Goal: Task Accomplishment & Management: Manage account settings

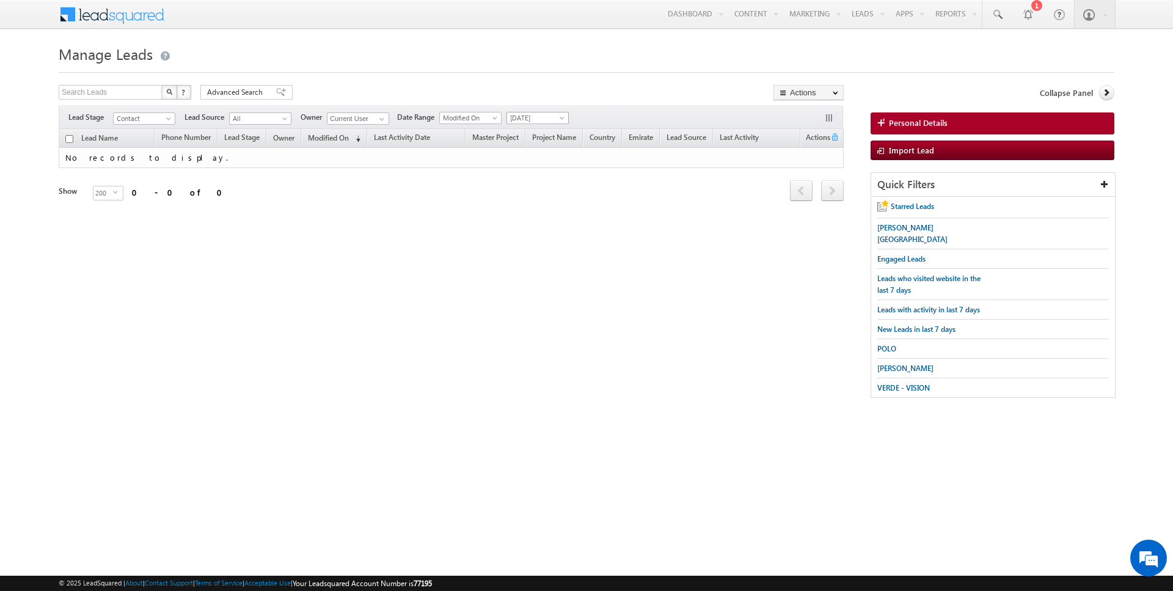
click at [525, 119] on span "[DATE]" at bounding box center [536, 117] width 58 height 11
click at [525, 132] on link "All Time" at bounding box center [533, 130] width 62 height 11
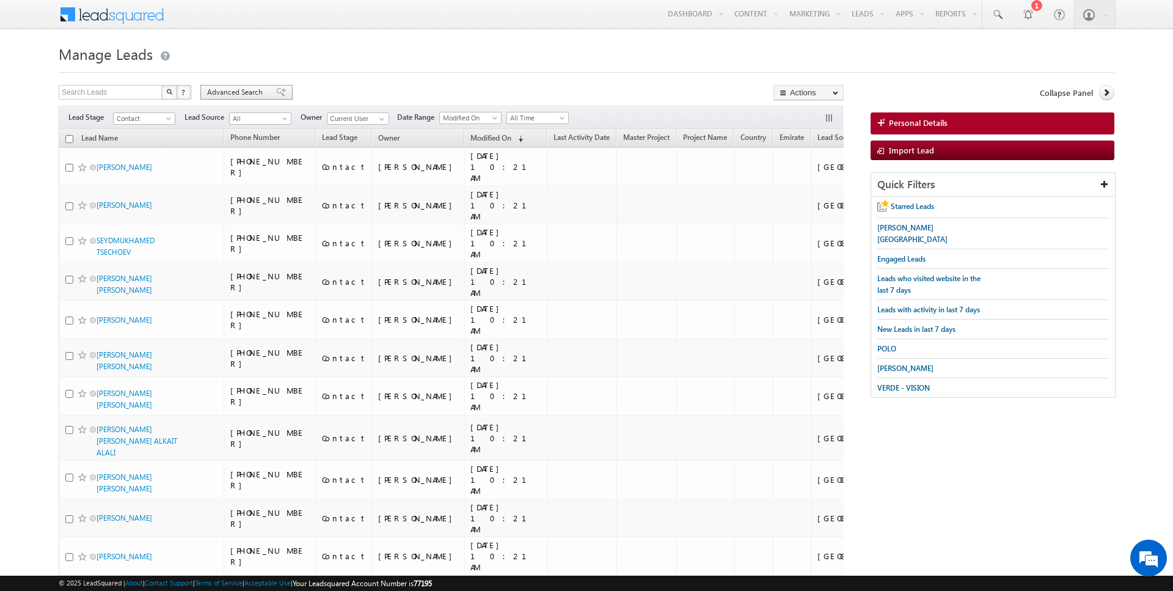
click at [252, 87] on span "Advanced Search" at bounding box center [236, 92] width 59 height 11
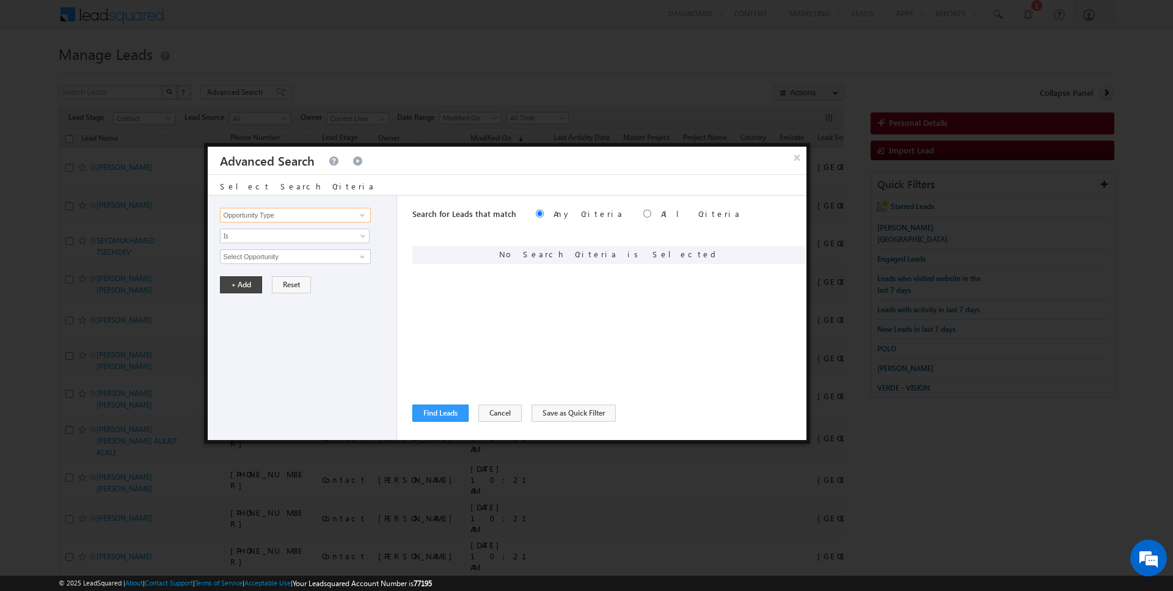
click at [304, 218] on input "Opportunity Type" at bounding box center [295, 215] width 150 height 15
type input "Lead Activity"
click at [269, 239] on span "Is" at bounding box center [287, 235] width 133 height 11
click at [268, 259] on link "Is Not" at bounding box center [295, 260] width 149 height 11
click at [268, 259] on input "Select Activity" at bounding box center [295, 256] width 150 height 15
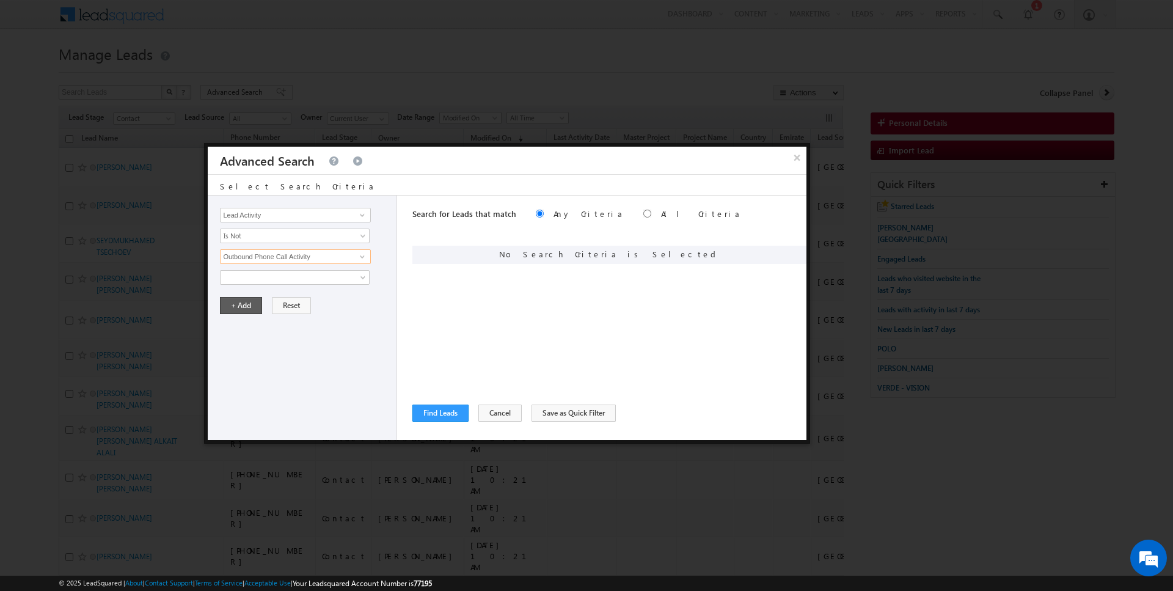
type input "Outbound Phone Call Activity"
click at [244, 307] on button "+ Add" at bounding box center [241, 305] width 42 height 17
click at [445, 409] on button "Find Leads" at bounding box center [440, 412] width 56 height 17
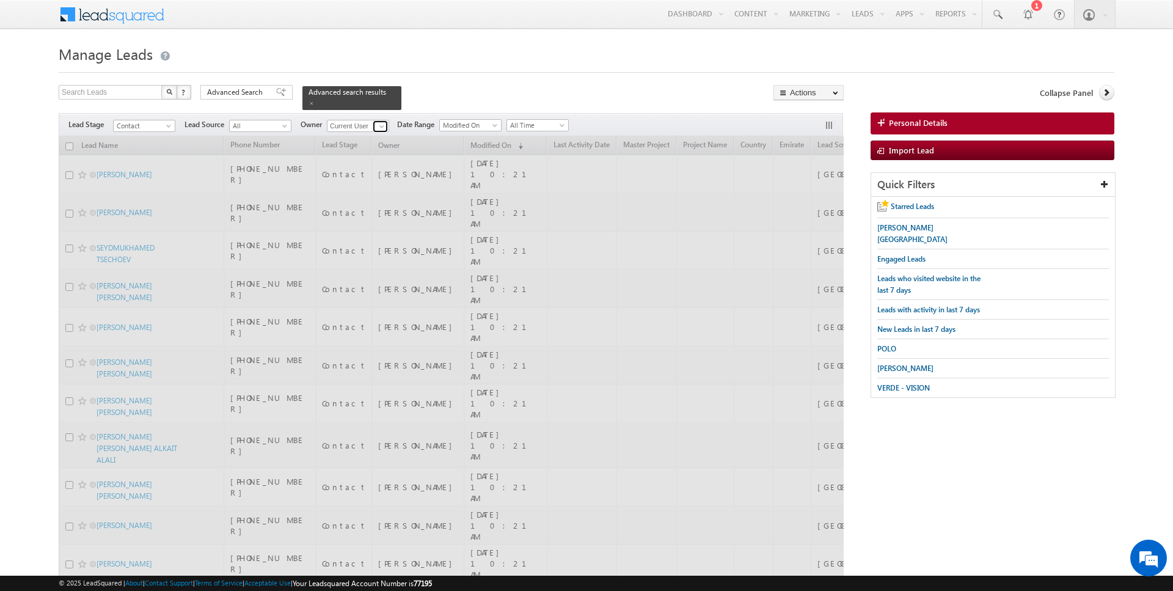
click at [377, 124] on span at bounding box center [382, 127] width 10 height 10
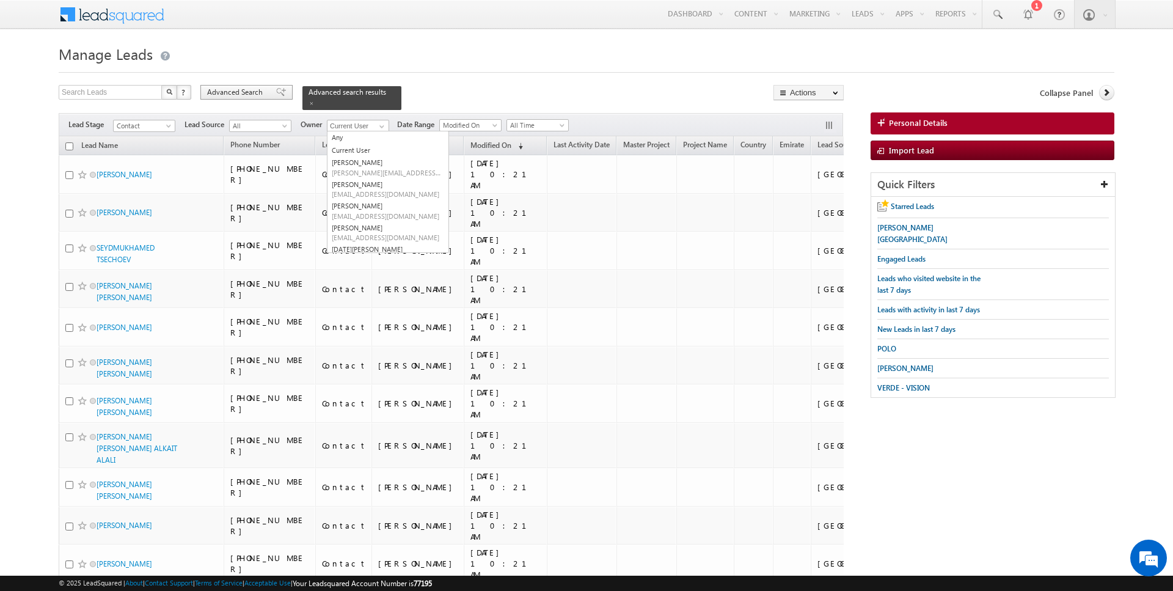
click at [247, 85] on div "Advanced Search" at bounding box center [246, 92] width 92 height 15
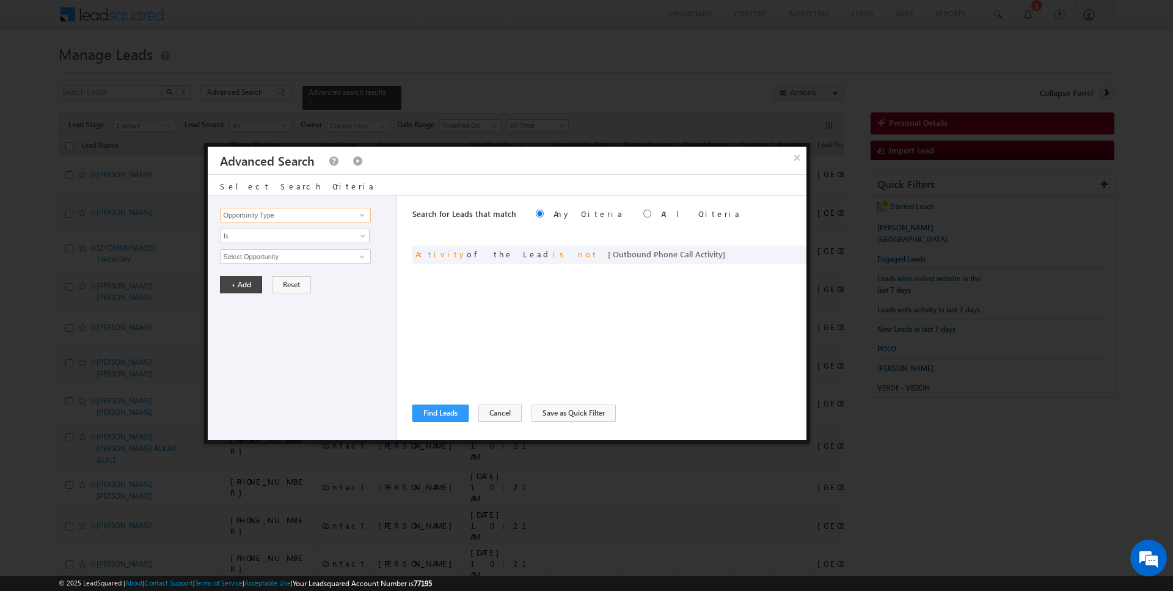
click at [315, 211] on input "Opportunity Type" at bounding box center [295, 215] width 150 height 15
type input "Owner"
click at [283, 235] on span "Is" at bounding box center [287, 235] width 133 height 11
click at [268, 253] on link "Is" at bounding box center [295, 248] width 149 height 11
click at [257, 242] on div "Opportunity Type Lead Activity Task Sales Group Prospect Id Address 1 Address 2…" at bounding box center [302, 317] width 189 height 244
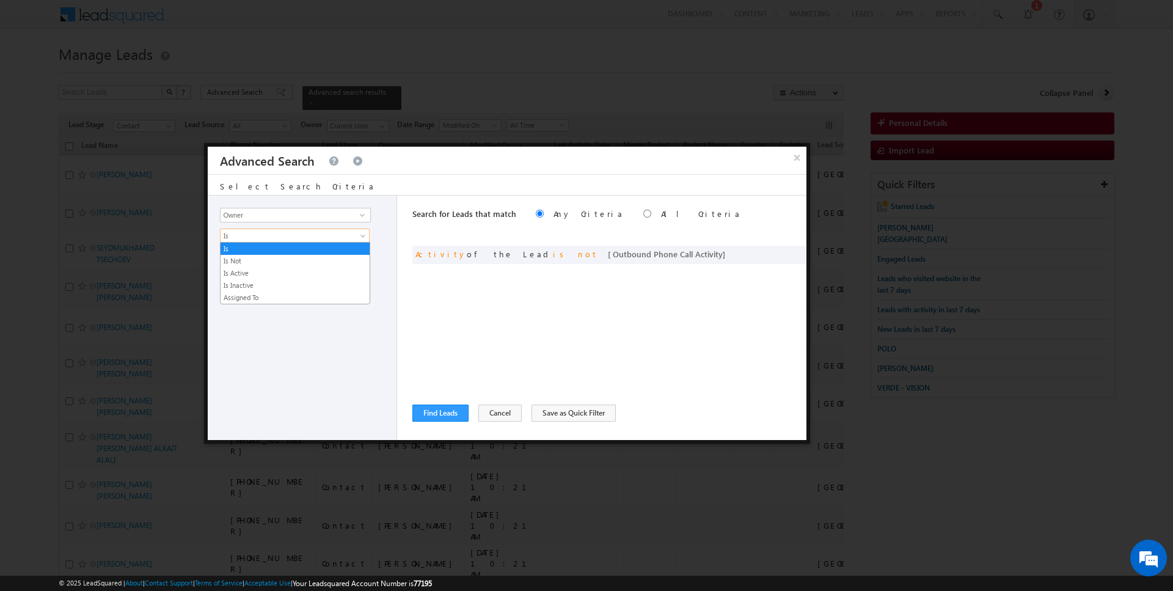
click at [255, 235] on span "Is" at bounding box center [287, 235] width 133 height 11
click at [250, 261] on link "Is Not" at bounding box center [295, 260] width 149 height 11
click at [242, 250] on span "None Selected" at bounding box center [290, 256] width 139 height 13
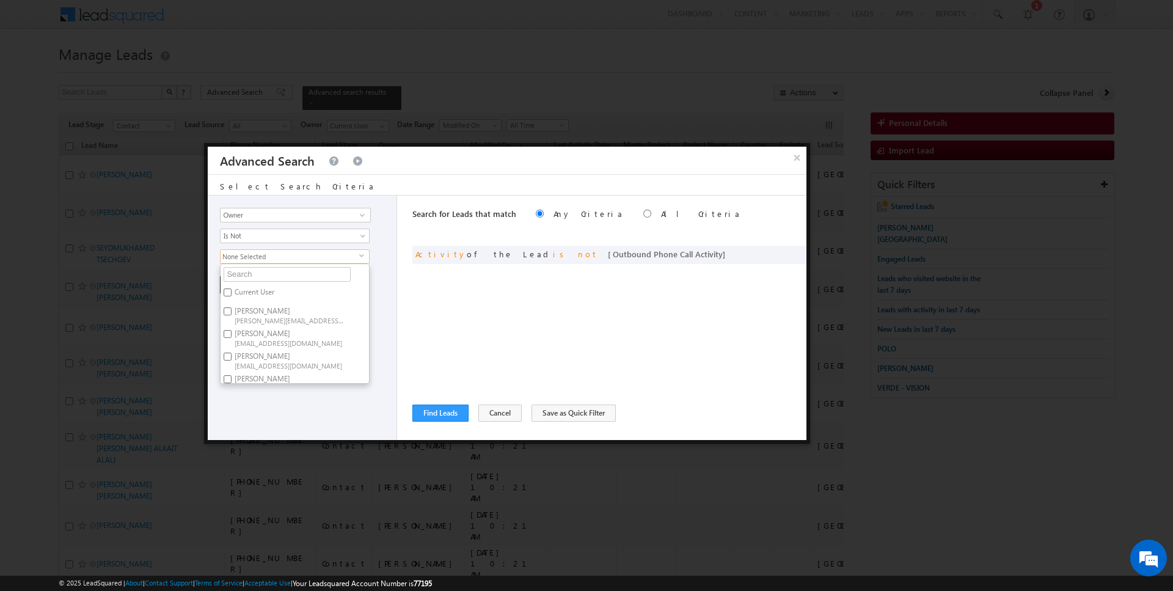
click at [244, 289] on label "Current User" at bounding box center [254, 294] width 66 height 19
click at [232, 289] on input "Current User" at bounding box center [228, 292] width 8 height 8
checkbox input "true"
click at [409, 295] on div "Opportunity Type Lead Activity Task Sales Group Prospect Id Address 1 Address 2…" at bounding box center [507, 317] width 599 height 244
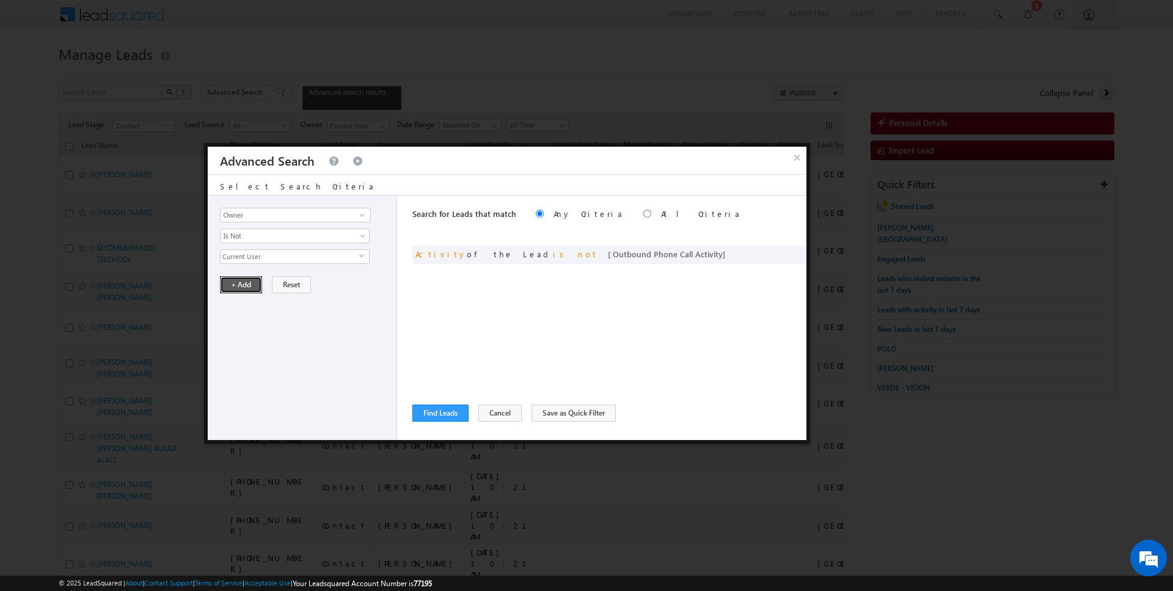
click at [220, 282] on button "+ Add" at bounding box center [241, 284] width 42 height 17
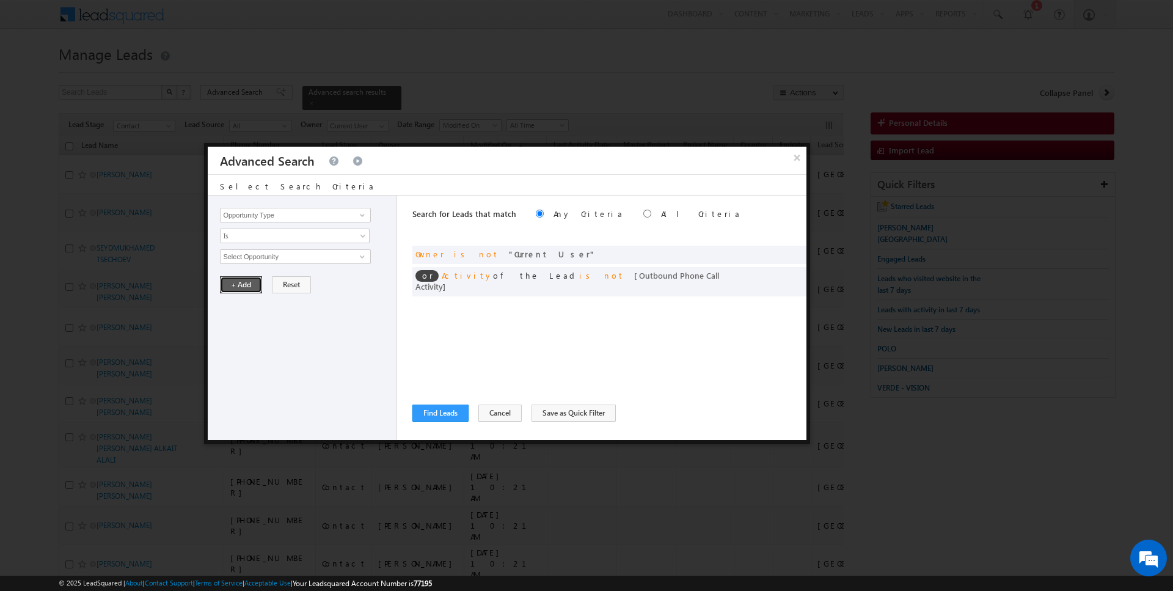
click at [233, 287] on button "+ Add" at bounding box center [241, 284] width 42 height 17
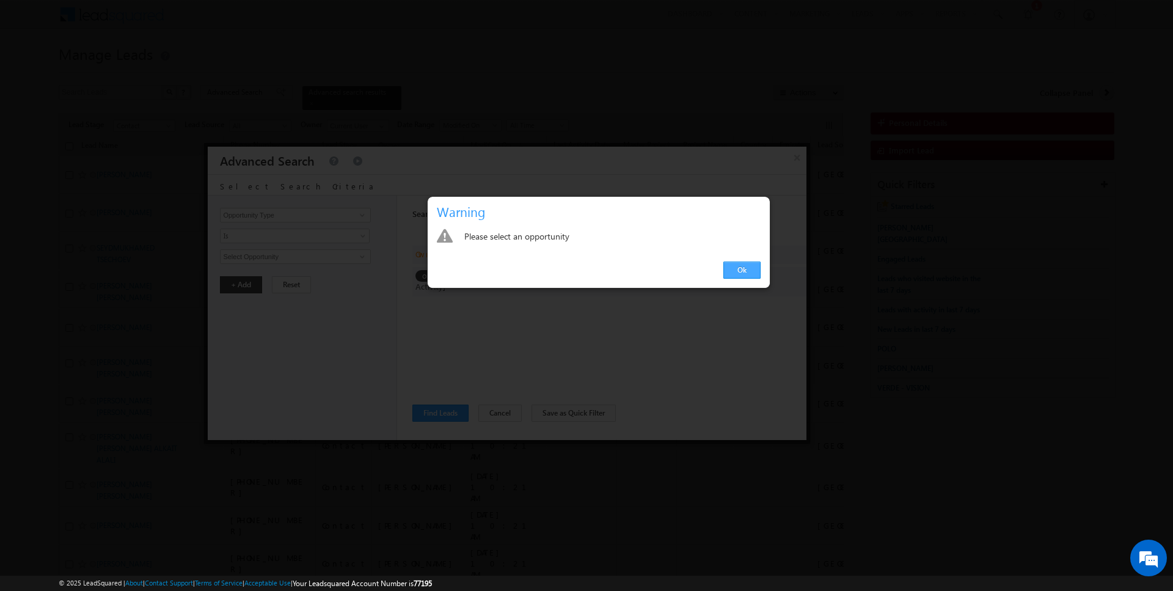
click at [746, 265] on link "Ok" at bounding box center [741, 269] width 37 height 17
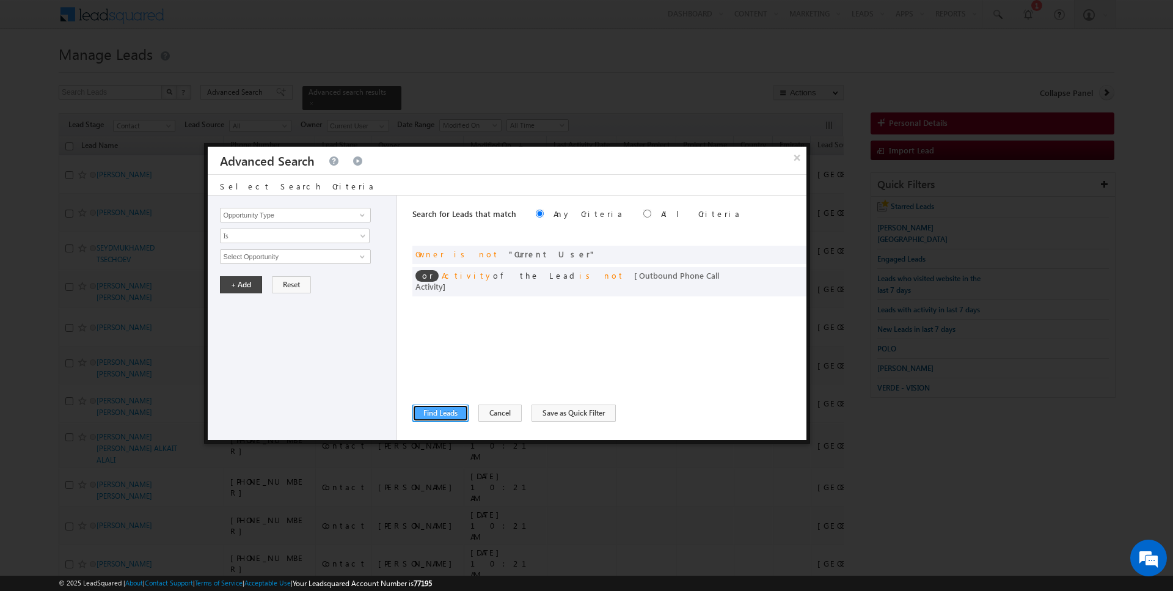
click at [438, 409] on button "Find Leads" at bounding box center [440, 412] width 56 height 17
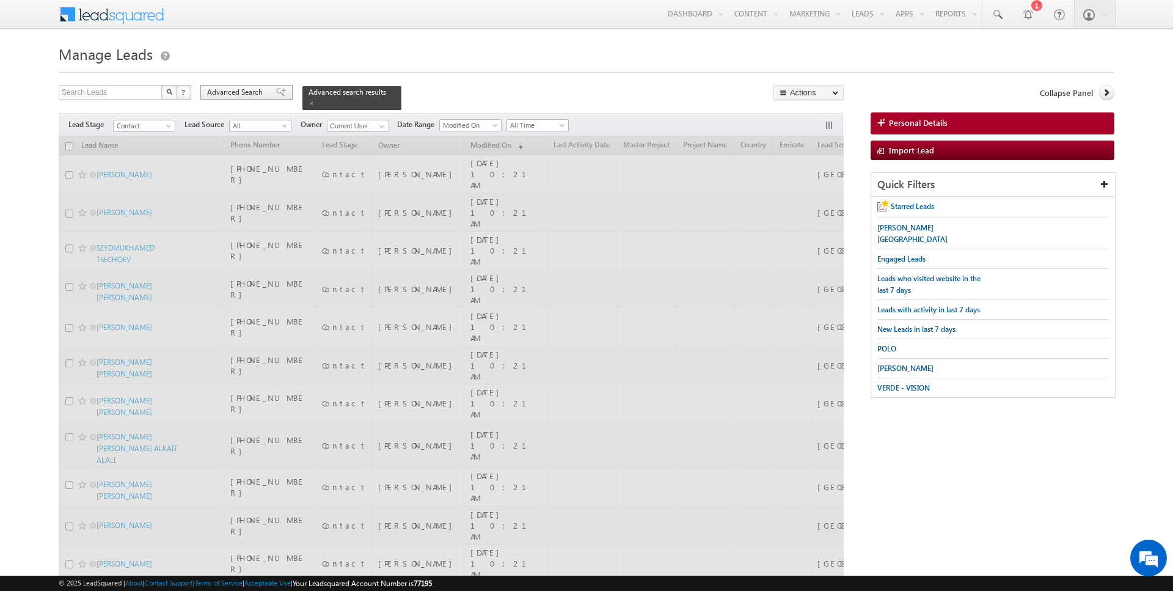
click at [239, 92] on span "Advanced Search" at bounding box center [236, 92] width 59 height 11
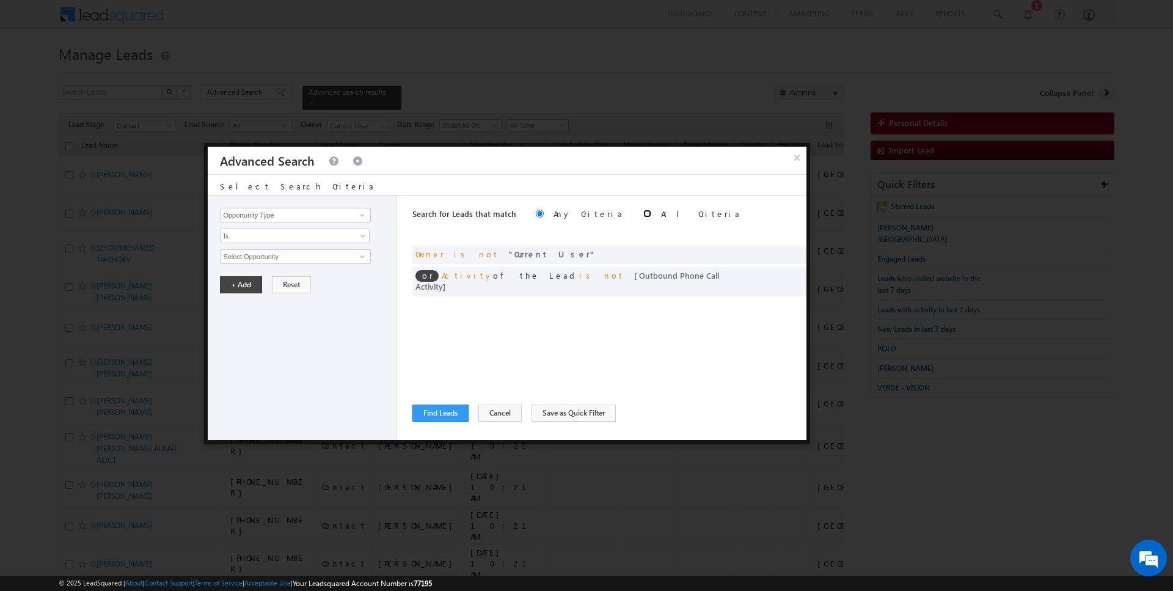
click at [643, 214] on input "radio" at bounding box center [647, 214] width 8 height 8
radio input "true"
click at [429, 411] on button "Find Leads" at bounding box center [440, 412] width 56 height 17
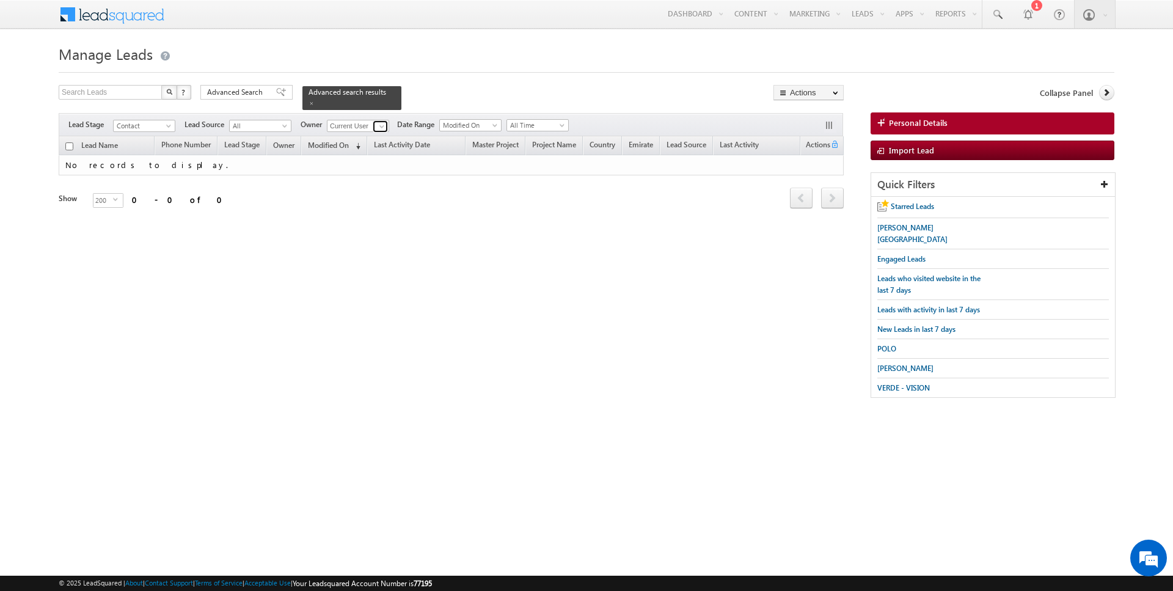
click at [380, 125] on span at bounding box center [382, 127] width 10 height 10
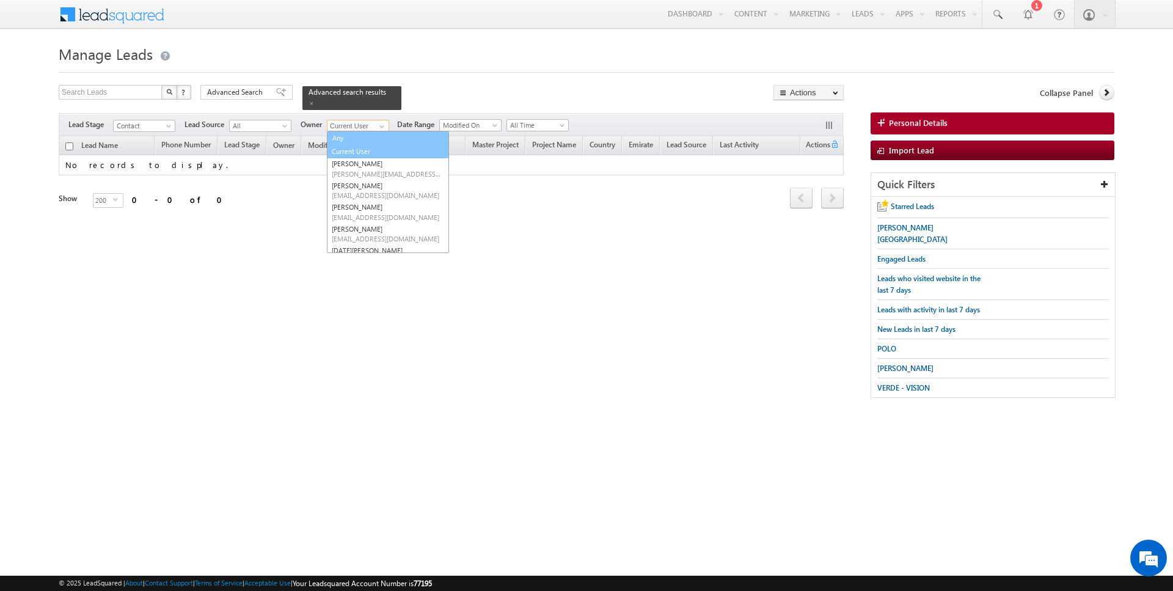
click at [357, 138] on link "Any" at bounding box center [387, 138] width 121 height 14
type input "Any"
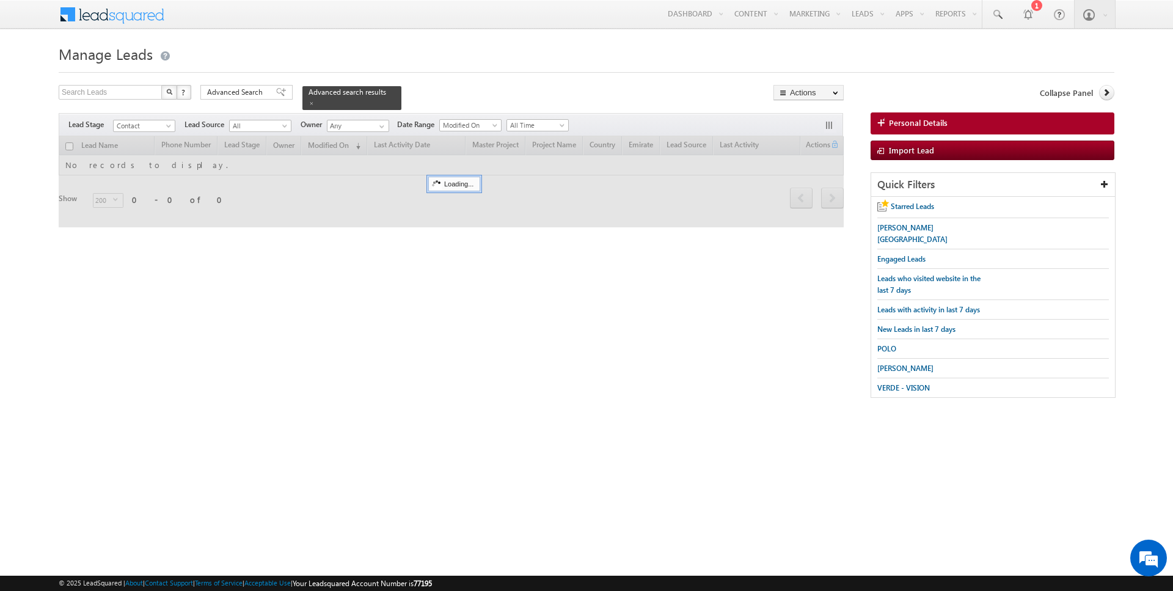
click at [502, 70] on div at bounding box center [587, 69] width 1056 height 8
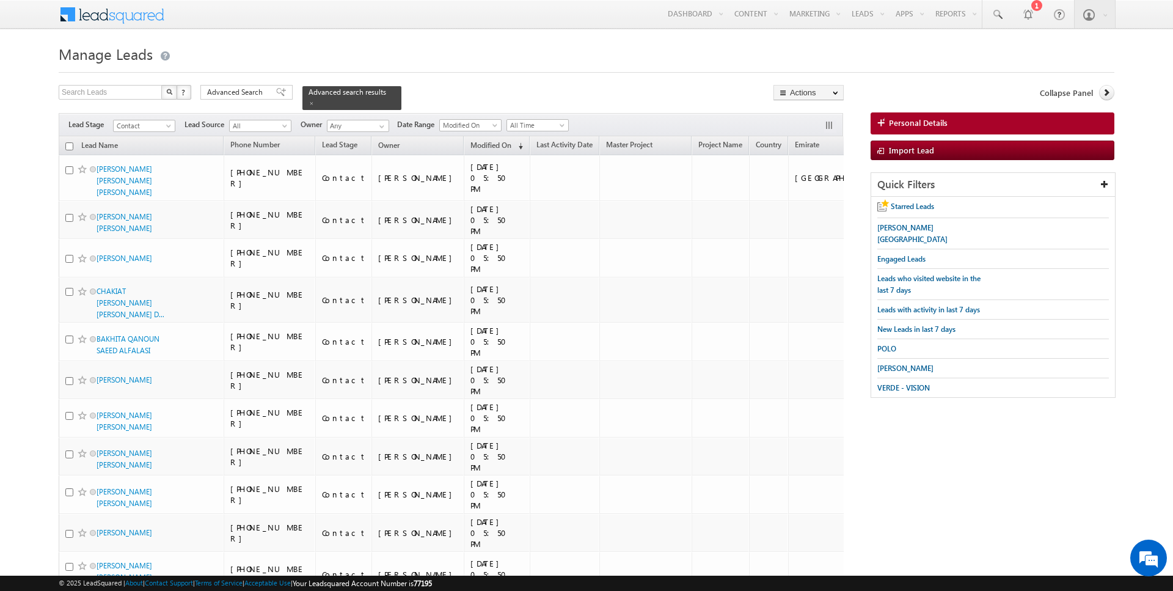
click at [70, 146] on input "checkbox" at bounding box center [69, 146] width 8 height 8
checkbox input "true"
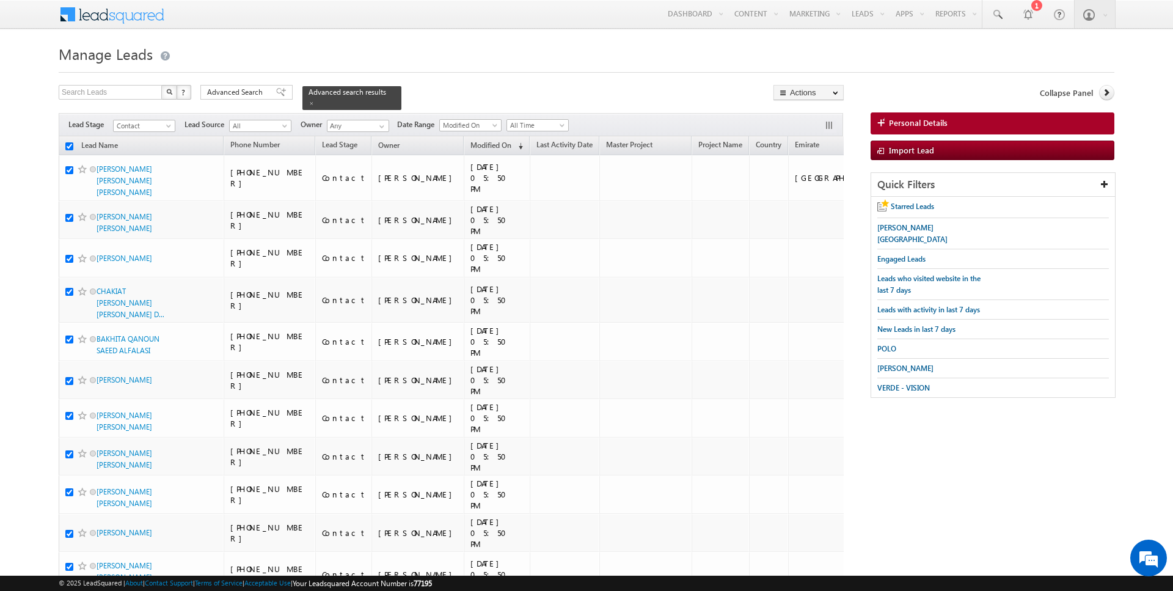
checkbox input "true"
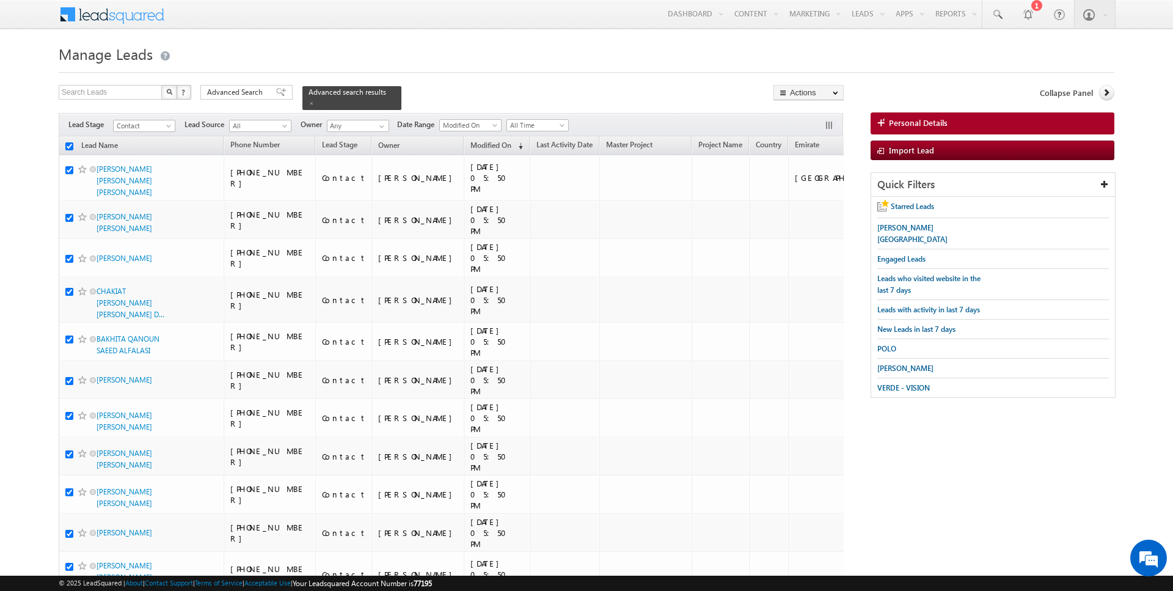
checkbox input "true"
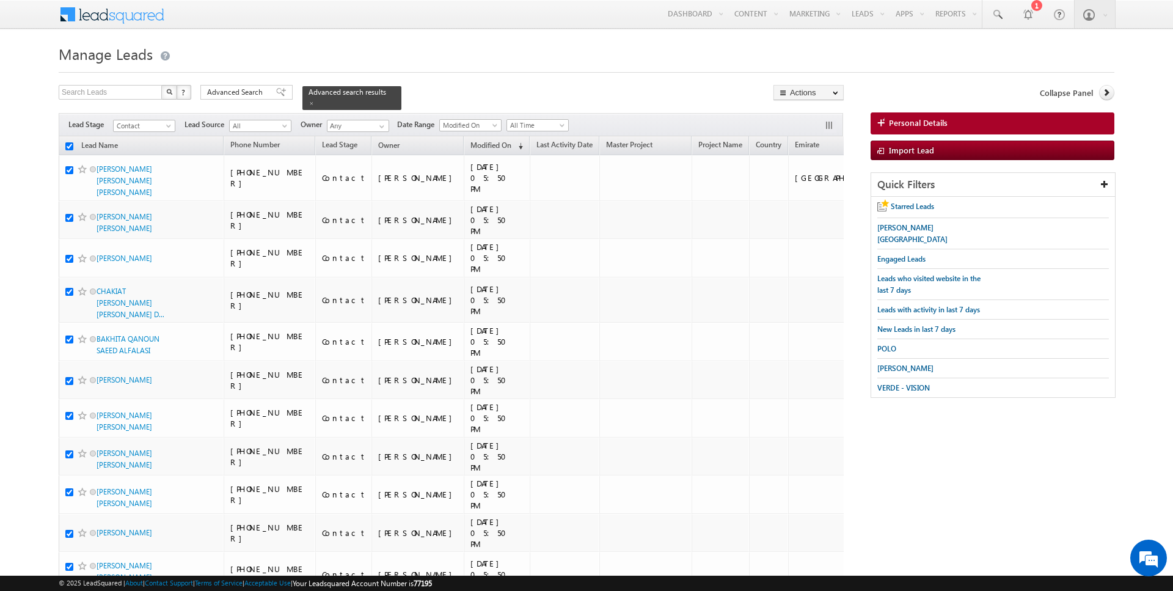
checkbox input "true"
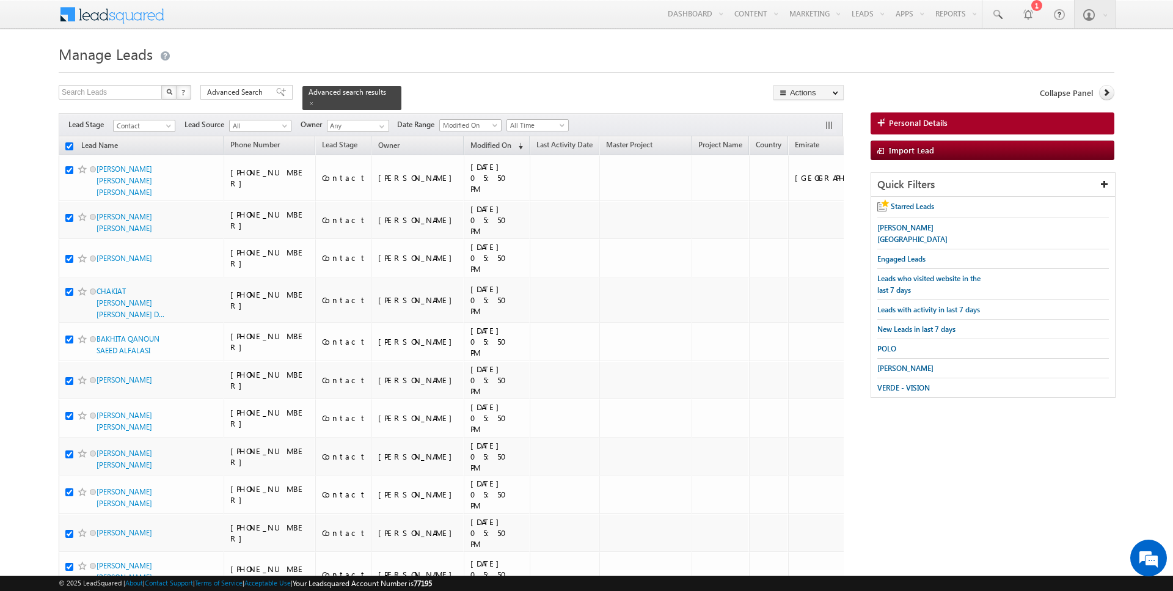
checkbox input "true"
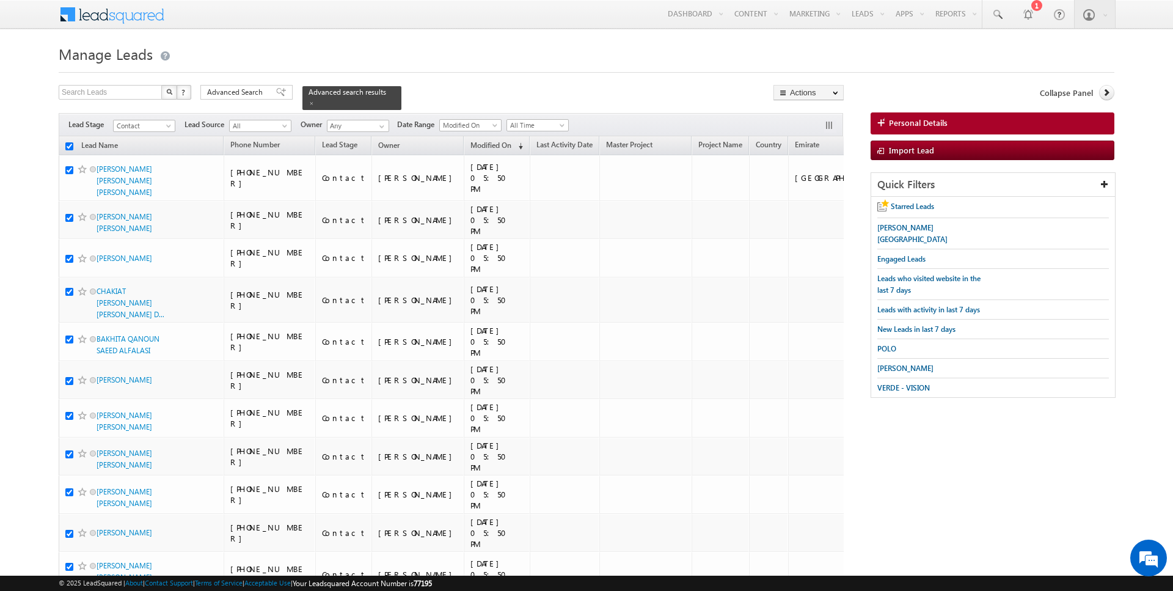
checkbox input "true"
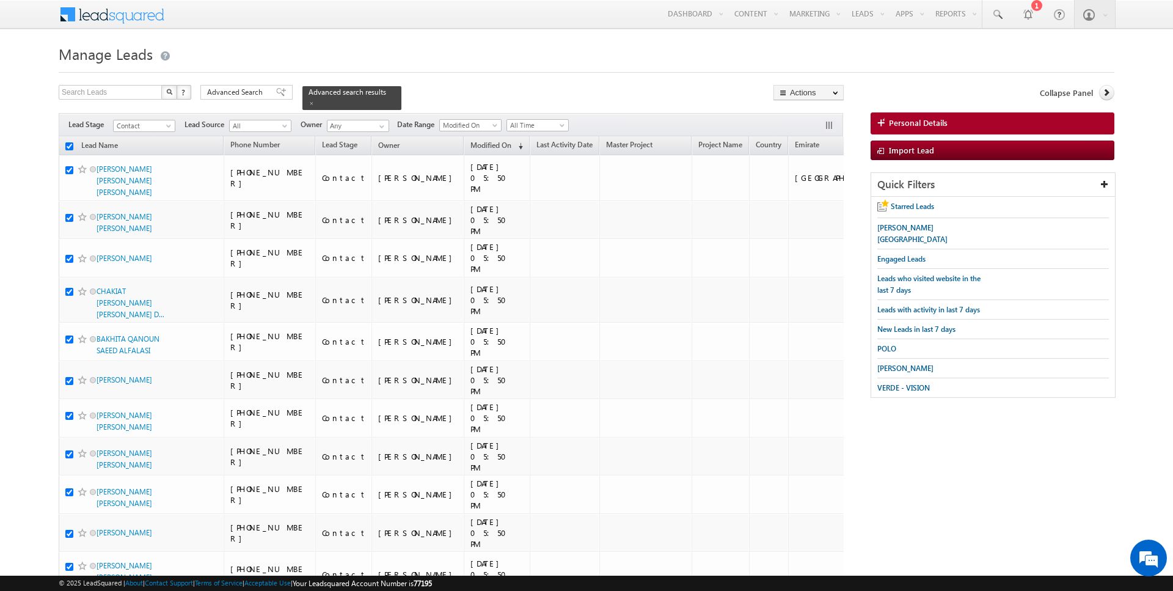
checkbox input "true"
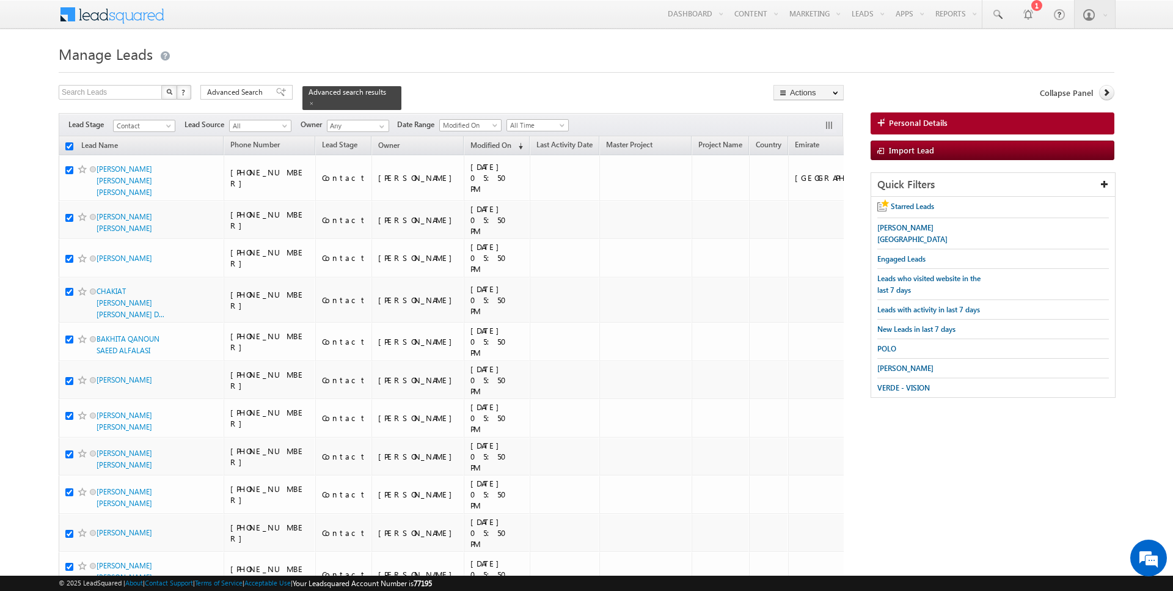
checkbox input "true"
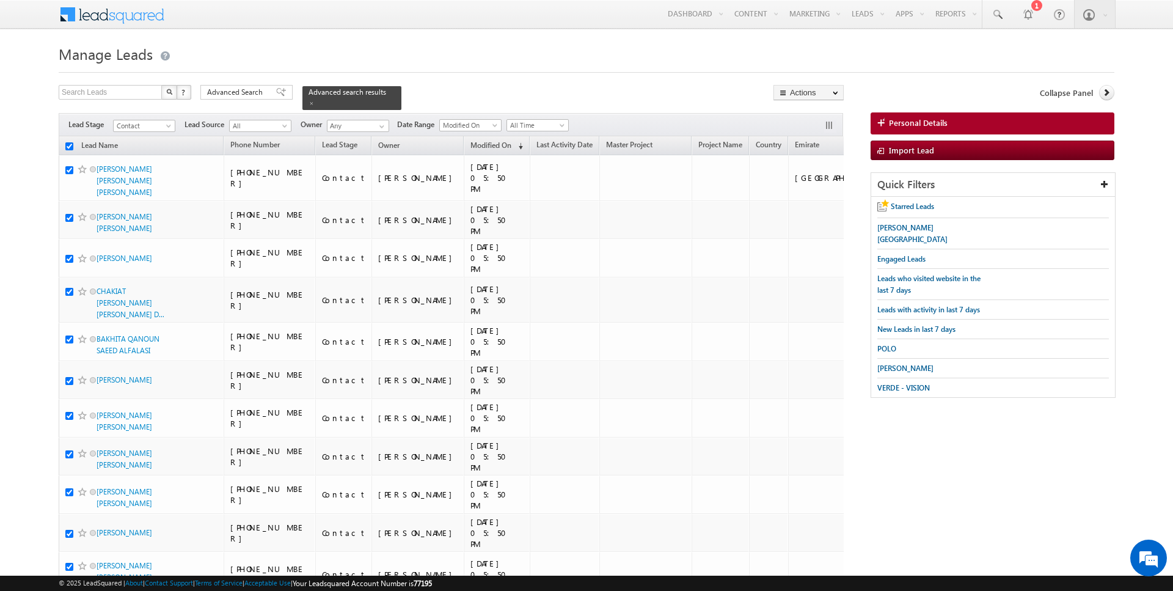
checkbox input "true"
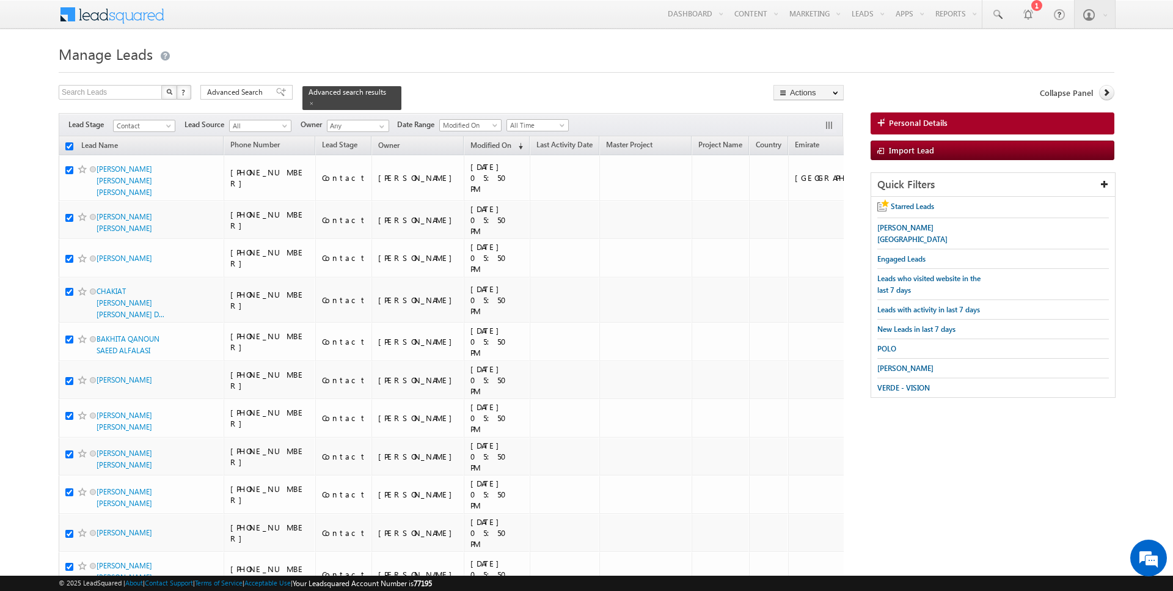
checkbox input "true"
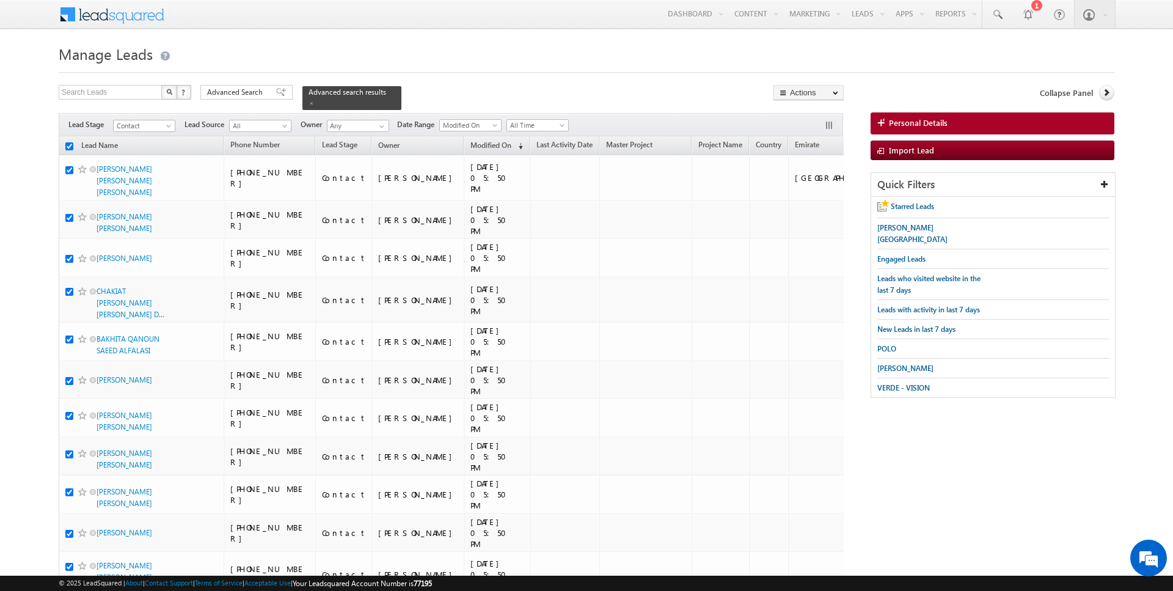
checkbox input "true"
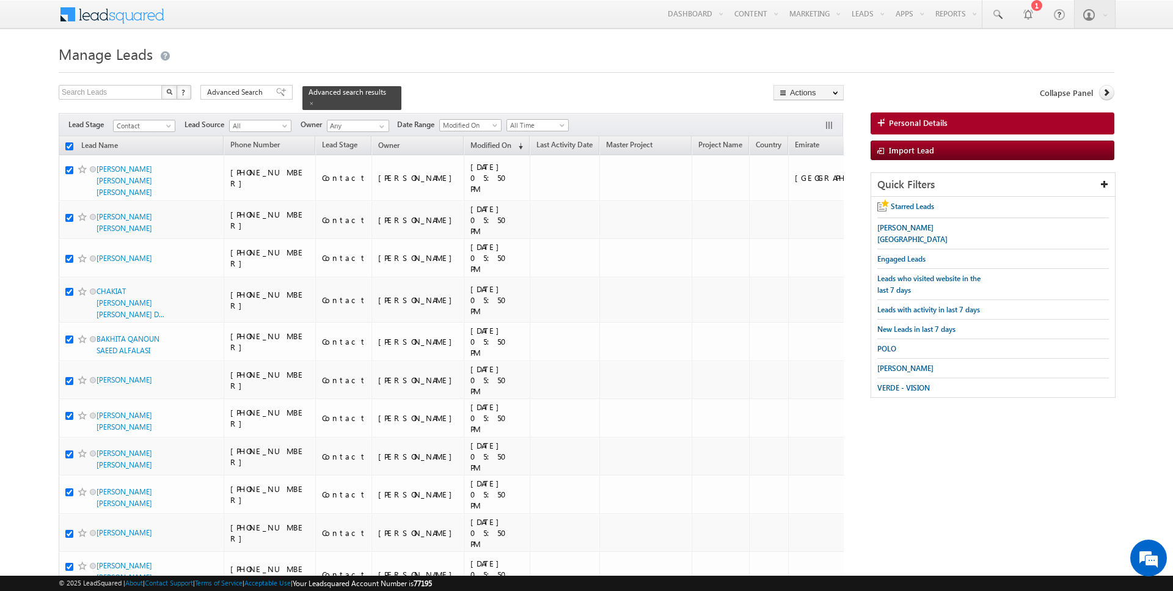
checkbox input "true"
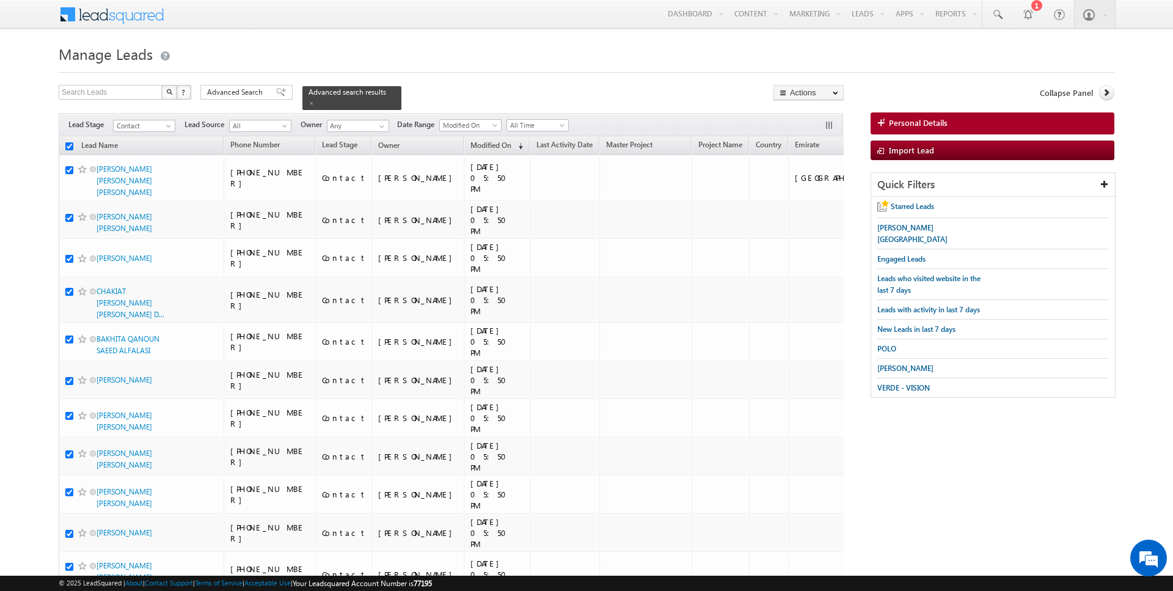
checkbox input "true"
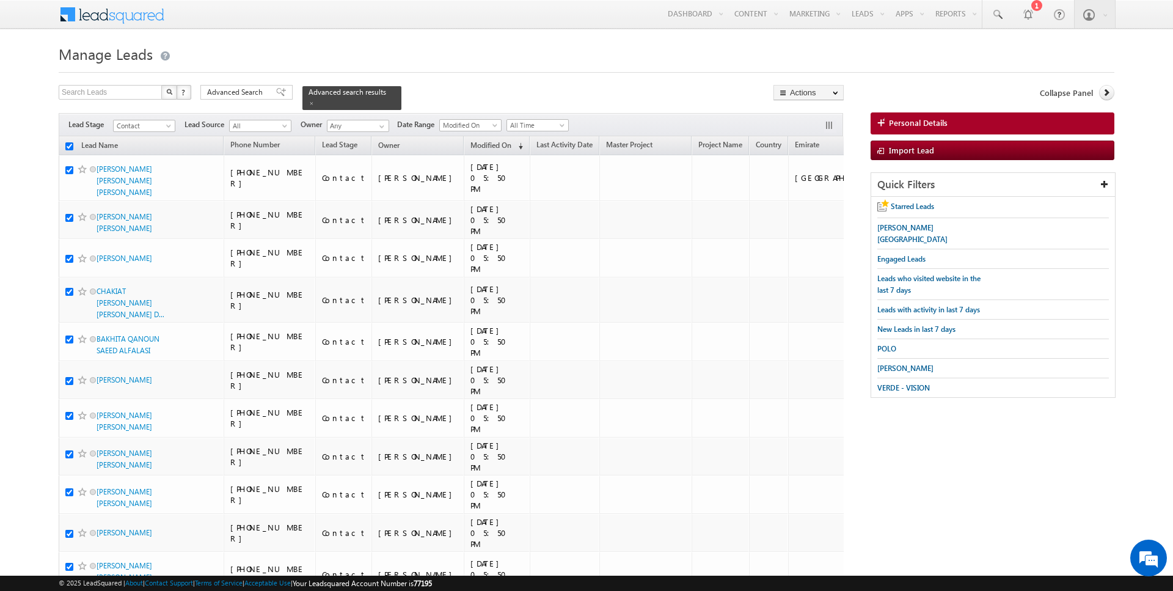
checkbox input "true"
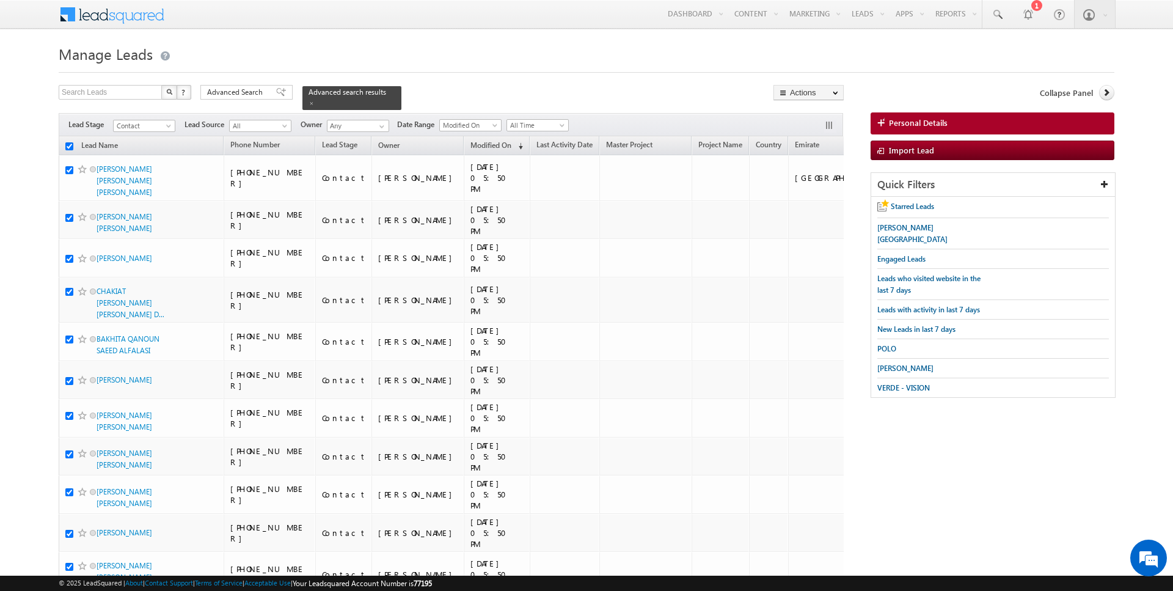
checkbox input "true"
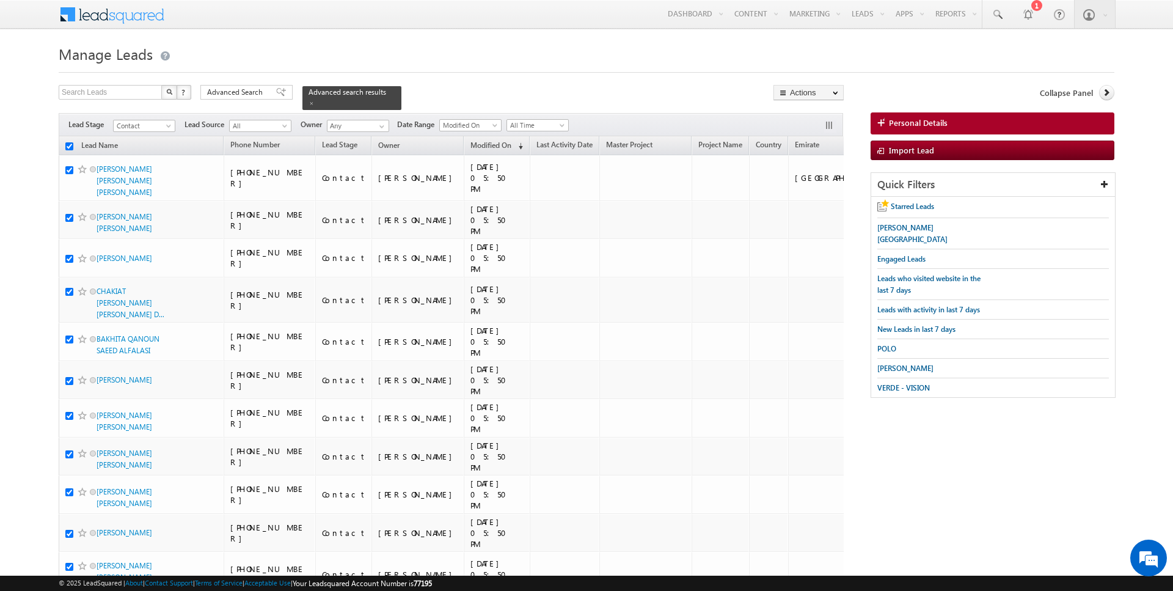
checkbox input "true"
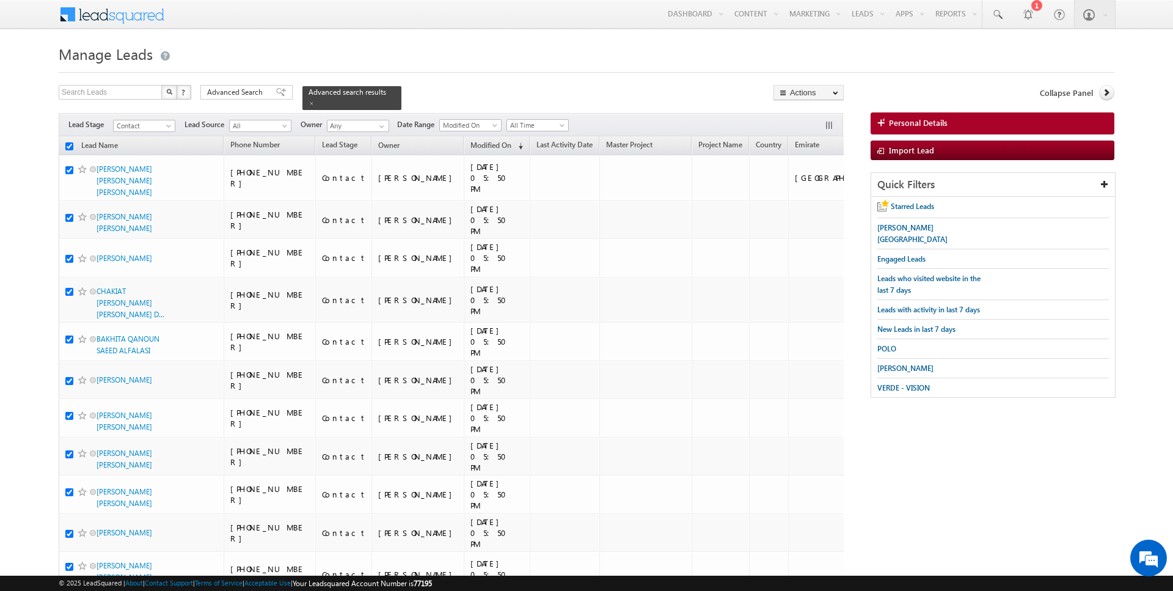
checkbox input "true"
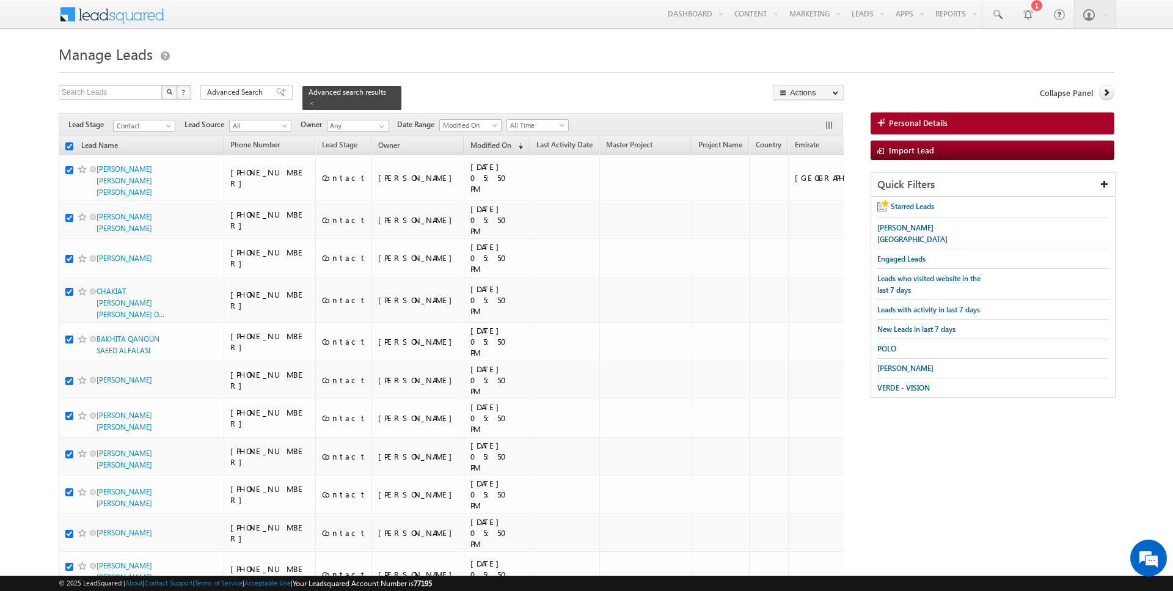
checkbox input "true"
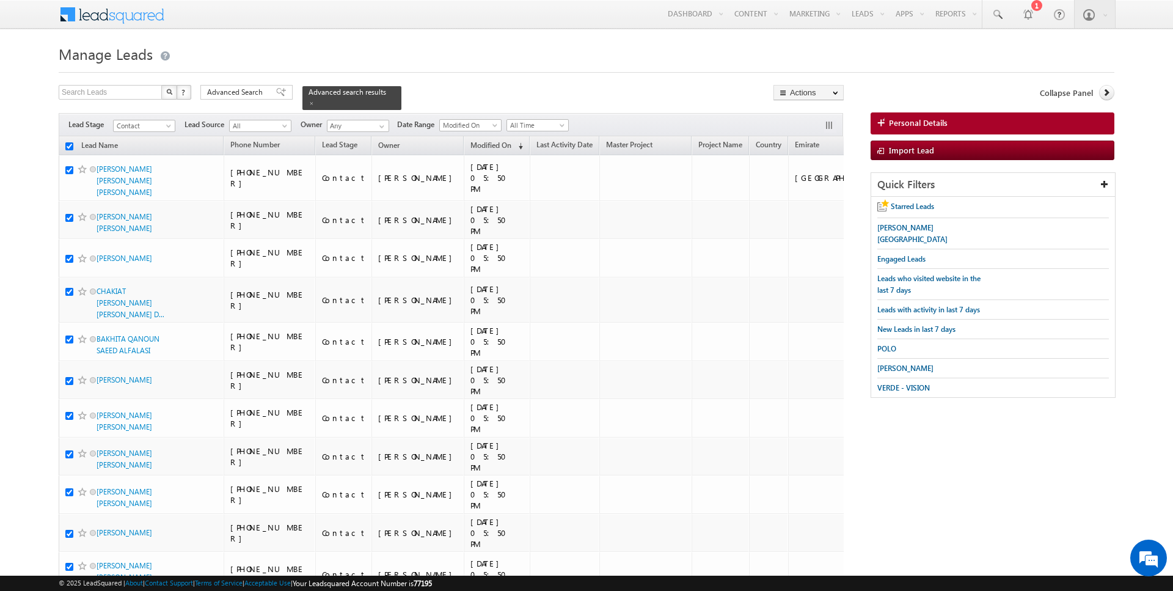
checkbox input "true"
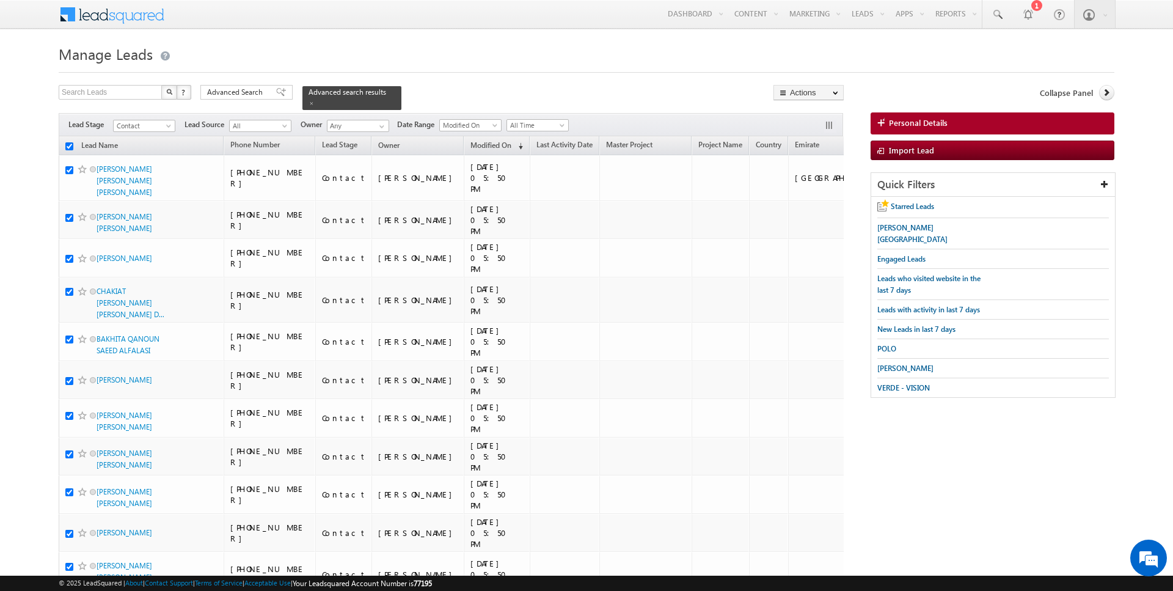
checkbox input "true"
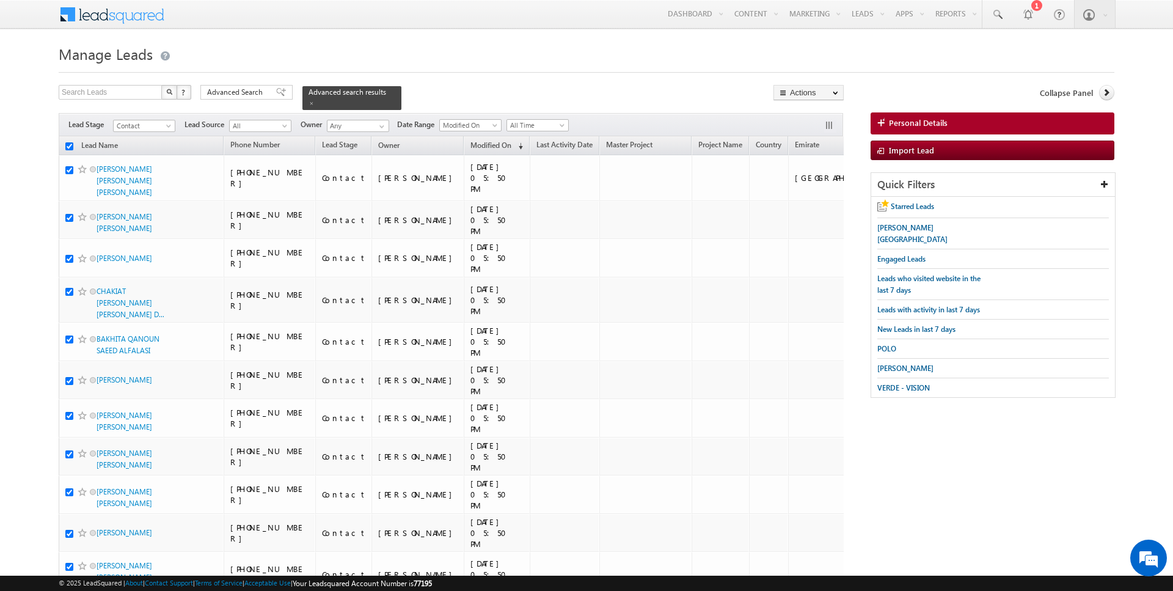
checkbox input "true"
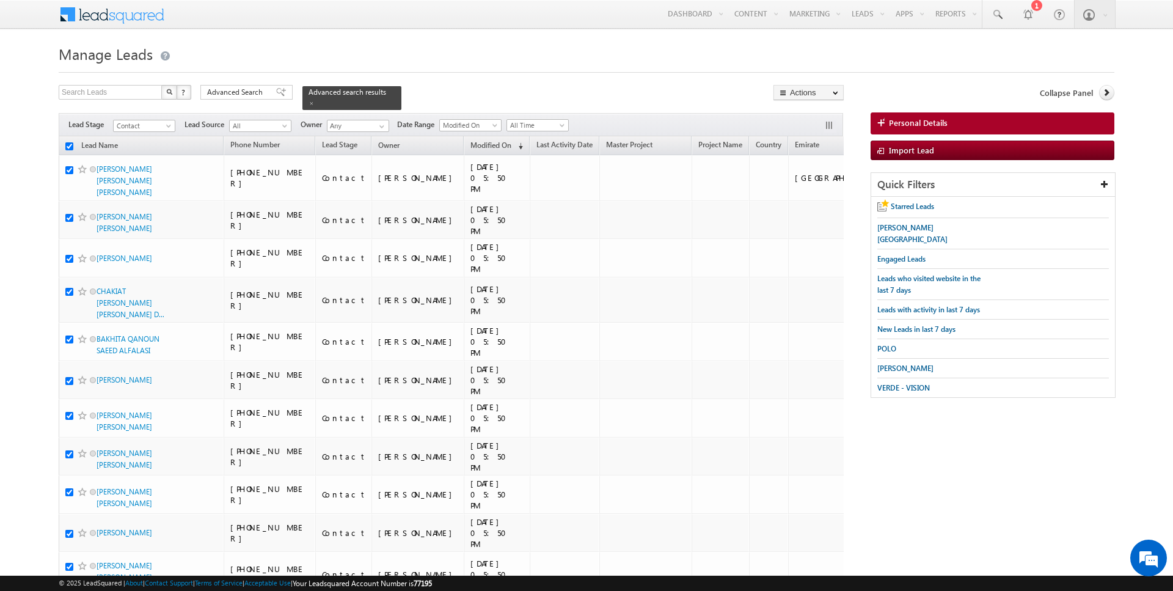
checkbox input "true"
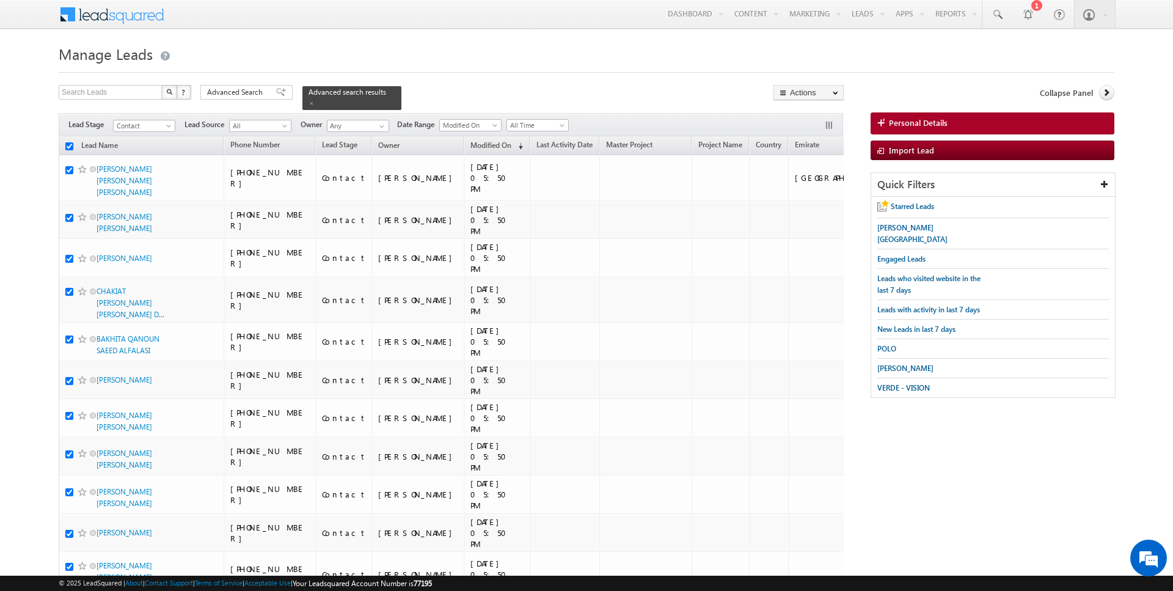
checkbox input "true"
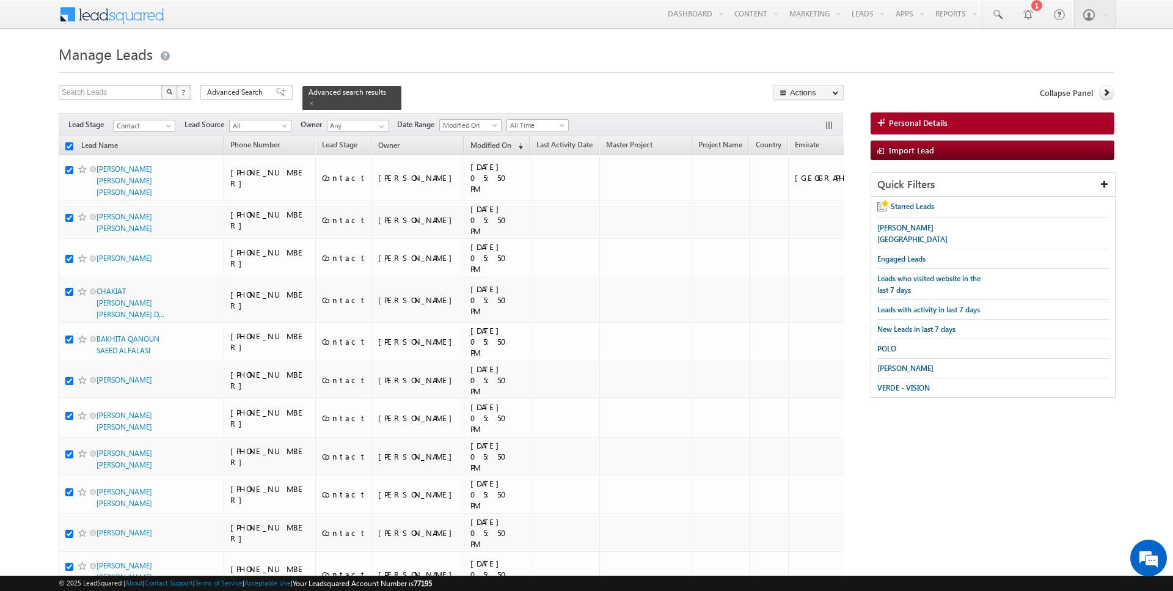
checkbox input "true"
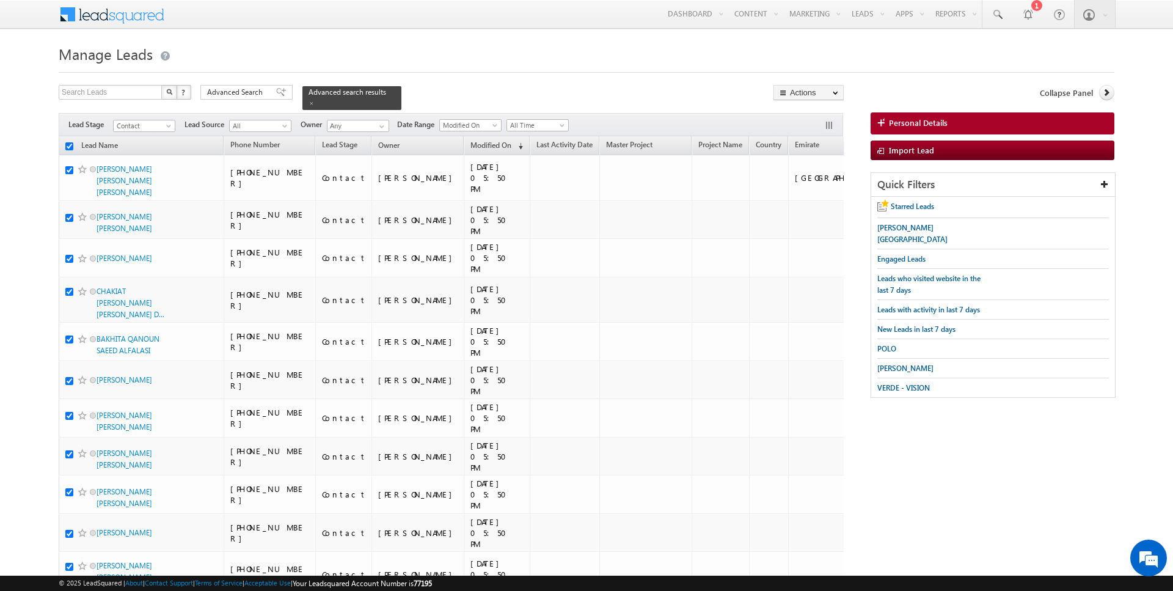
checkbox input "true"
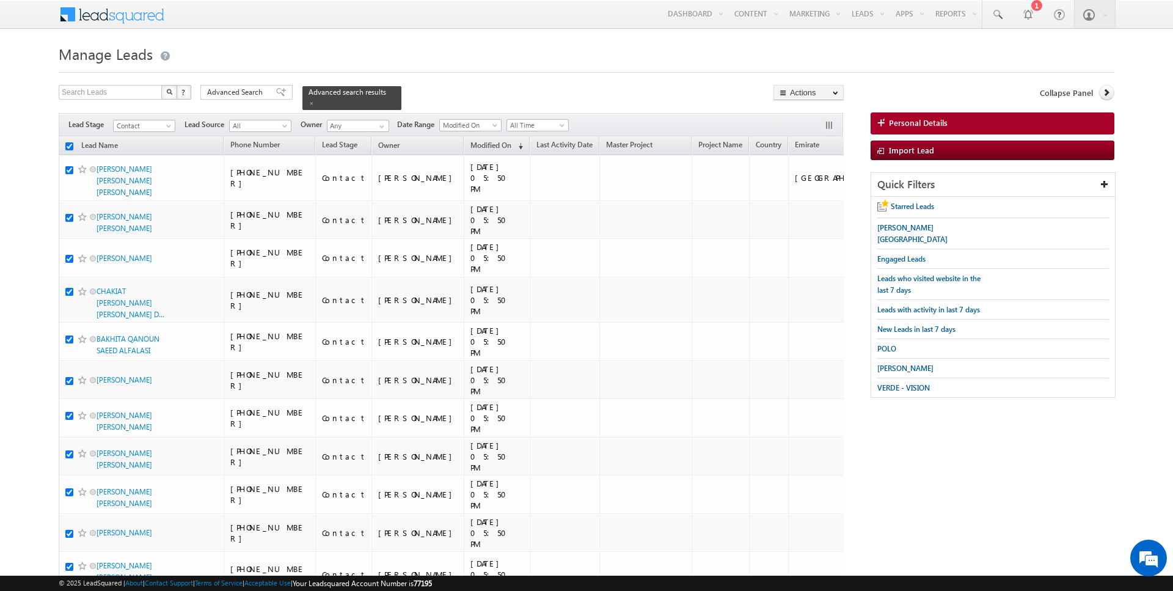
checkbox input "true"
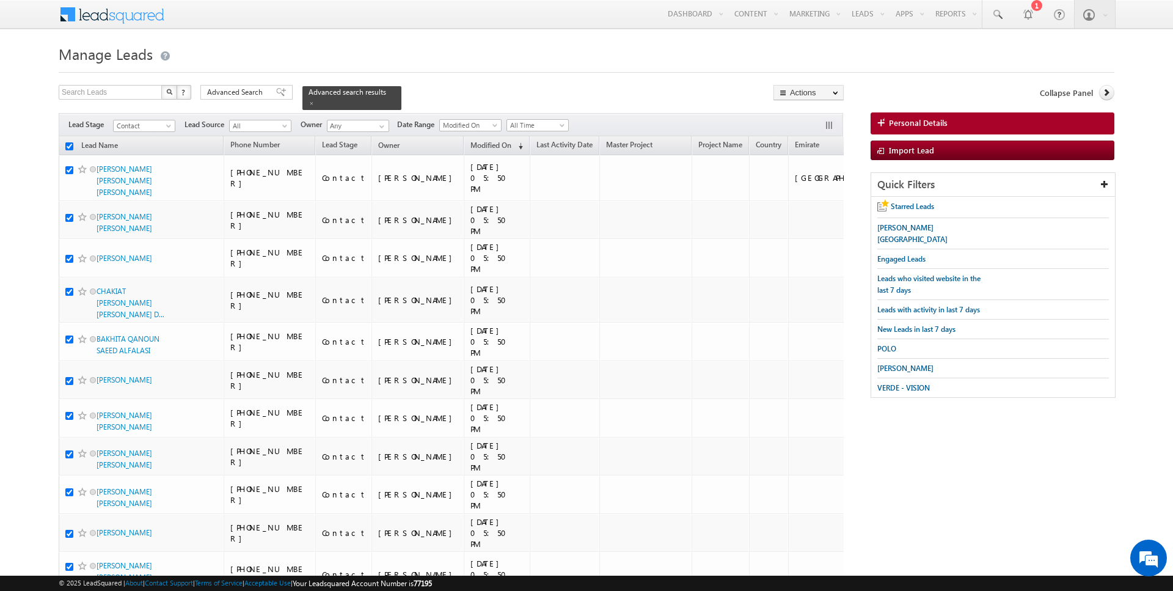
checkbox input "true"
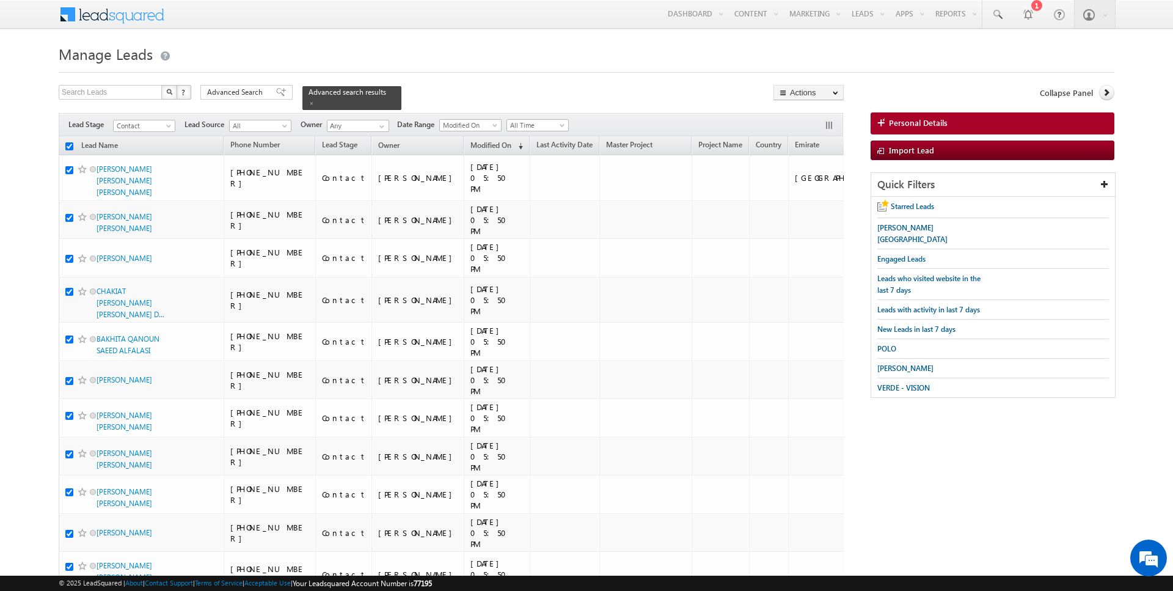
checkbox input "true"
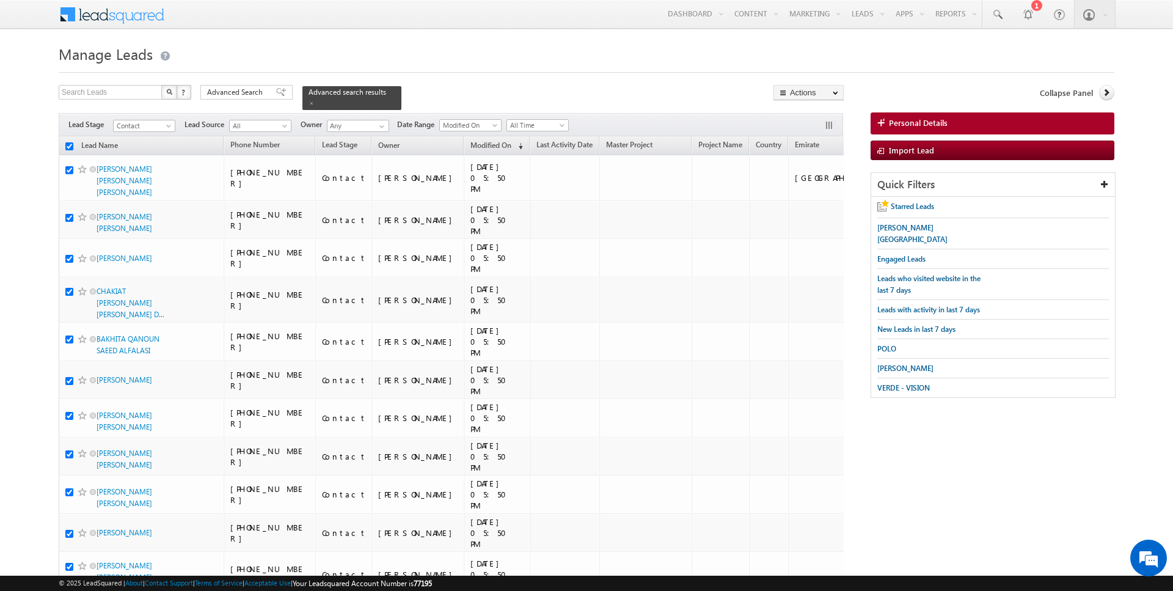
checkbox input "true"
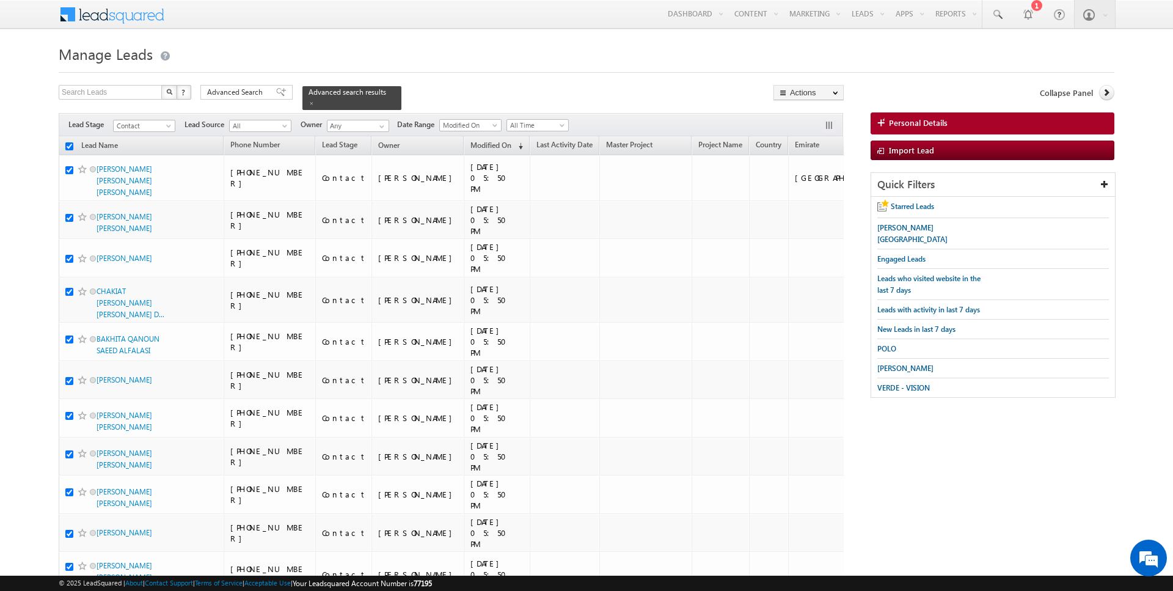
checkbox input "true"
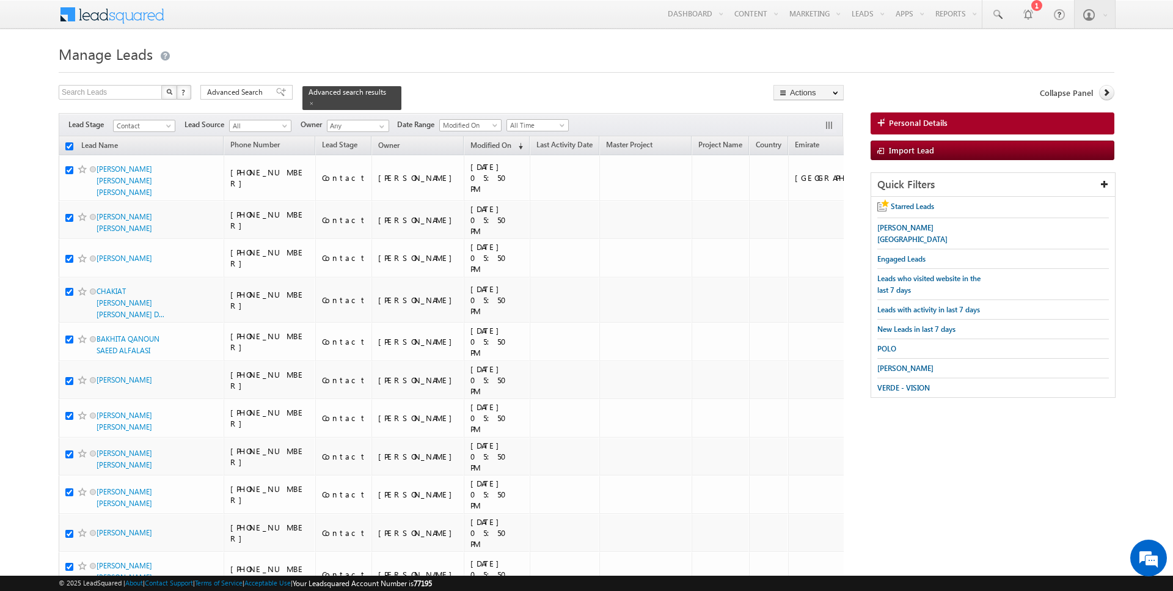
checkbox input "true"
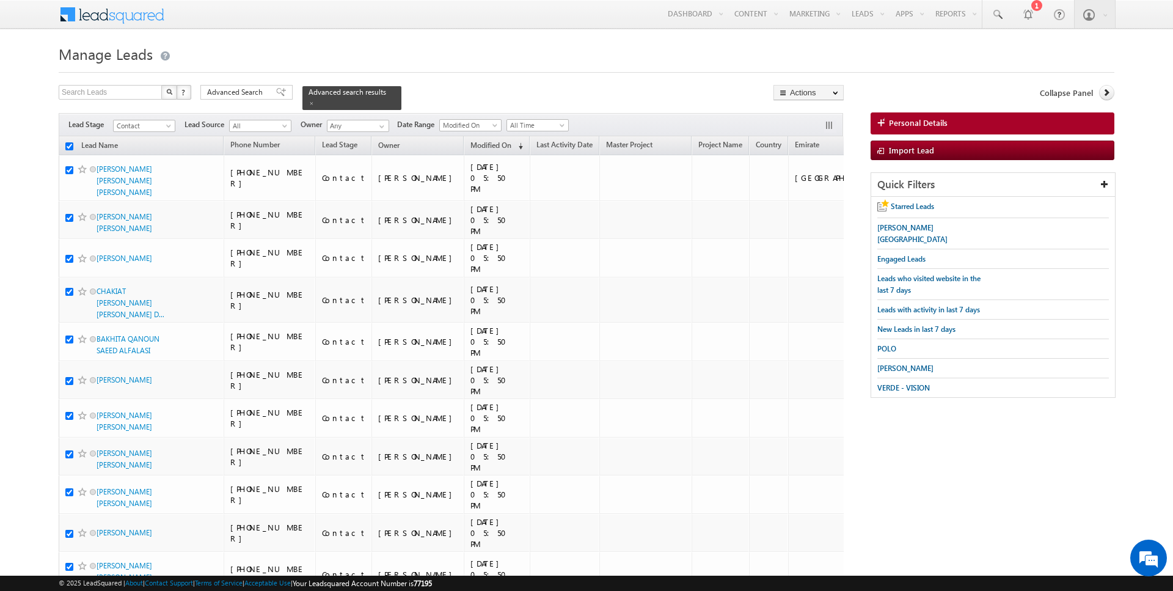
checkbox input "true"
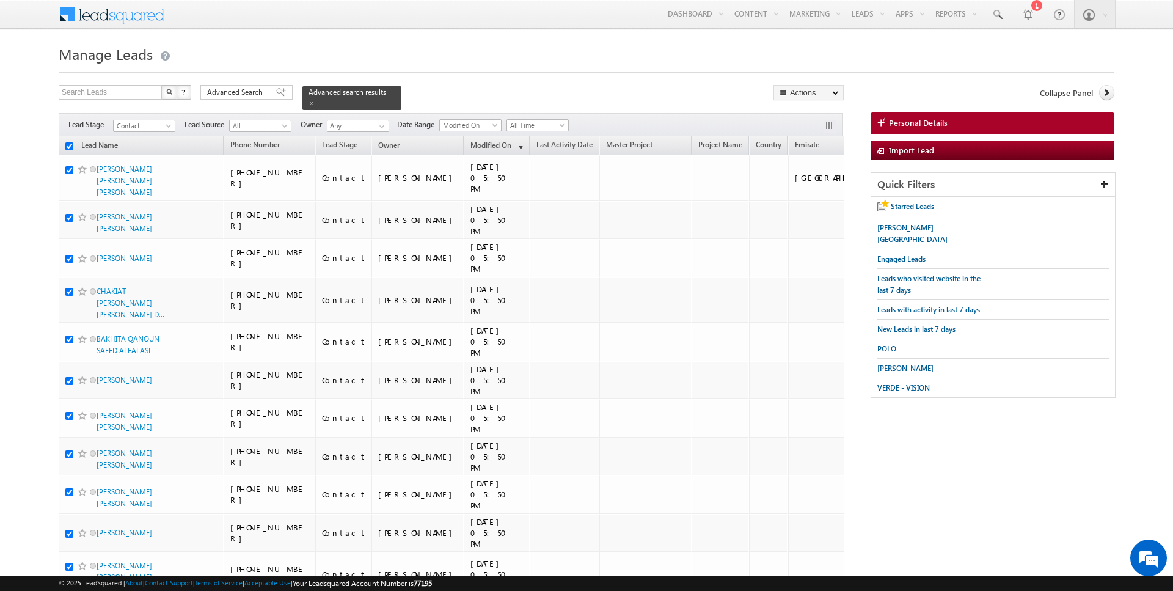
checkbox input "true"
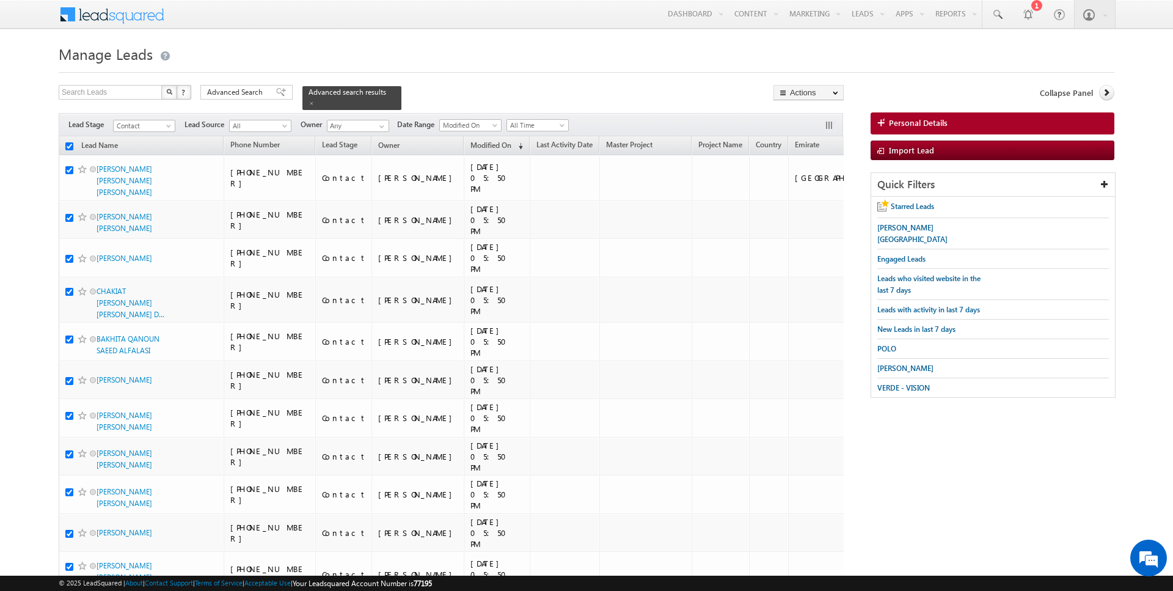
checkbox input "true"
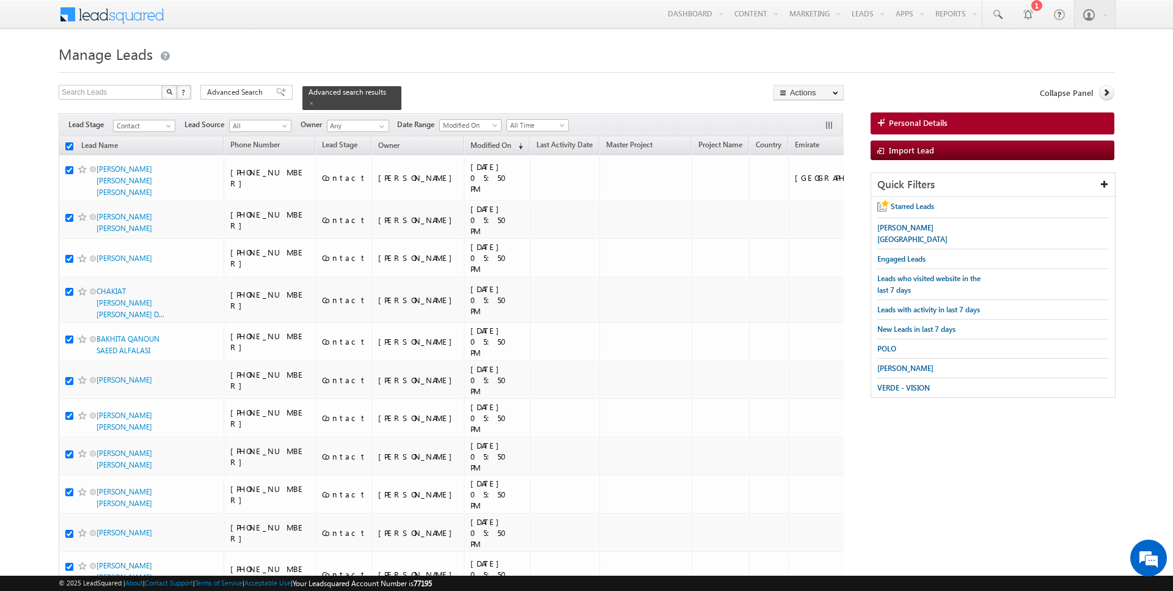
checkbox input "true"
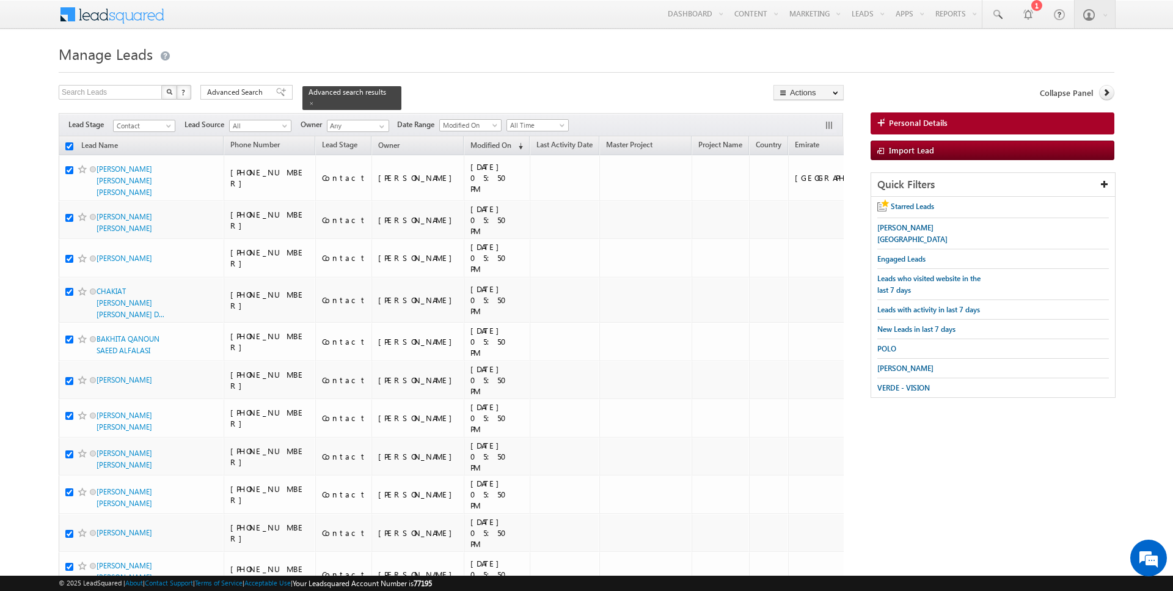
checkbox input "true"
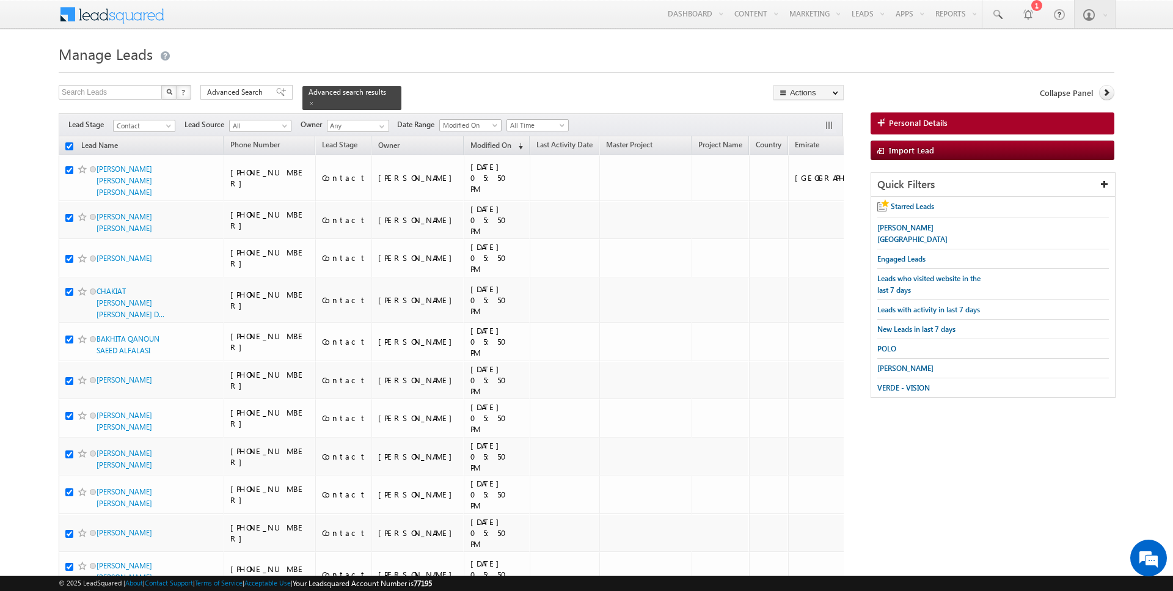
checkbox input "true"
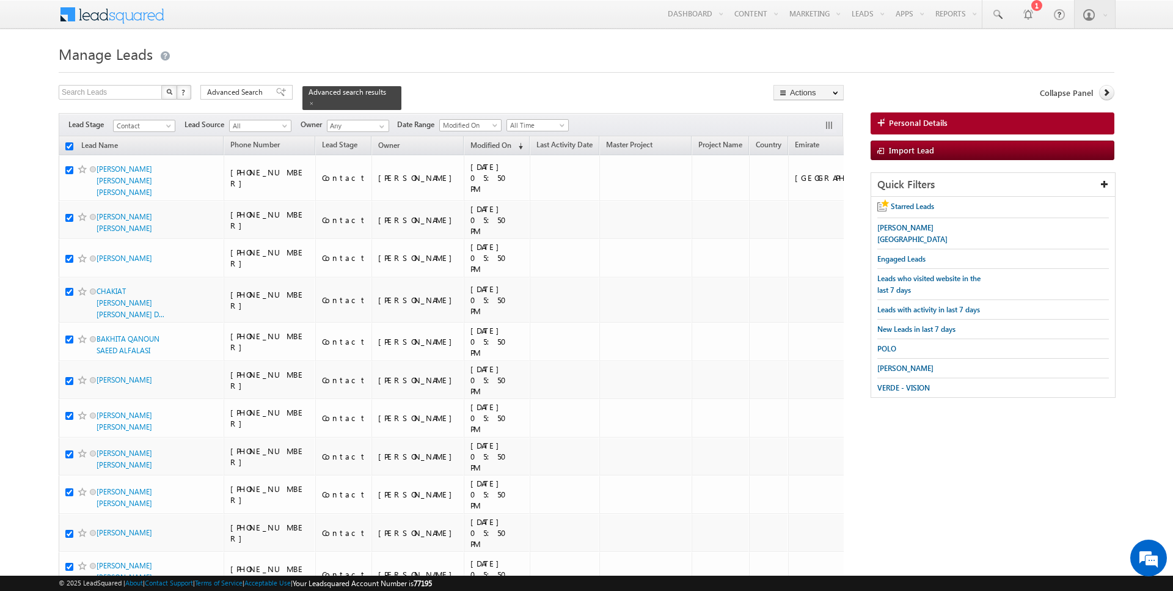
checkbox input "true"
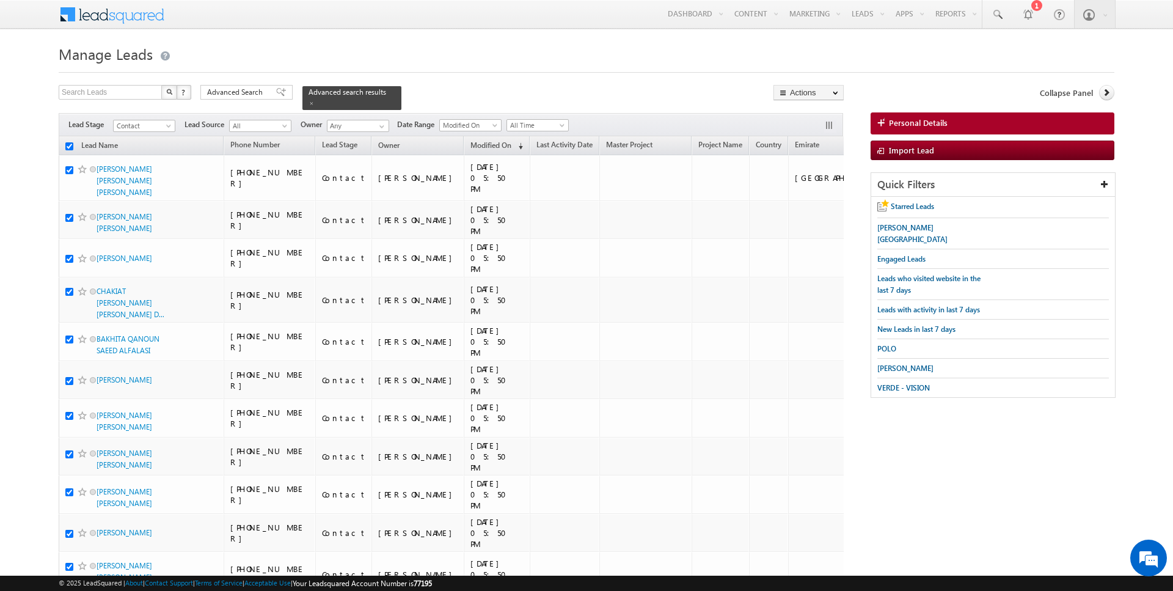
checkbox input "true"
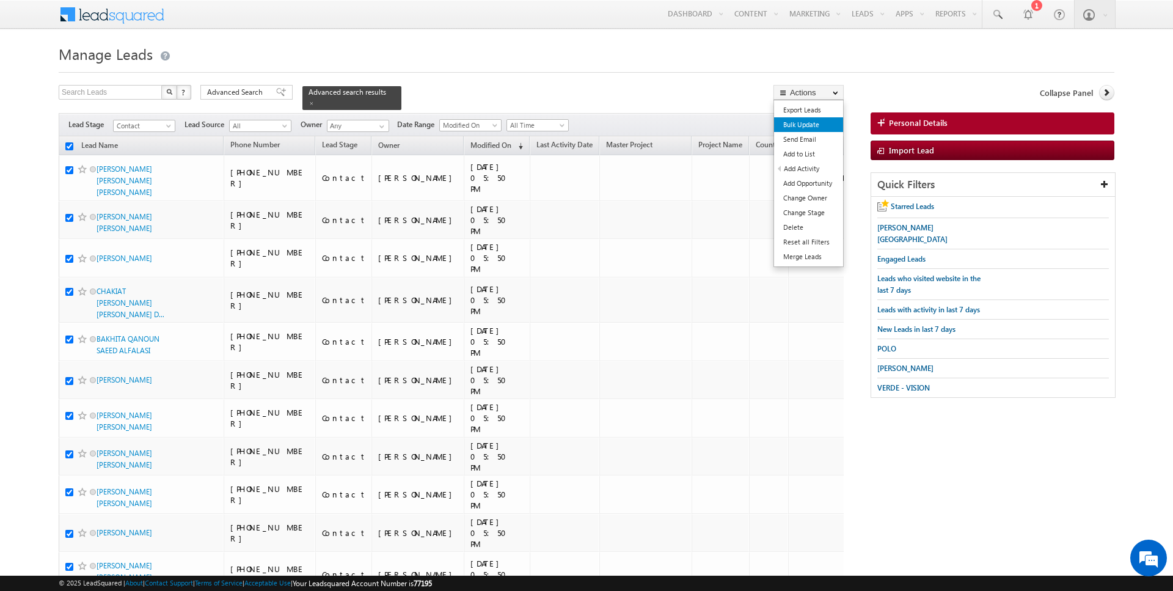
click at [812, 125] on link "Bulk Update" at bounding box center [808, 124] width 69 height 15
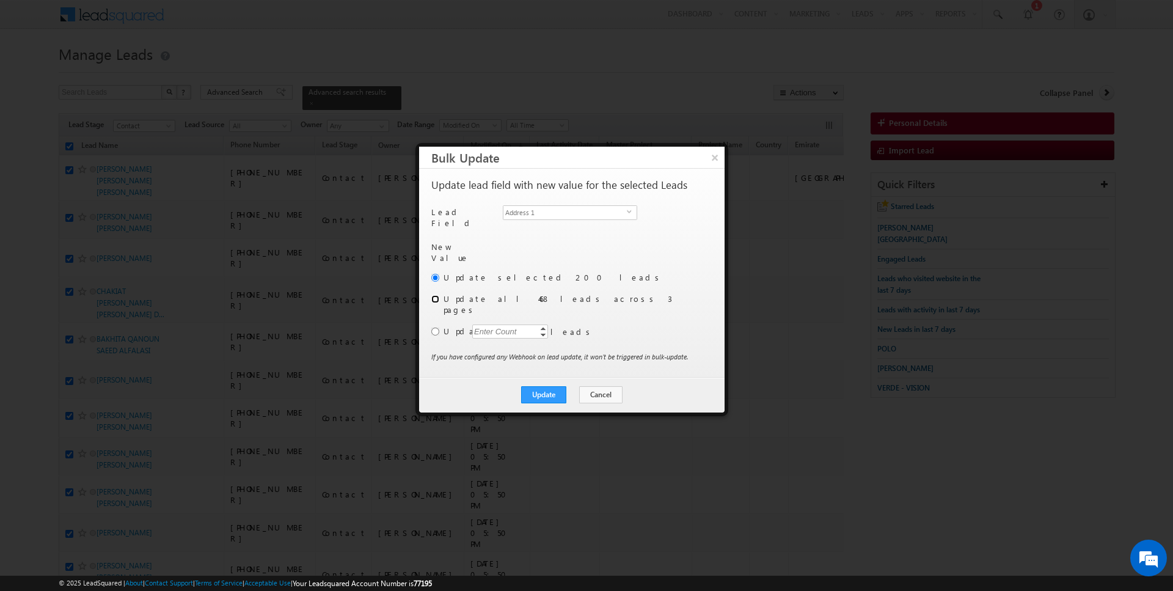
click at [435, 295] on input "radio" at bounding box center [435, 299] width 8 height 8
click at [558, 212] on span "Address 1" at bounding box center [564, 212] width 123 height 13
click at [552, 386] on button "Update" at bounding box center [543, 394] width 45 height 17
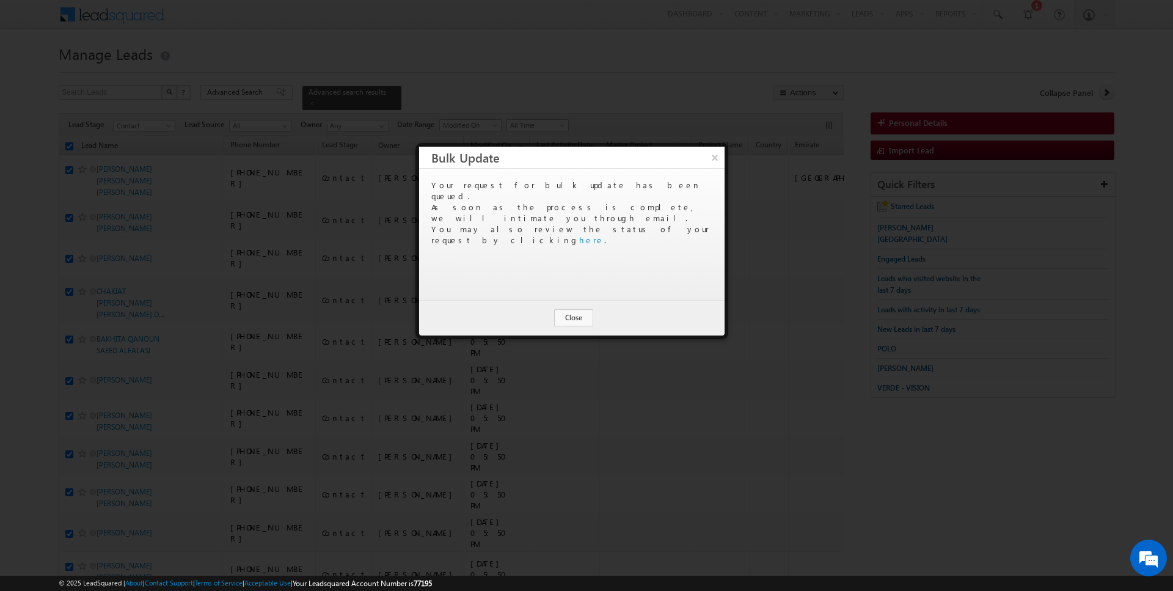
click at [575, 326] on div "Update Cancel Close" at bounding box center [571, 317] width 305 height 35
click at [575, 316] on button "Close" at bounding box center [573, 317] width 39 height 17
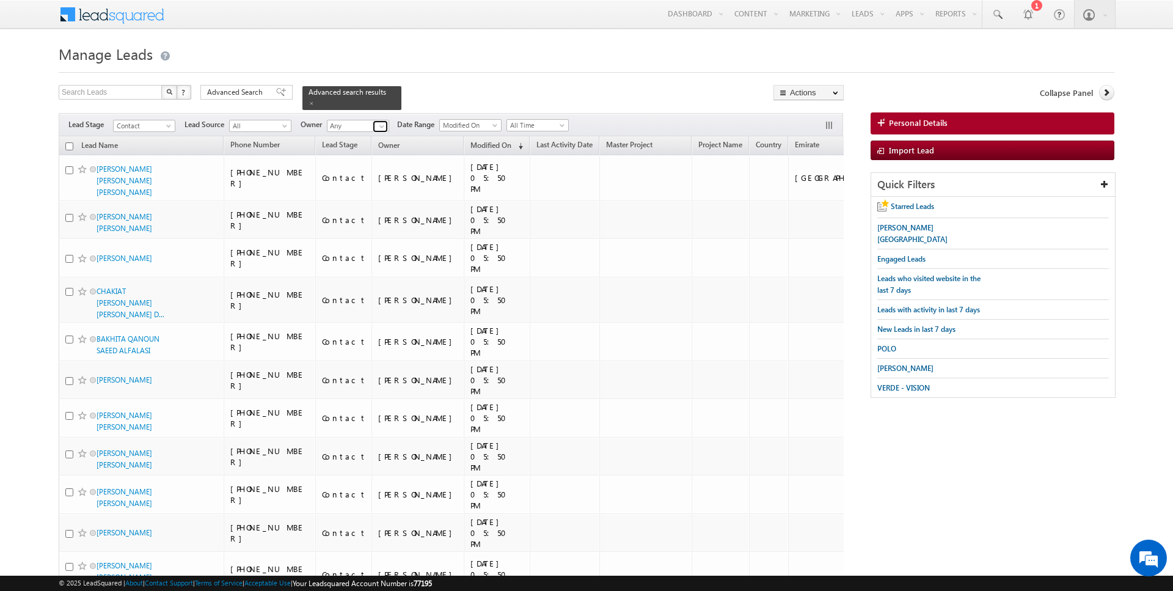
click at [379, 125] on span at bounding box center [382, 127] width 10 height 10
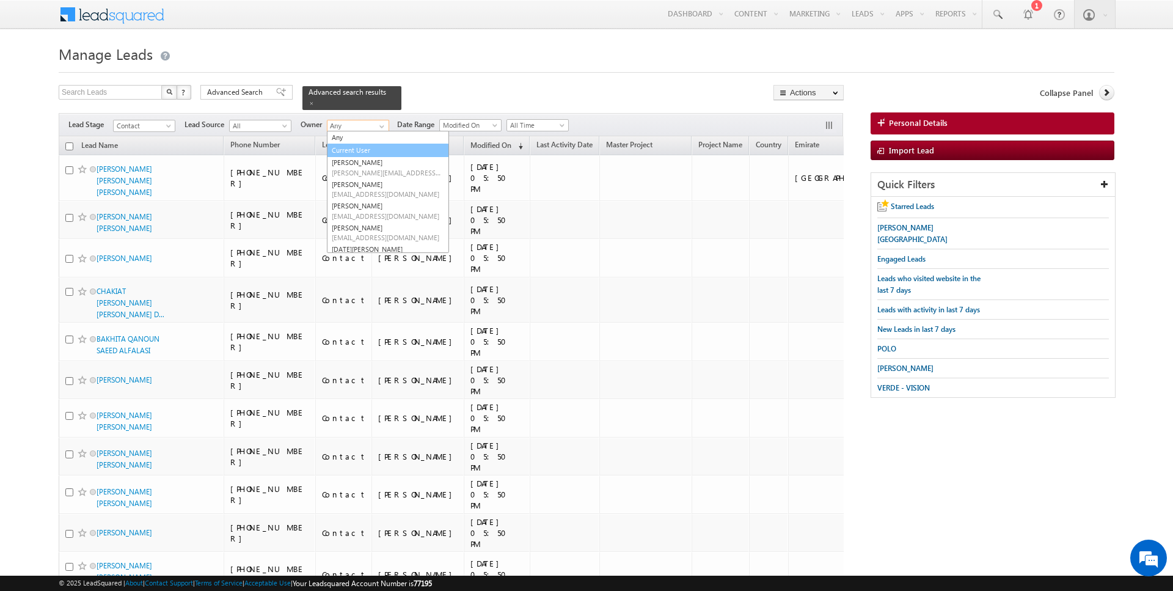
click at [346, 148] on link "Current User" at bounding box center [388, 151] width 122 height 14
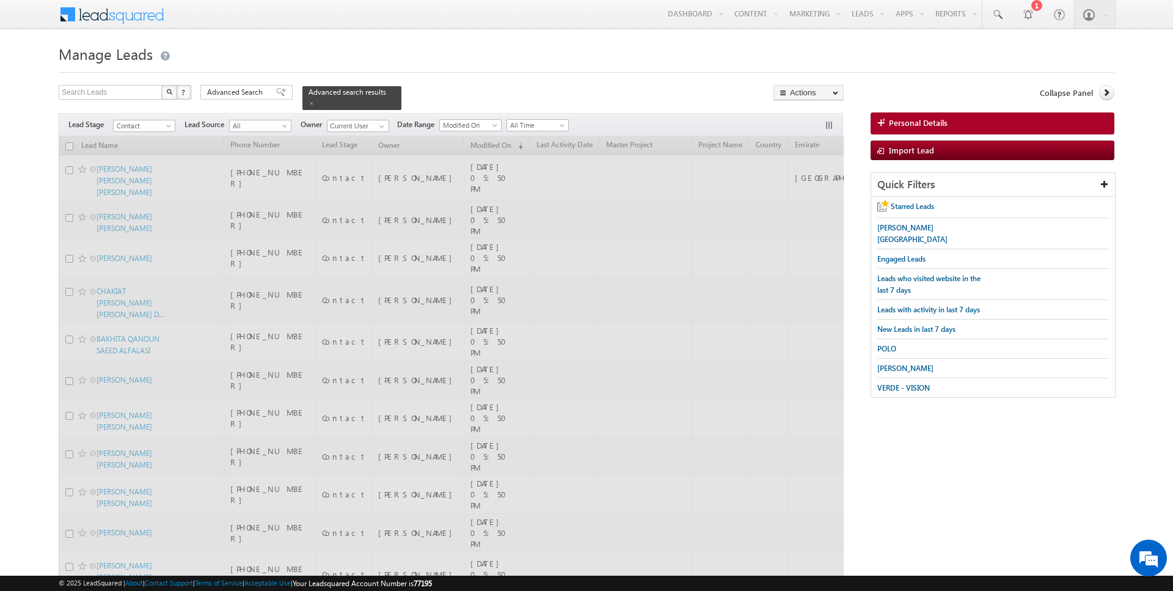
click at [465, 68] on div at bounding box center [587, 69] width 1056 height 8
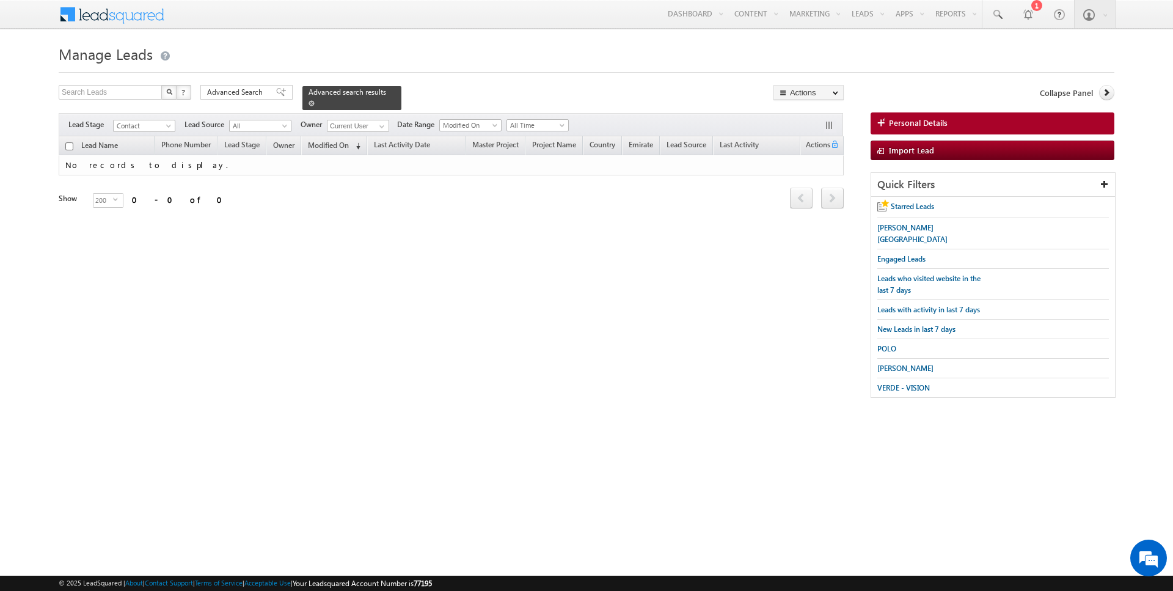
click at [308, 101] on span at bounding box center [311, 103] width 6 height 6
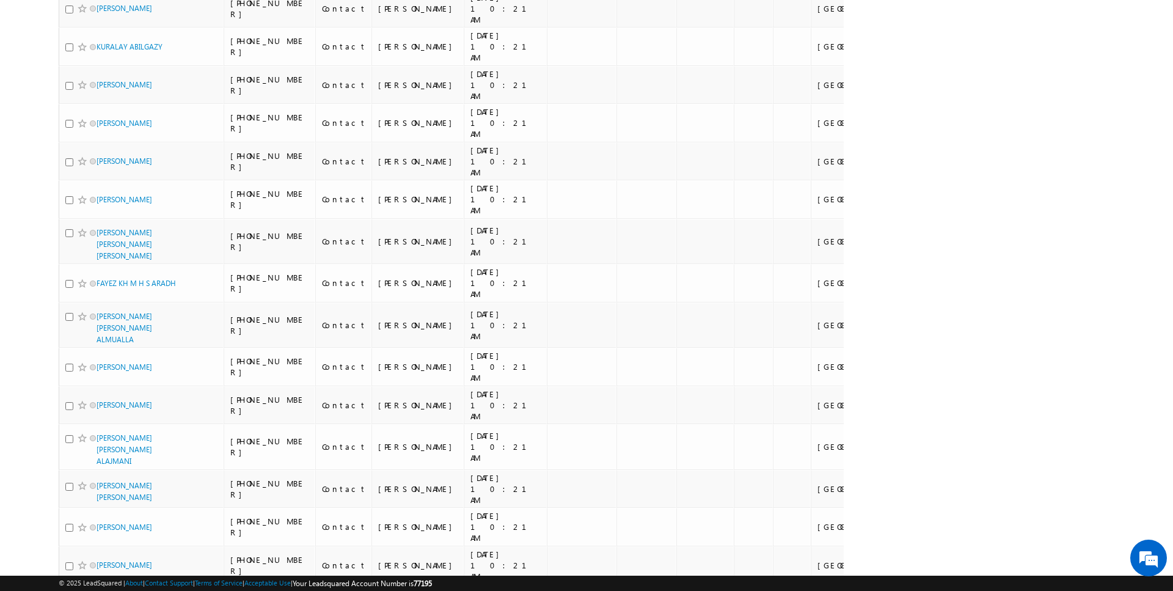
scroll to position [0, 0]
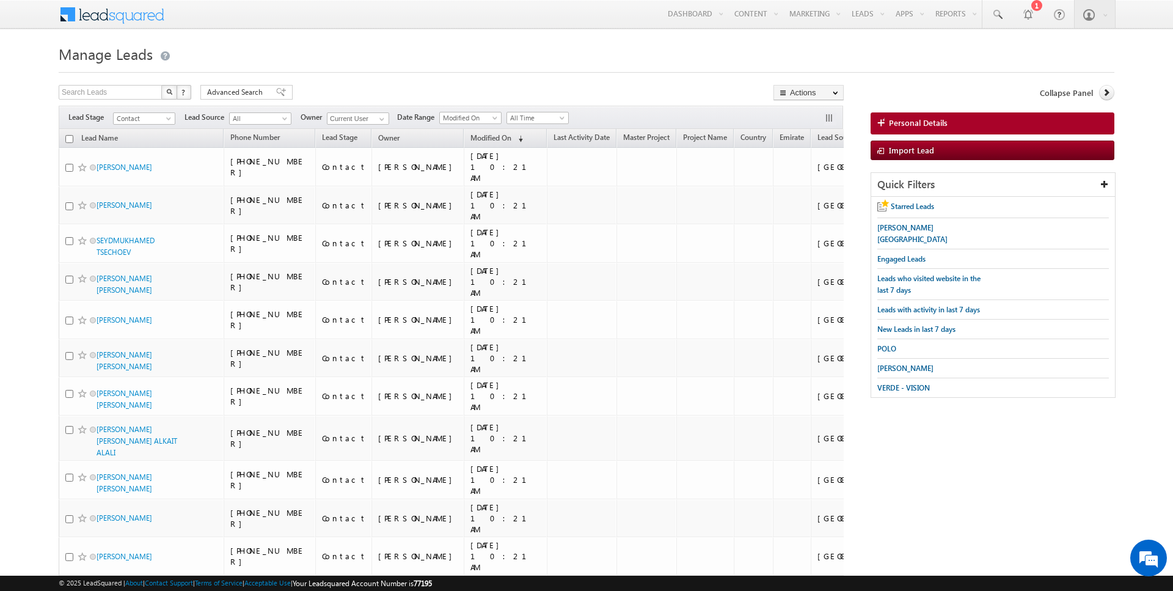
click at [71, 139] on input "checkbox" at bounding box center [69, 139] width 8 height 8
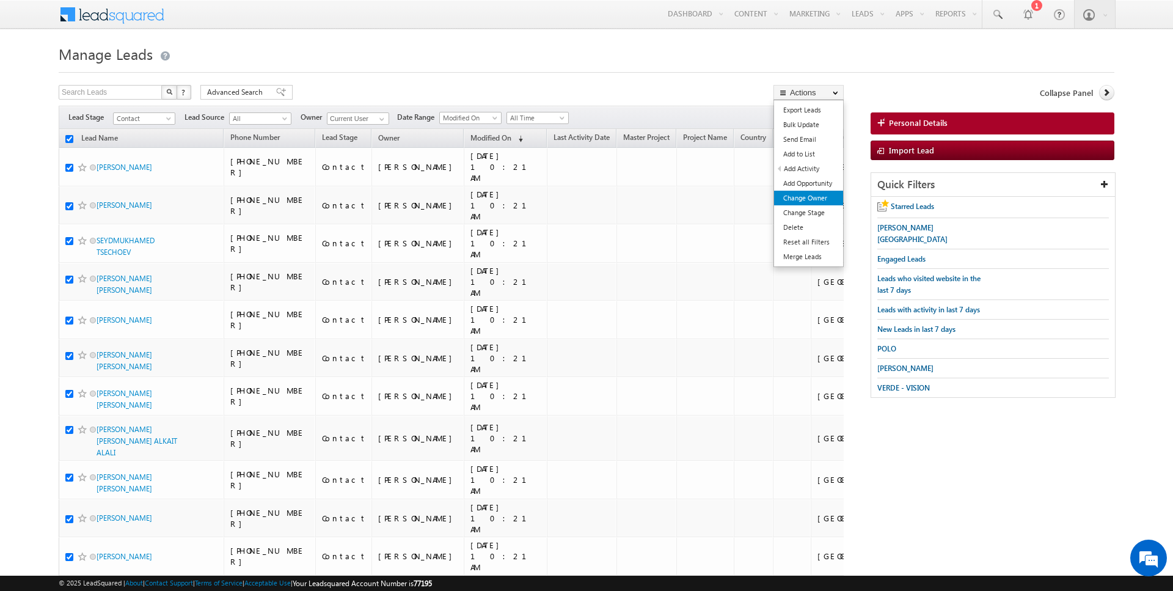
click at [830, 194] on link "Change Owner" at bounding box center [808, 198] width 69 height 15
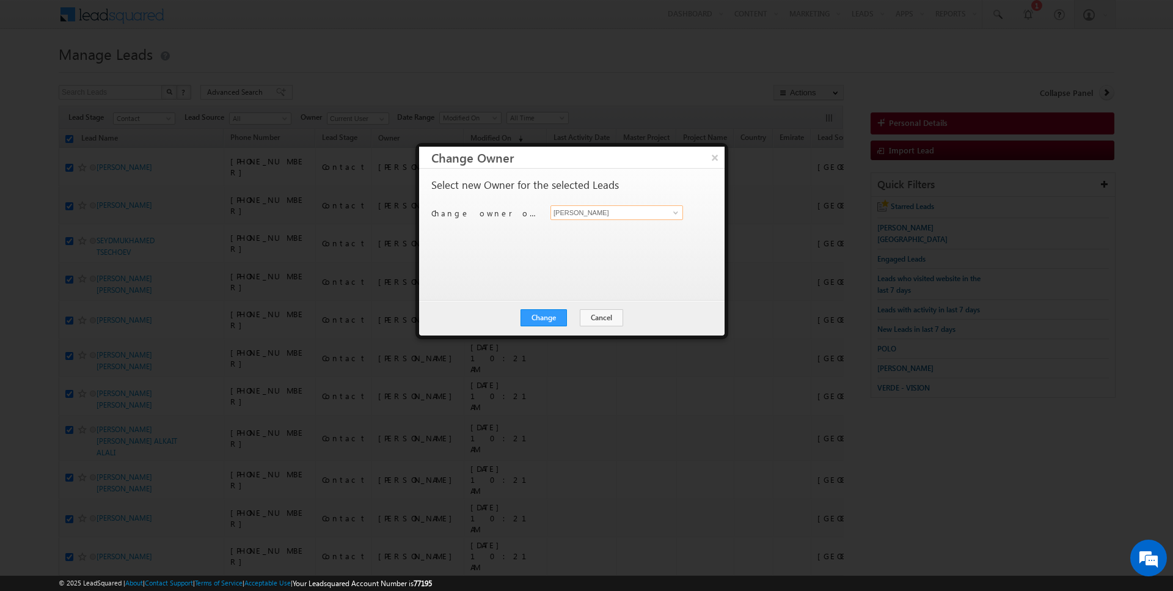
click at [593, 206] on input "[PERSON_NAME]" at bounding box center [616, 212] width 133 height 15
click at [545, 316] on button "Change" at bounding box center [543, 317] width 46 height 17
click at [575, 316] on button "Close" at bounding box center [573, 317] width 39 height 17
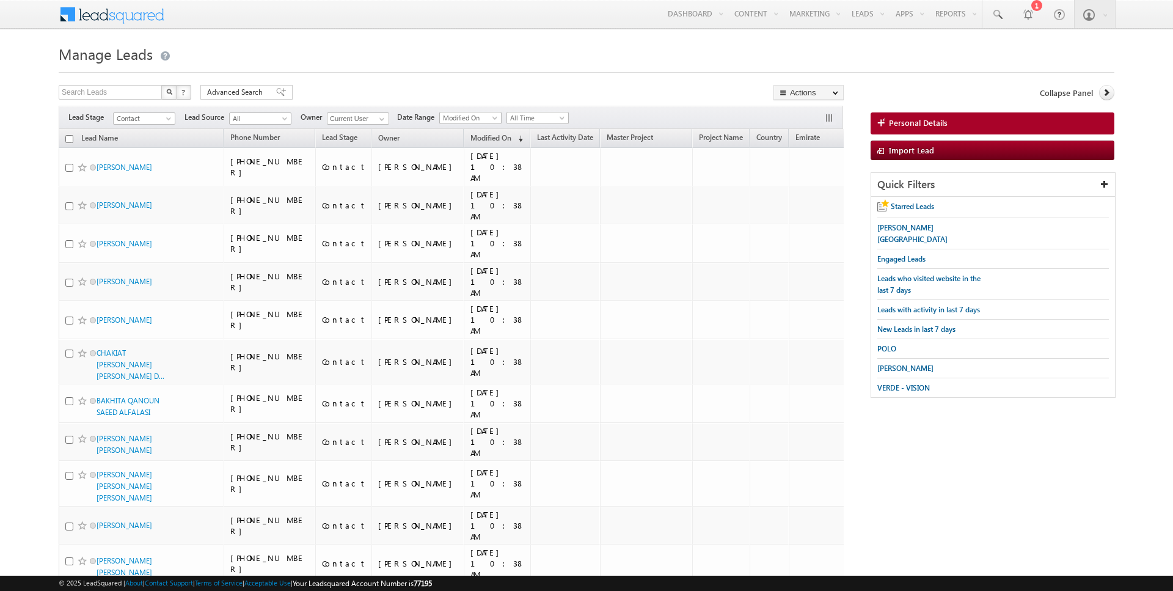
click at [70, 138] on input "checkbox" at bounding box center [69, 139] width 8 height 8
checkbox input "true"
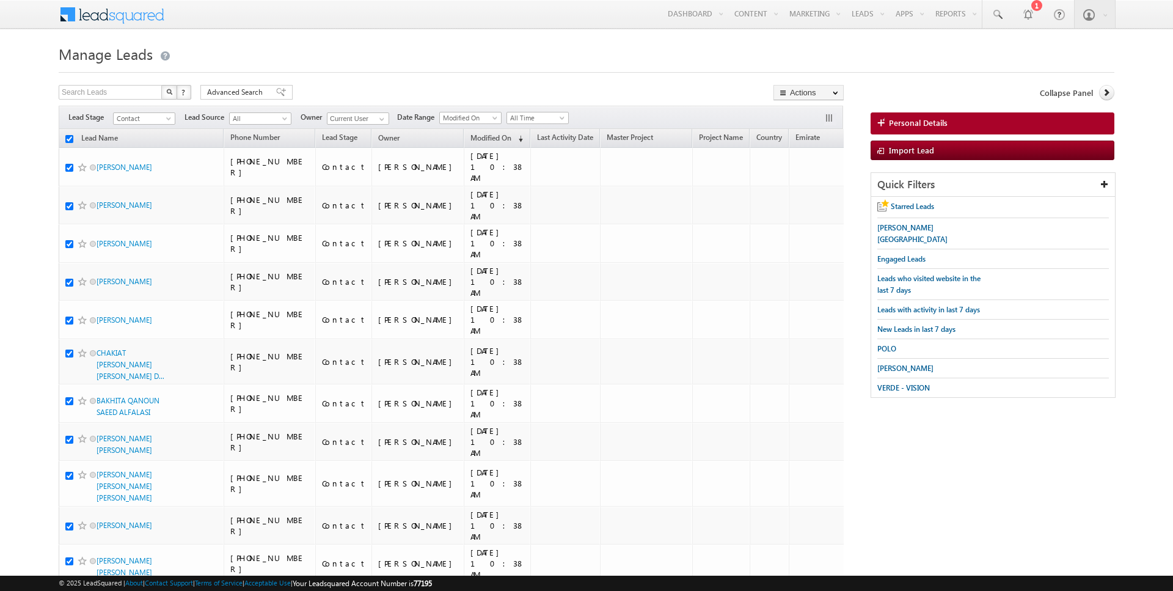
checkbox input "true"
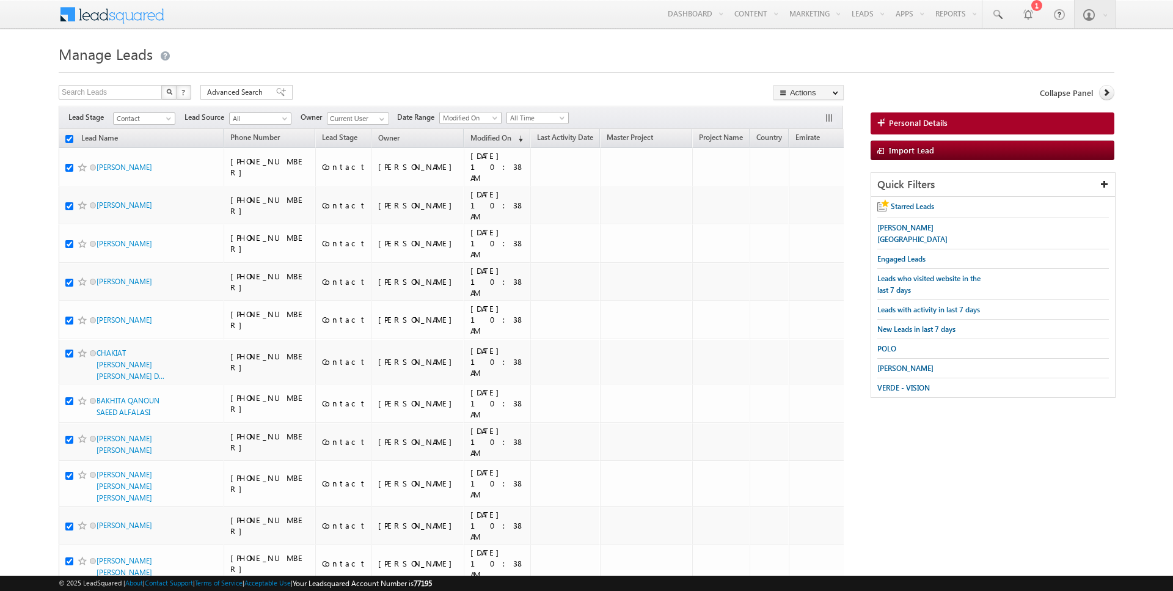
checkbox input "true"
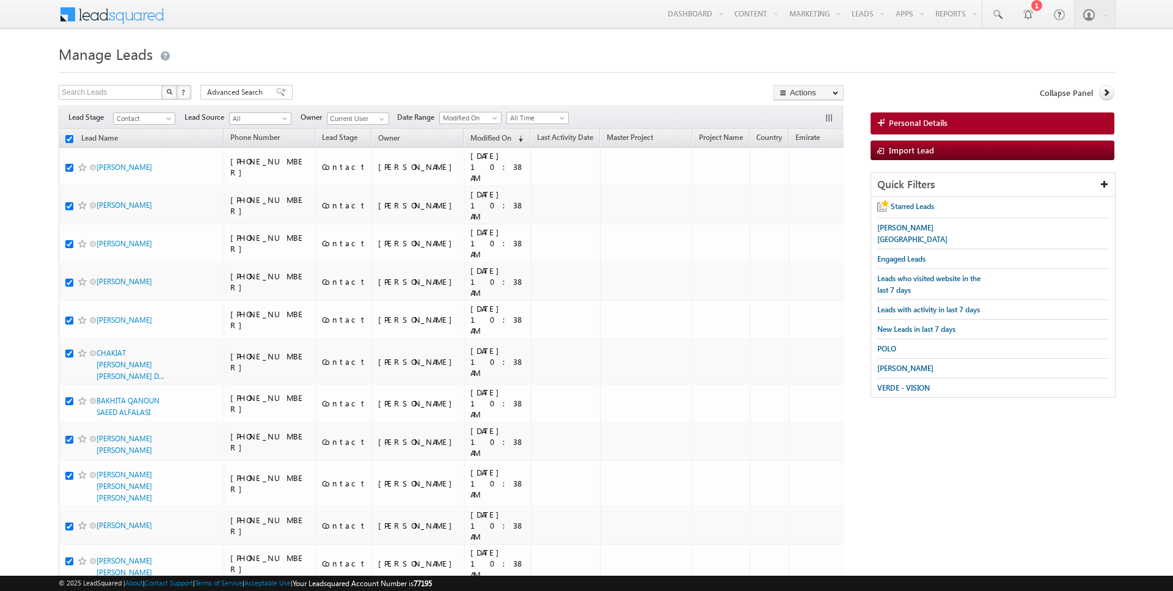
checkbox input "true"
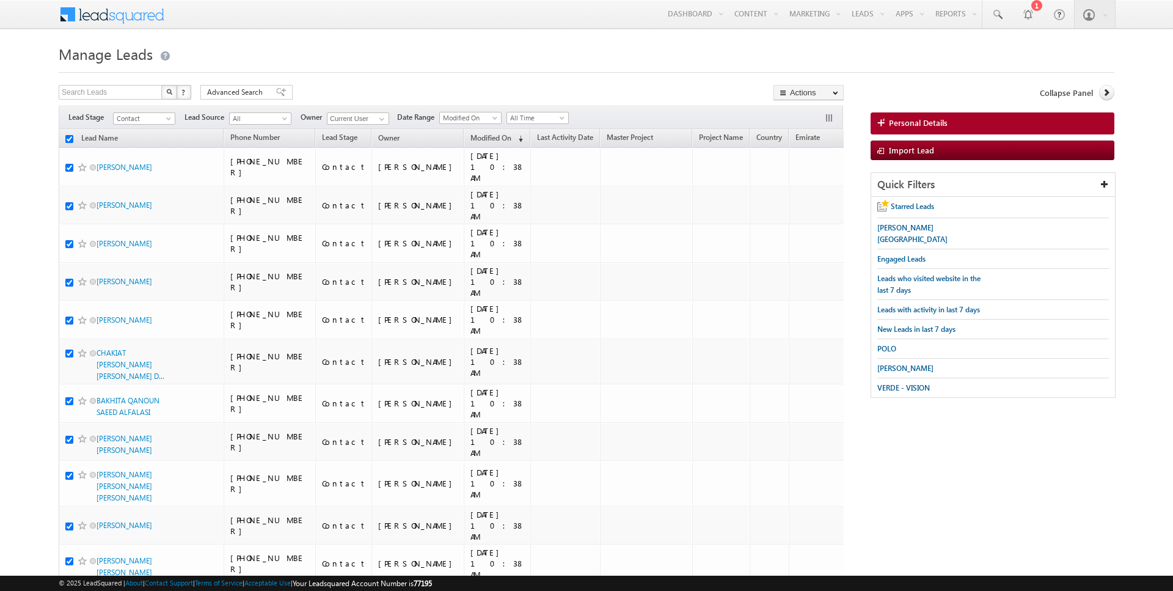
checkbox input "true"
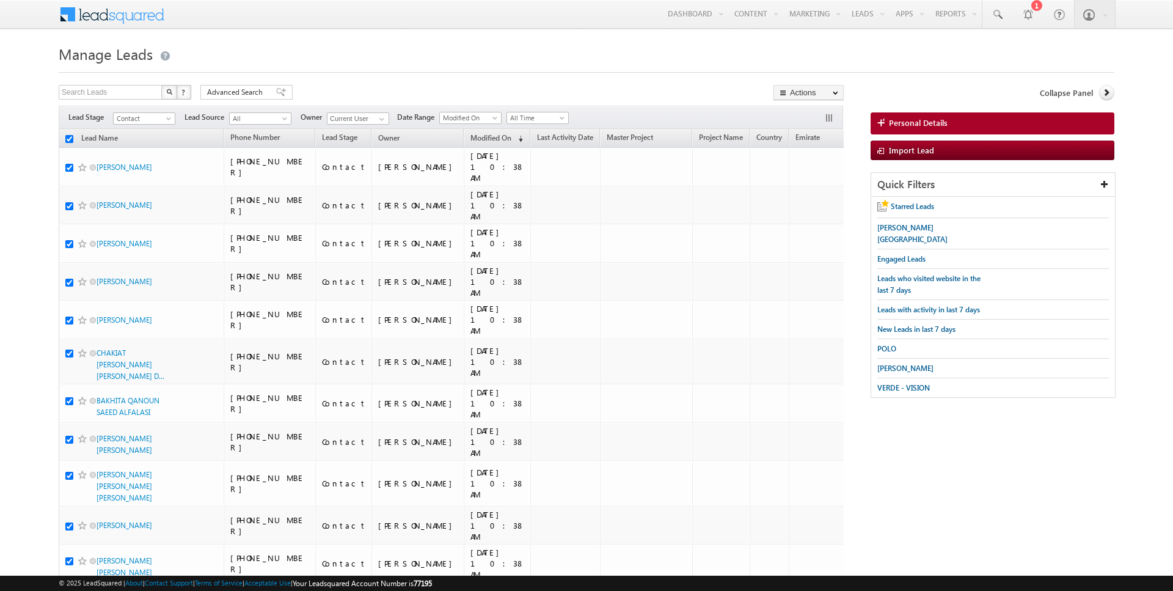
checkbox input "true"
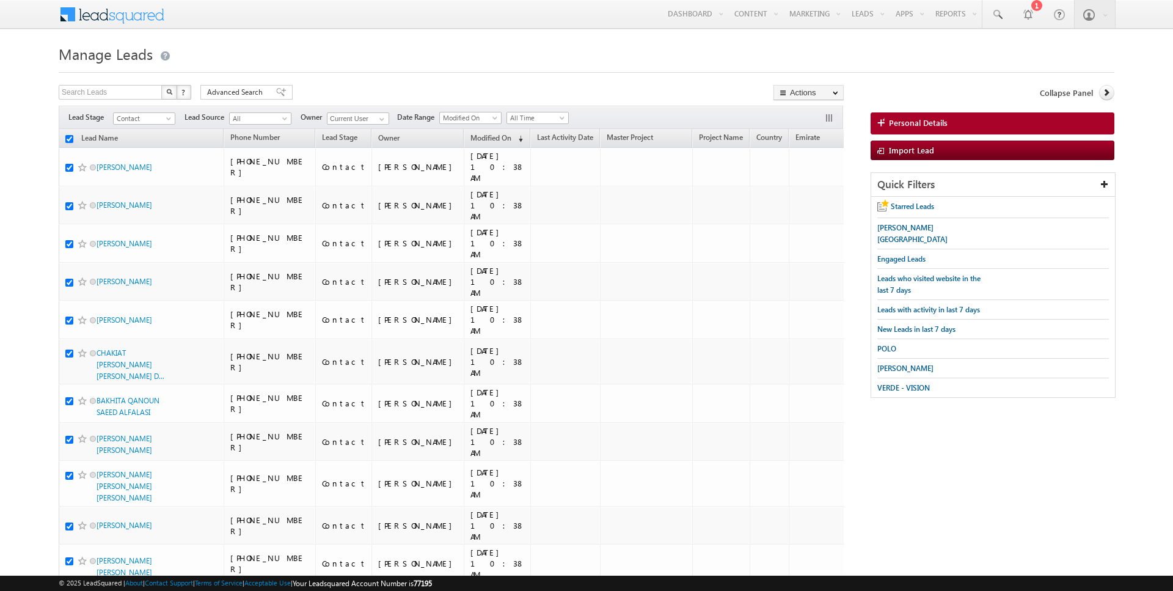
checkbox input "true"
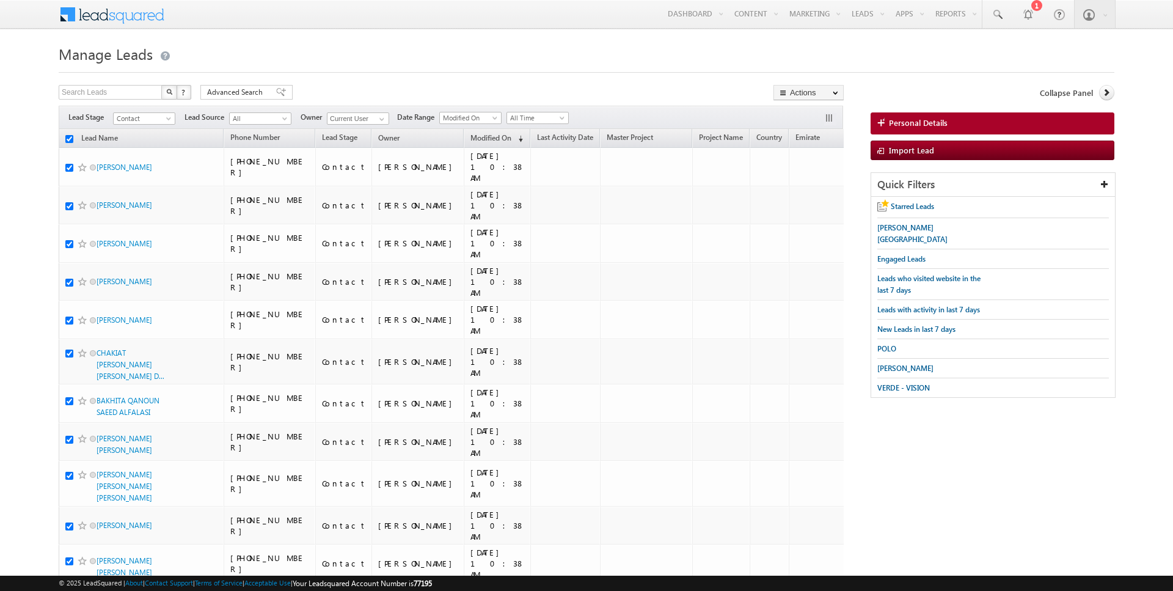
checkbox input "true"
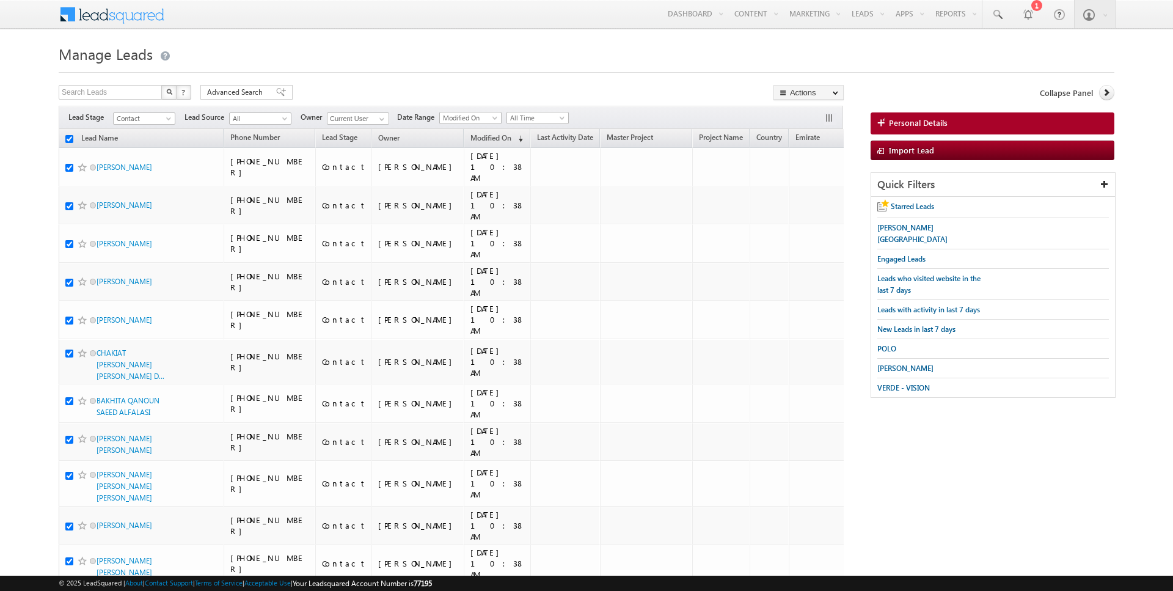
checkbox input "true"
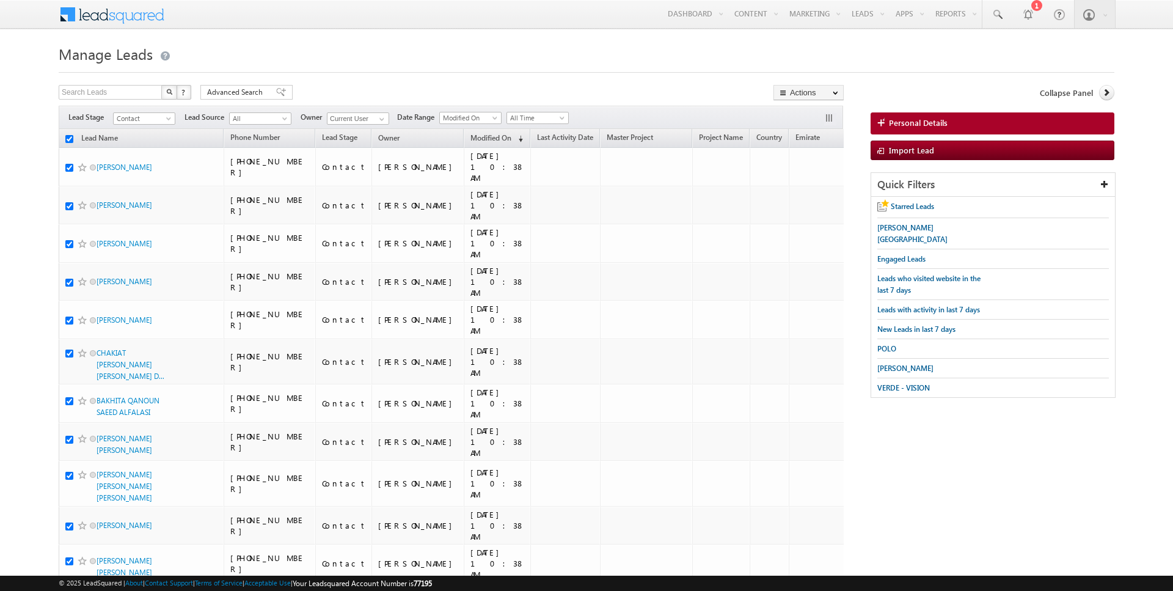
checkbox input "true"
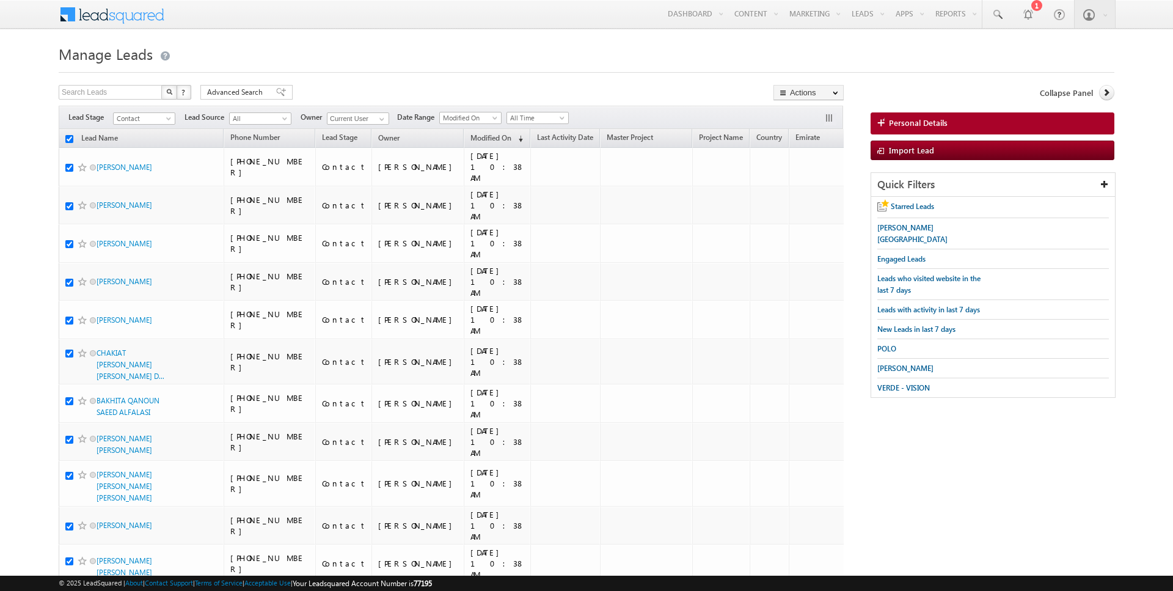
checkbox input "true"
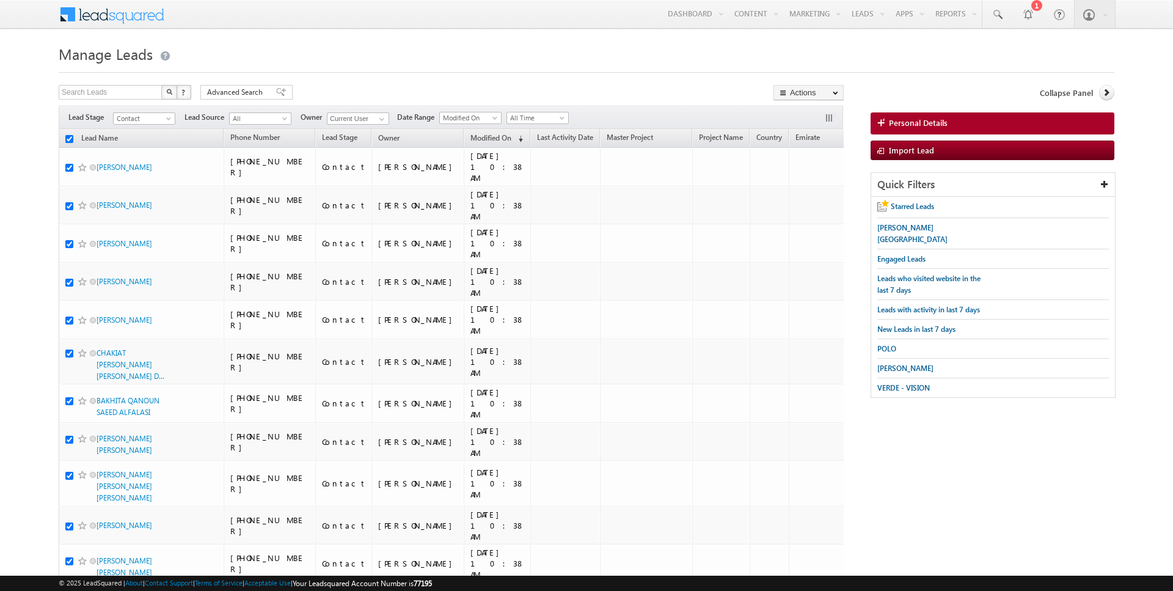
checkbox input "true"
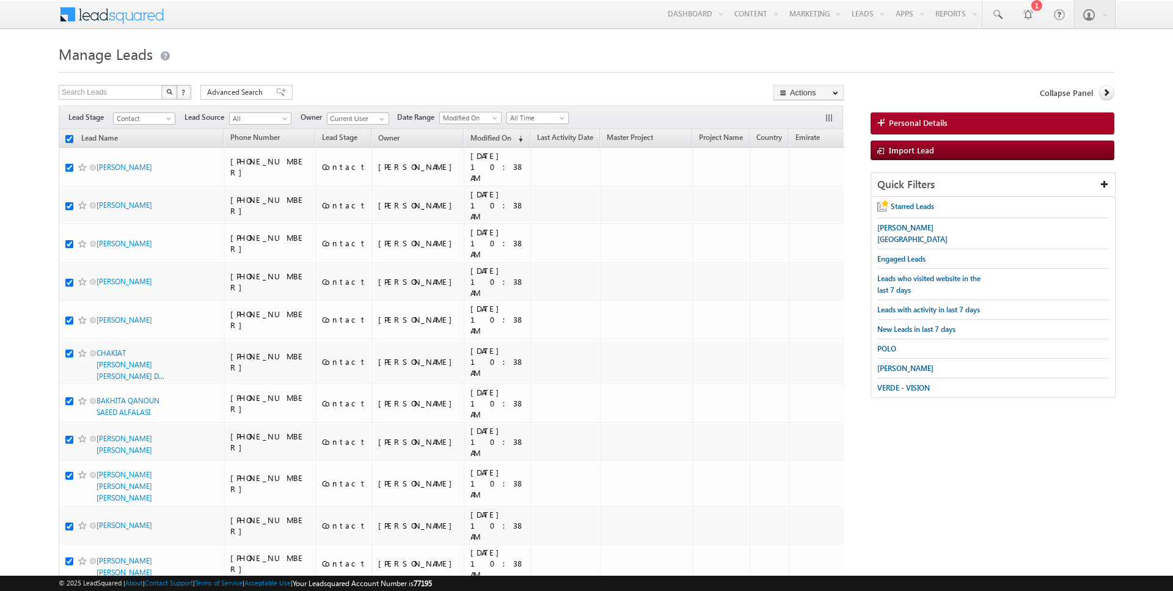
checkbox input "true"
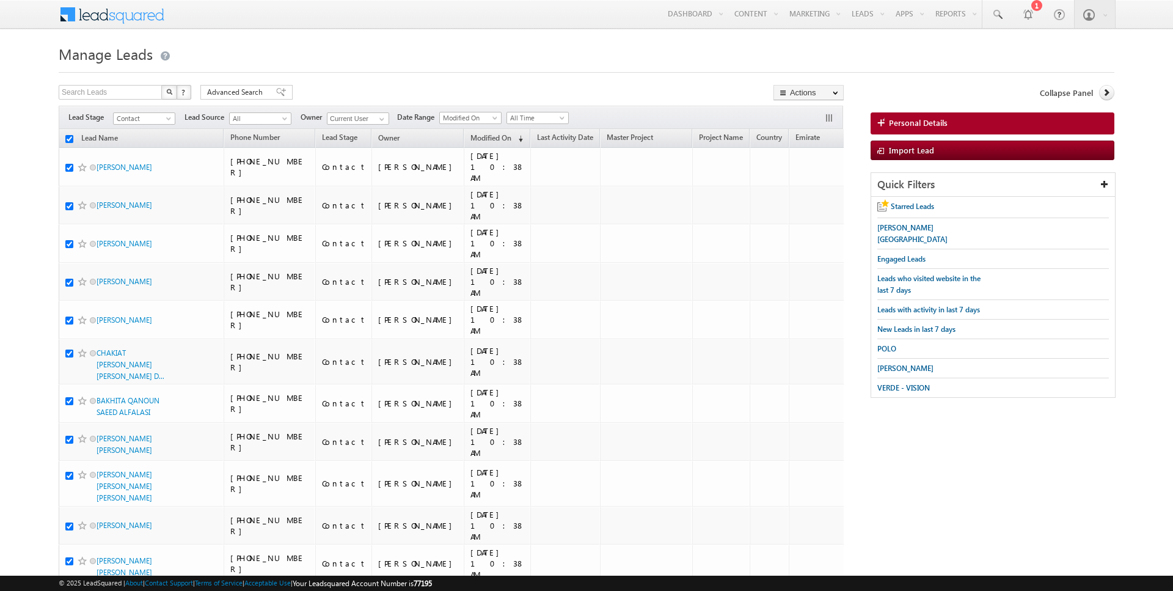
checkbox input "true"
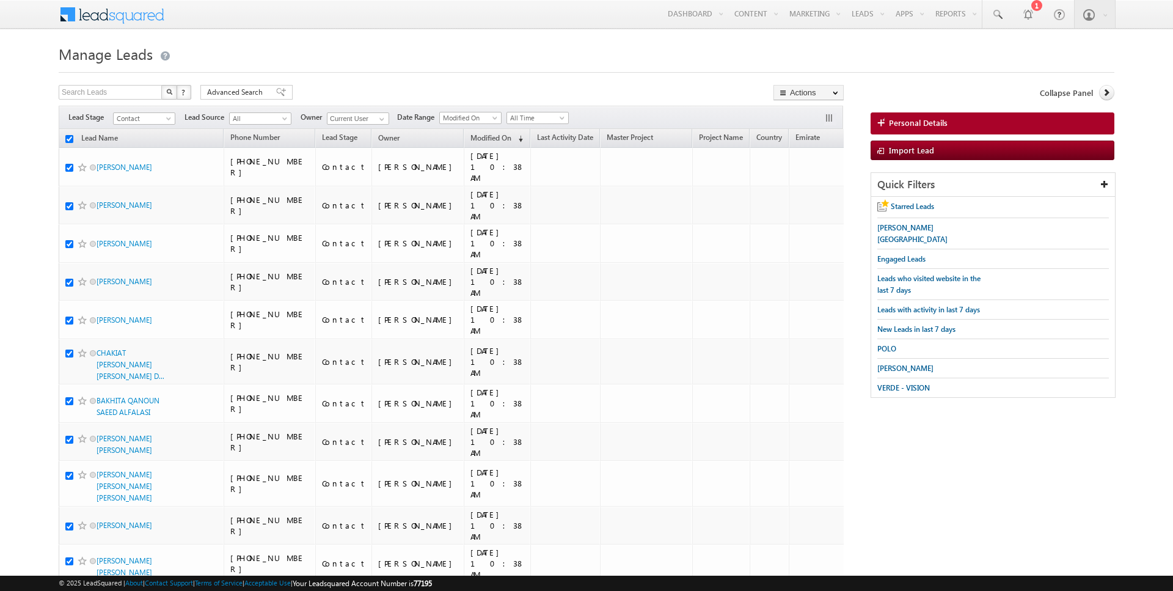
checkbox input "true"
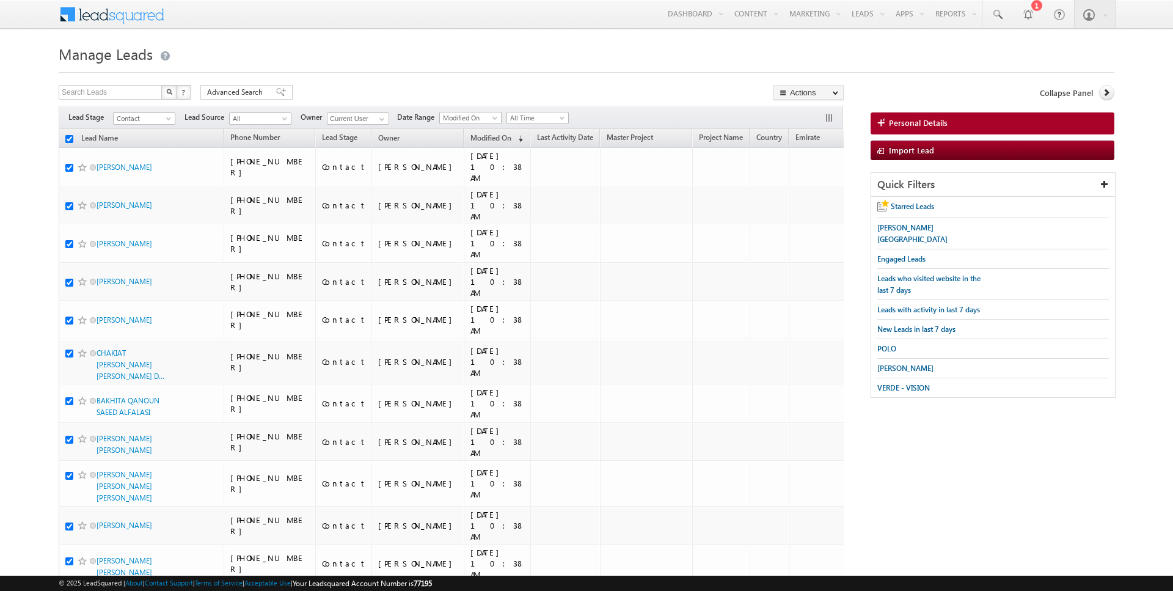
checkbox input "true"
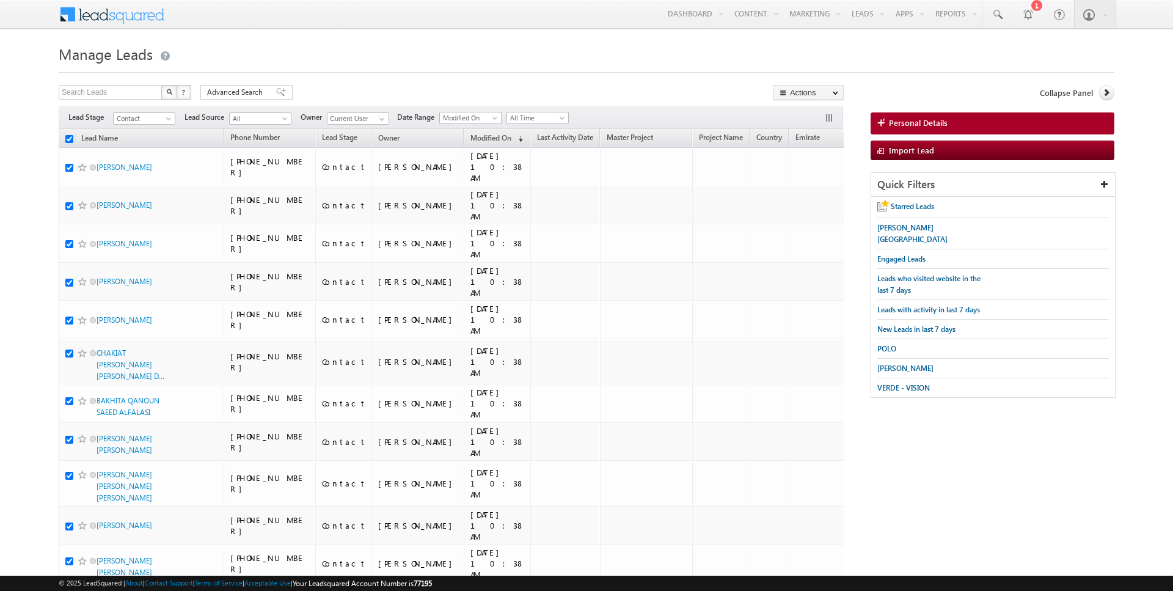
checkbox input "true"
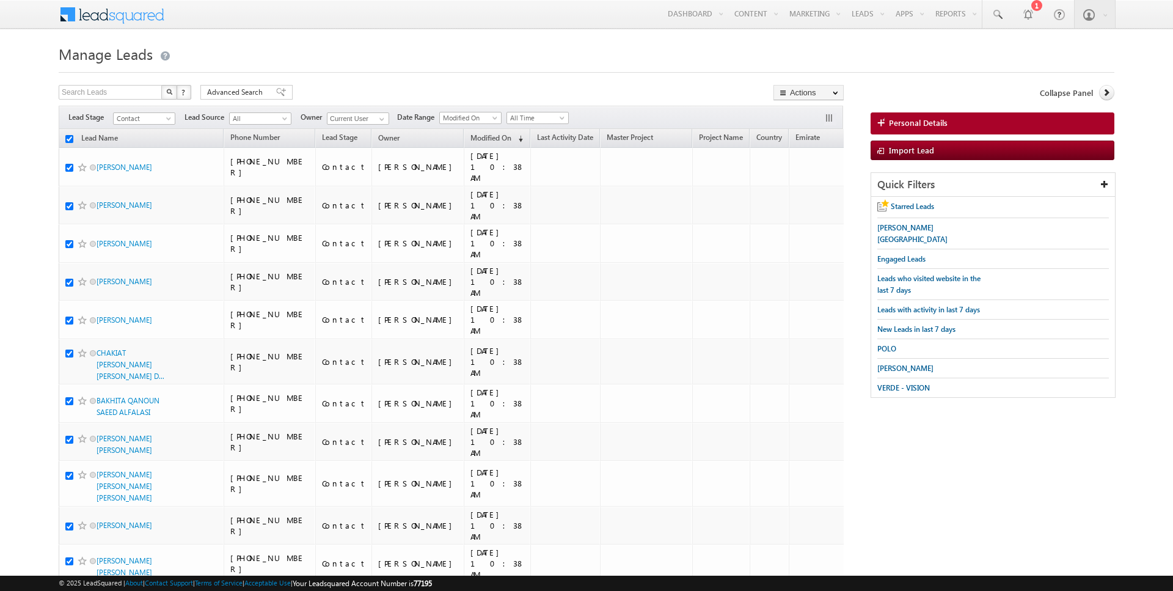
checkbox input "true"
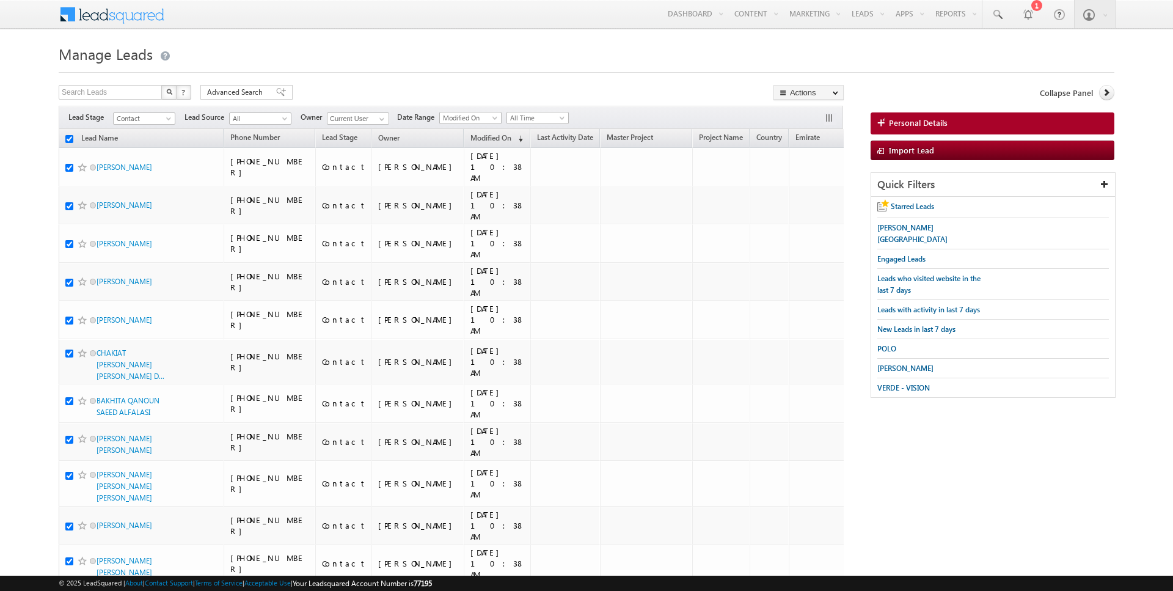
checkbox input "true"
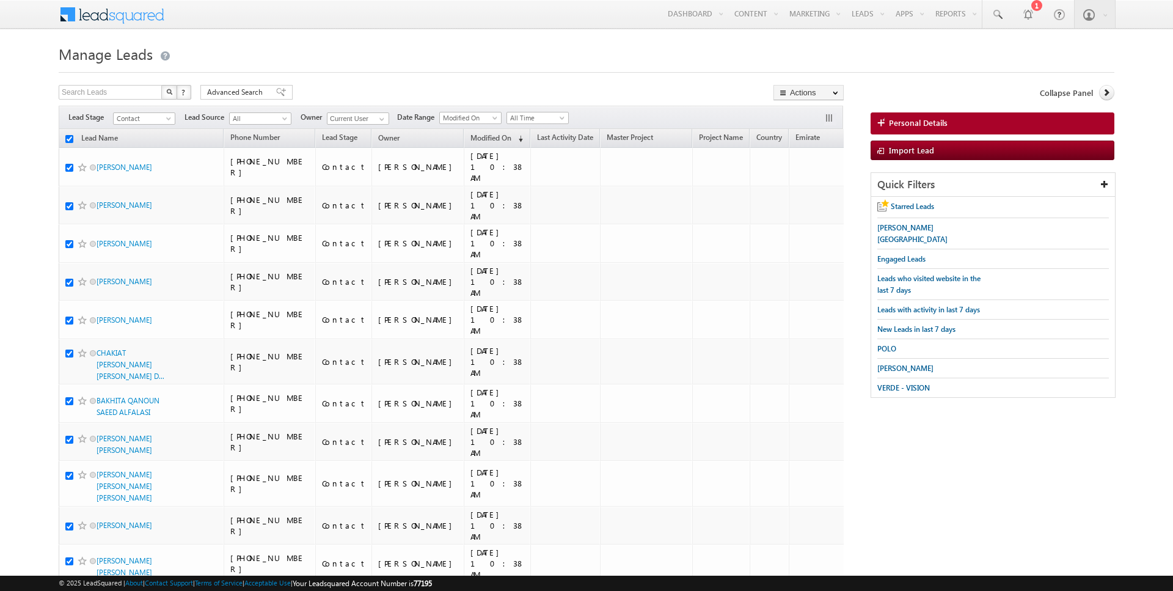
checkbox input "true"
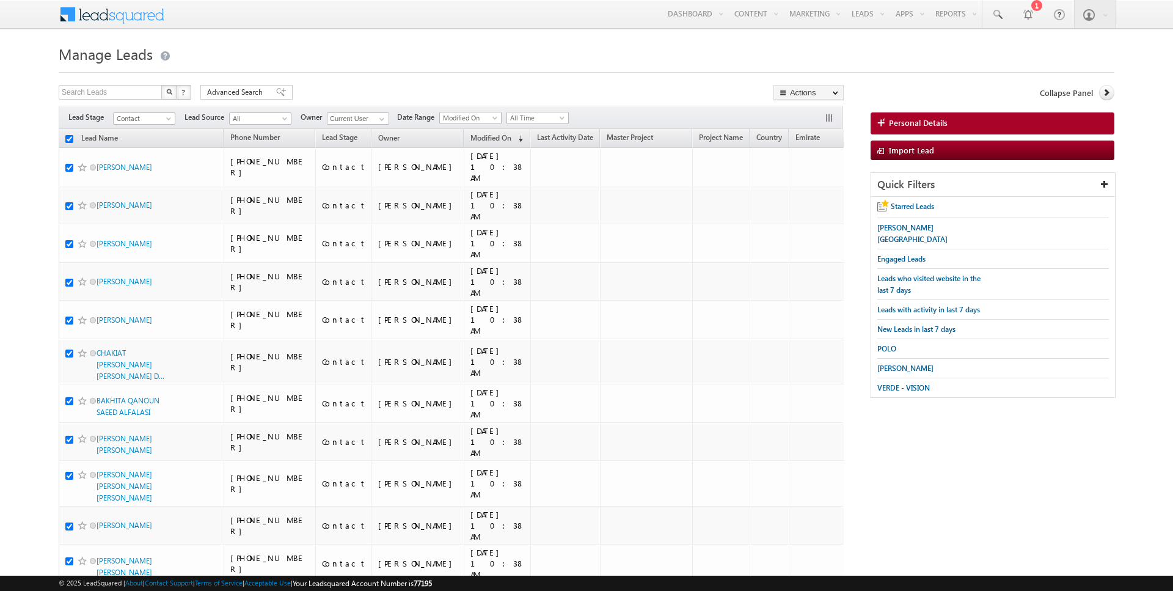
checkbox input "true"
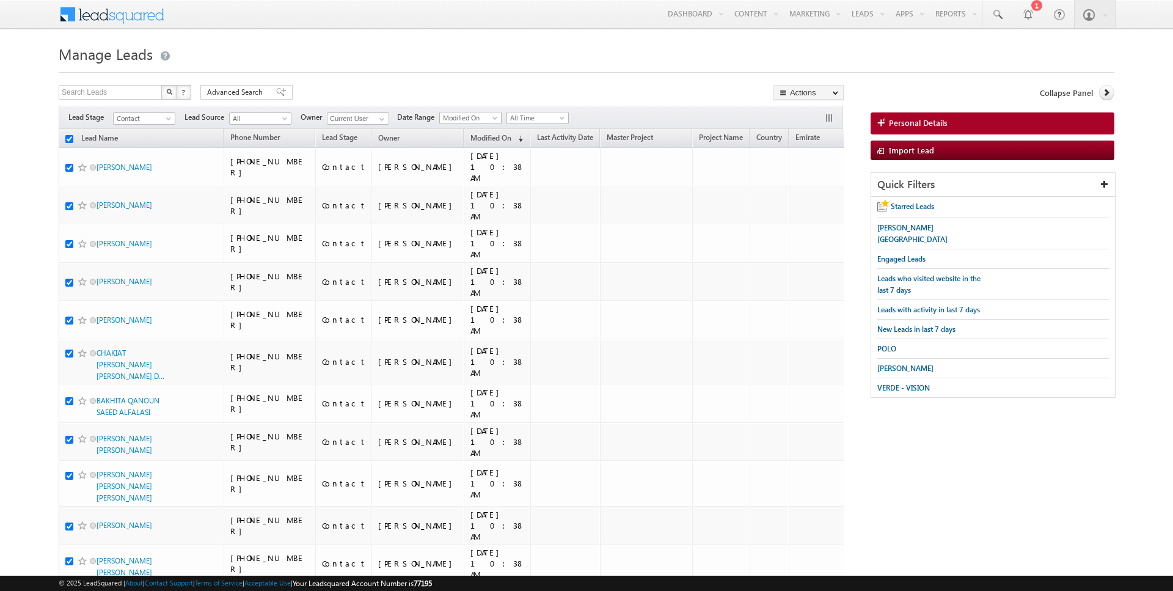
checkbox input "true"
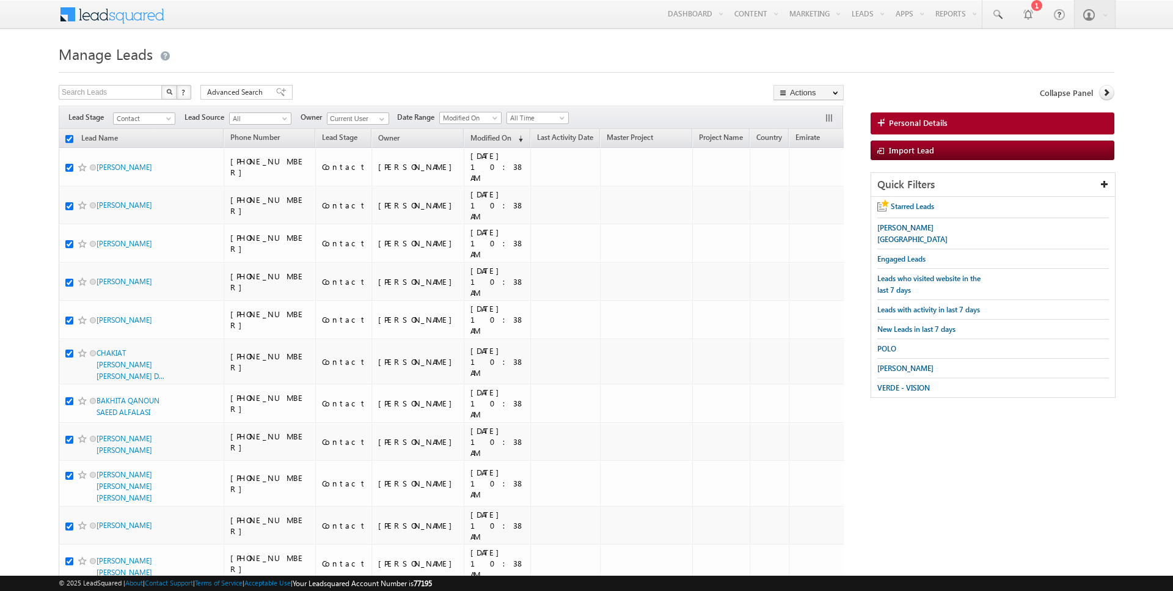
checkbox input "true"
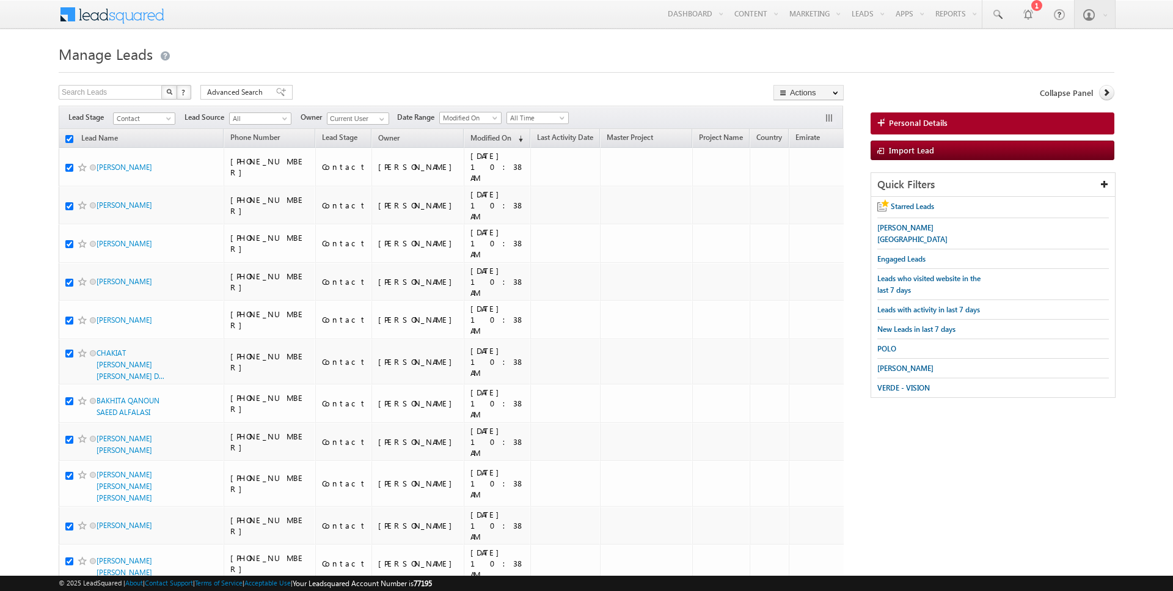
checkbox input "true"
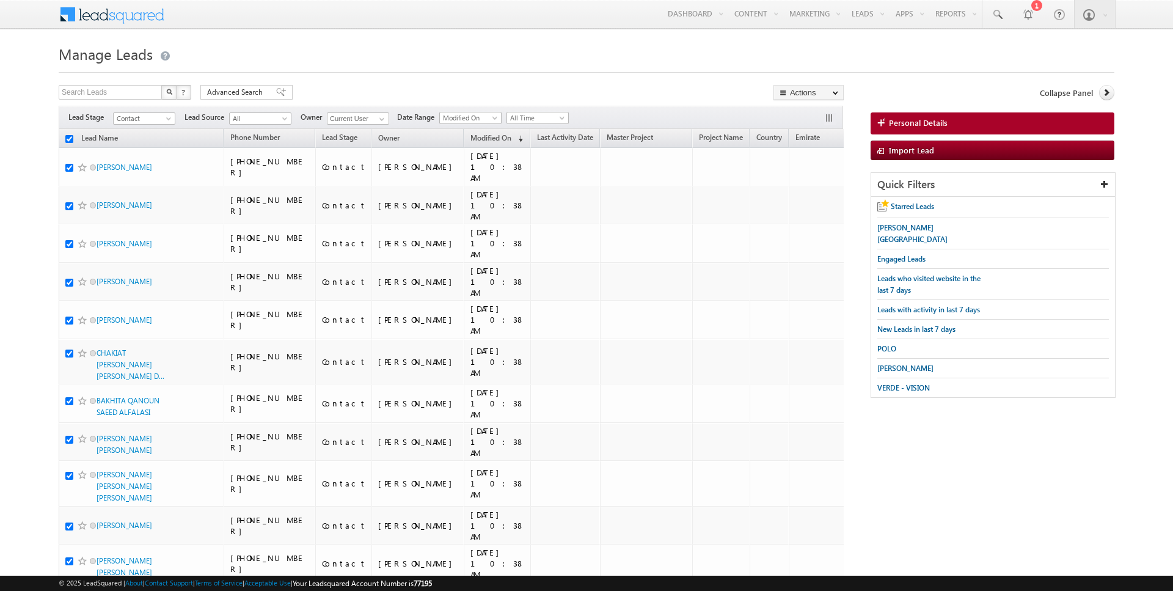
checkbox input "true"
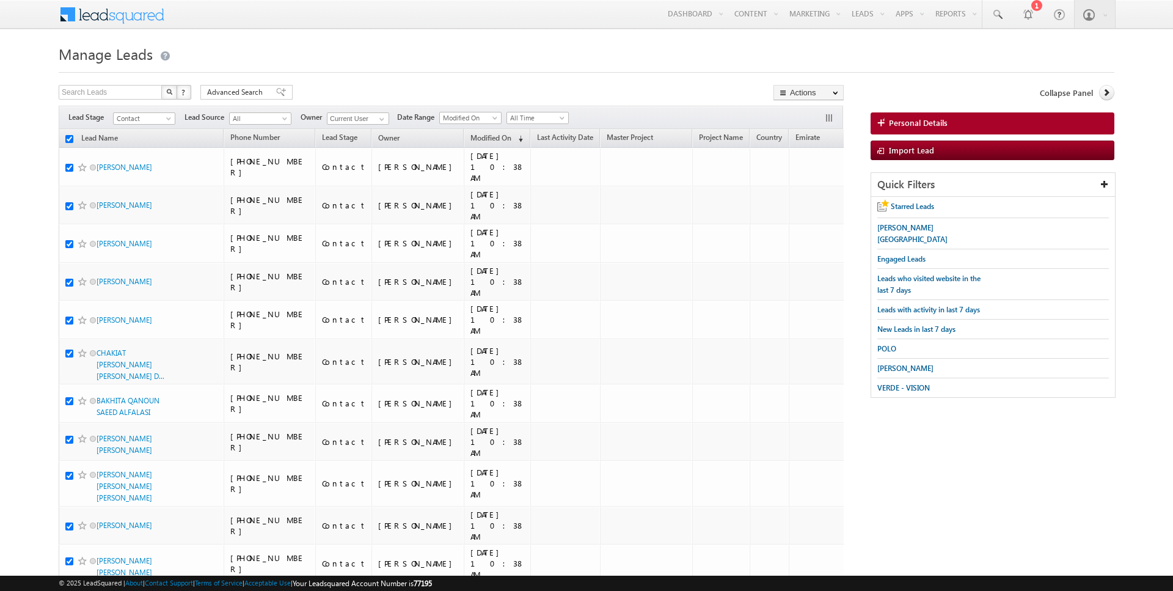
checkbox input "true"
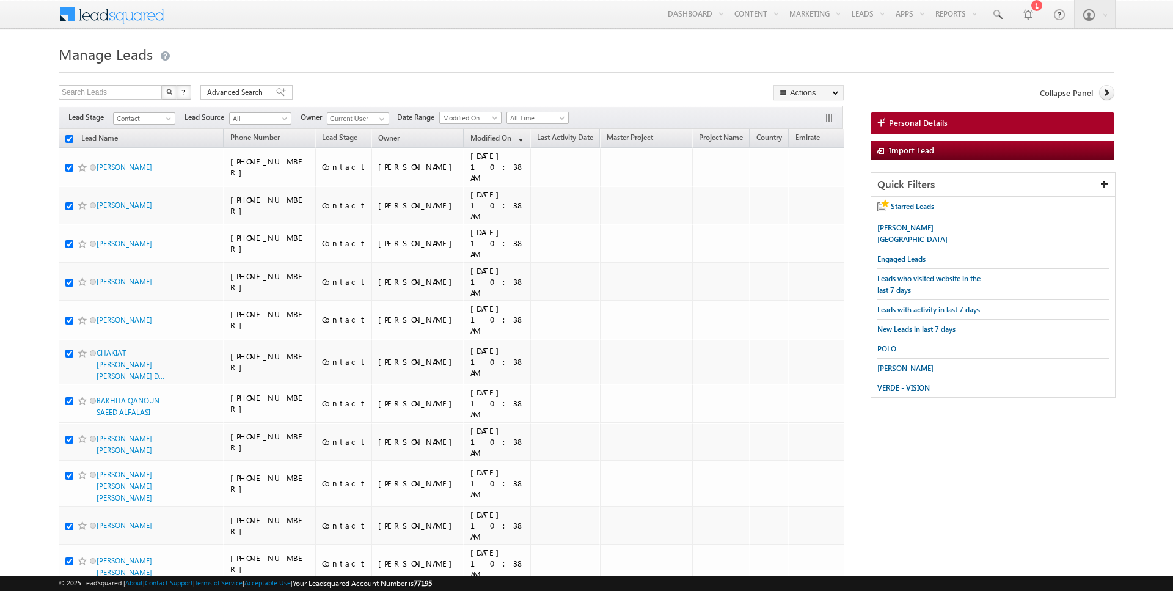
checkbox input "true"
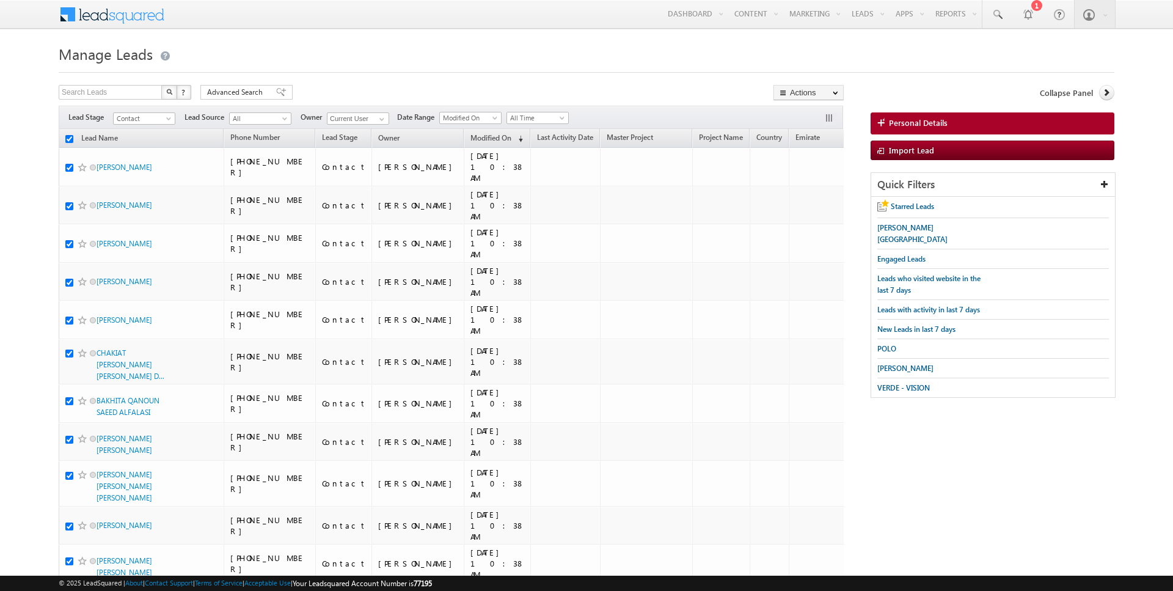
checkbox input "true"
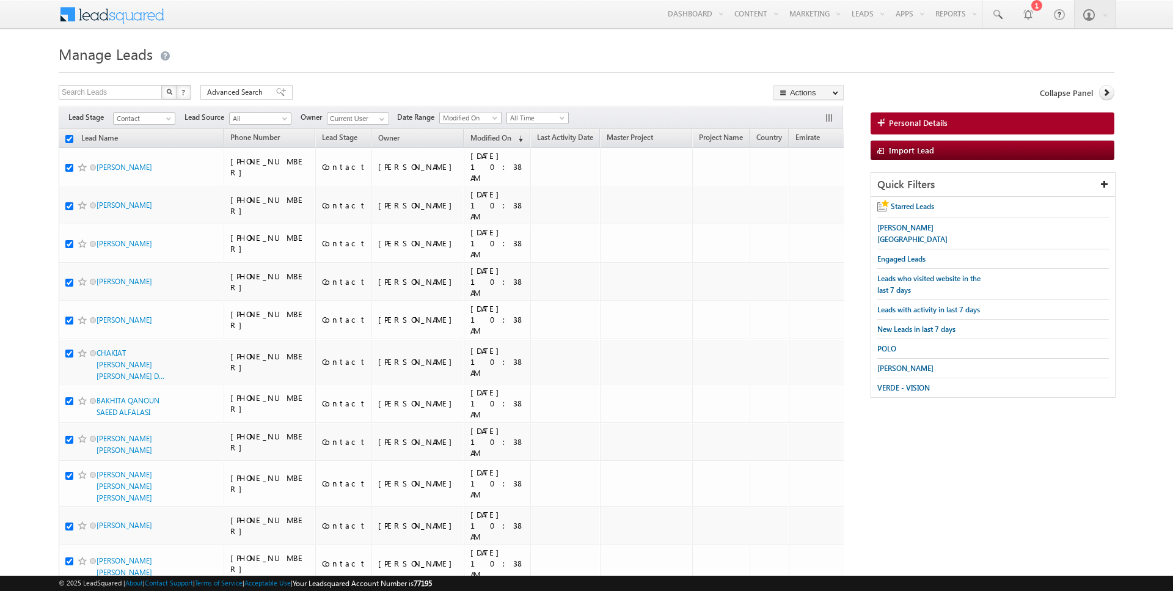
checkbox input "true"
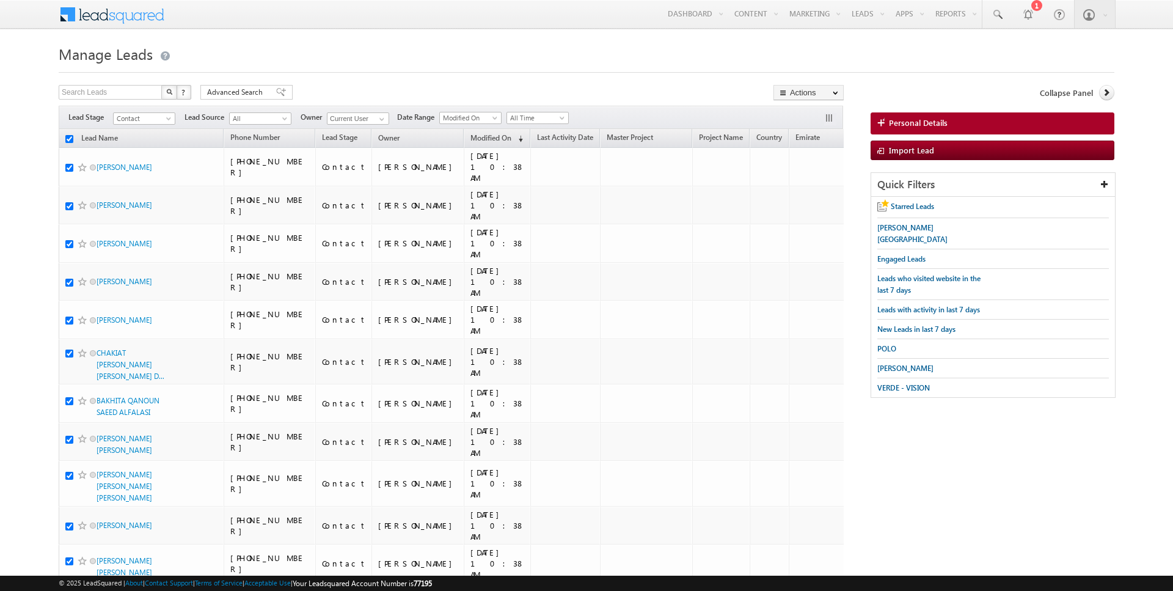
checkbox input "true"
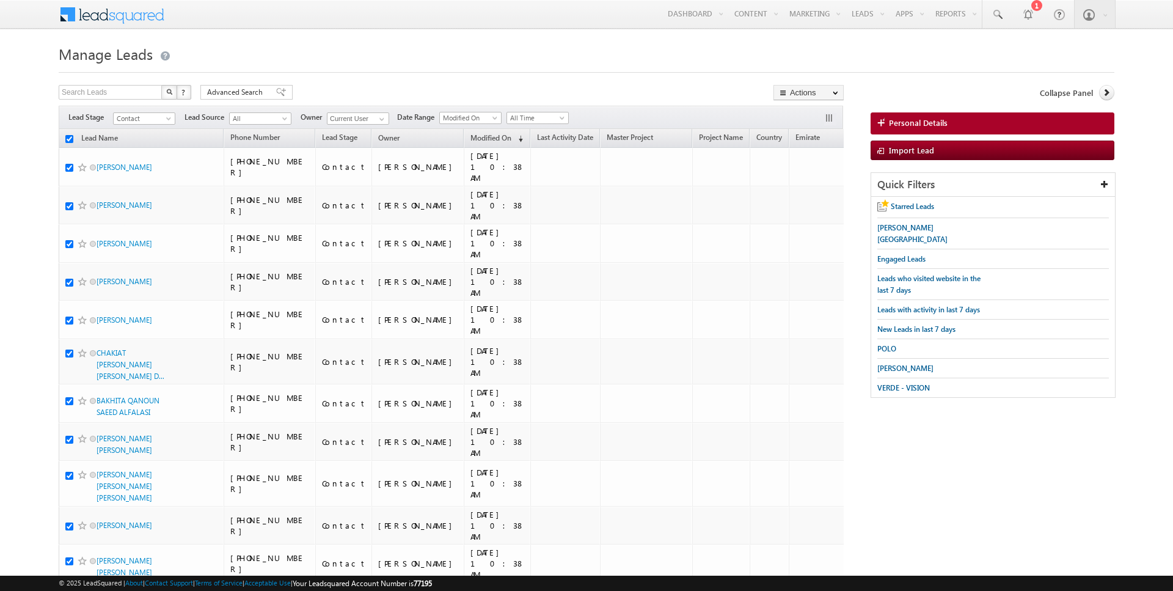
checkbox input "true"
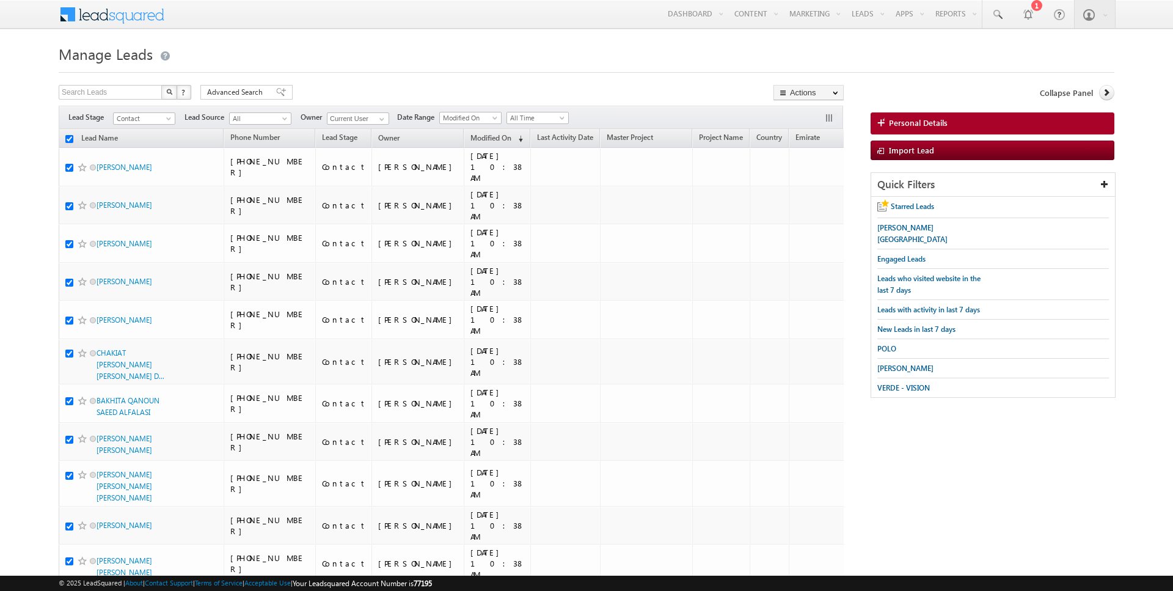
checkbox input "true"
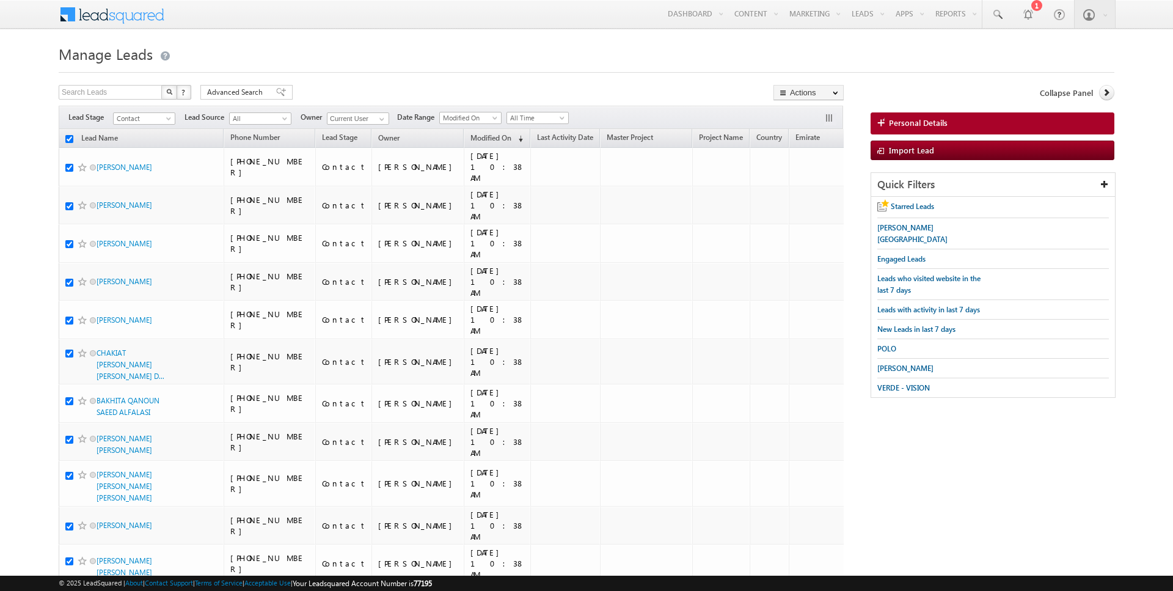
checkbox input "true"
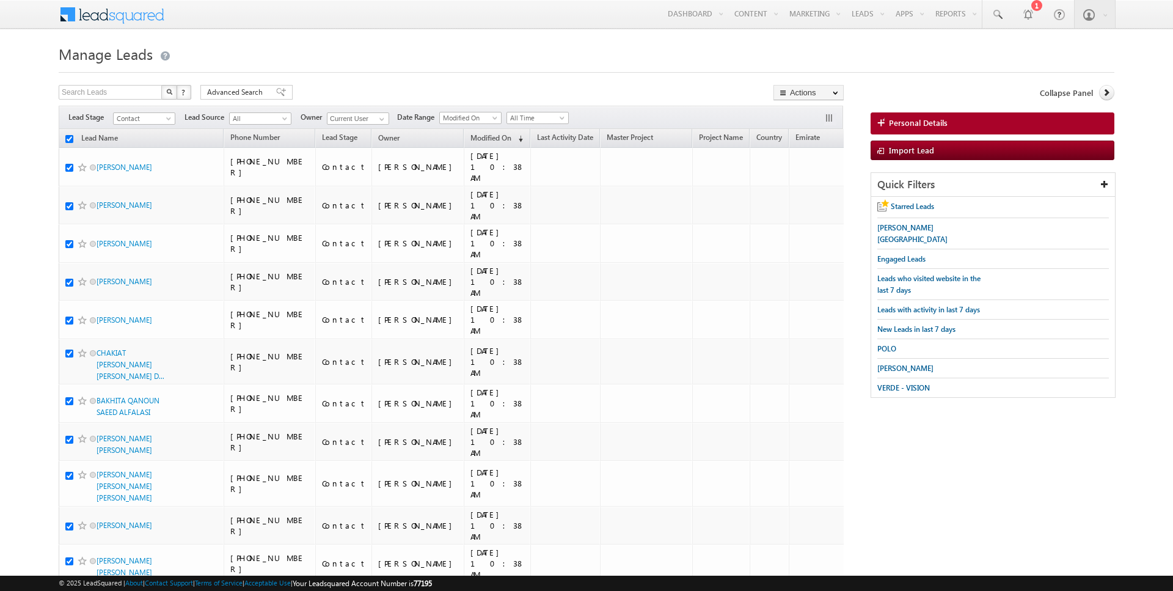
checkbox input "true"
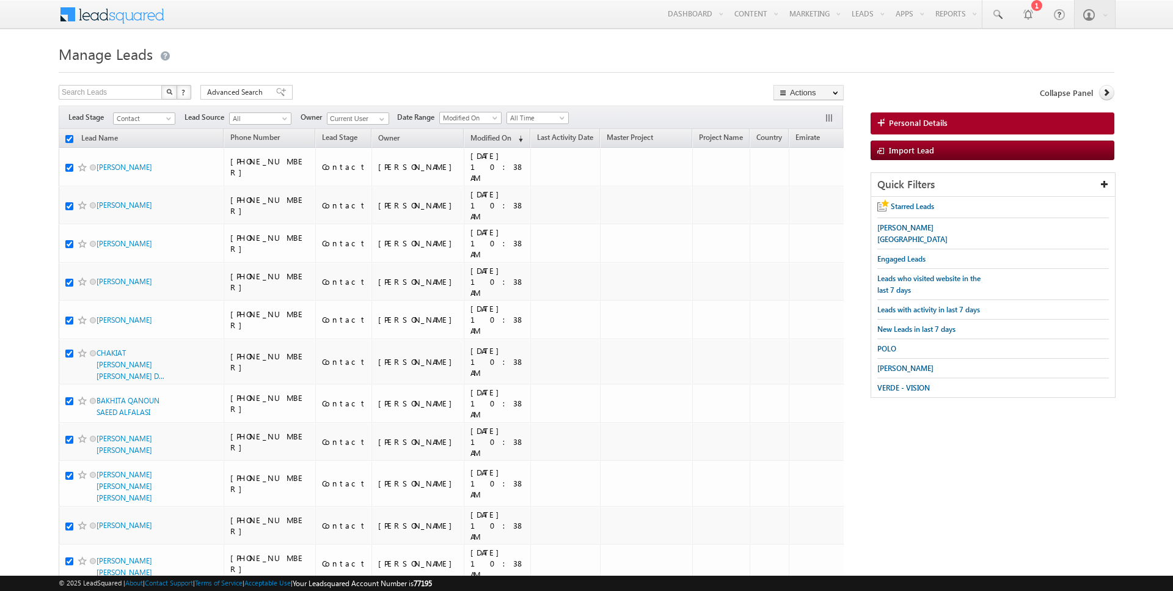
checkbox input "true"
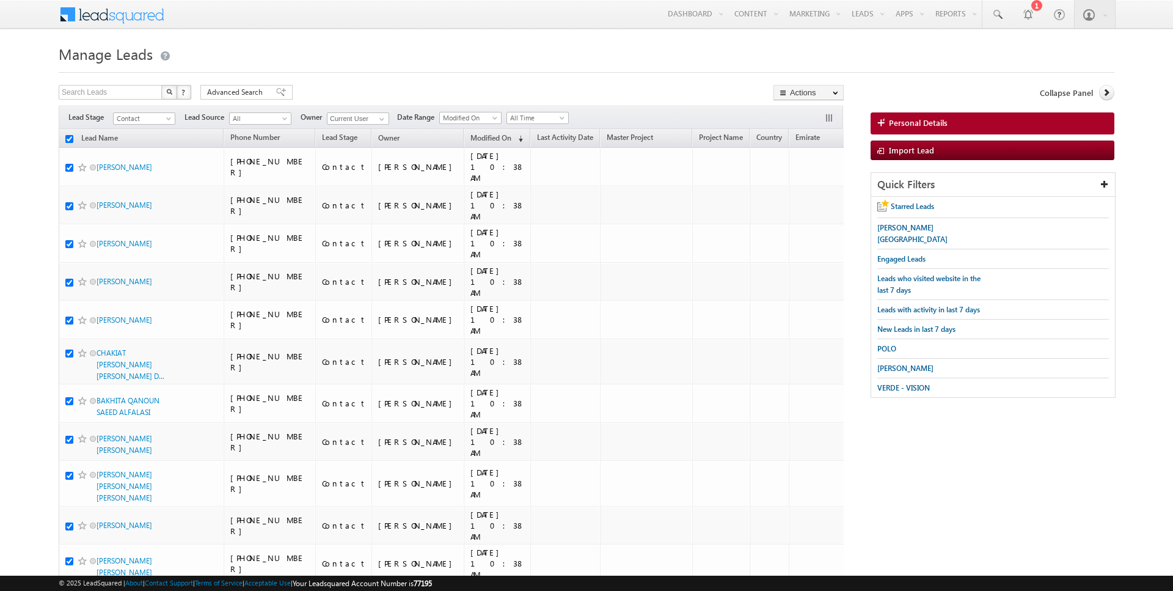
checkbox input "true"
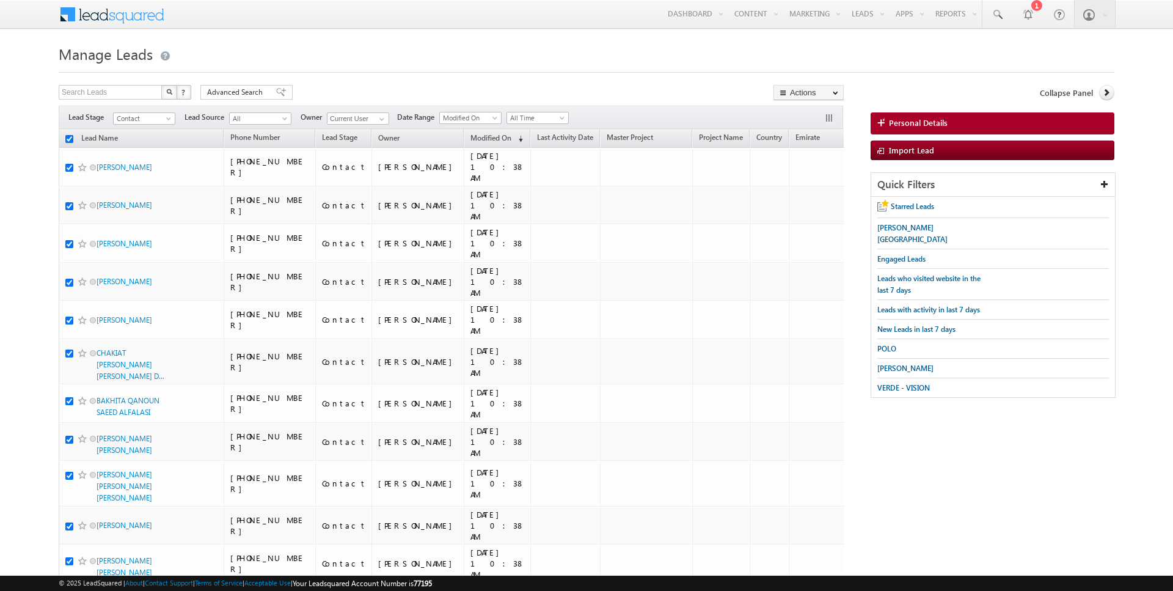
checkbox input "true"
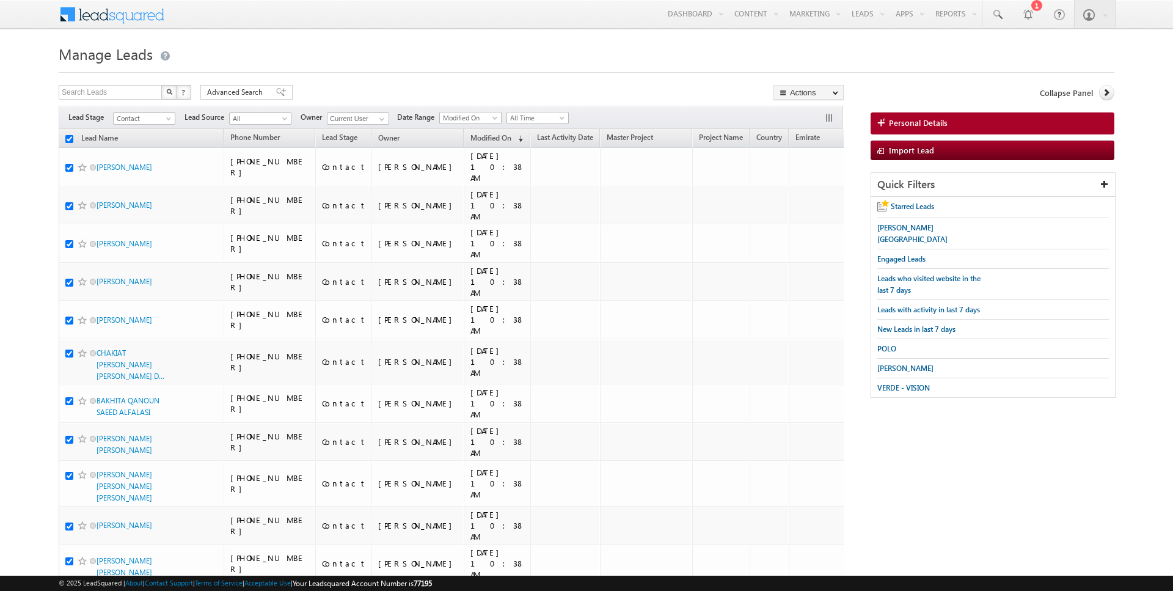
checkbox input "true"
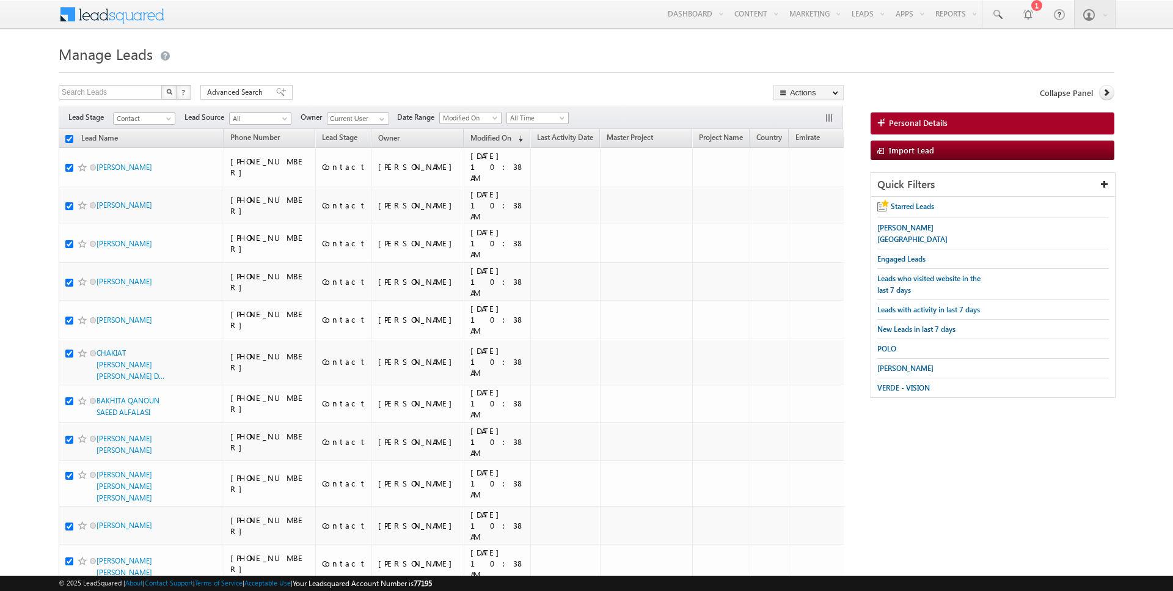
checkbox input "true"
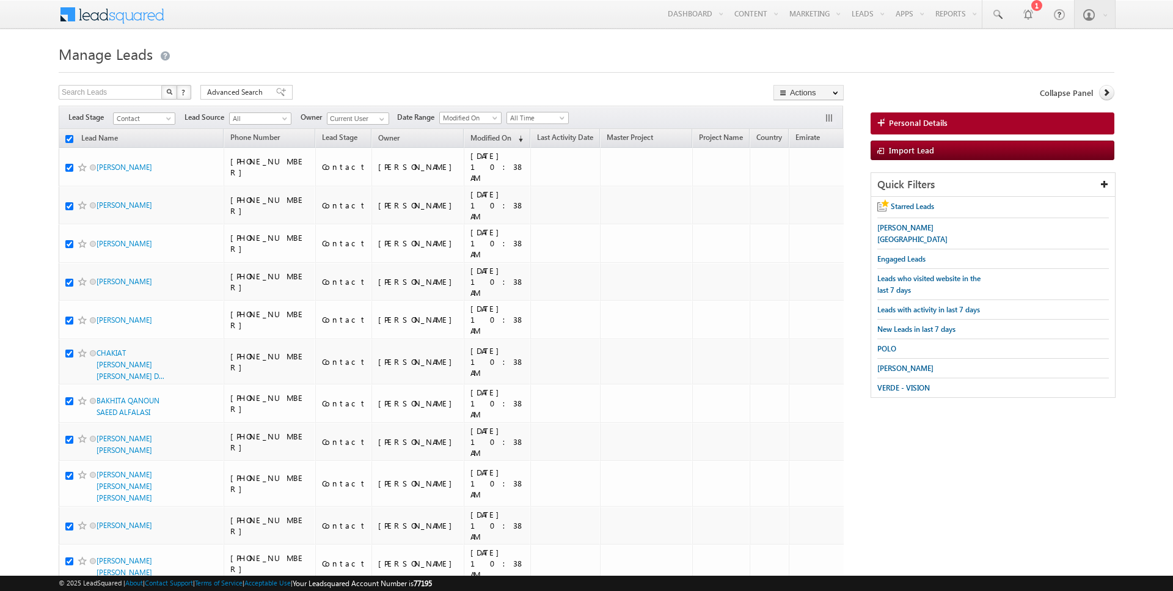
checkbox input "true"
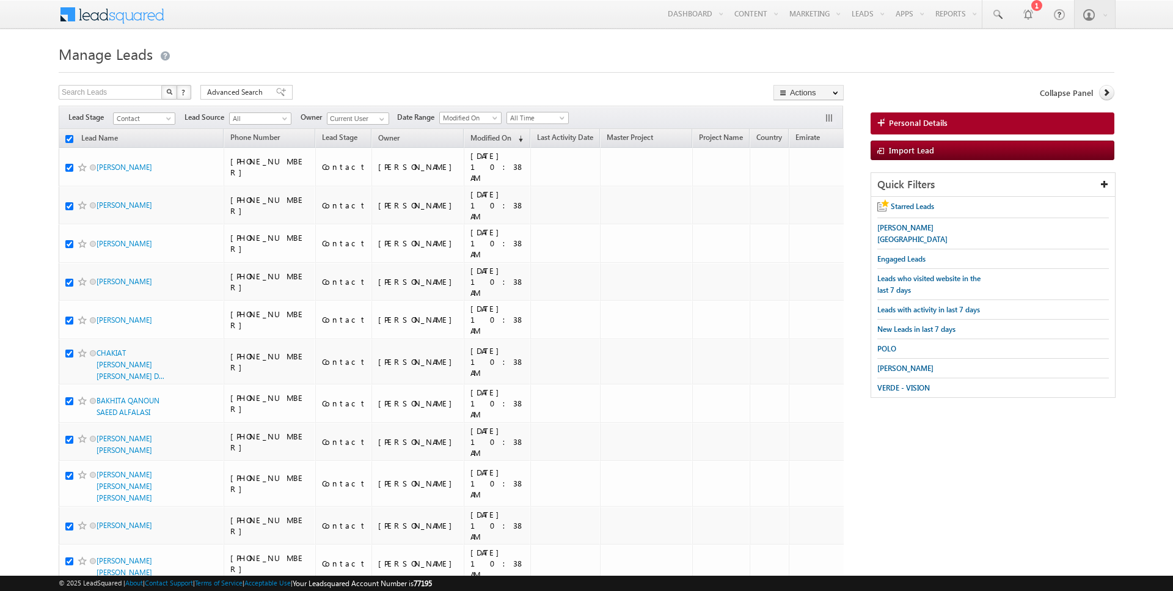
checkbox input "true"
click at [819, 197] on link "Change Owner" at bounding box center [808, 198] width 69 height 15
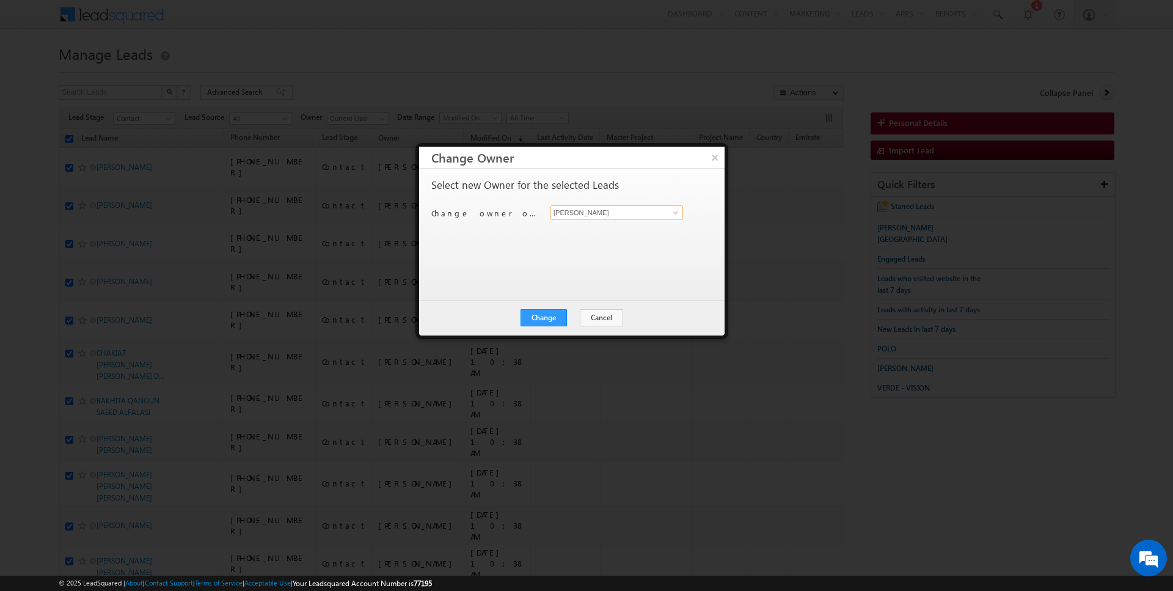
click at [594, 213] on input "[PERSON_NAME]" at bounding box center [616, 212] width 133 height 15
click at [551, 309] on button "Change" at bounding box center [543, 317] width 46 height 17
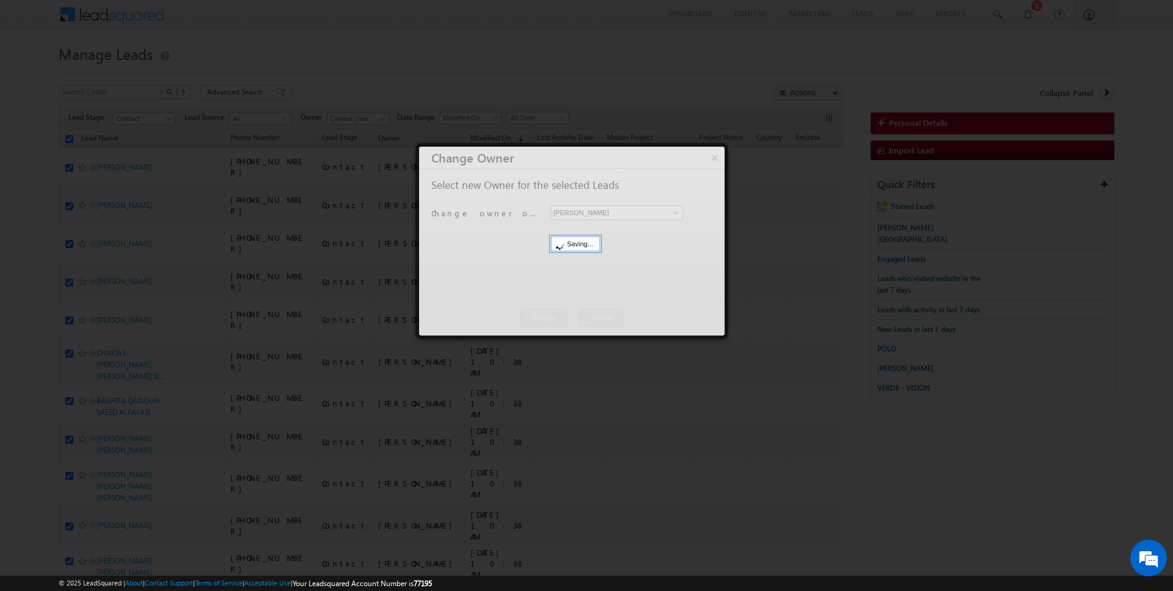
click at [572, 312] on div at bounding box center [571, 241] width 305 height 189
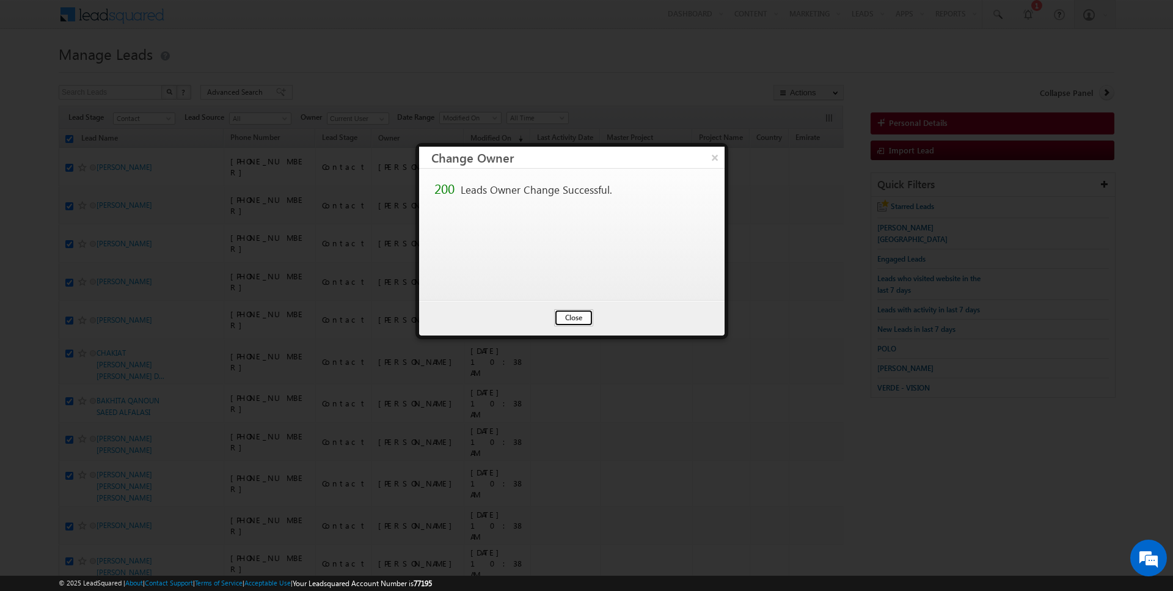
click at [591, 319] on button "Close" at bounding box center [573, 317] width 39 height 17
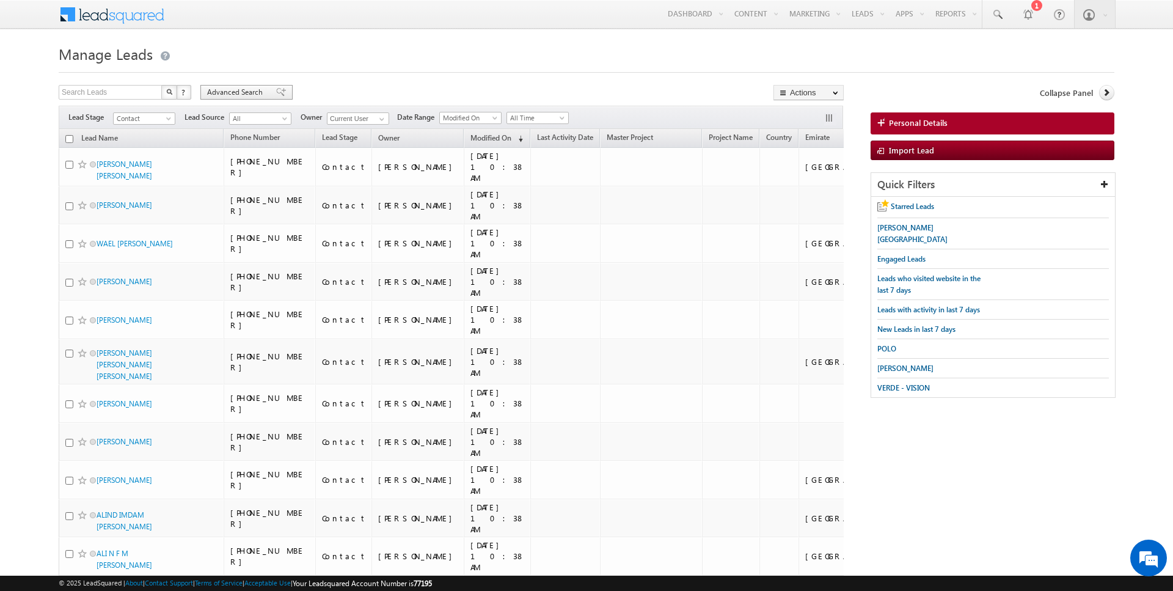
click at [238, 90] on span "Advanced Search" at bounding box center [236, 92] width 59 height 11
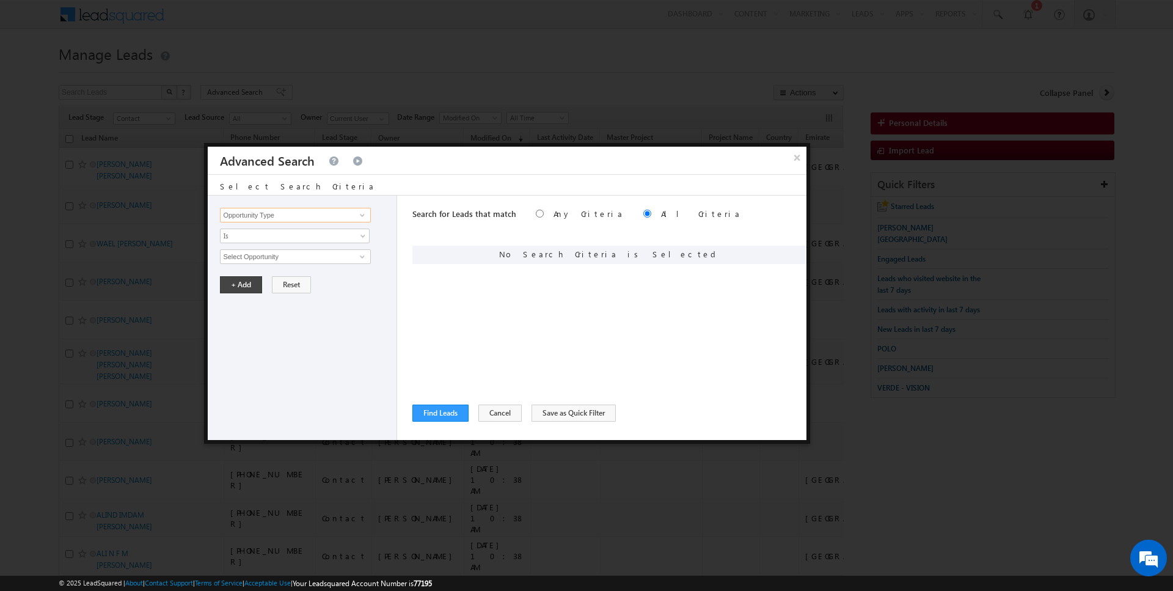
click at [291, 221] on input "Opportunity Type" at bounding box center [295, 215] width 150 height 15
type input "Lead Source"
click at [294, 232] on span "Is" at bounding box center [287, 235] width 133 height 11
click at [272, 244] on link "Is" at bounding box center [295, 248] width 149 height 11
click at [262, 250] on span "None Selected" at bounding box center [290, 256] width 139 height 13
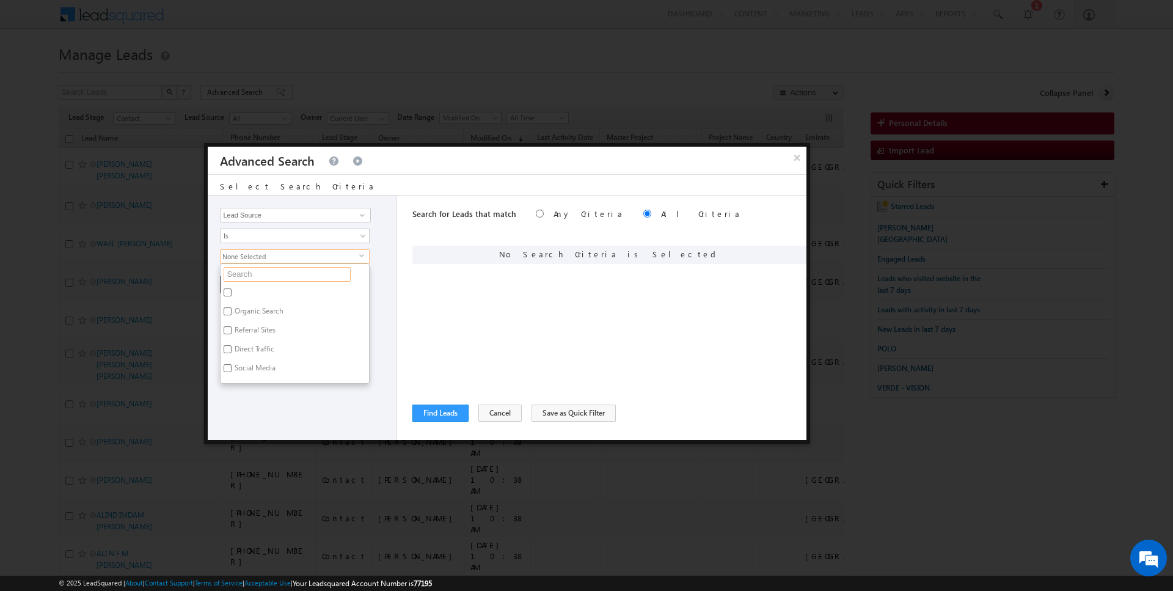
click at [251, 277] on input "text" at bounding box center [287, 274] width 127 height 15
type input "w"
type input "al"
click at [420, 302] on div "Search for Leads that match Any Criteria All Criteria Note that the current tri…" at bounding box center [609, 317] width 394 height 244
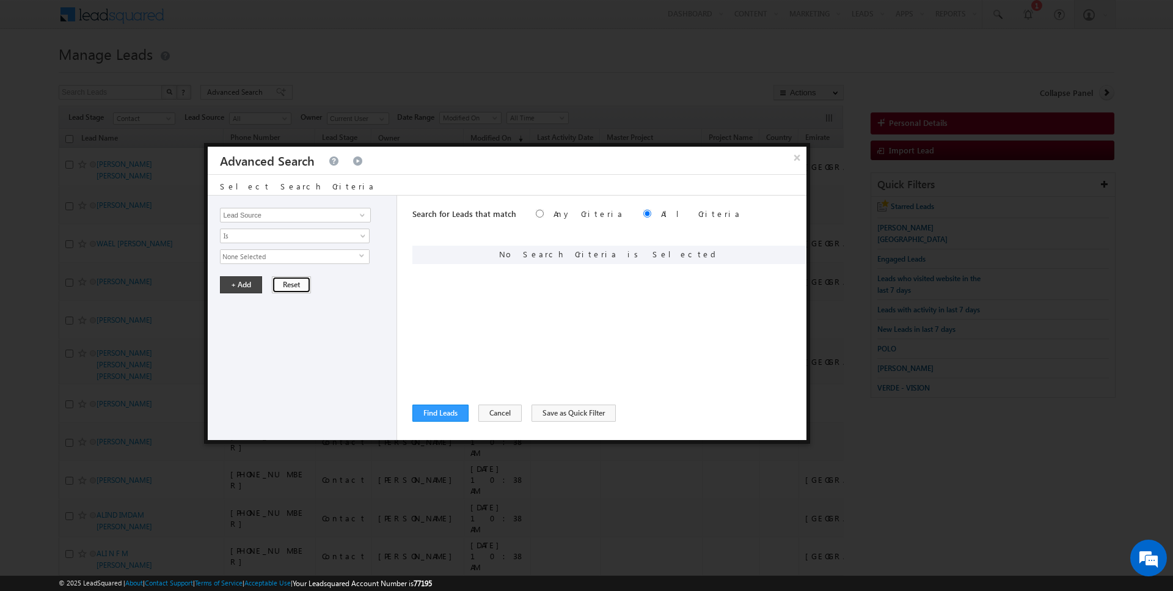
click at [274, 280] on button "Reset" at bounding box center [291, 284] width 39 height 17
click at [439, 411] on button "Find Leads" at bounding box center [440, 412] width 56 height 17
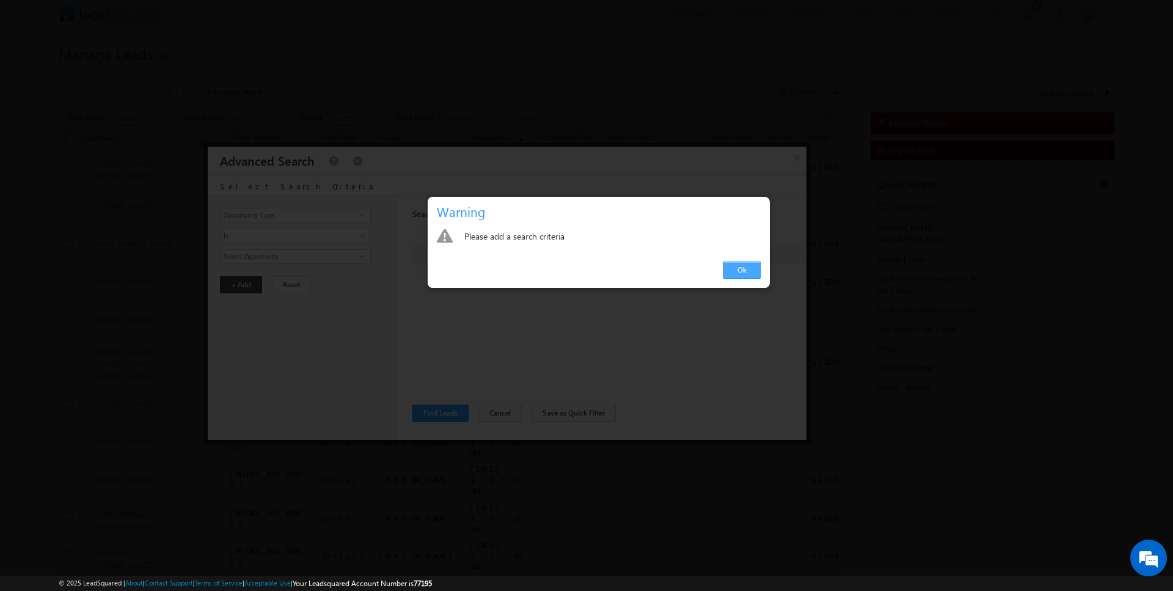
click at [739, 274] on link "Ok" at bounding box center [741, 269] width 37 height 17
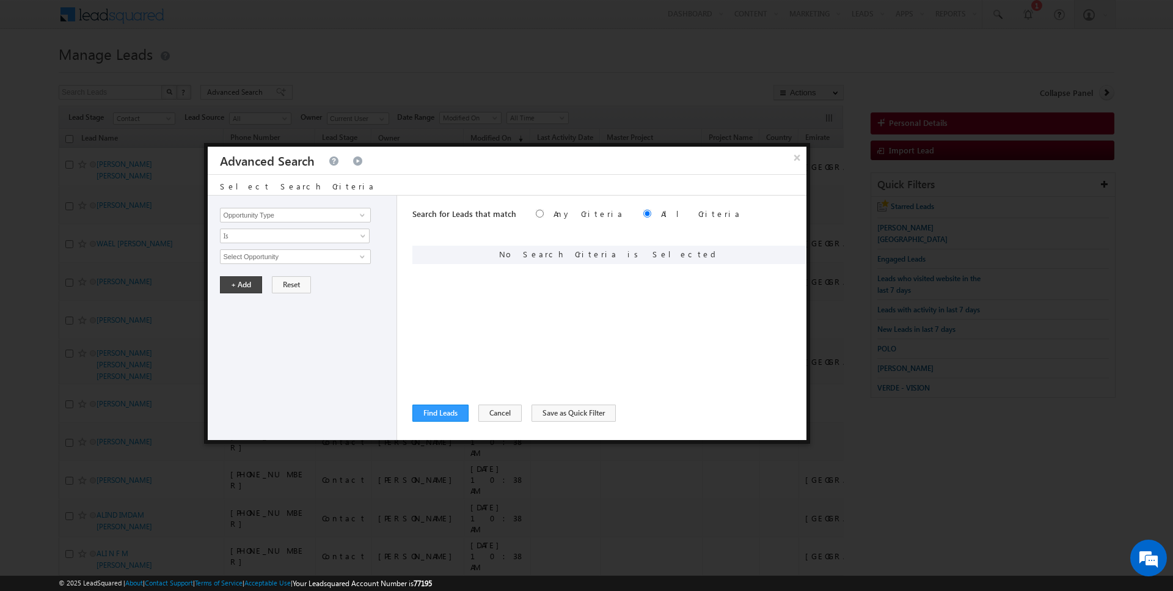
click at [491, 401] on div "Search for Leads that match Any Criteria All Criteria Note that the current tri…" at bounding box center [609, 317] width 394 height 244
click at [494, 411] on button "Cancel" at bounding box center [499, 412] width 43 height 17
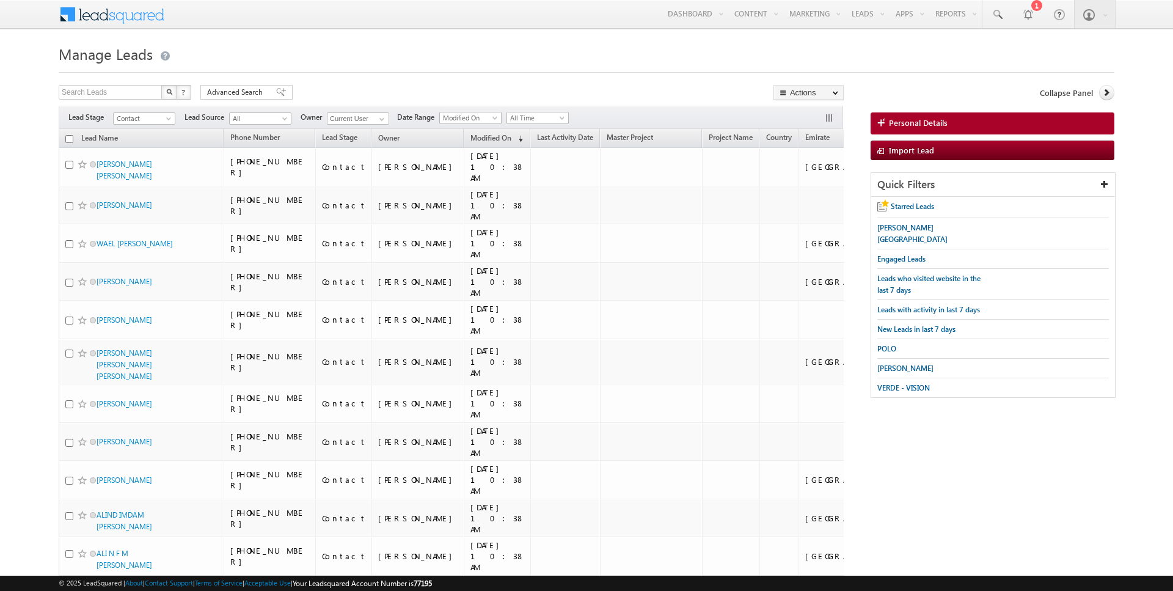
click at [71, 140] on input "checkbox" at bounding box center [69, 139] width 8 height 8
checkbox input "true"
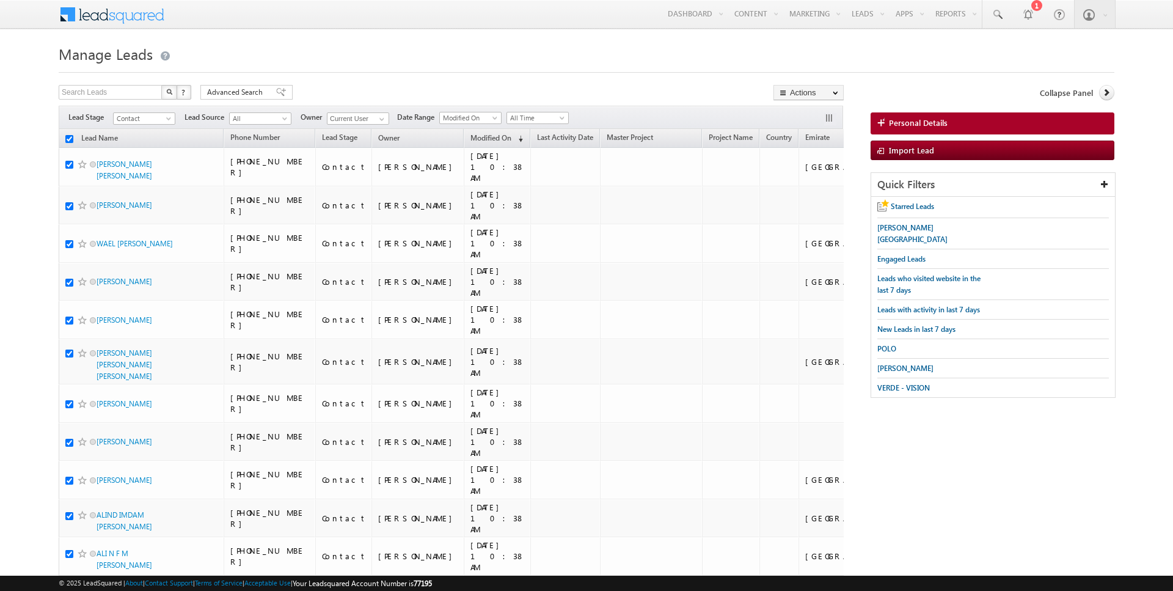
checkbox input "true"
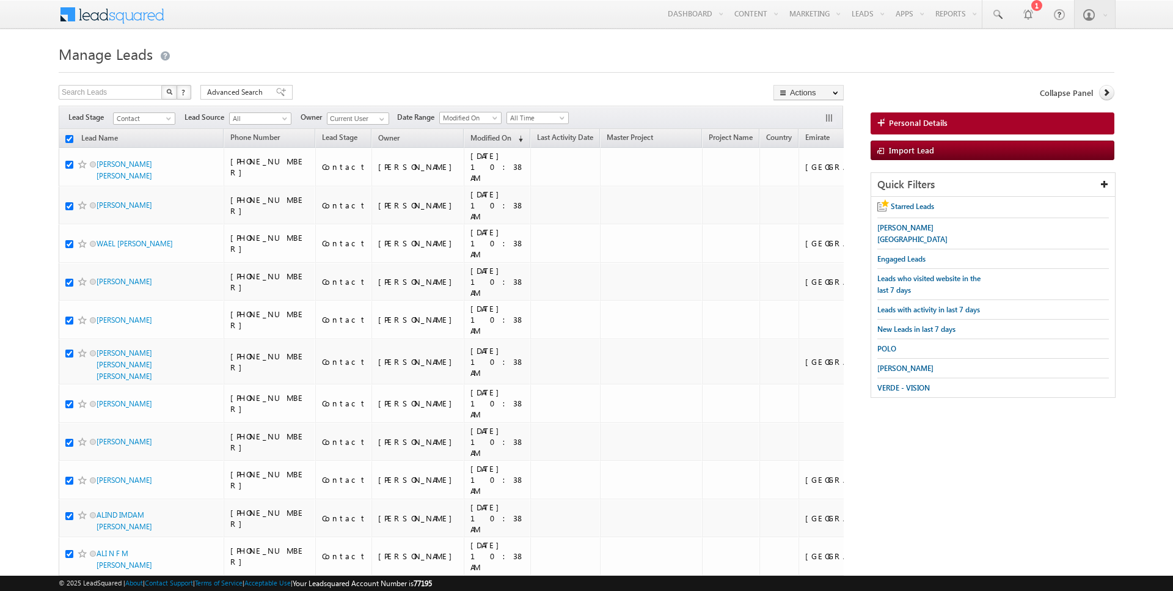
checkbox input "true"
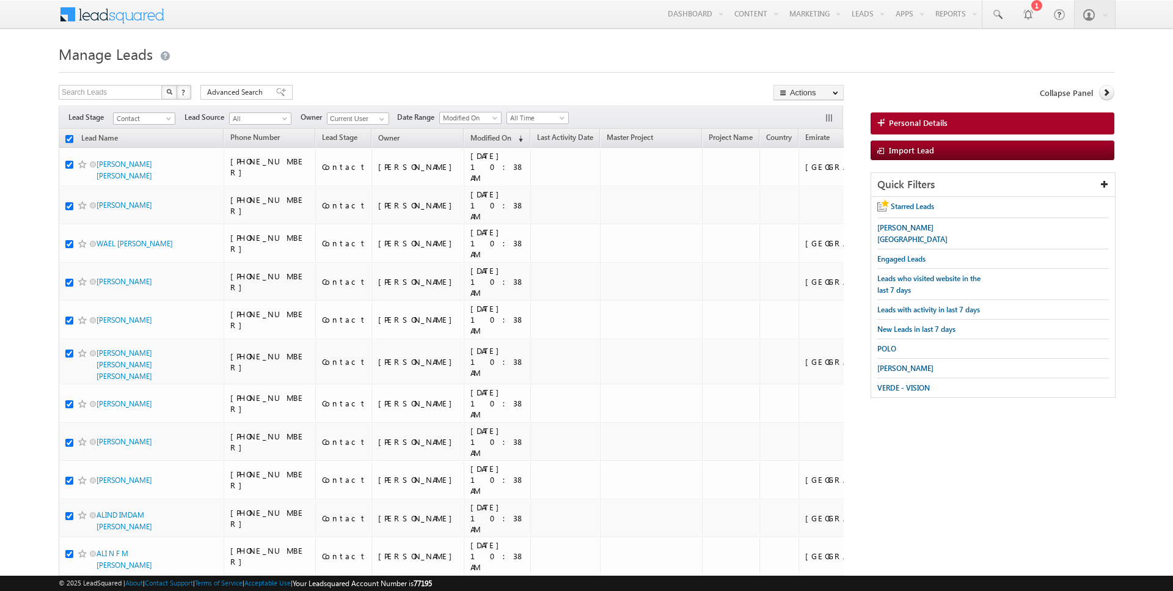
checkbox input "true"
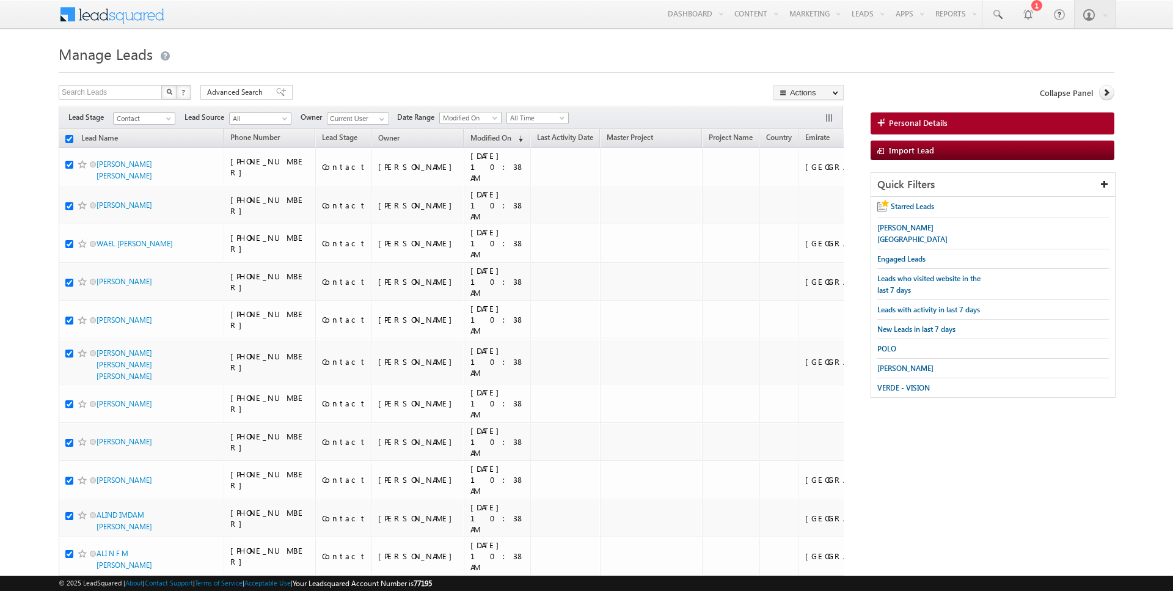
checkbox input "true"
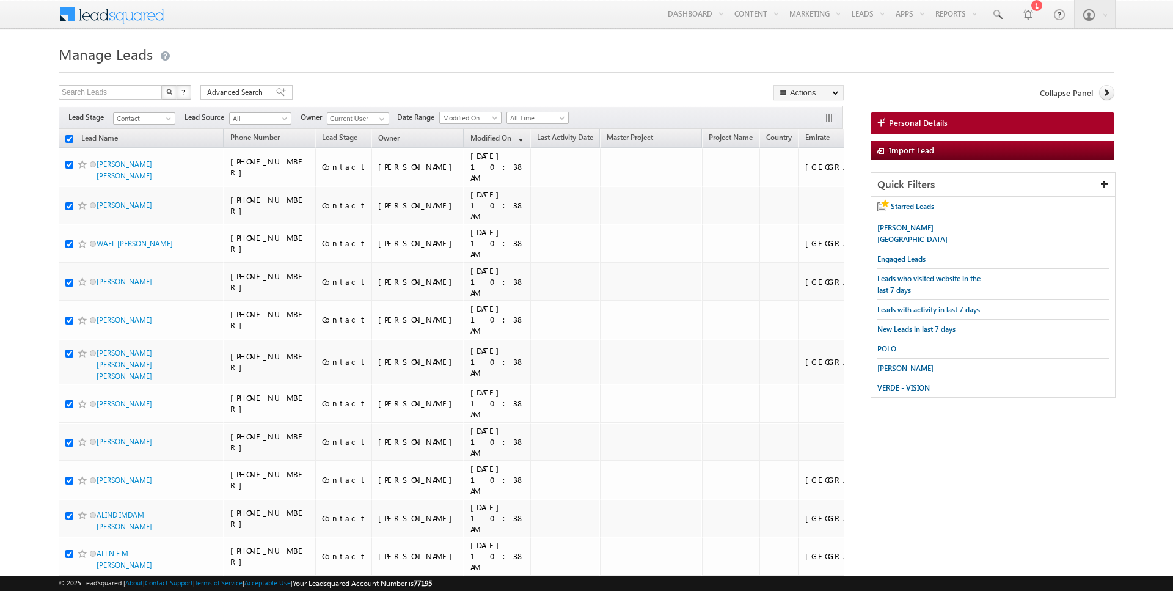
checkbox input "true"
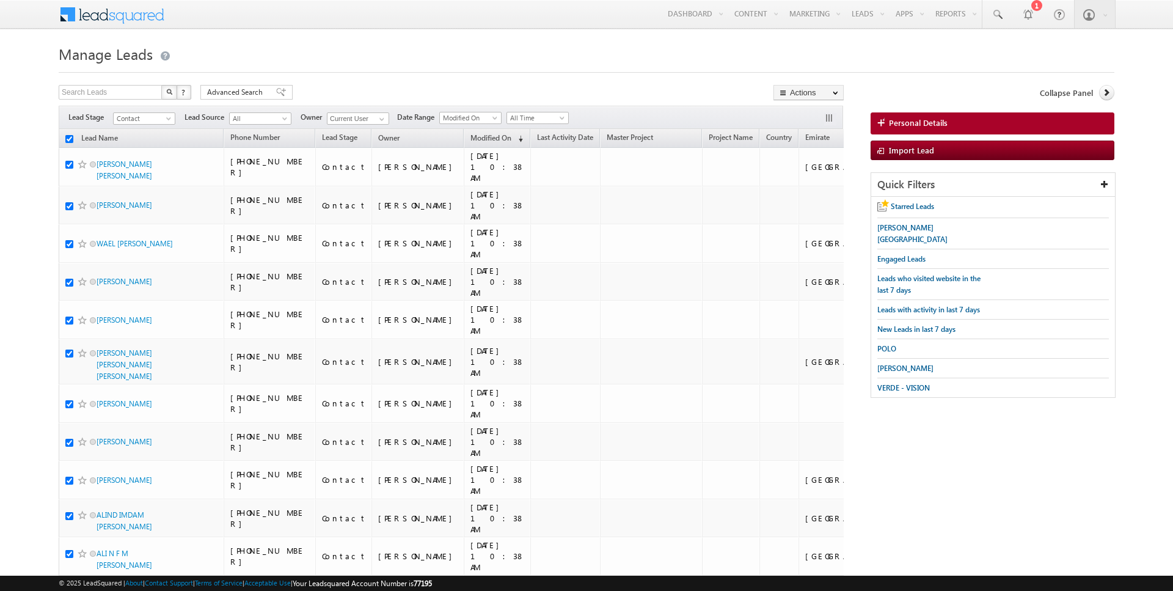
checkbox input "true"
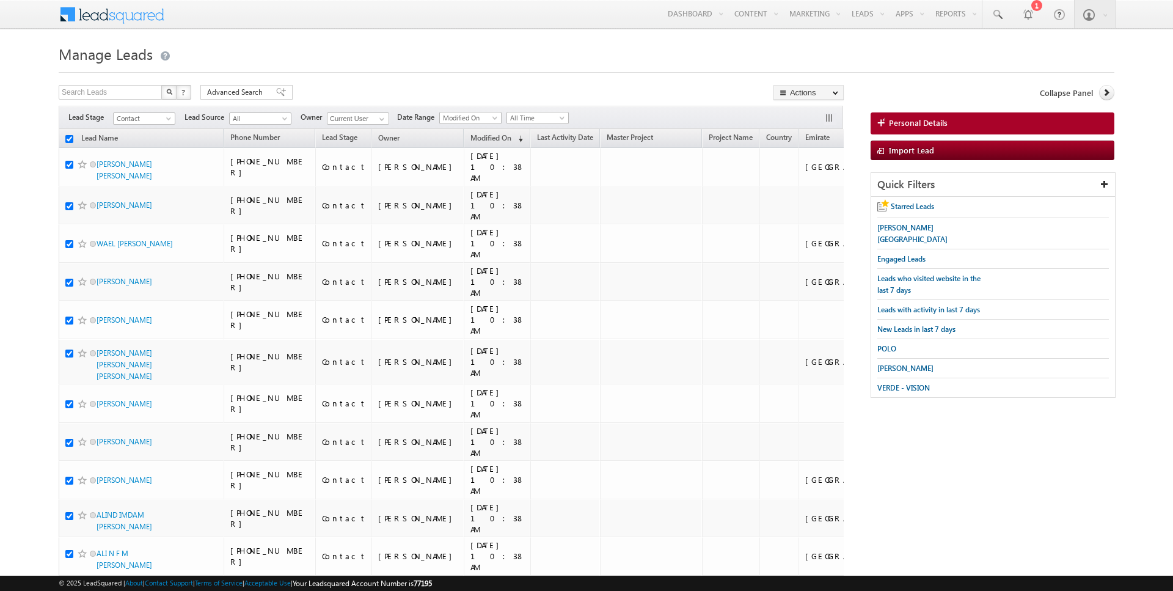
checkbox input "true"
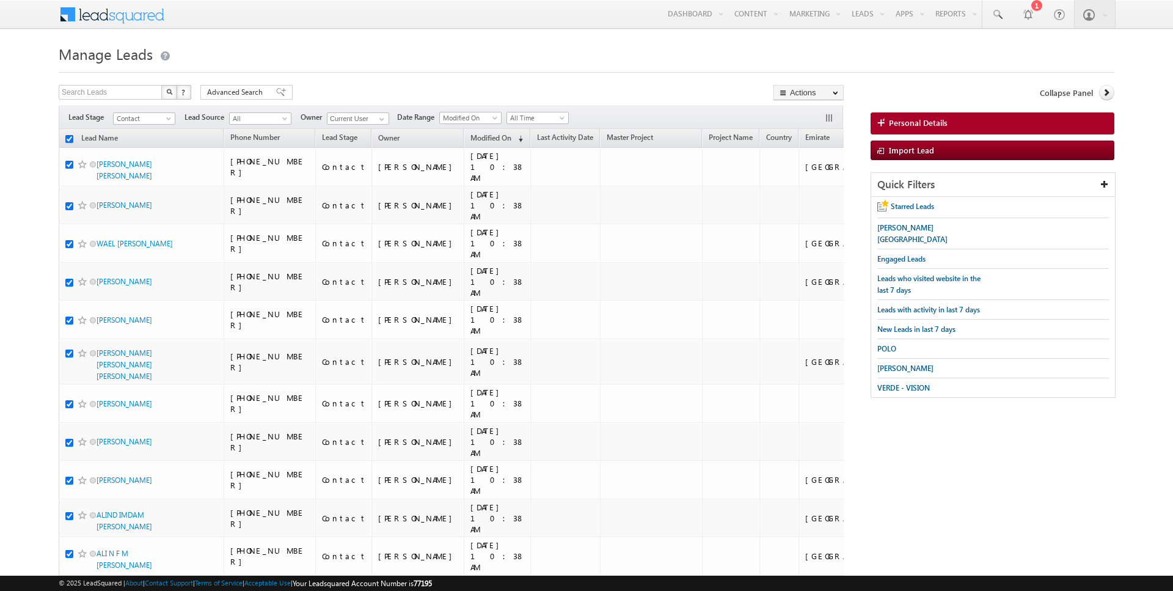
checkbox input "true"
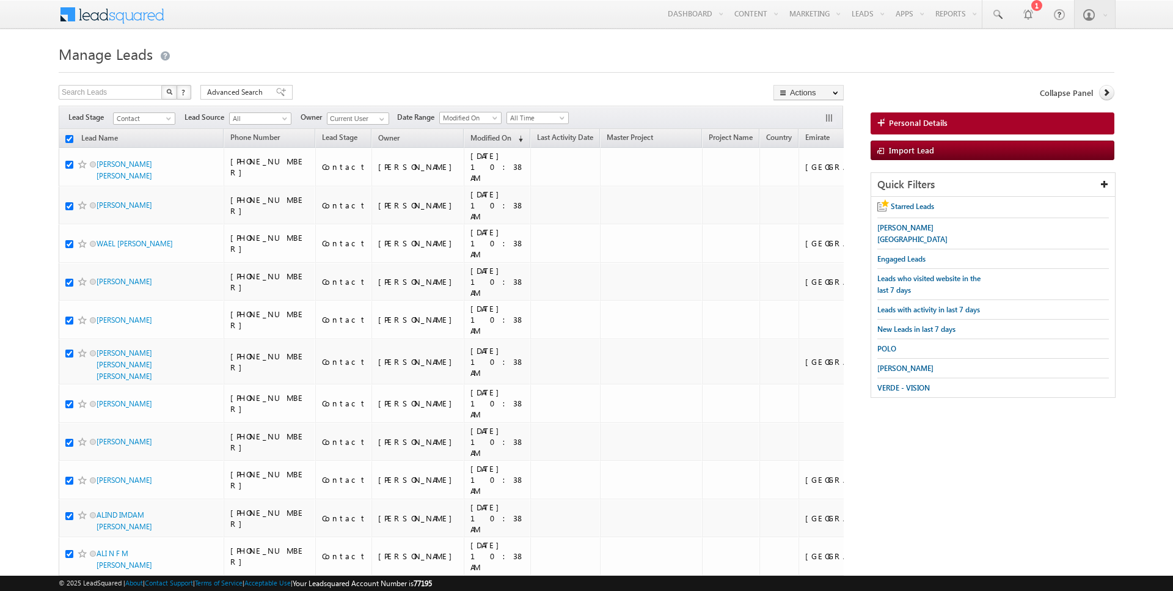
checkbox input "true"
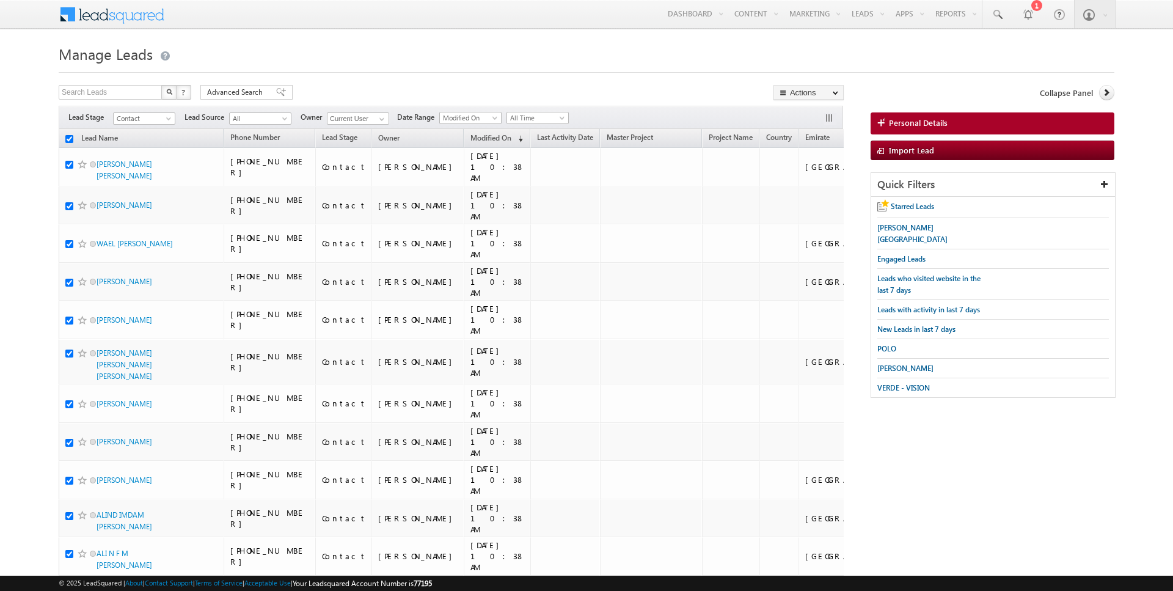
checkbox input "true"
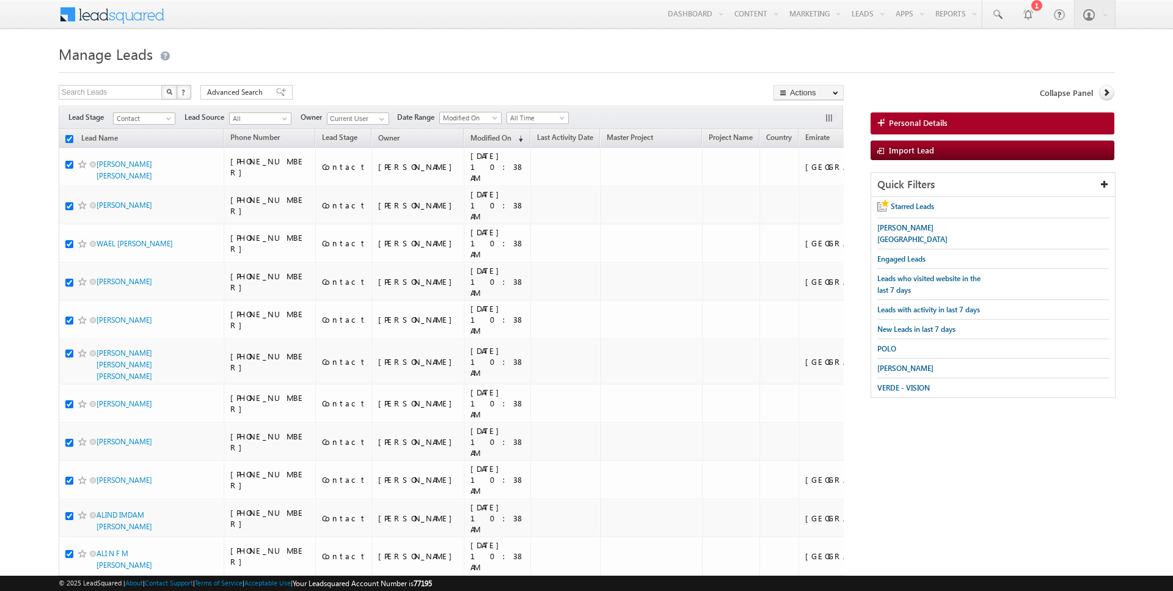
checkbox input "true"
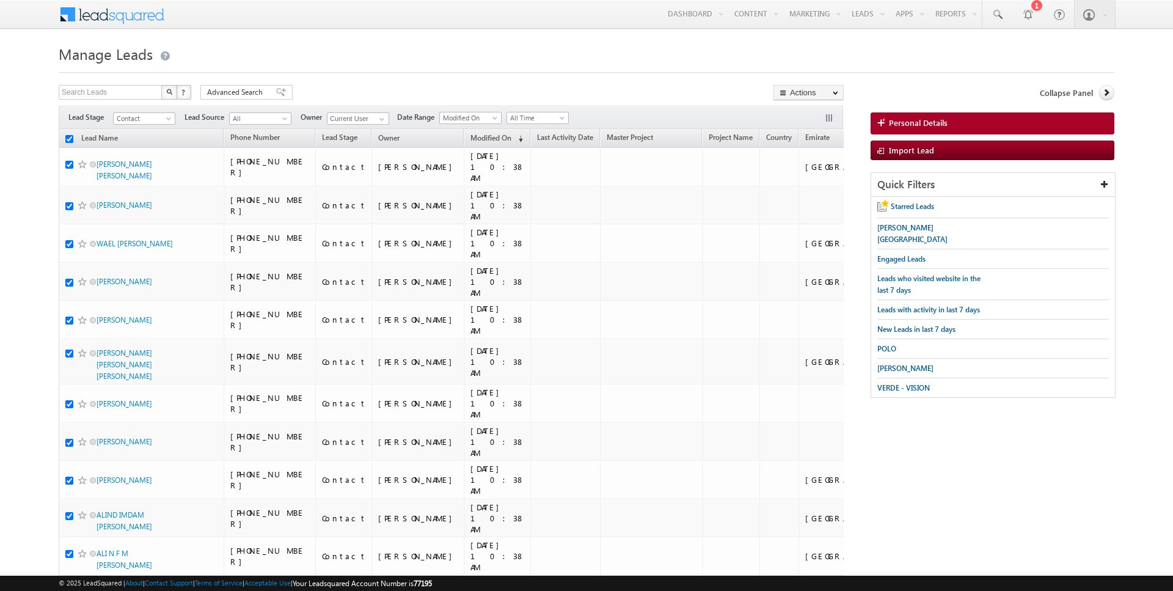
checkbox input "true"
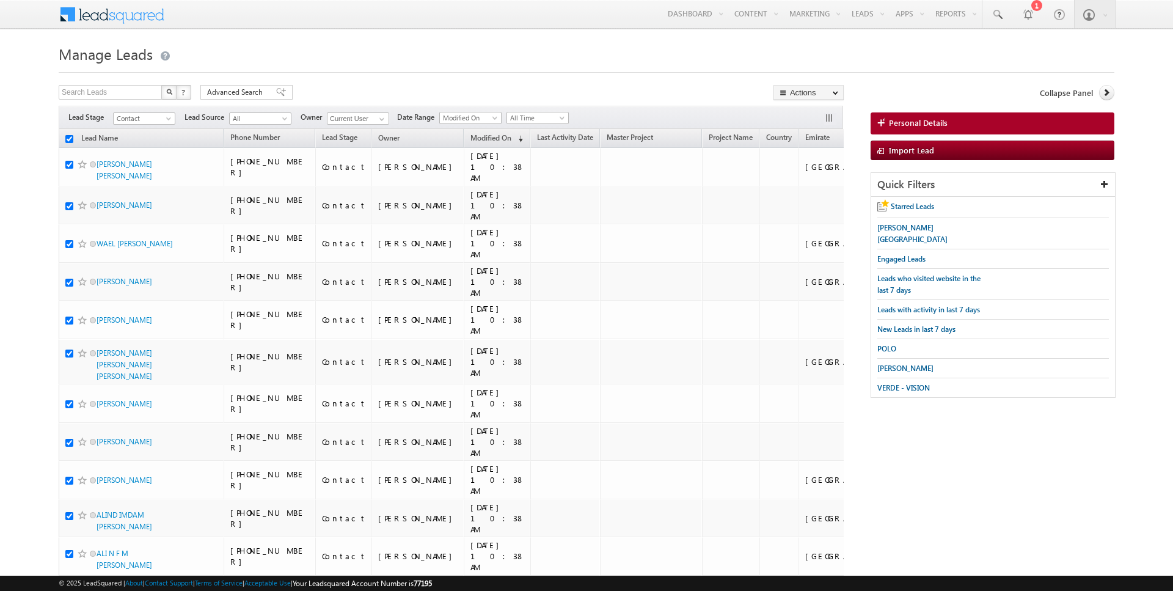
checkbox input "true"
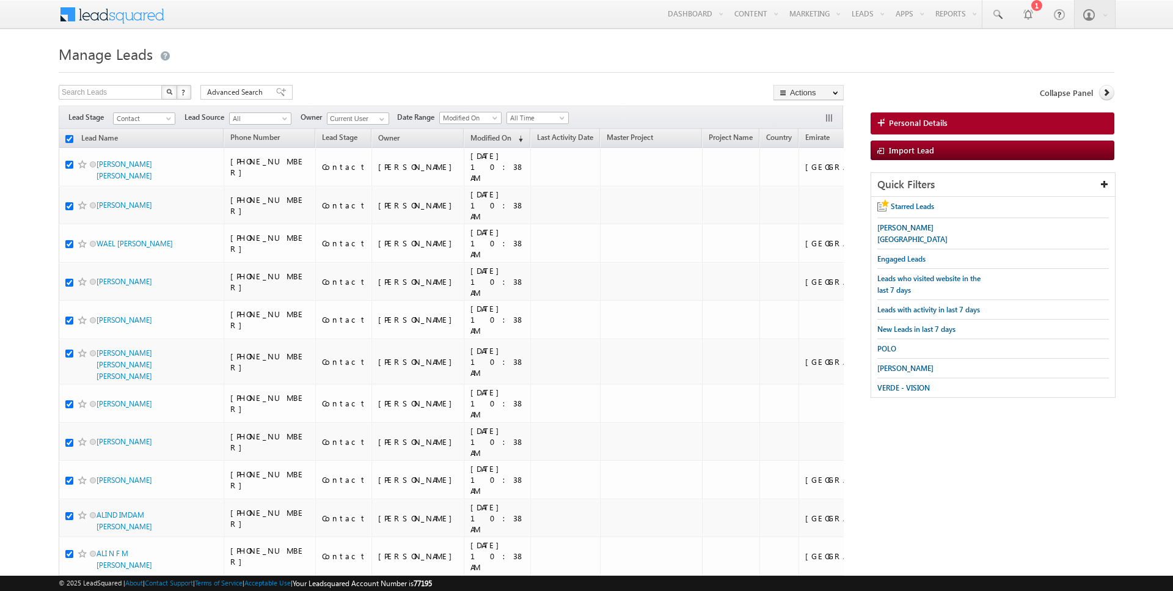
checkbox input "true"
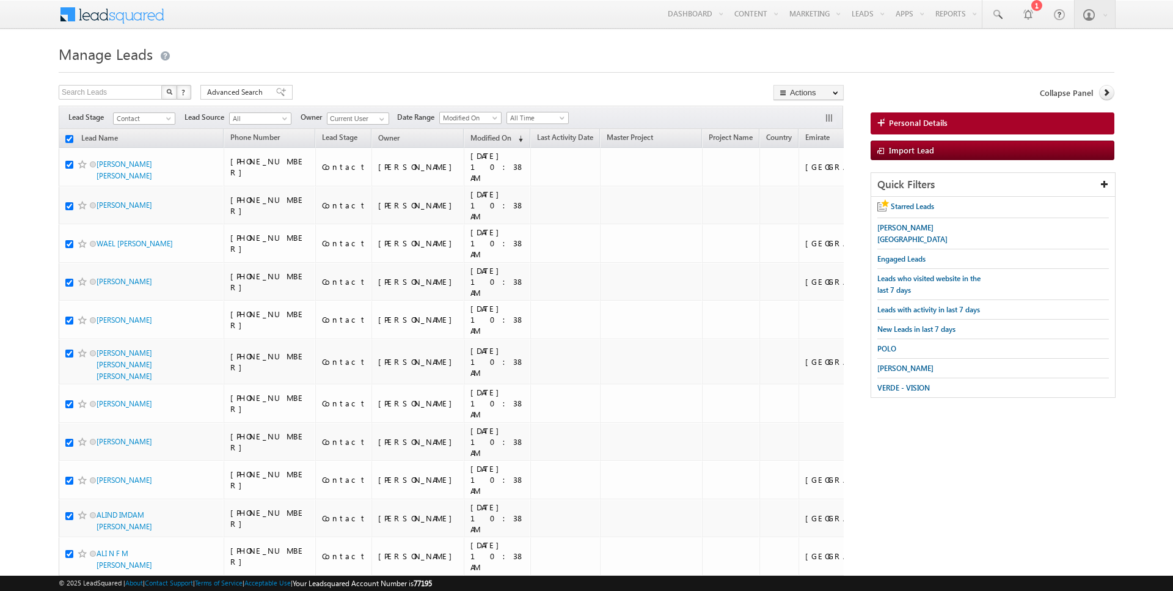
checkbox input "true"
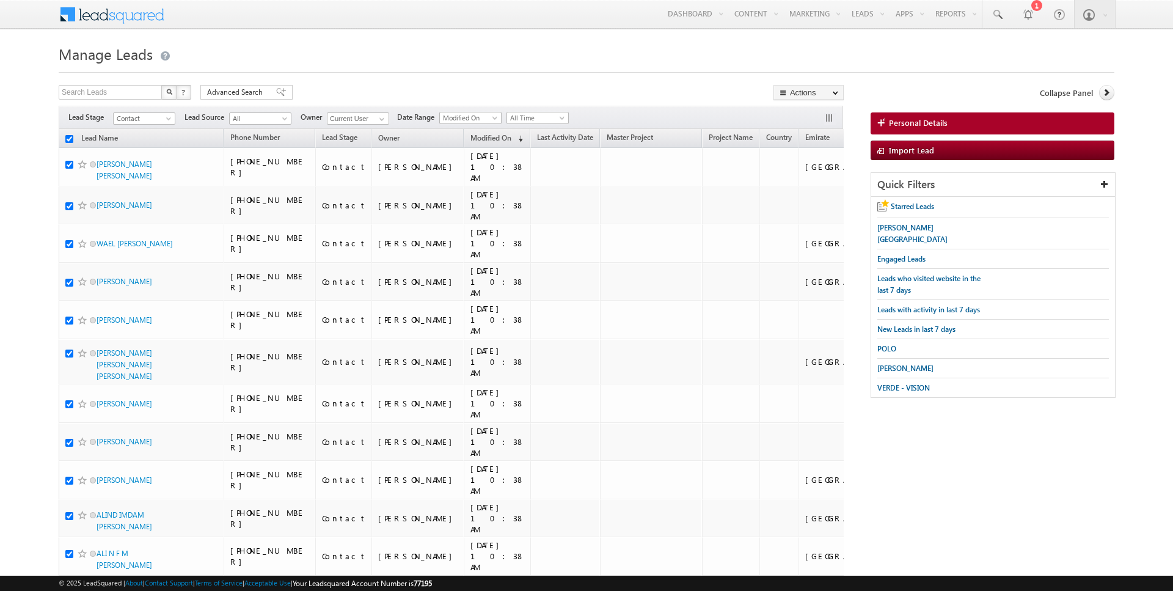
checkbox input "true"
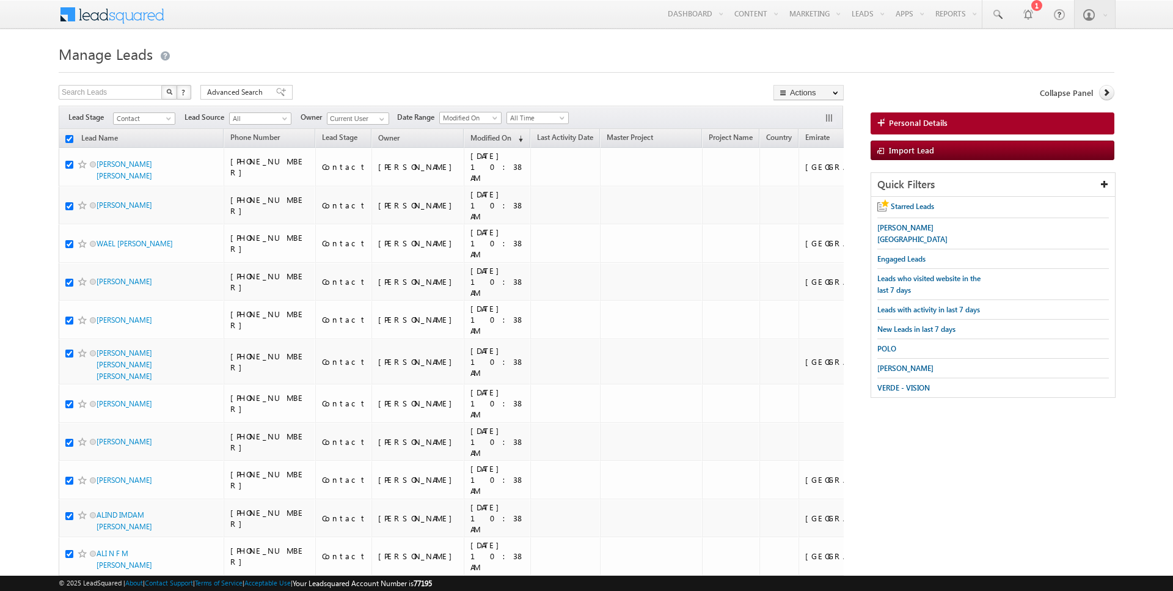
checkbox input "true"
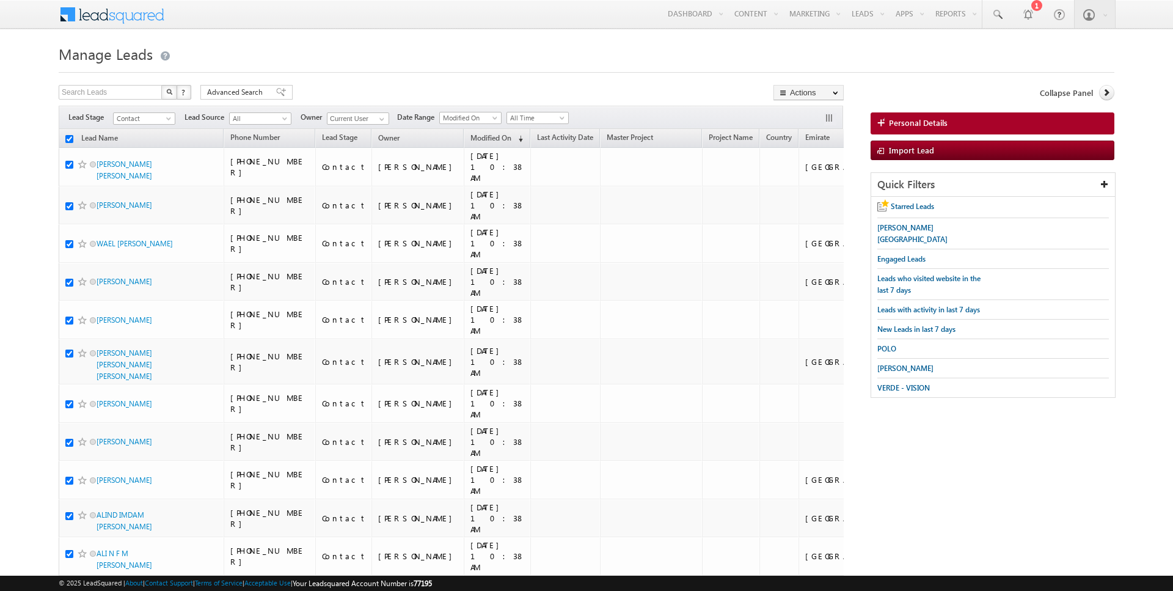
checkbox input "true"
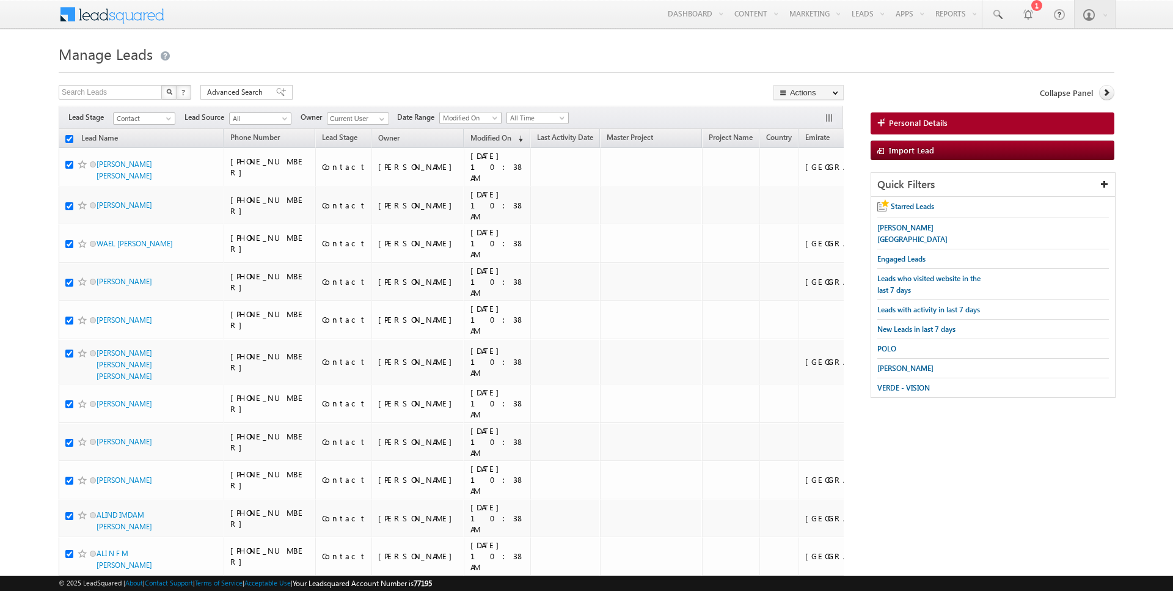
checkbox input "true"
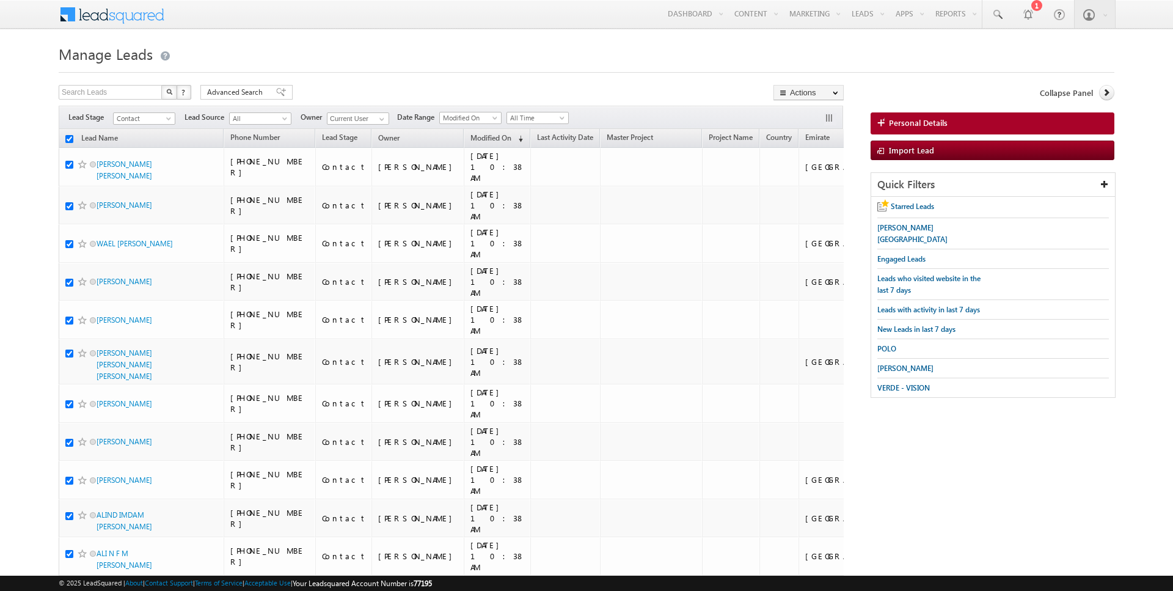
checkbox input "true"
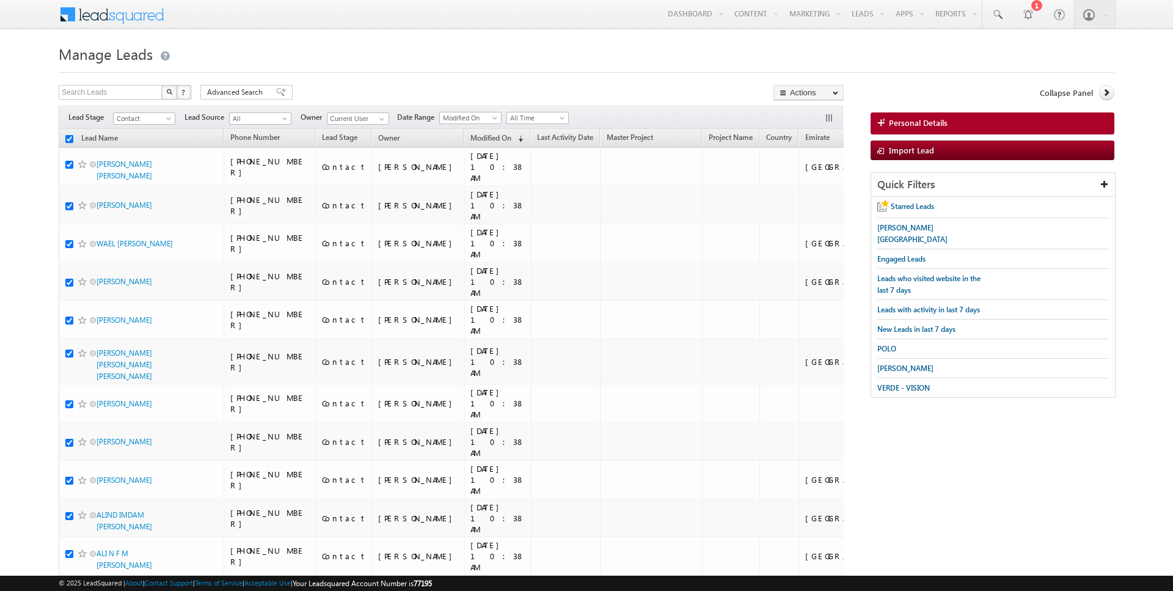
checkbox input "true"
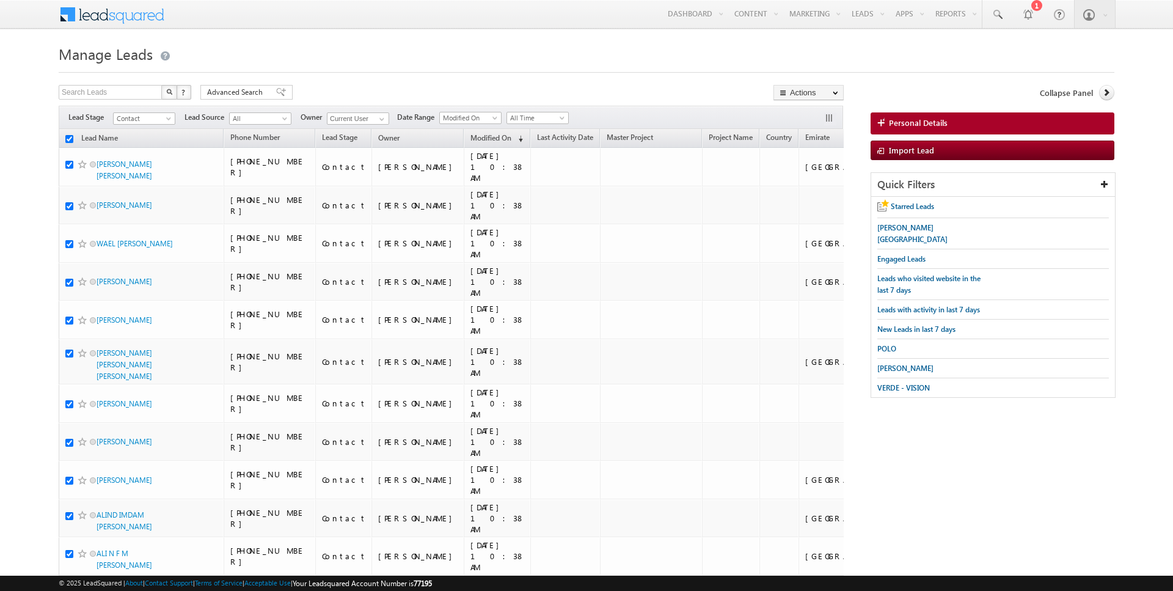
checkbox input "true"
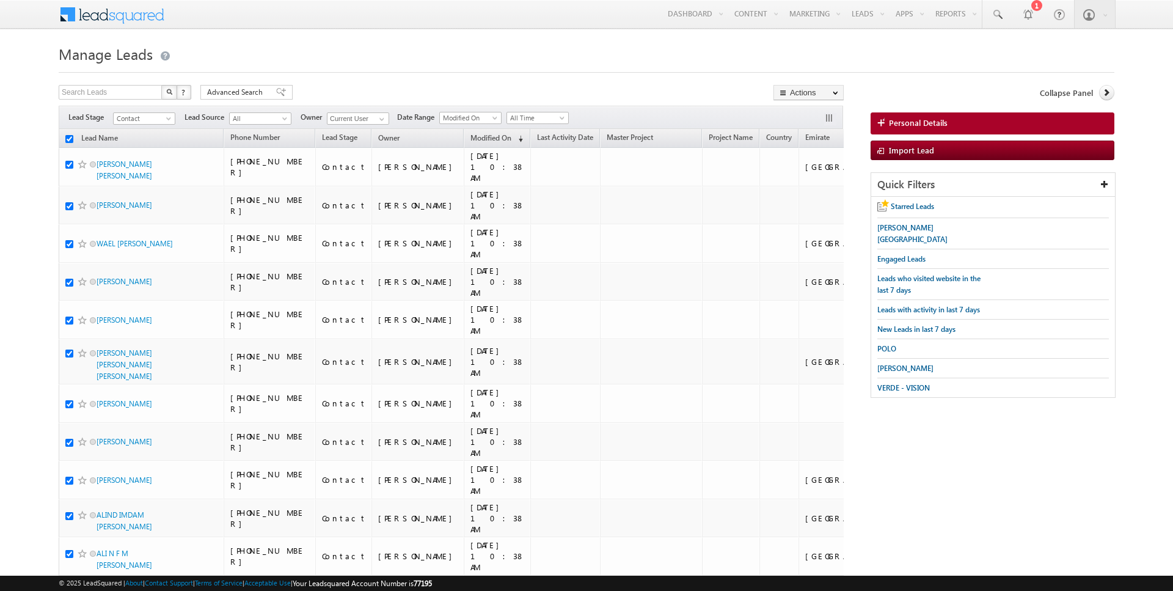
checkbox input "true"
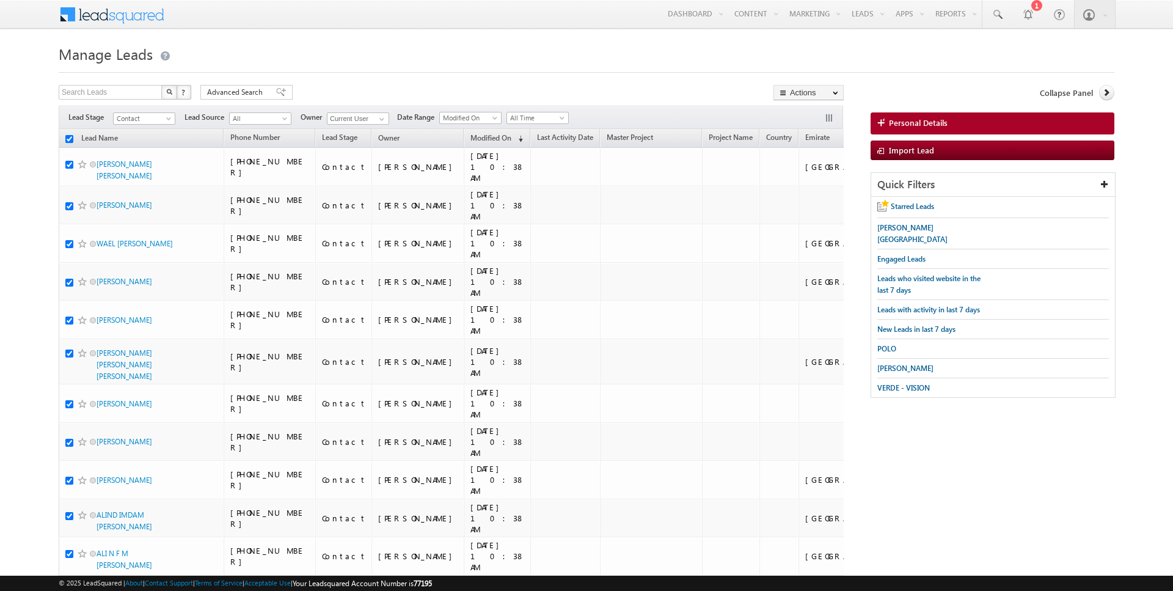
checkbox input "true"
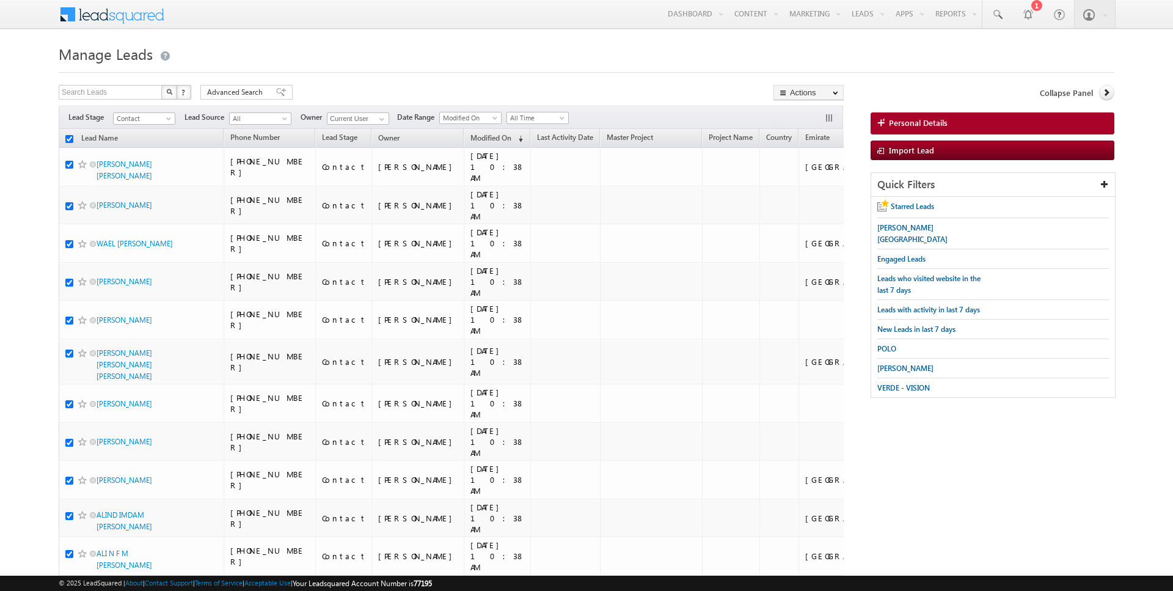
checkbox input "true"
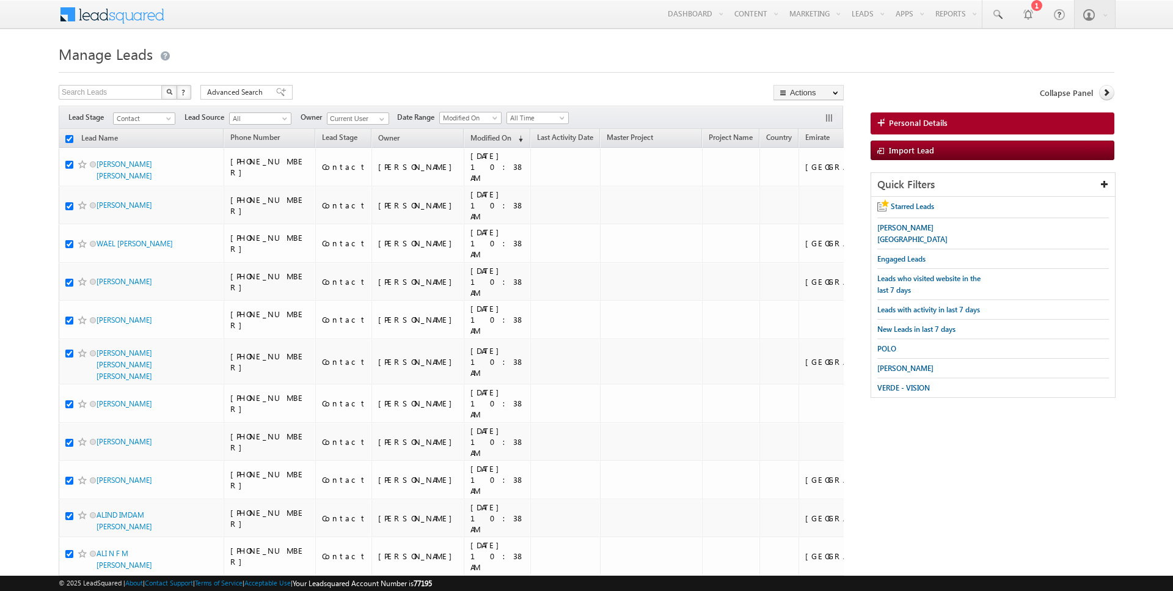
checkbox input "true"
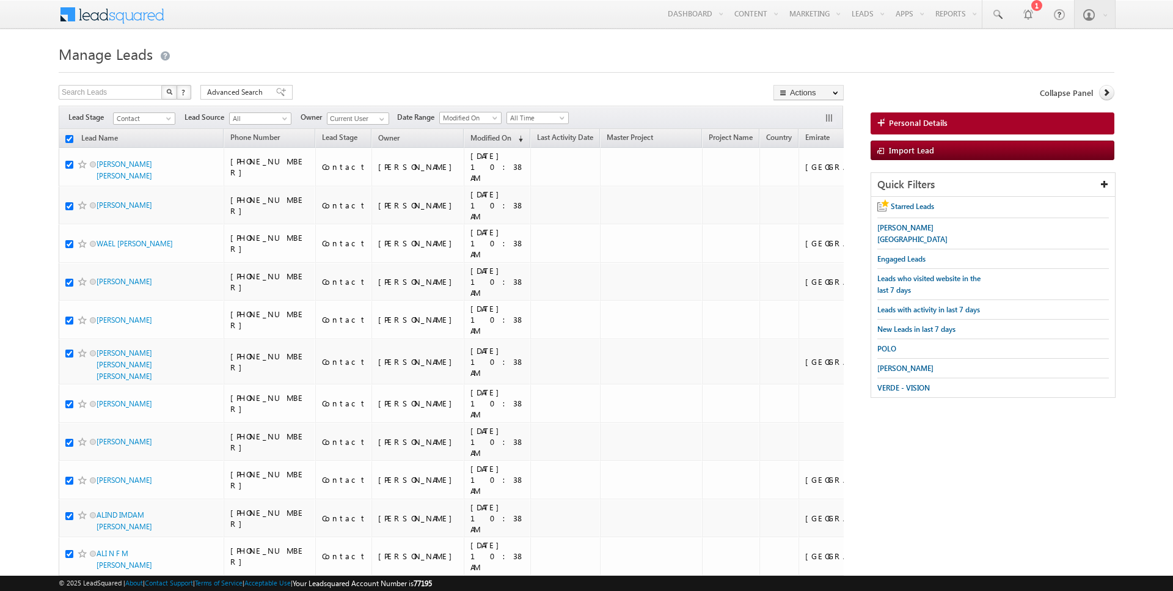
checkbox input "true"
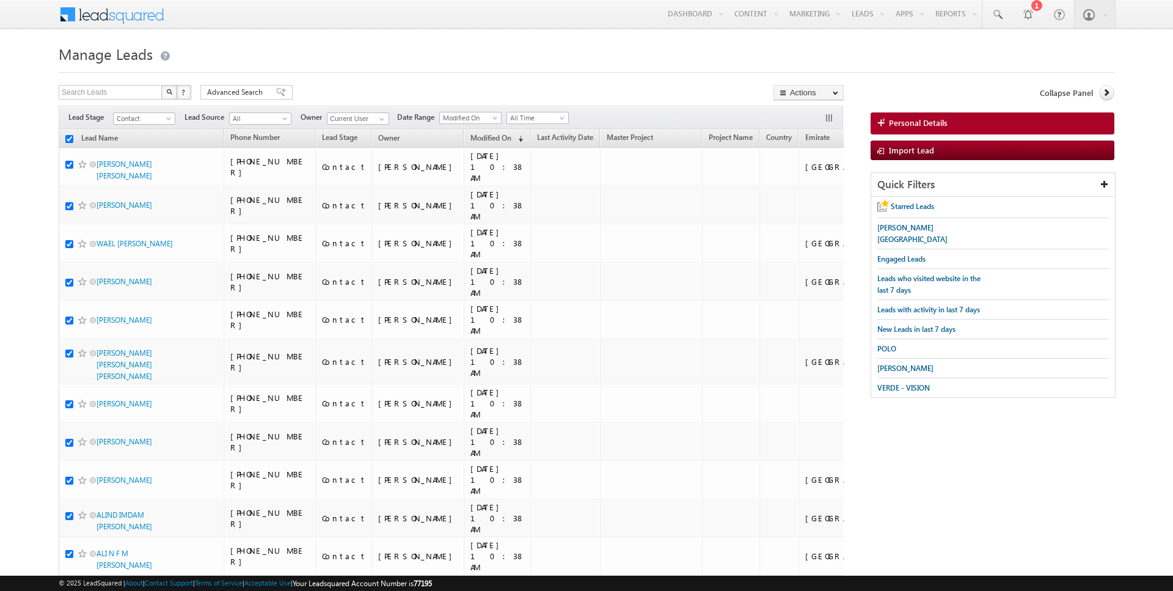
checkbox input "true"
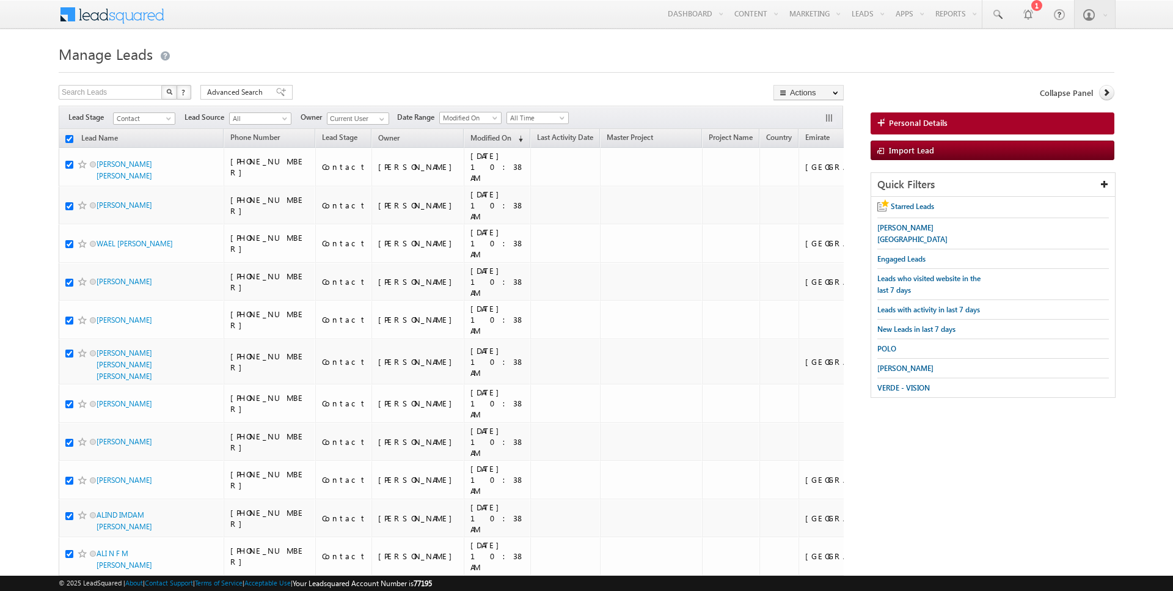
checkbox input "true"
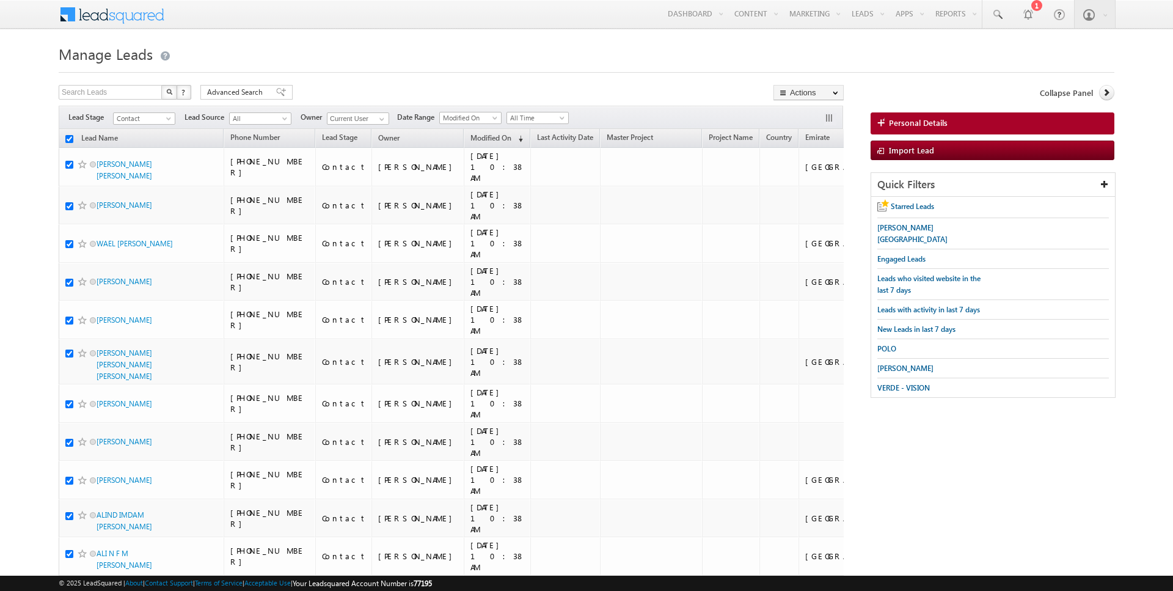
checkbox input "true"
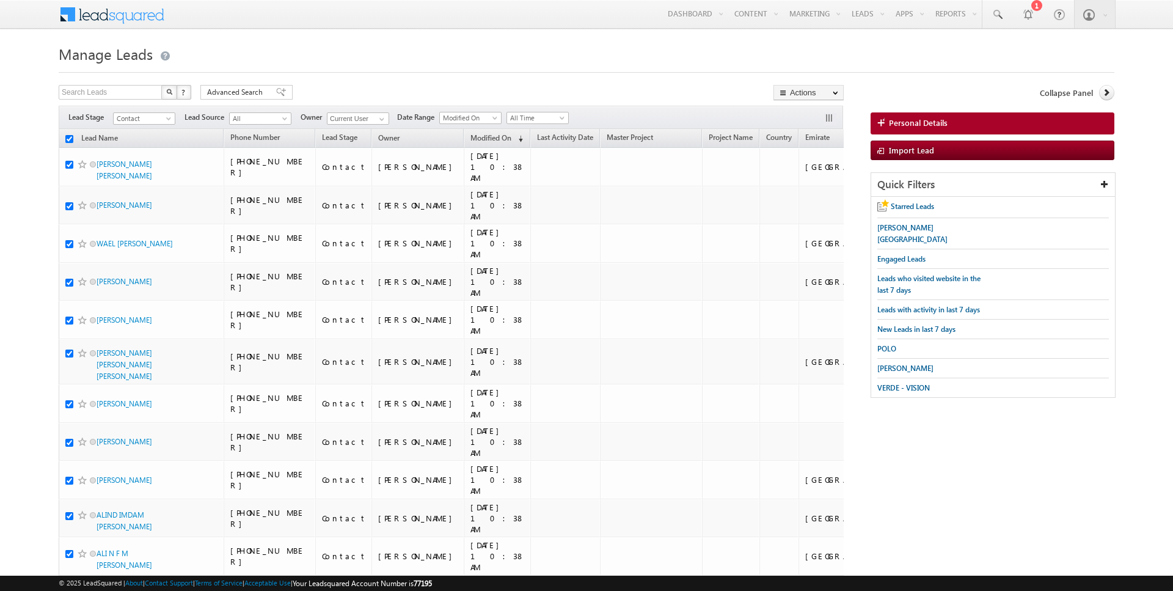
checkbox input "true"
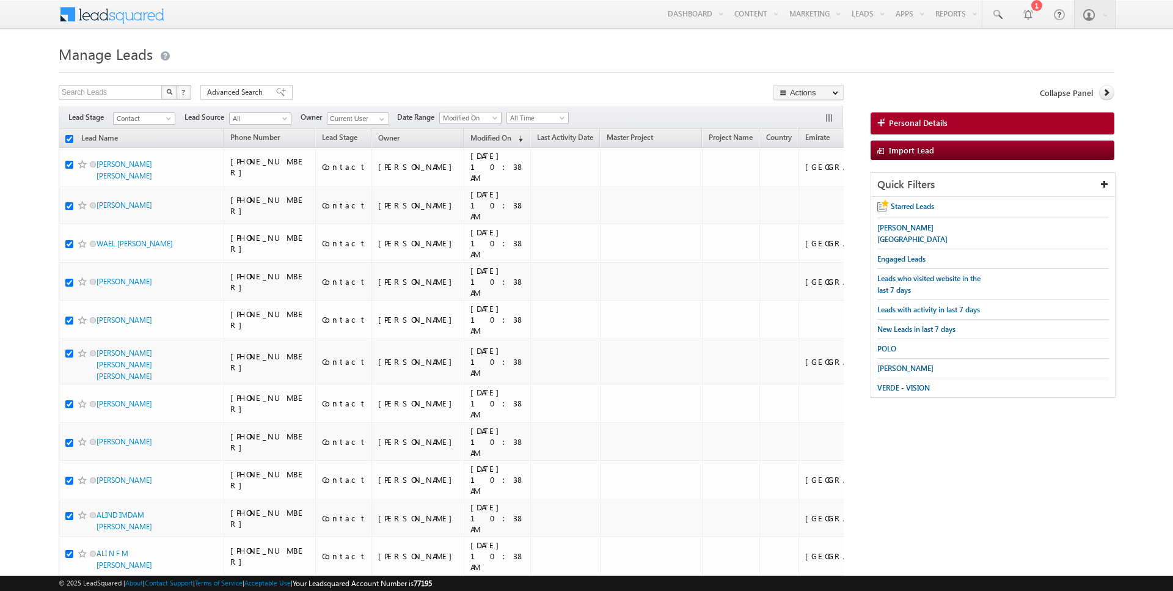
checkbox input "true"
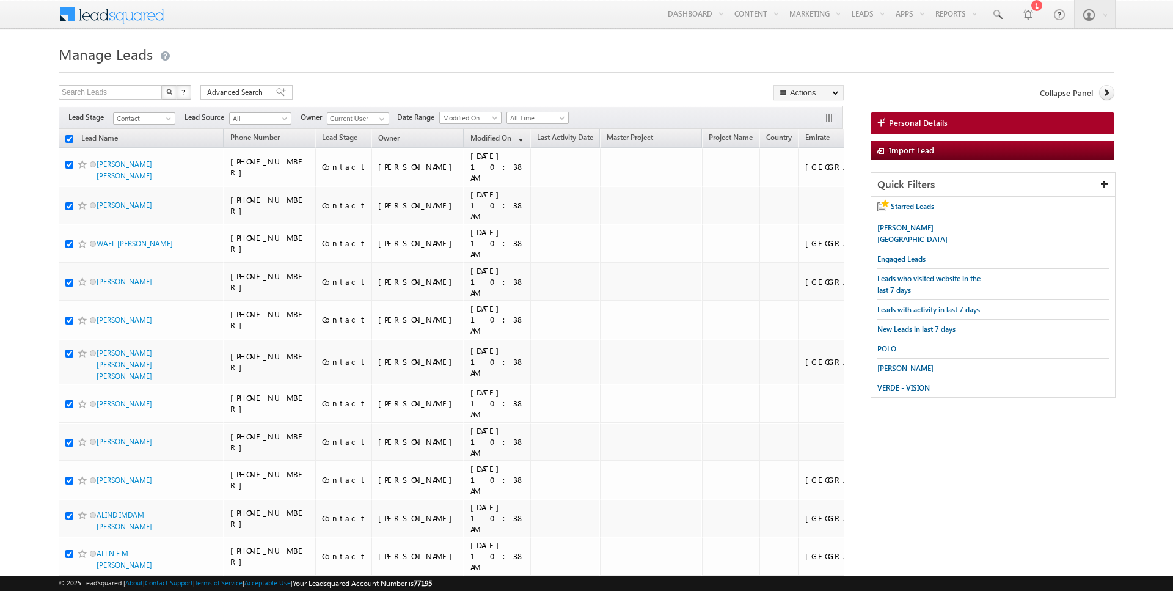
checkbox input "true"
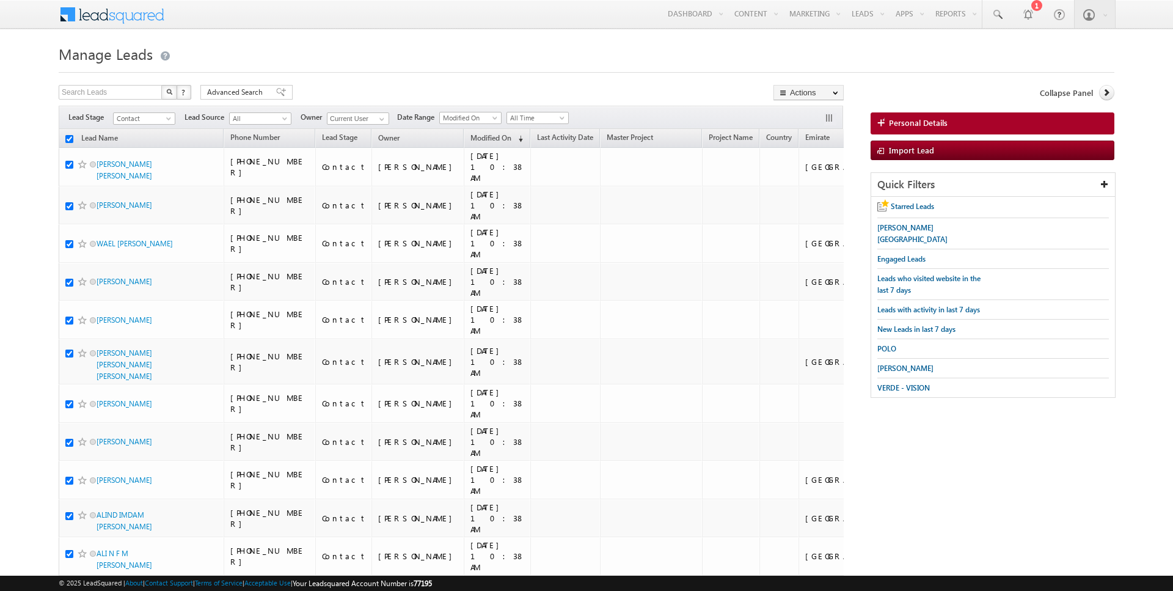
checkbox input "true"
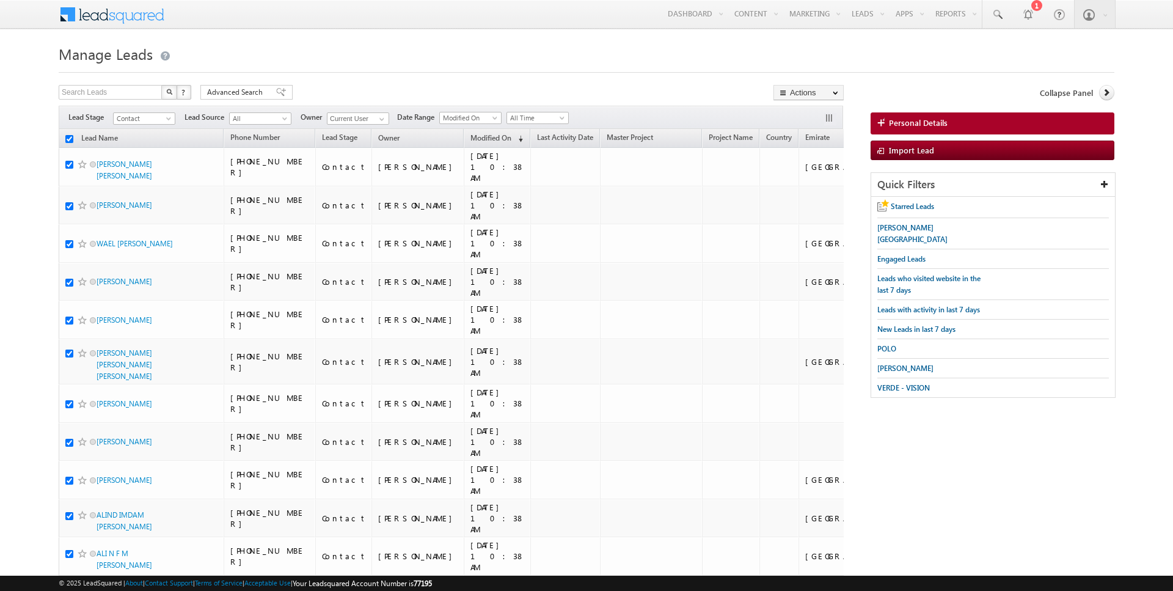
checkbox input "true"
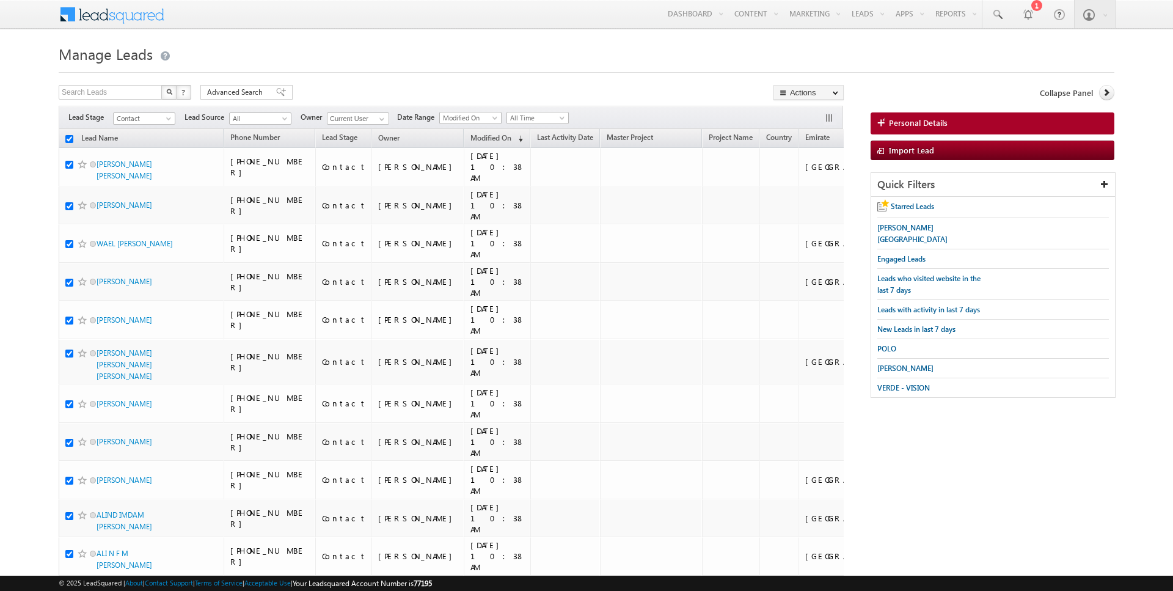
checkbox input "true"
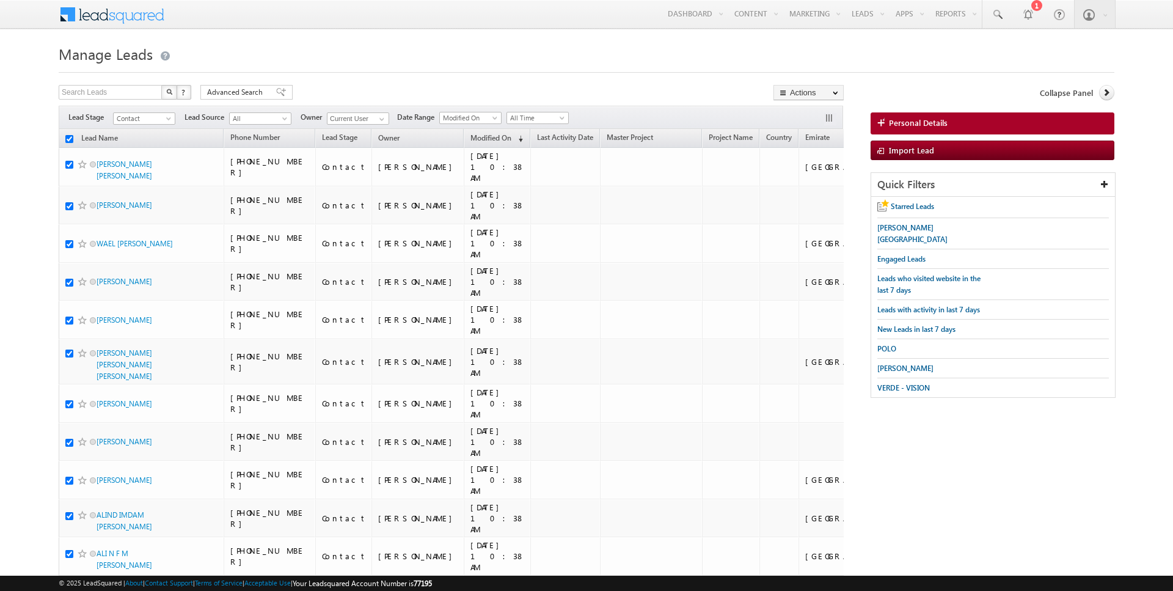
checkbox input "true"
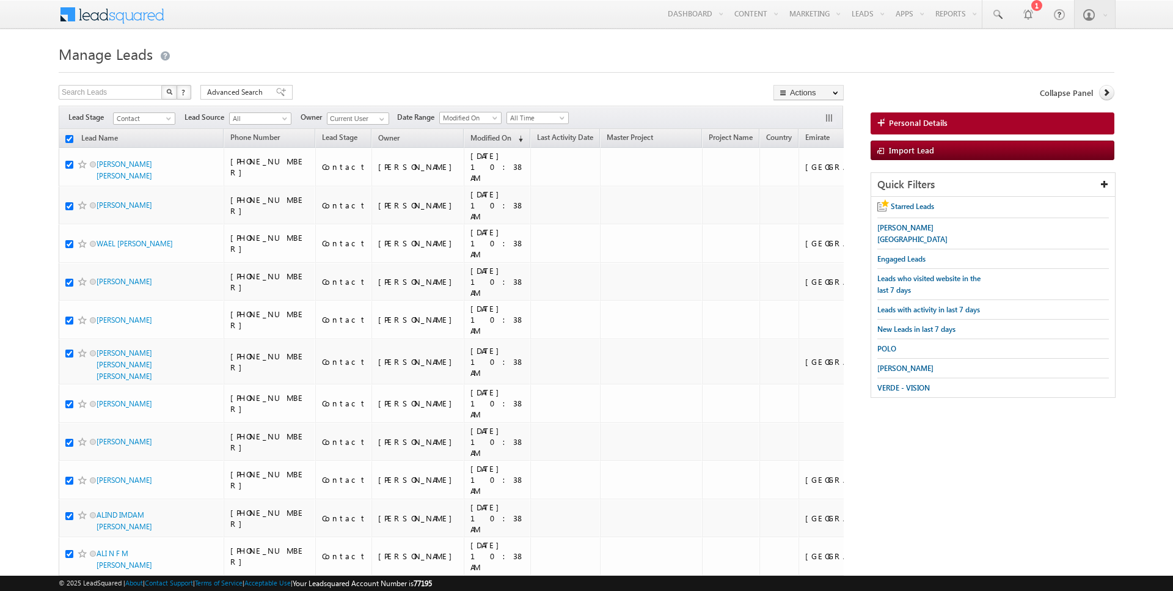
checkbox input "true"
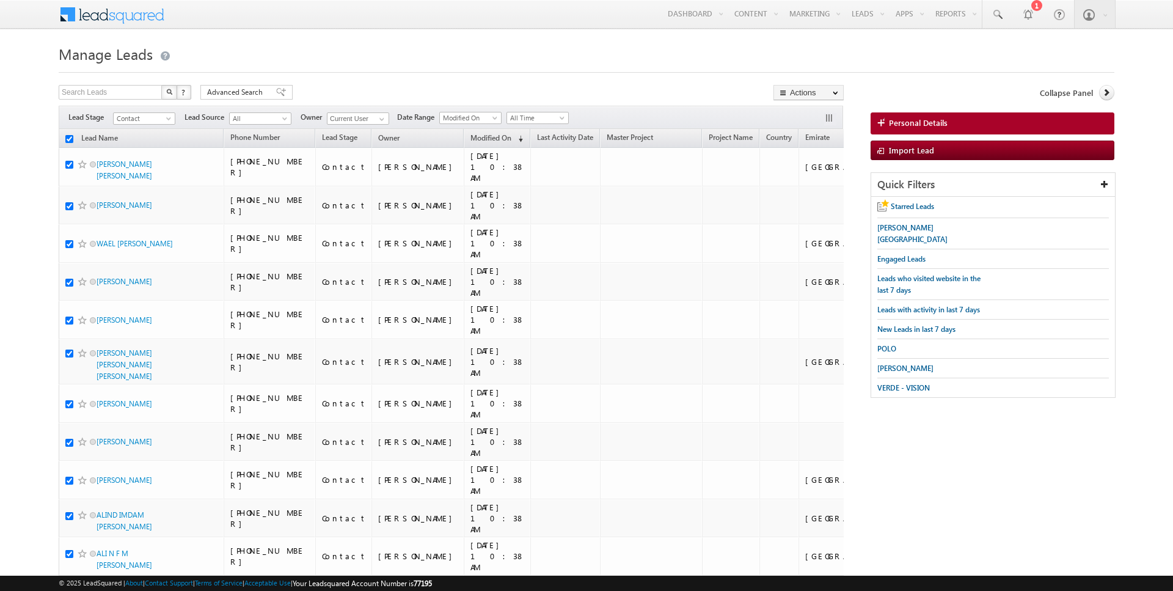
checkbox input "true"
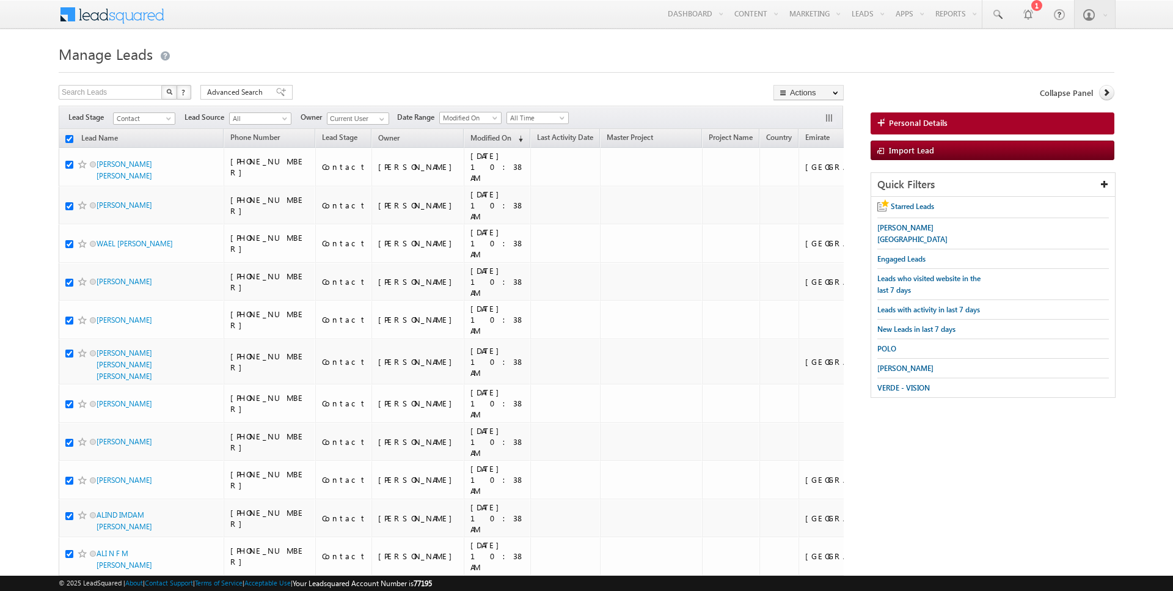
checkbox input "true"
click at [806, 200] on link "Change Owner" at bounding box center [808, 198] width 69 height 15
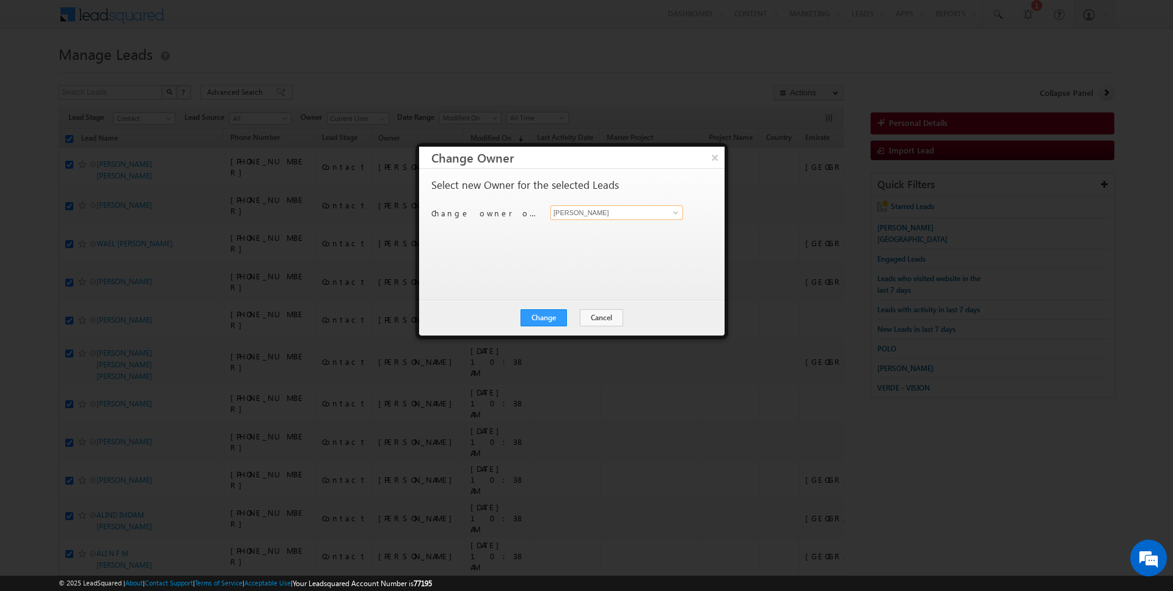
click at [616, 217] on input "[PERSON_NAME]" at bounding box center [616, 212] width 133 height 15
click at [601, 313] on button "Cancel" at bounding box center [601, 317] width 43 height 17
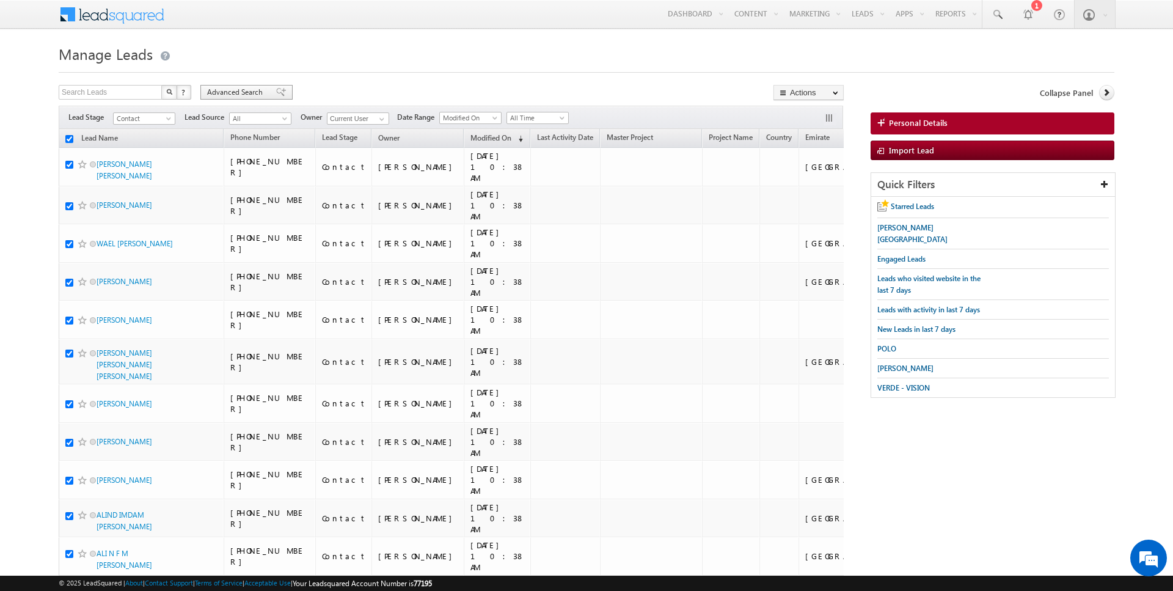
click at [249, 85] on div "Advanced Search" at bounding box center [246, 92] width 92 height 15
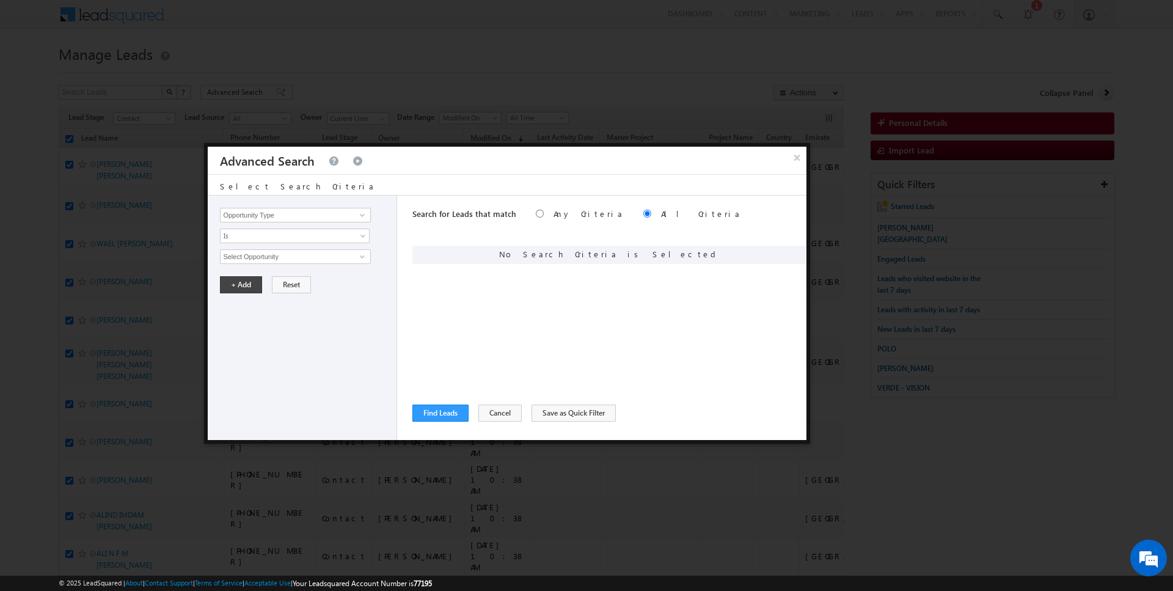
click at [304, 205] on div "Opportunity Type Lead Activity Task Sales Group Prospect Id Address 1 Address 2…" at bounding box center [302, 317] width 189 height 244
click at [271, 213] on input "Opportunity Type" at bounding box center [295, 215] width 150 height 15
click at [487, 410] on button "Cancel" at bounding box center [499, 412] width 43 height 17
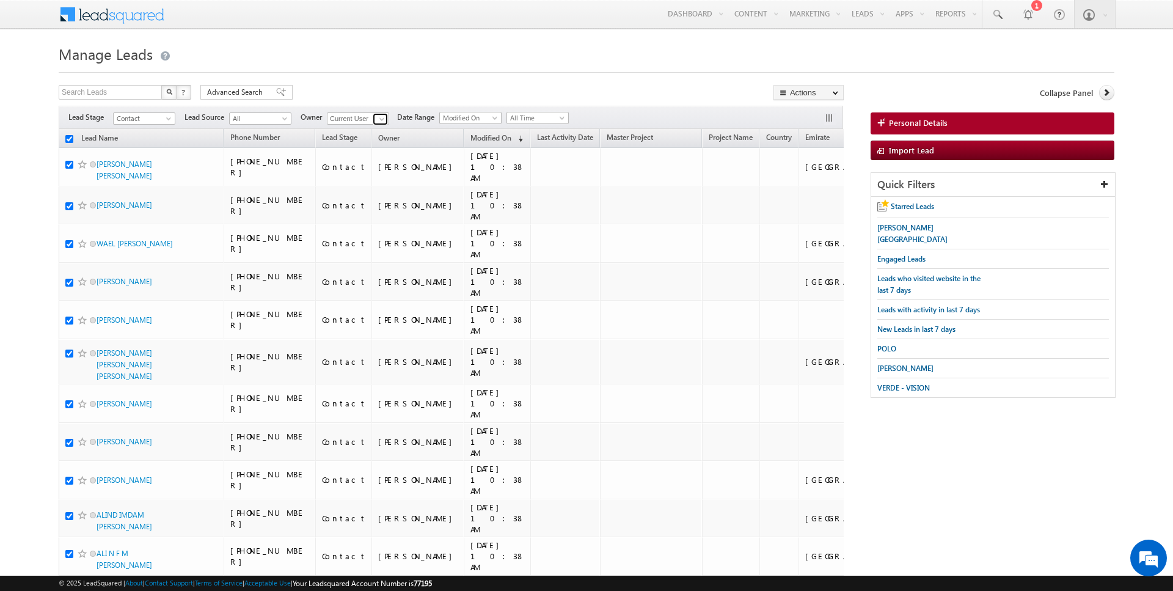
click at [381, 119] on span at bounding box center [382, 119] width 10 height 10
click at [406, 136] on span "[EMAIL_ADDRESS][PERSON_NAME][DOMAIN_NAME]" at bounding box center [387, 140] width 110 height 9
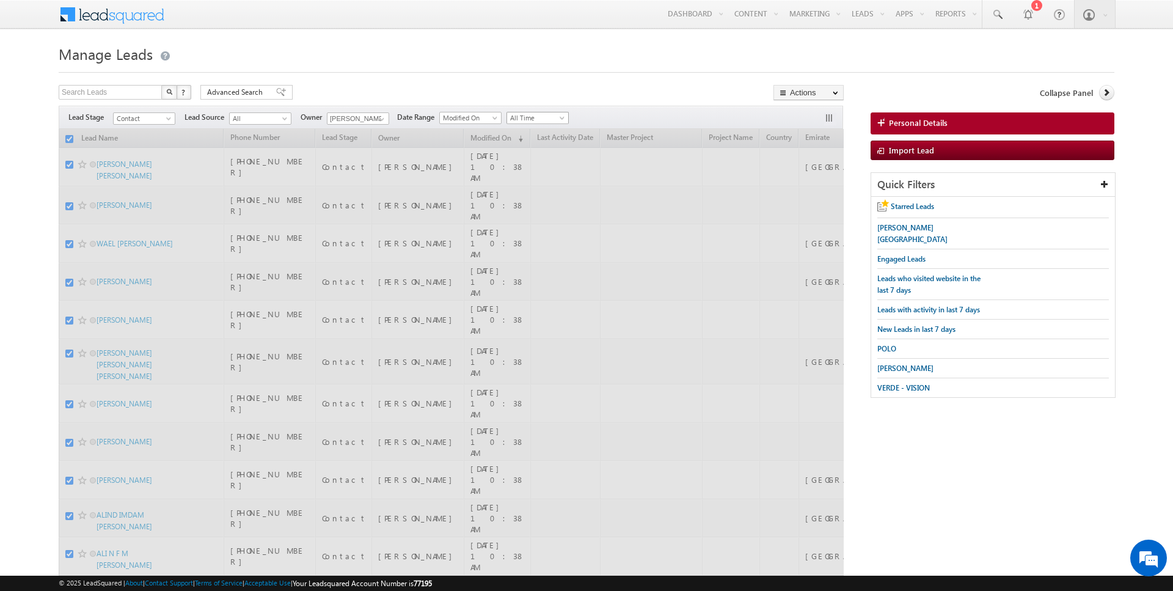
click at [535, 117] on span "All Time" at bounding box center [536, 117] width 58 height 11
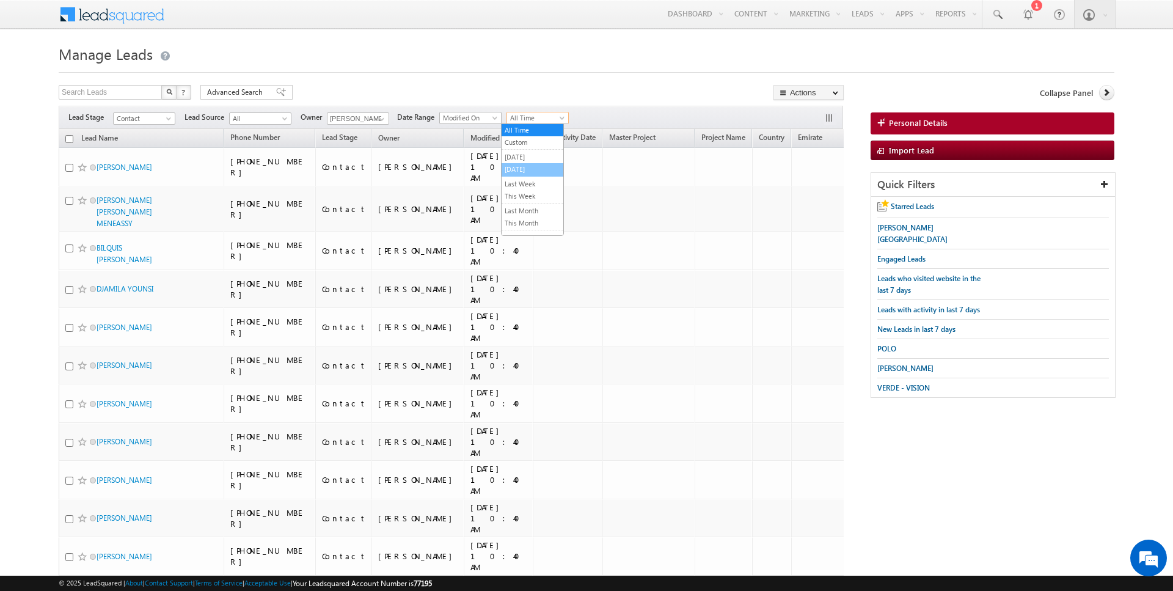
click at [525, 164] on link "[DATE]" at bounding box center [533, 169] width 62 height 11
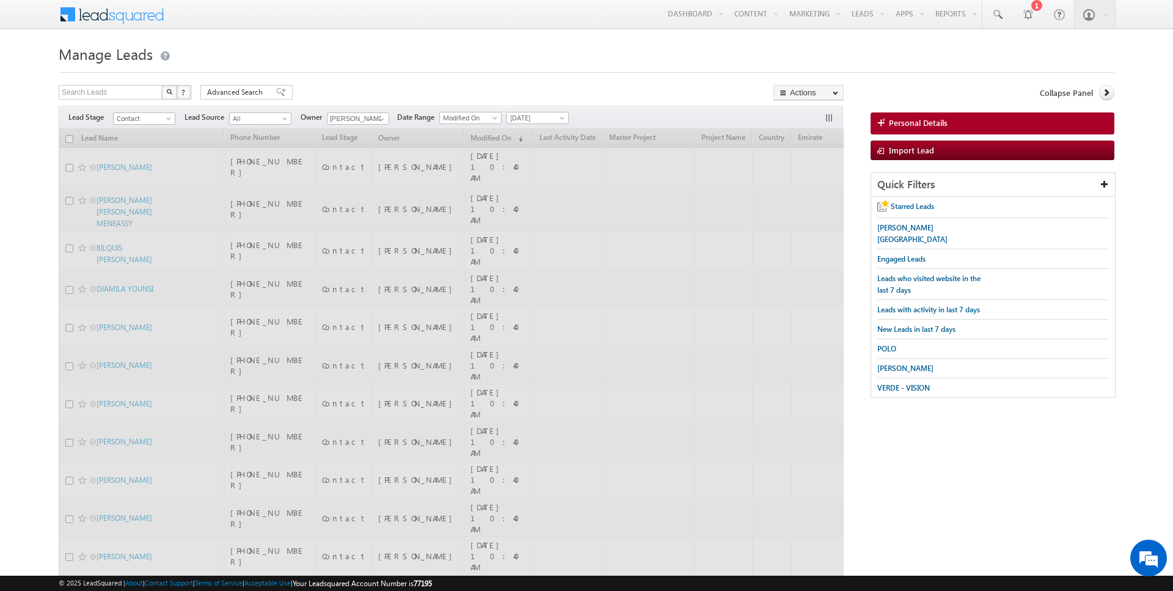
click at [519, 65] on div at bounding box center [587, 69] width 1056 height 8
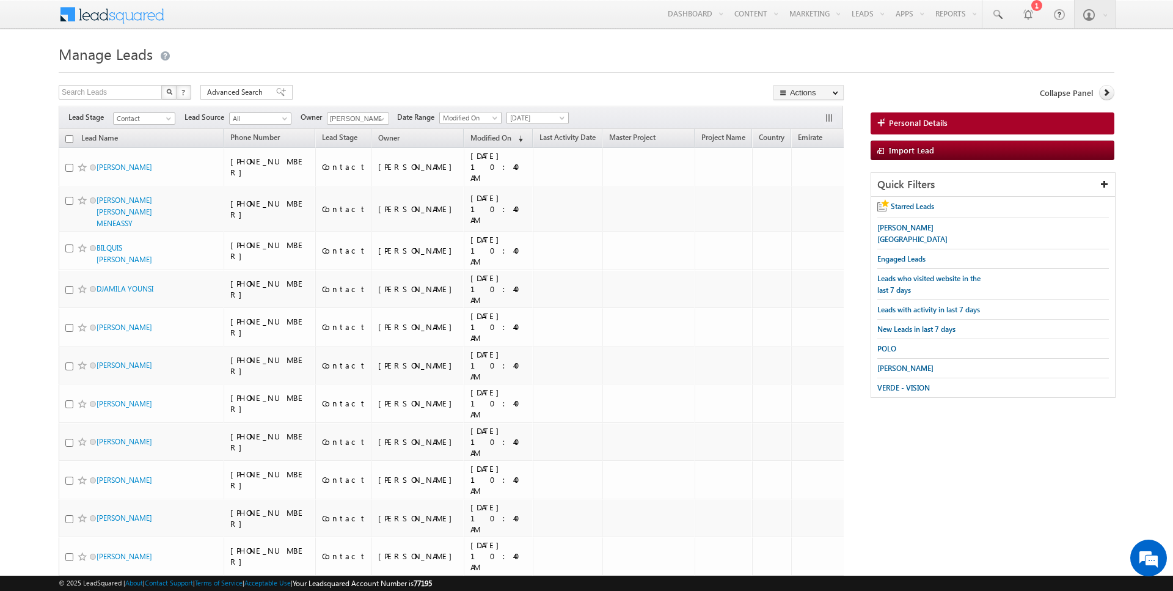
click at [68, 137] on input "checkbox" at bounding box center [69, 139] width 8 height 8
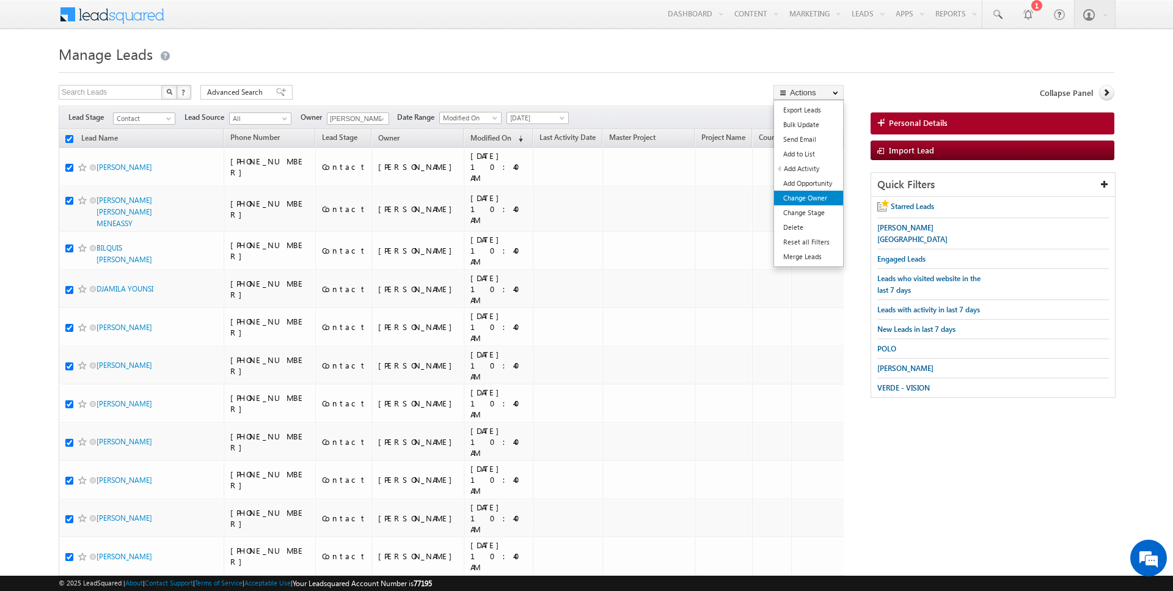
click at [808, 194] on link "Change Owner" at bounding box center [808, 198] width 69 height 15
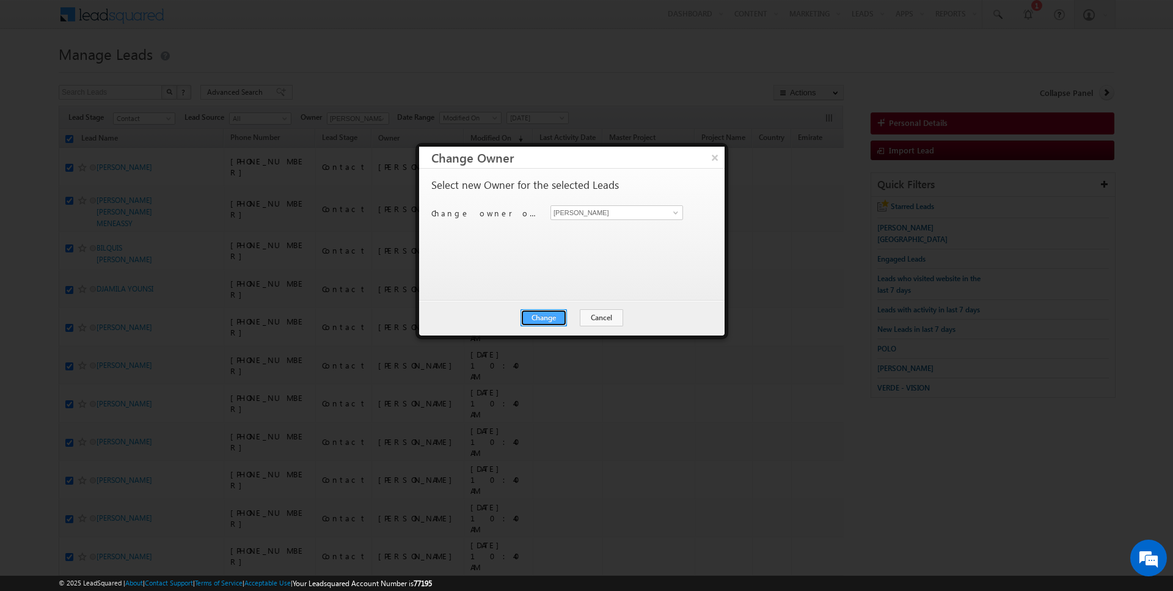
click at [547, 318] on button "Change" at bounding box center [543, 317] width 46 height 17
click at [586, 318] on button "Close" at bounding box center [573, 317] width 39 height 17
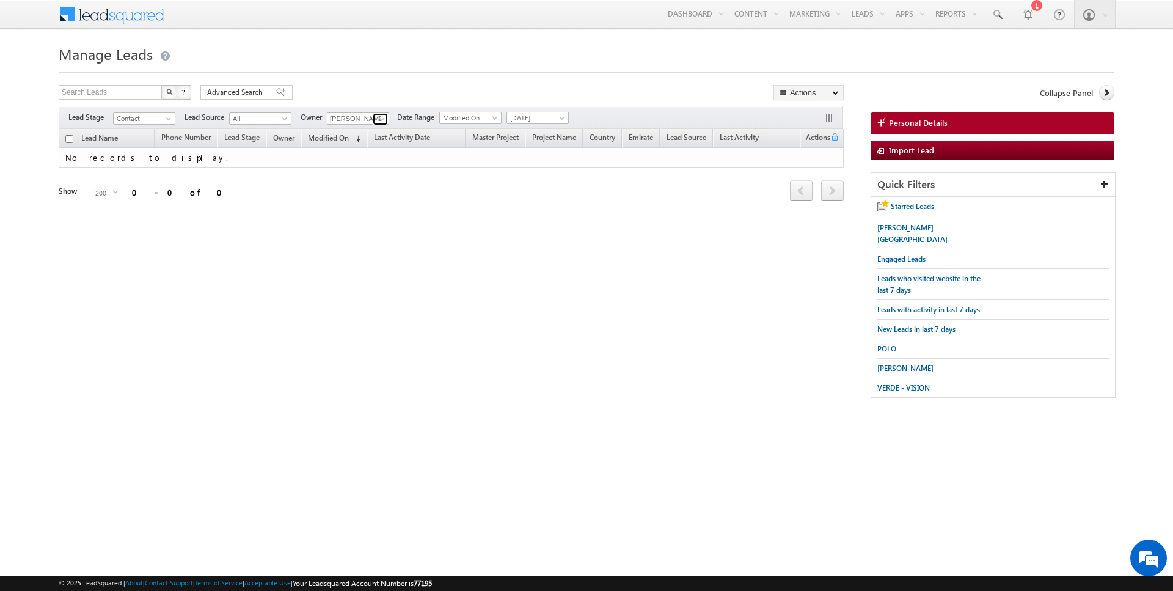
click at [382, 115] on span at bounding box center [382, 119] width 10 height 10
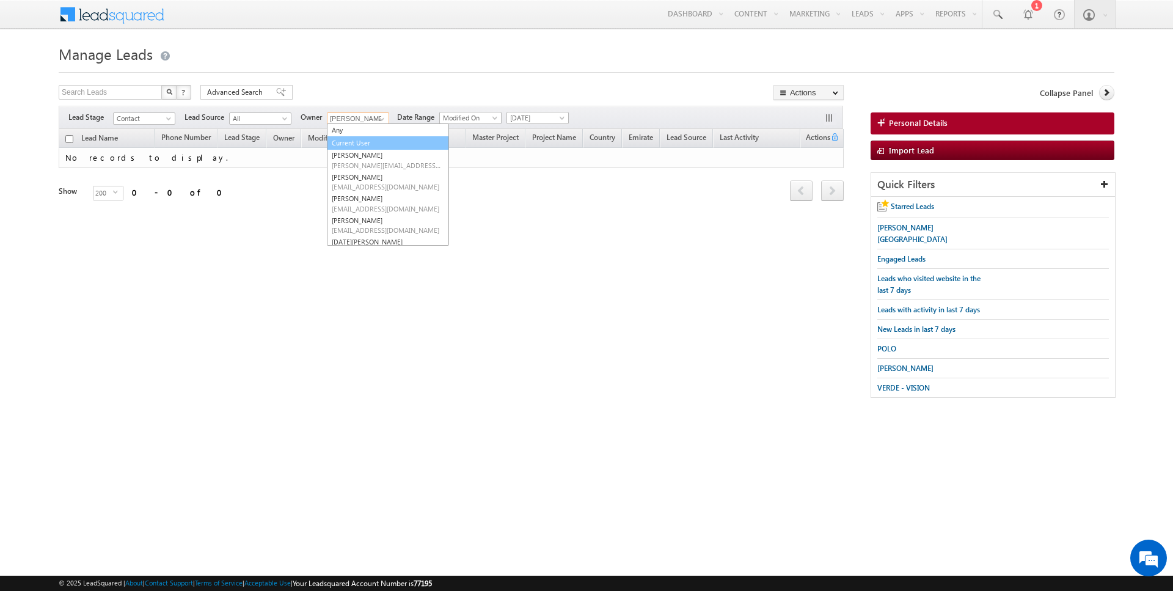
click at [362, 139] on link "Current User" at bounding box center [388, 143] width 122 height 14
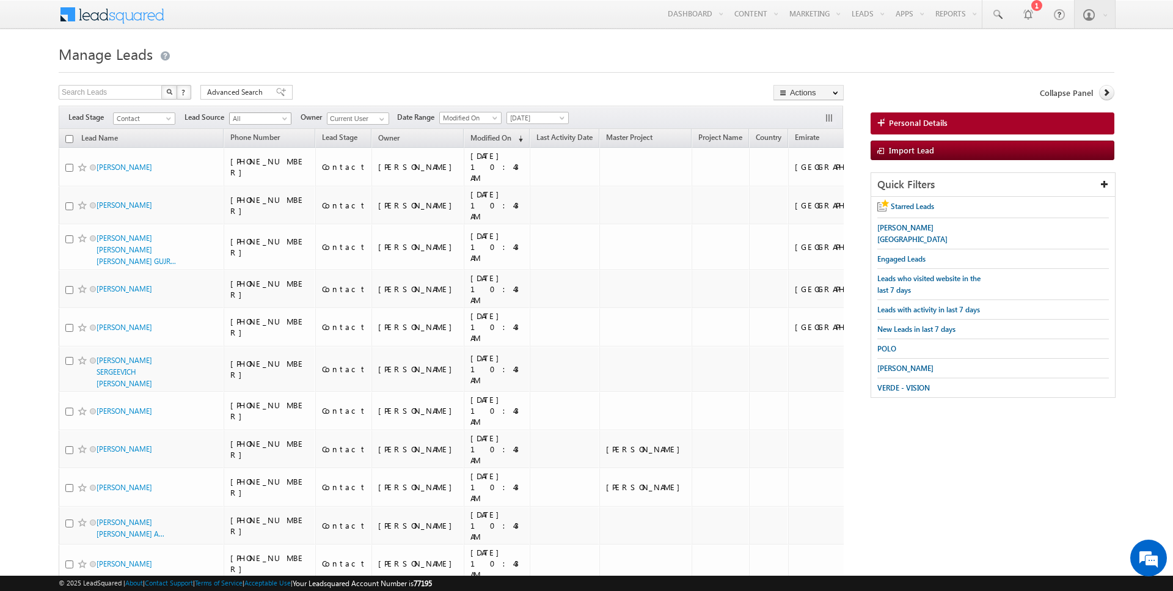
click at [231, 115] on span "All" at bounding box center [259, 118] width 58 height 11
click at [234, 95] on span "Advanced Search" at bounding box center [236, 92] width 59 height 11
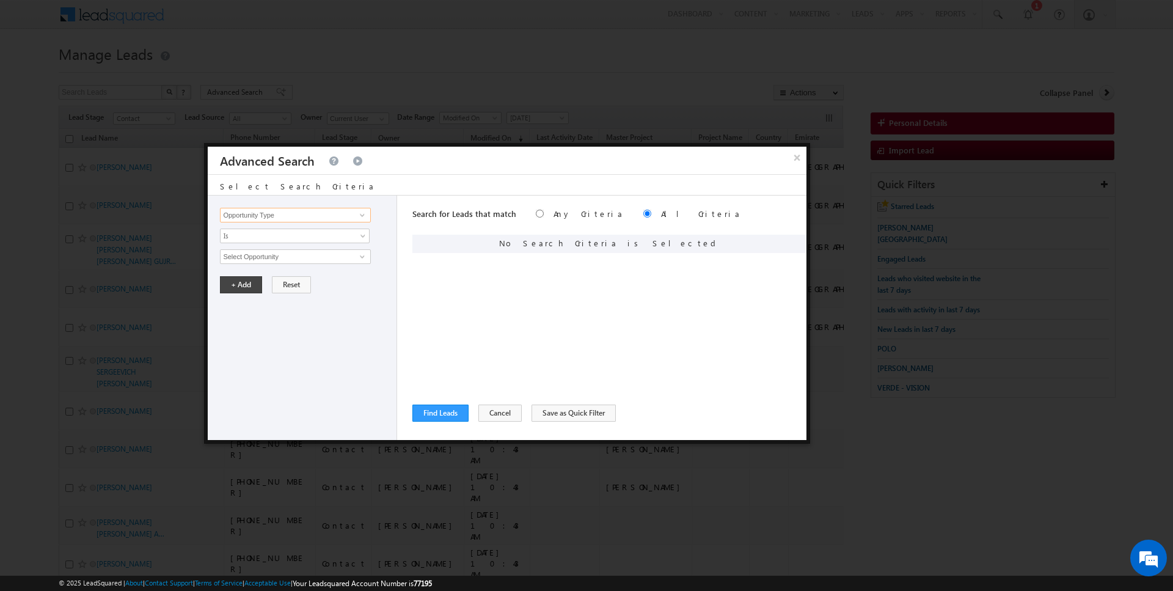
click at [258, 217] on input "Opportunity Type" at bounding box center [295, 215] width 150 height 15
click at [281, 237] on span "Is" at bounding box center [287, 235] width 133 height 11
click at [267, 250] on link "Is" at bounding box center [295, 248] width 149 height 11
click at [263, 255] on span "None Selected" at bounding box center [290, 256] width 139 height 13
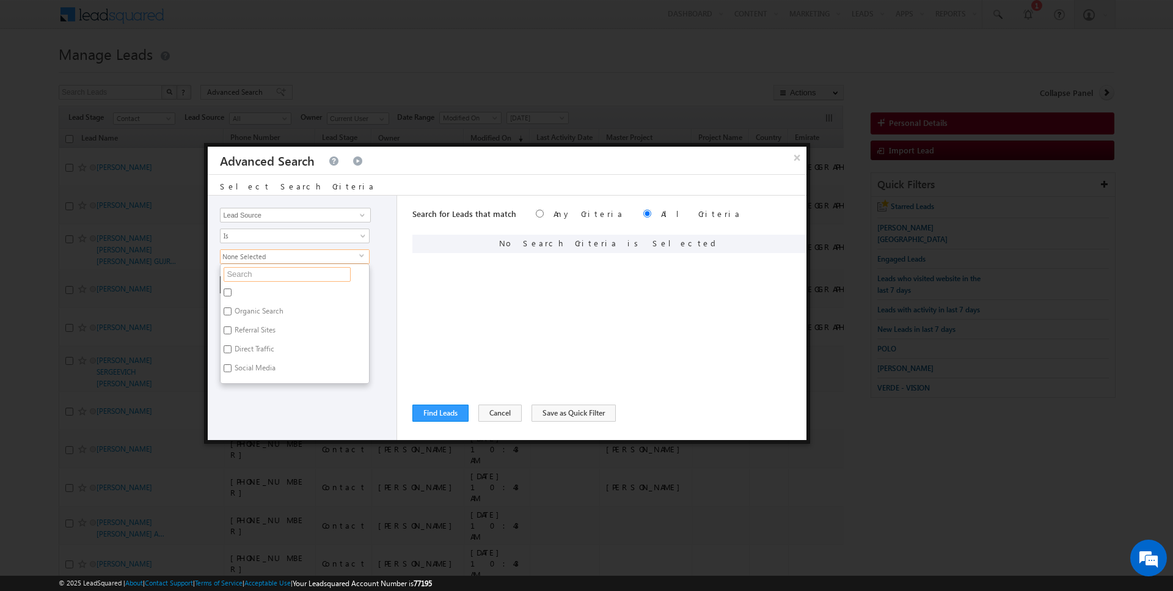
click at [254, 267] on input "text" at bounding box center [287, 274] width 127 height 15
click at [259, 291] on label "[GEOGRAPHIC_DATA] (DLRC)" at bounding box center [280, 294] width 119 height 19
click at [232, 291] on input "[GEOGRAPHIC_DATA] (DLRC)" at bounding box center [228, 292] width 8 height 8
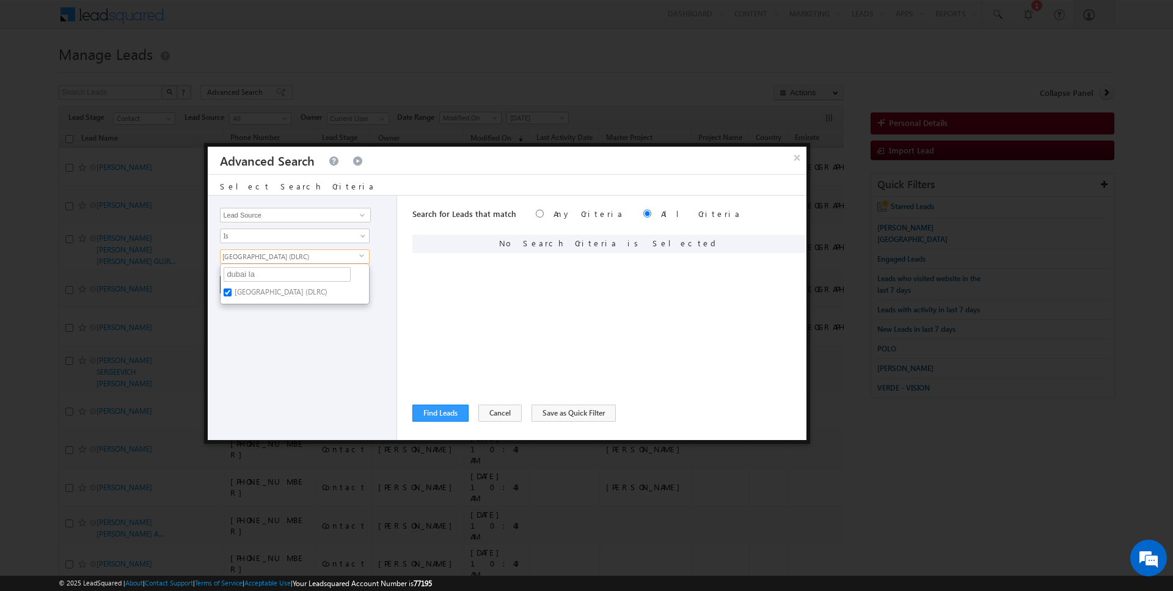
click at [263, 359] on div "Opportunity Type Lead Activity Task Sales Group Prospect Id Address 1 Address 2…" at bounding box center [302, 317] width 189 height 244
click at [243, 277] on button "+ Add" at bounding box center [241, 284] width 42 height 17
click at [316, 210] on input "Opportunity Type" at bounding box center [295, 215] width 150 height 15
click at [437, 411] on button "Find Leads" at bounding box center [440, 412] width 56 height 17
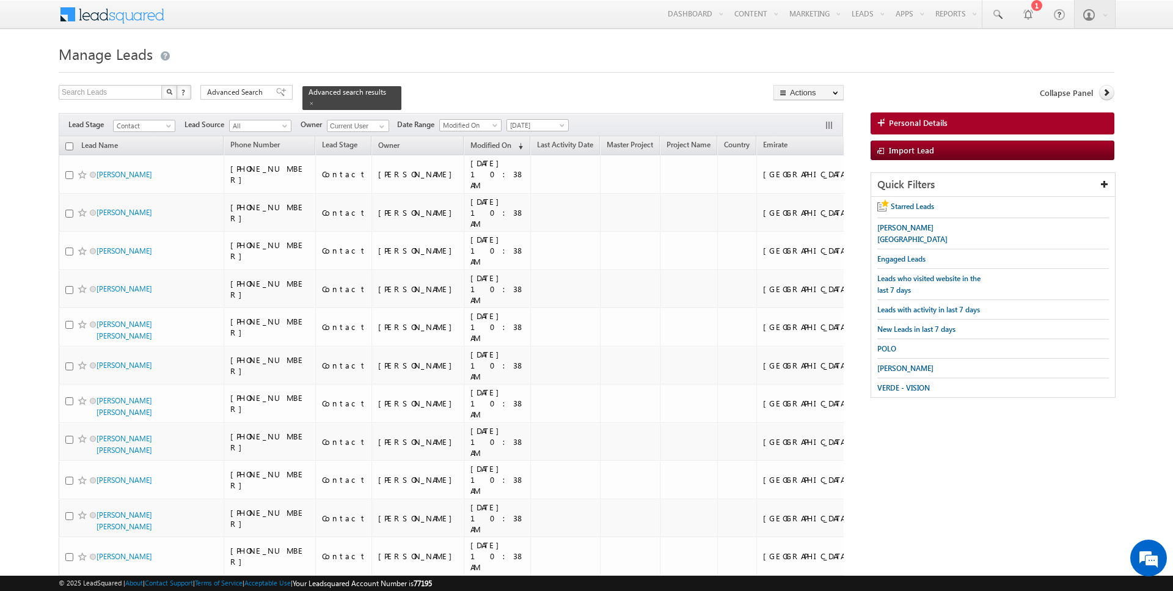
click at [70, 146] on input "checkbox" at bounding box center [69, 146] width 8 height 8
click at [378, 123] on span at bounding box center [382, 127] width 10 height 10
click at [308, 101] on span at bounding box center [311, 103] width 6 height 6
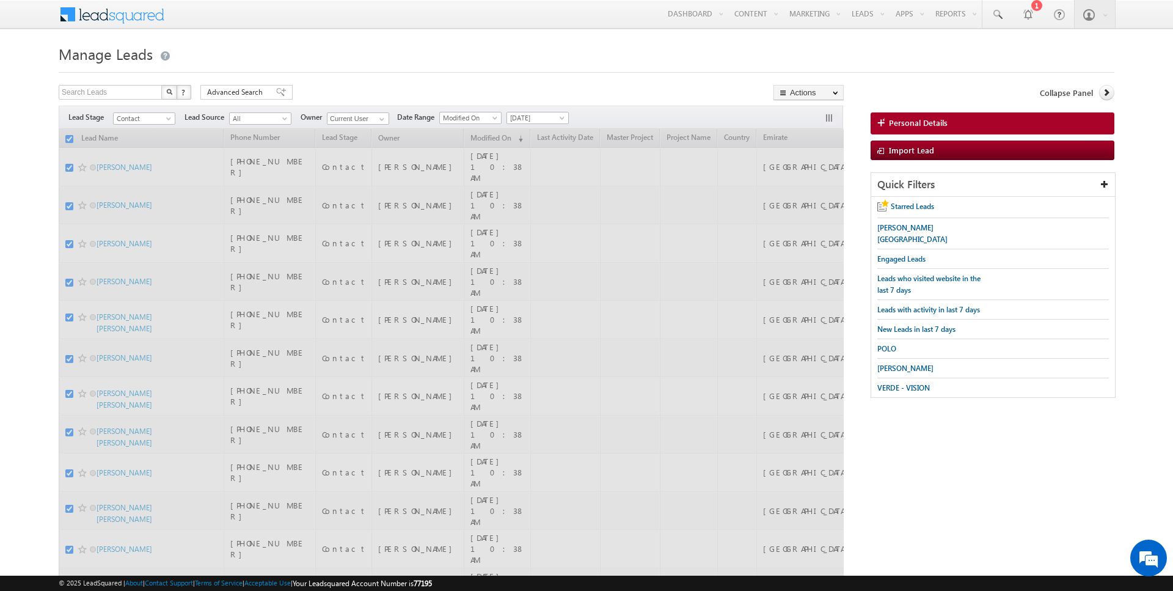
click at [456, 92] on div "Search Leads X ? 27 results found Advanced Search Advanced Search Advanced sear…" at bounding box center [451, 94] width 785 height 18
click at [531, 119] on span "[DATE]" at bounding box center [536, 117] width 58 height 11
click at [530, 125] on link "All Time" at bounding box center [533, 130] width 62 height 11
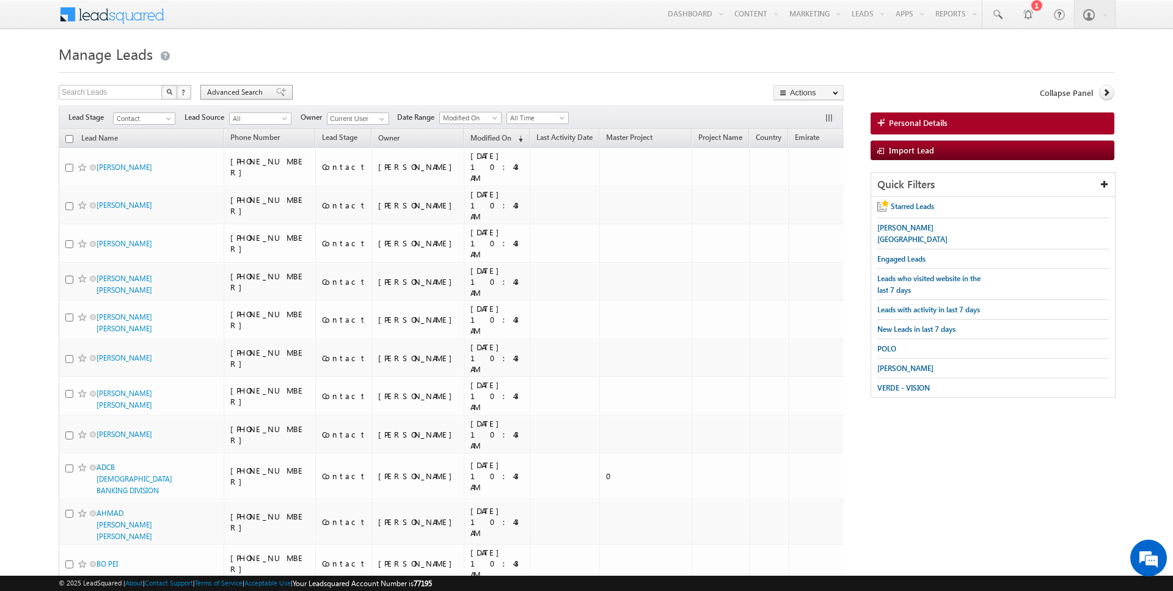
click at [225, 97] on span "Advanced Search" at bounding box center [236, 92] width 59 height 11
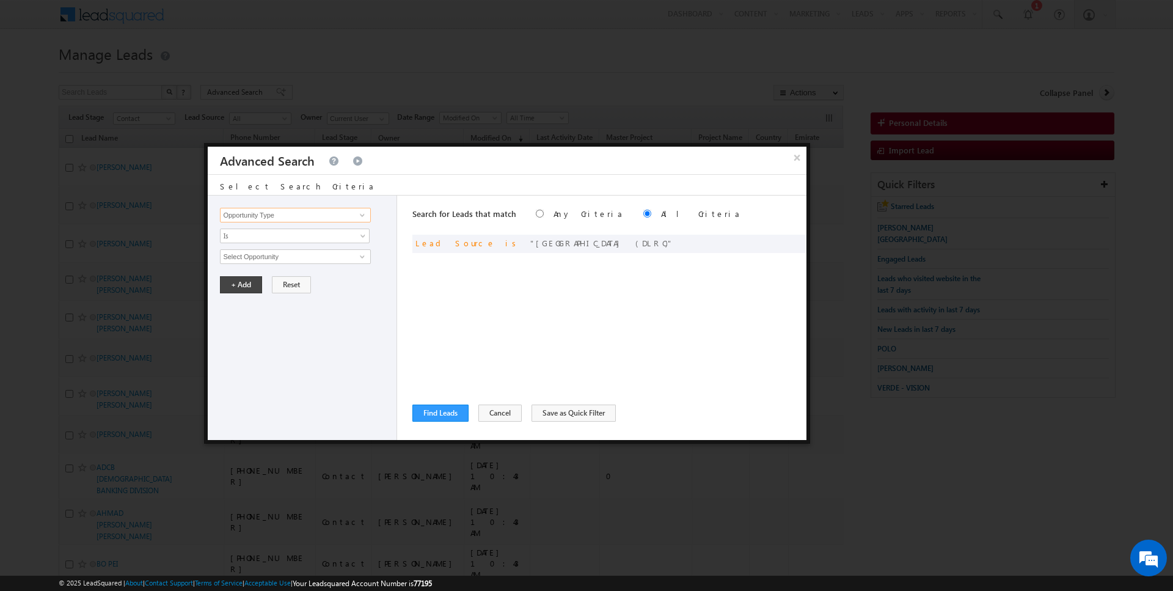
click at [270, 213] on input "Opportunity Type" at bounding box center [295, 215] width 150 height 15
click at [778, 241] on span at bounding box center [778, 242] width 9 height 9
click at [283, 257] on span "[GEOGRAPHIC_DATA] (DLRC)" at bounding box center [290, 256] width 139 height 13
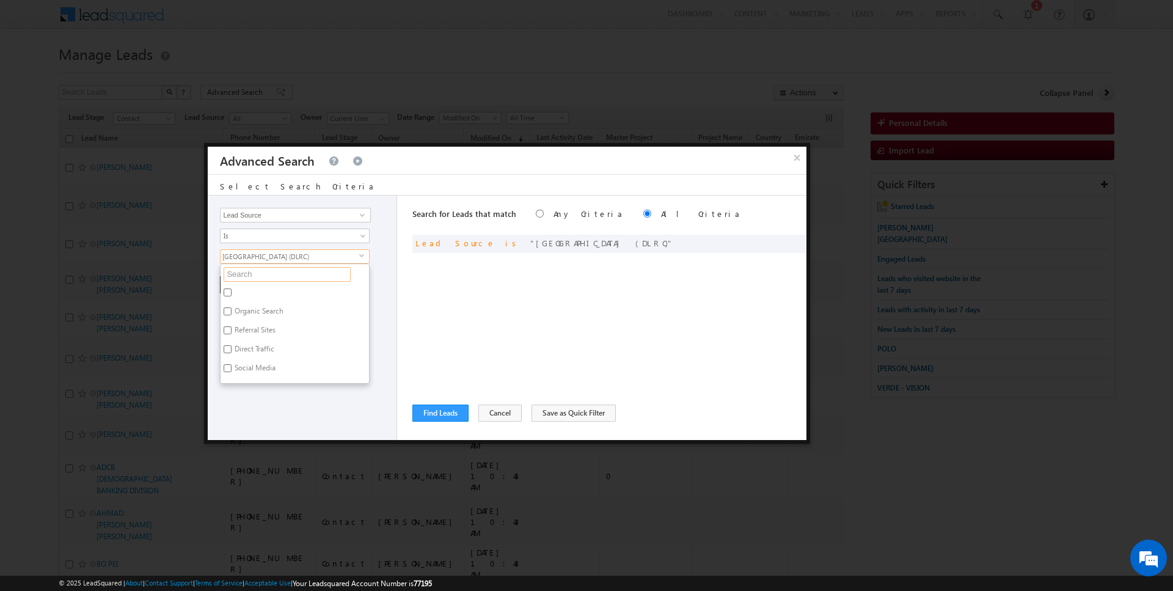
click at [267, 271] on input "text" at bounding box center [287, 274] width 127 height 15
click at [262, 291] on label "Port De Lamer" at bounding box center [256, 294] width 71 height 19
click at [232, 291] on input "Port De Lamer" at bounding box center [228, 292] width 8 height 8
click at [253, 271] on input "port" at bounding box center [287, 274] width 127 height 15
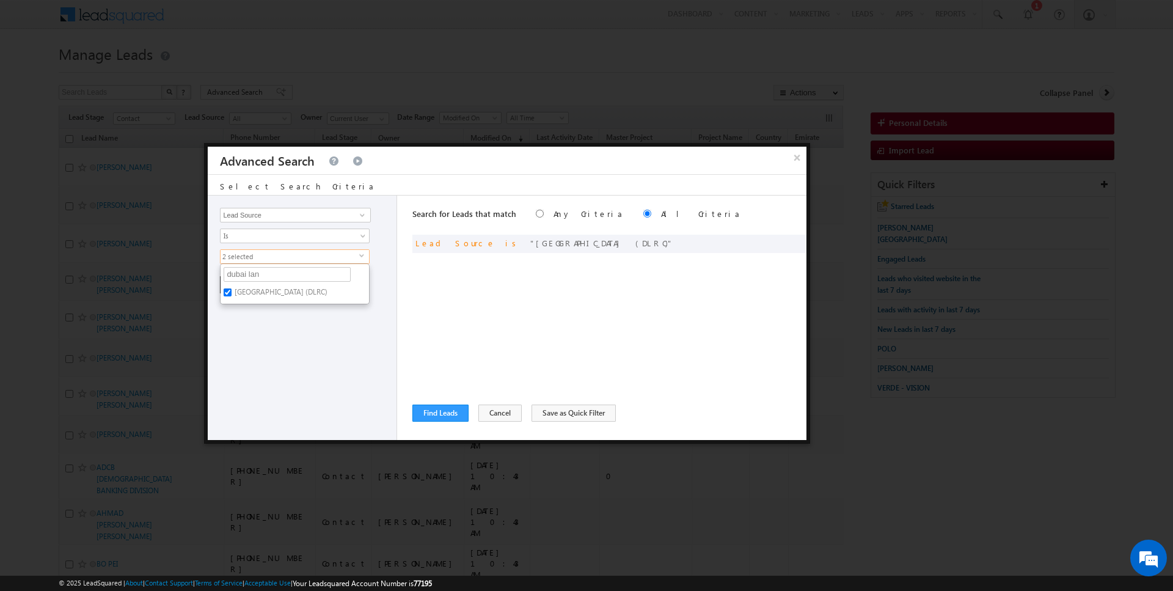
click at [249, 291] on label "[GEOGRAPHIC_DATA] (DLRC)" at bounding box center [280, 294] width 119 height 19
click at [232, 291] on input "[GEOGRAPHIC_DATA] (DLRC)" at bounding box center [228, 292] width 8 height 8
click at [249, 344] on div "Opportunity Type Lead Activity Task Sales Group Prospect Id Address 1 Address 2…" at bounding box center [302, 317] width 189 height 244
click at [243, 283] on button "+ Add" at bounding box center [241, 284] width 42 height 17
click at [429, 412] on button "Find Leads" at bounding box center [440, 412] width 56 height 17
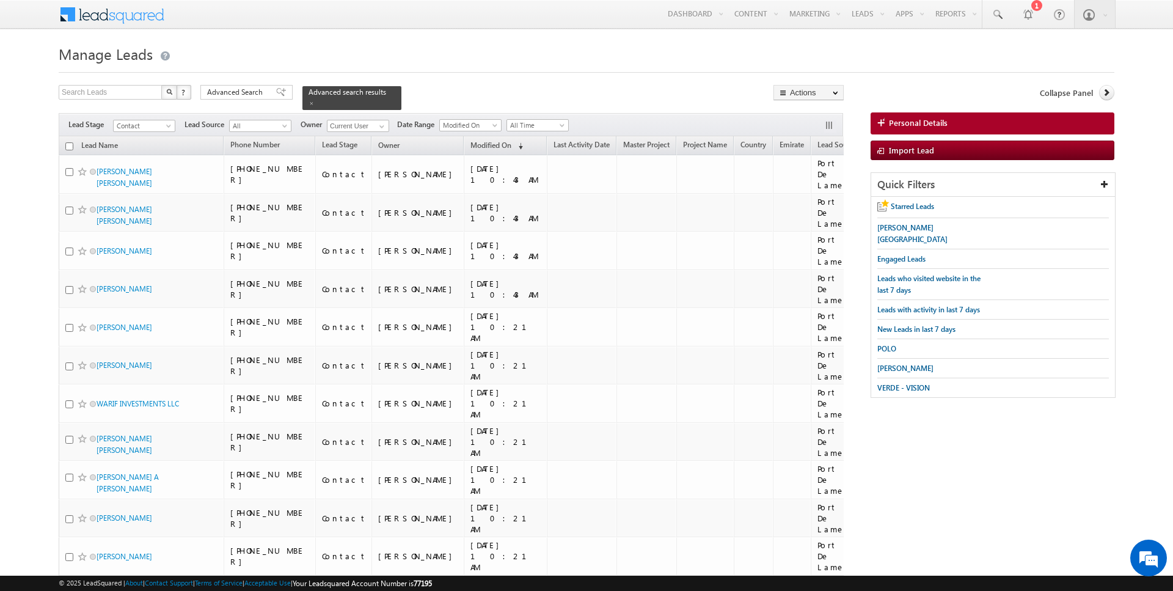
click at [70, 145] on input "checkbox" at bounding box center [69, 146] width 8 height 8
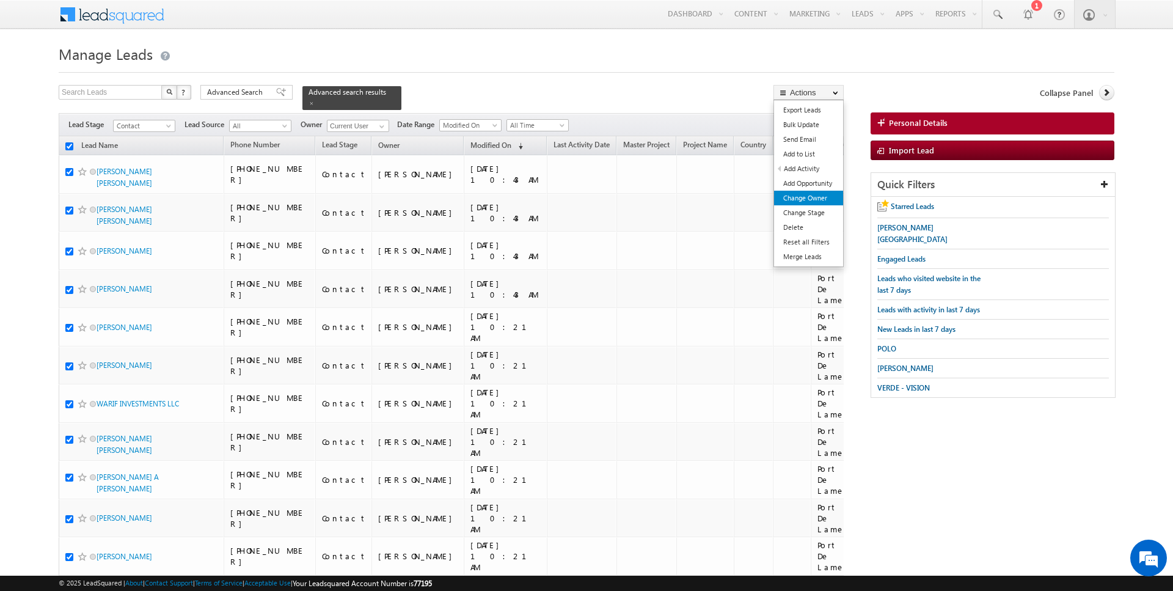
click at [810, 198] on link "Change Owner" at bounding box center [808, 198] width 69 height 15
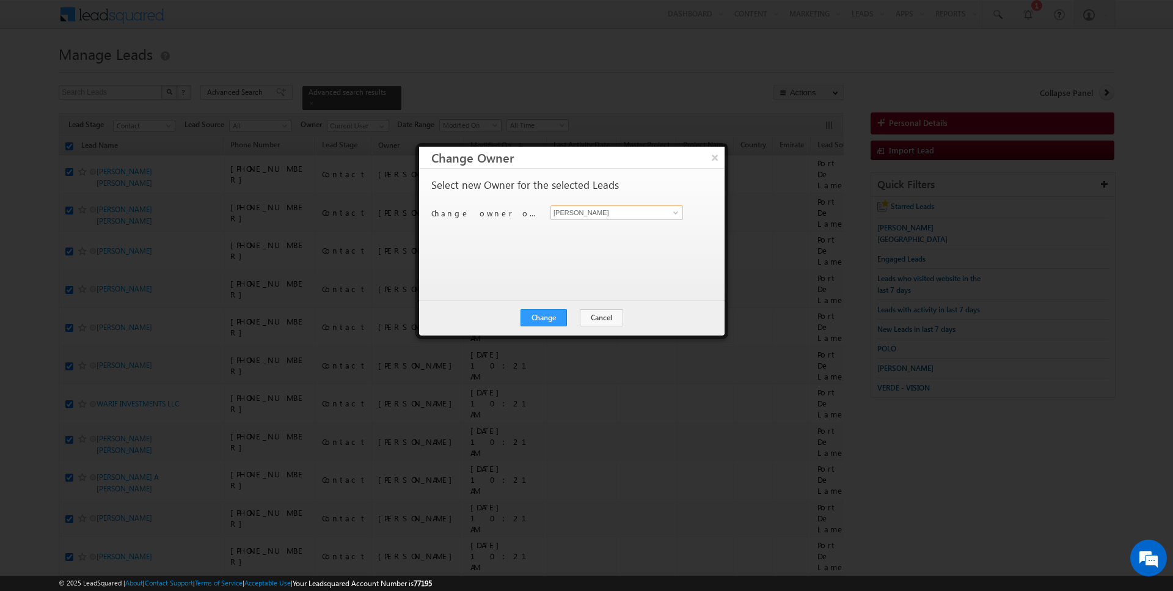
click at [572, 215] on input "[PERSON_NAME]" at bounding box center [616, 212] width 133 height 15
click at [547, 322] on button "Change" at bounding box center [543, 317] width 46 height 17
click at [575, 315] on button "Close" at bounding box center [573, 317] width 39 height 17
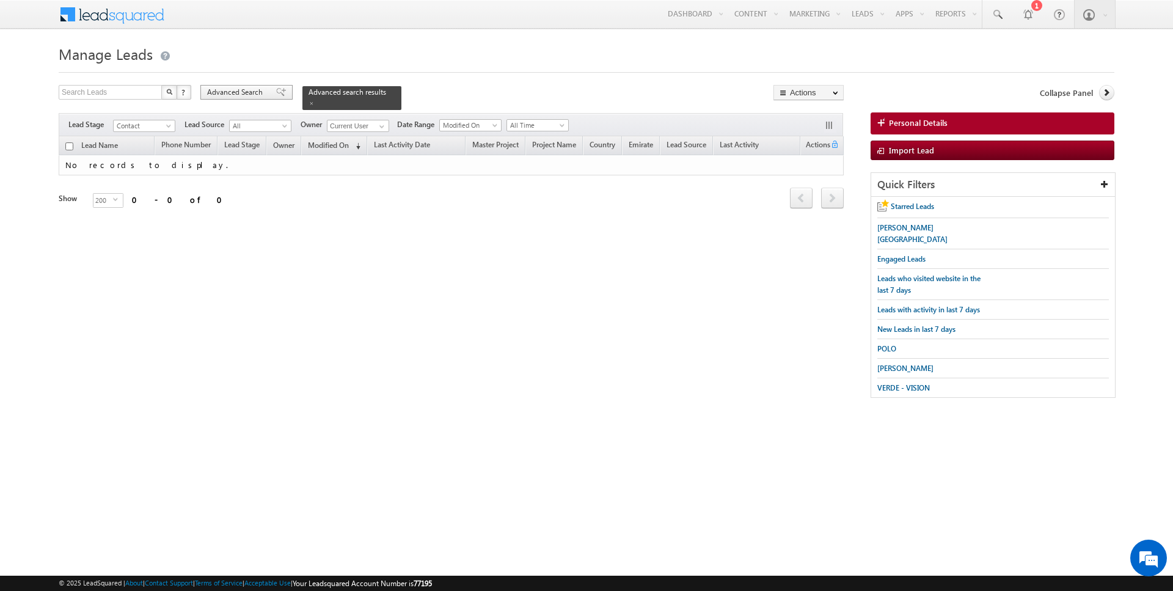
click at [222, 88] on span "Advanced Search" at bounding box center [236, 92] width 59 height 11
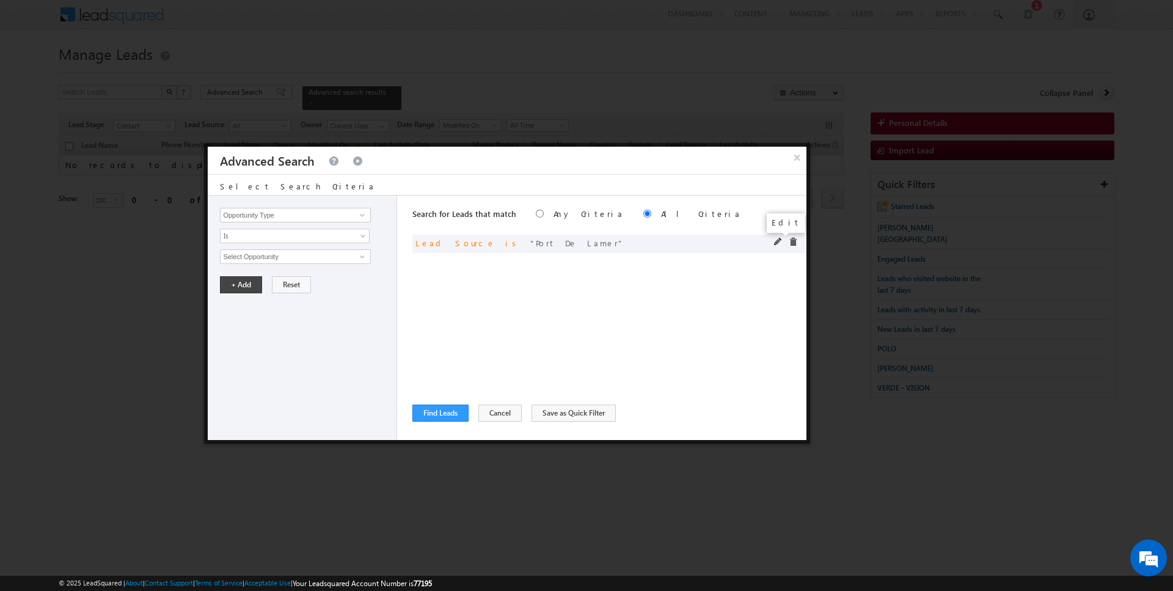
click at [777, 241] on span at bounding box center [778, 242] width 9 height 9
click at [324, 256] on span "Port De Lamer" at bounding box center [290, 256] width 139 height 13
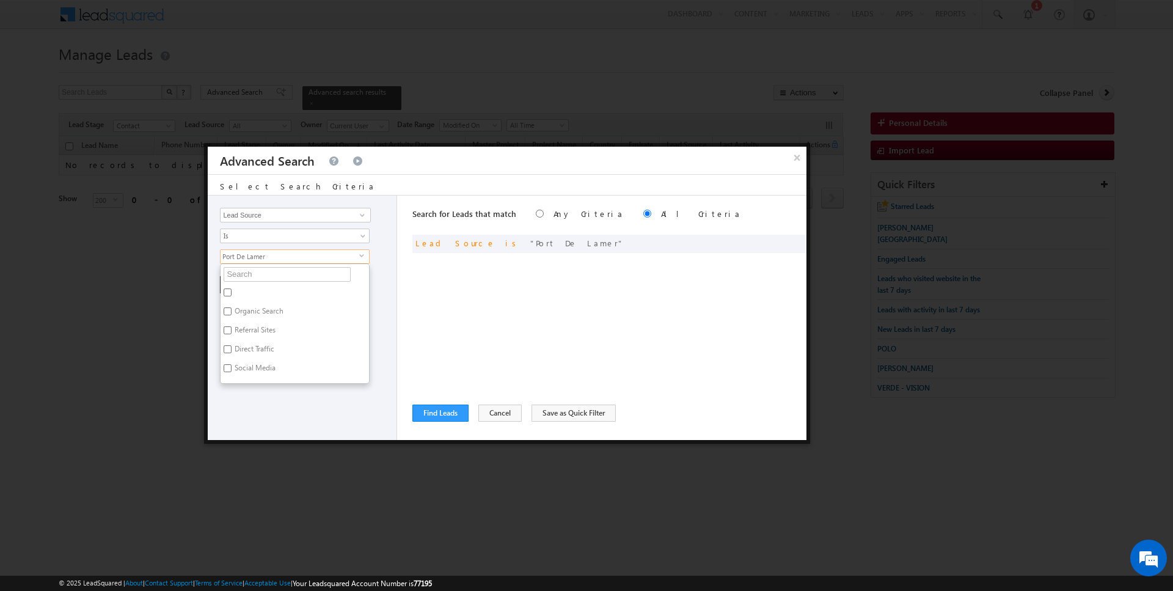
click at [257, 280] on ul "Organic Search Referral Sites Direct Traffic Social Media Inbound Email Inbound…" at bounding box center [295, 323] width 150 height 120
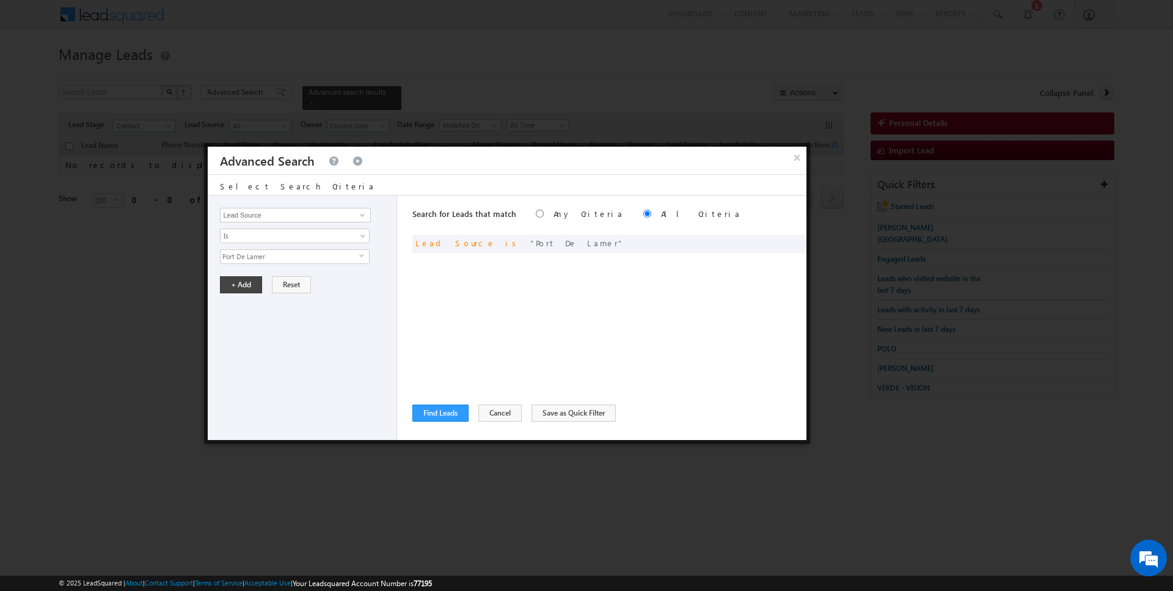
click at [261, 252] on span "Port De Lamer" at bounding box center [290, 256] width 139 height 13
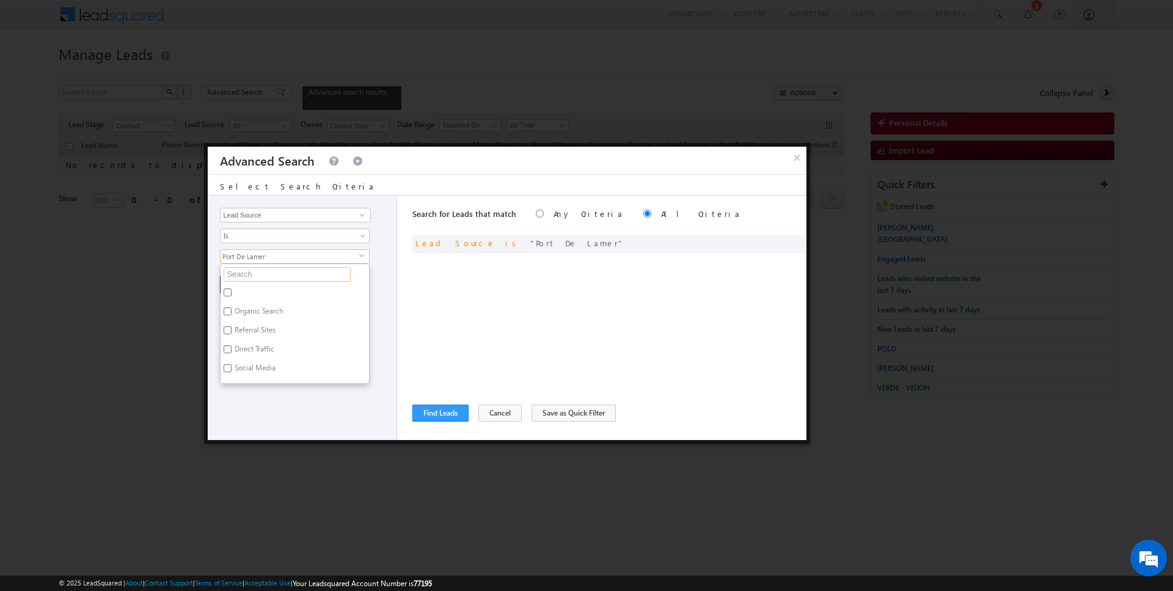
click at [258, 276] on input "text" at bounding box center [287, 274] width 127 height 15
click at [247, 304] on label "Port De Lamer" at bounding box center [256, 313] width 71 height 19
click at [232, 307] on input "Port De Lamer" at bounding box center [228, 311] width 8 height 8
click at [254, 271] on input "port" at bounding box center [287, 274] width 127 height 15
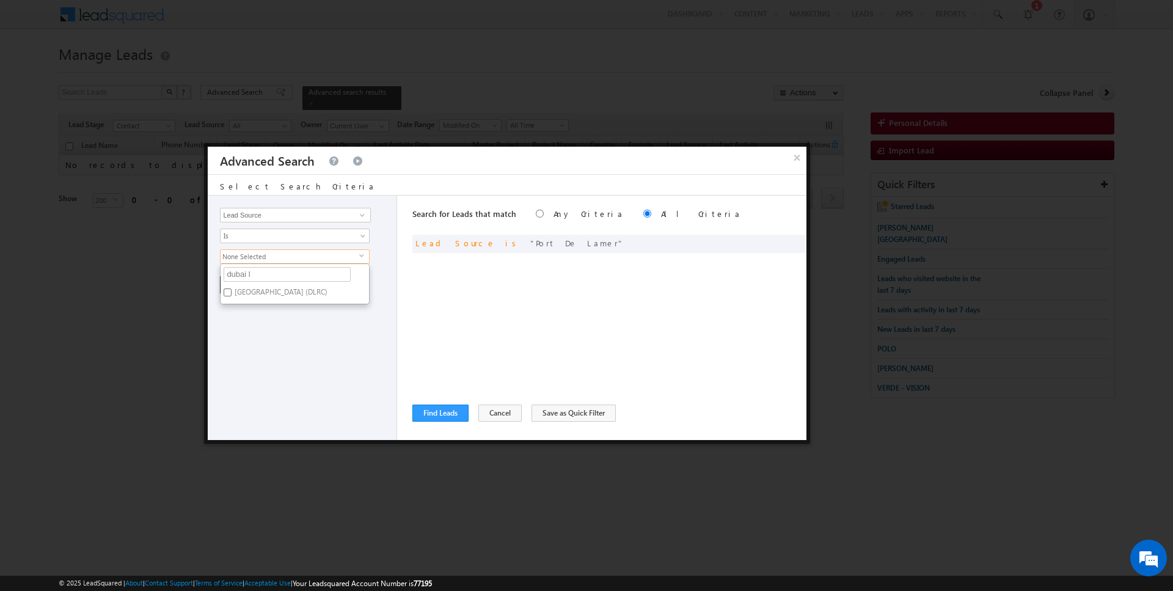
click at [258, 297] on label "[GEOGRAPHIC_DATA] (DLRC)" at bounding box center [280, 294] width 119 height 19
click at [232, 296] on input "[GEOGRAPHIC_DATA] (DLRC)" at bounding box center [228, 292] width 8 height 8
click at [257, 339] on div "Opportunity Type Lead Activity Task Sales Group Prospect Id Address 1 Address 2…" at bounding box center [302, 317] width 189 height 244
click at [246, 285] on button "+ Add" at bounding box center [241, 284] width 42 height 17
click at [446, 427] on div "Search for Leads that match Any Criteria All Criteria Note that the current tri…" at bounding box center [609, 317] width 394 height 244
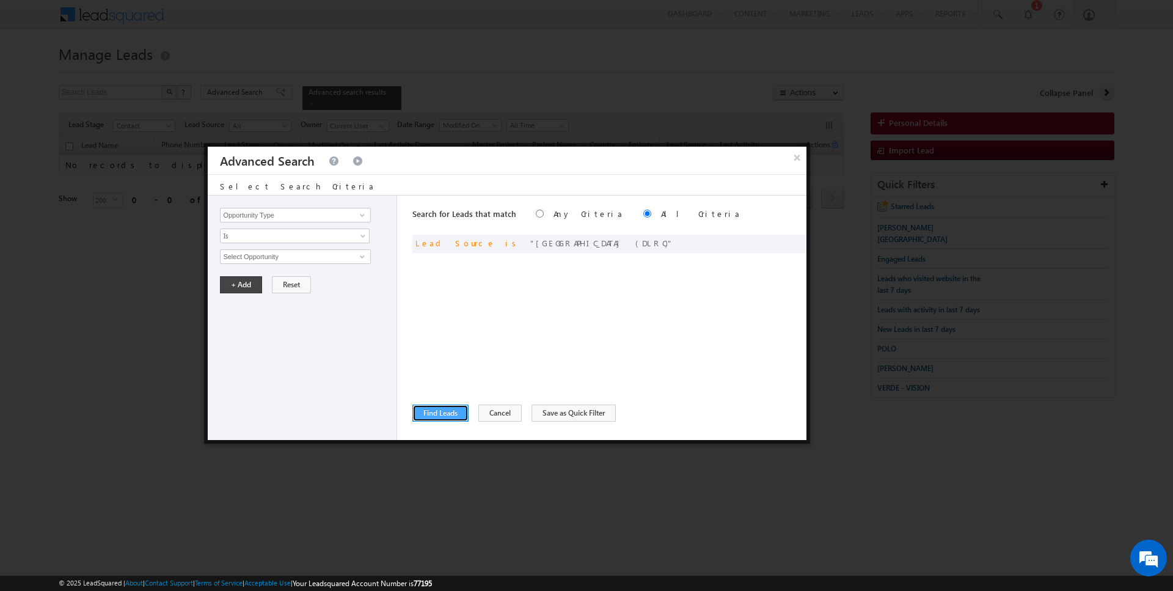
click at [446, 404] on button "Find Leads" at bounding box center [440, 412] width 56 height 17
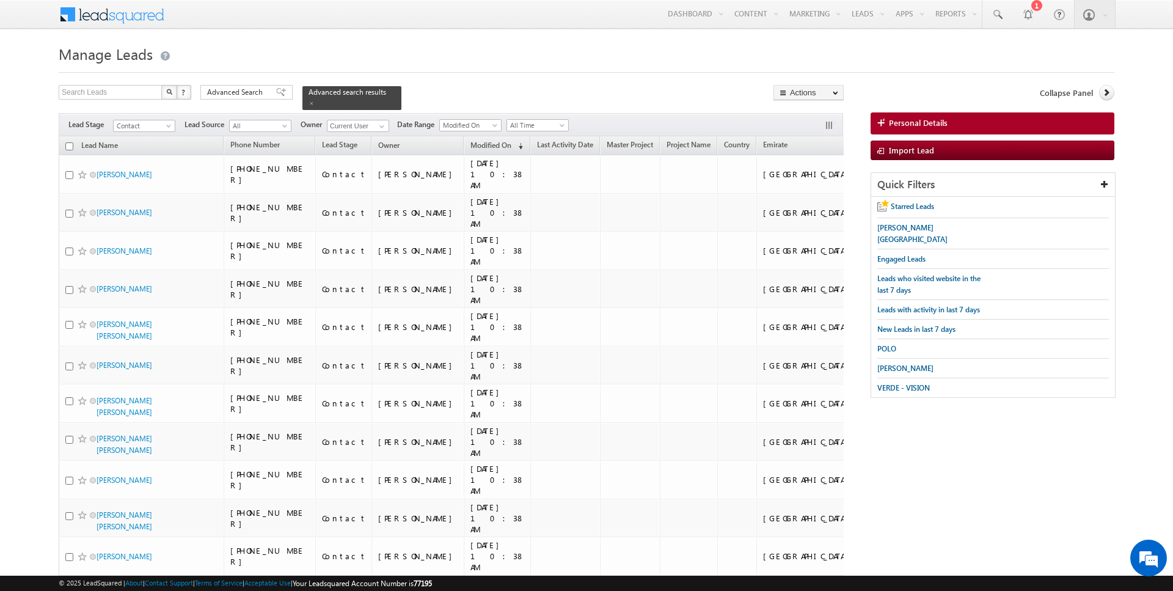
click at [70, 145] on input "checkbox" at bounding box center [69, 146] width 8 height 8
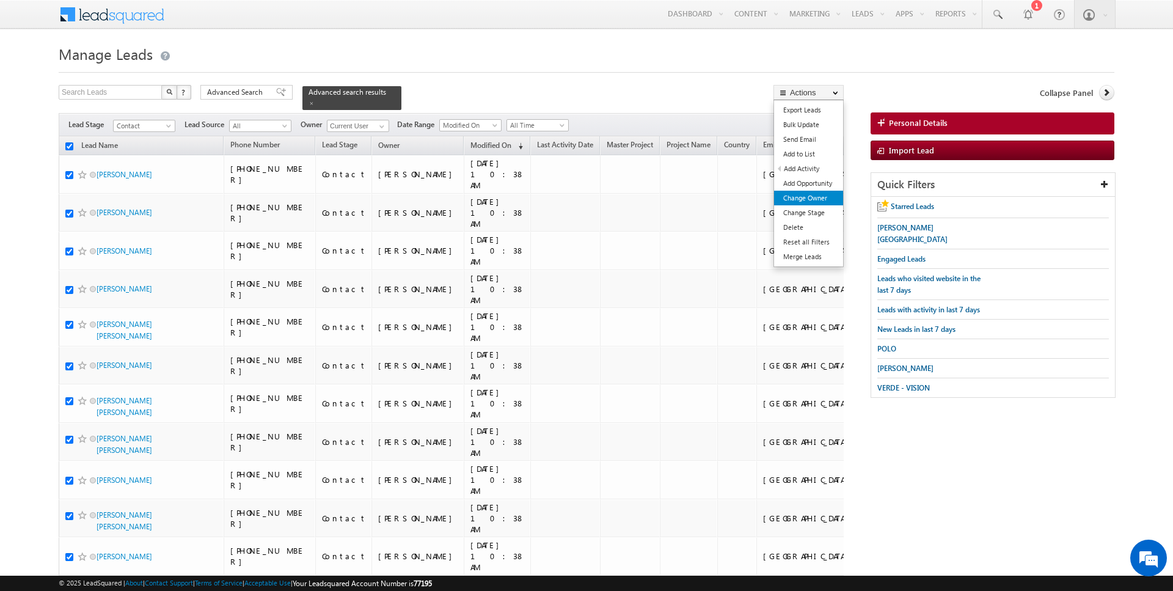
click at [820, 195] on link "Change Owner" at bounding box center [808, 198] width 69 height 15
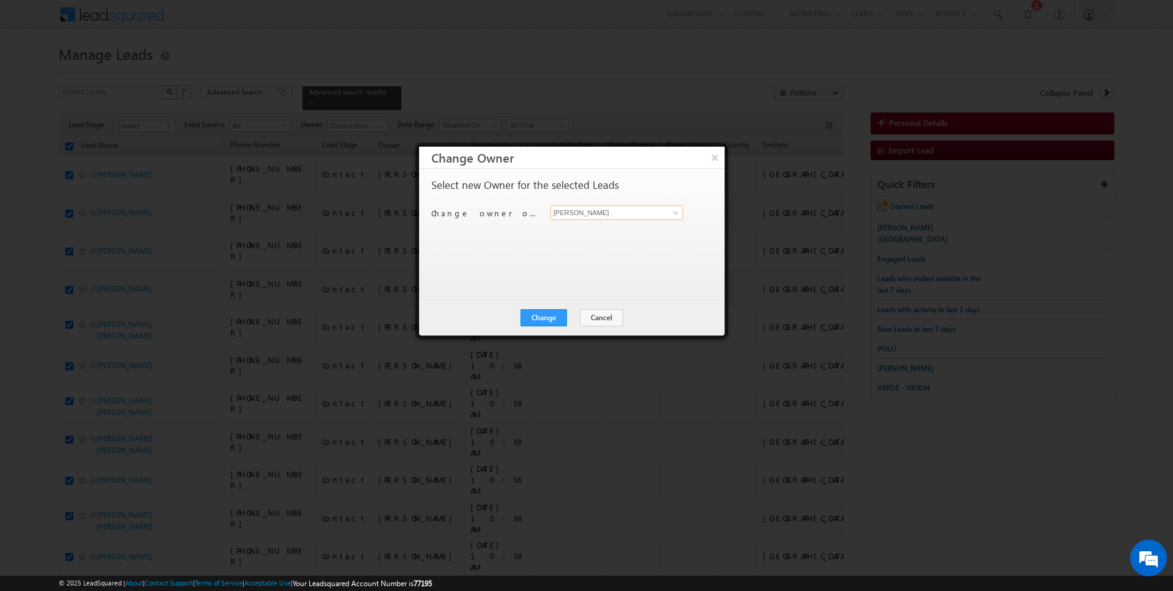
click at [622, 216] on input "[PERSON_NAME]" at bounding box center [616, 212] width 133 height 15
click at [609, 239] on link "[PERSON_NAME] [PERSON_NAME][EMAIL_ADDRESS][DOMAIN_NAME]" at bounding box center [616, 230] width 133 height 23
click at [544, 309] on button "Change" at bounding box center [543, 317] width 46 height 17
click at [573, 318] on button "Close" at bounding box center [573, 317] width 39 height 17
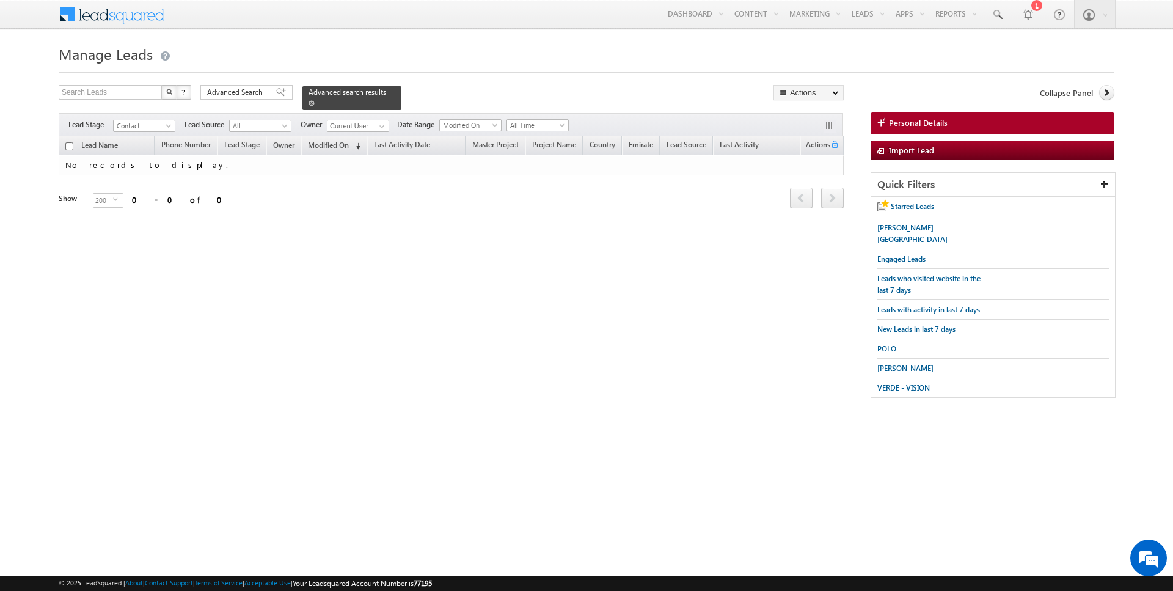
click at [308, 101] on span at bounding box center [311, 103] width 6 height 6
